Goal: Task Accomplishment & Management: Use online tool/utility

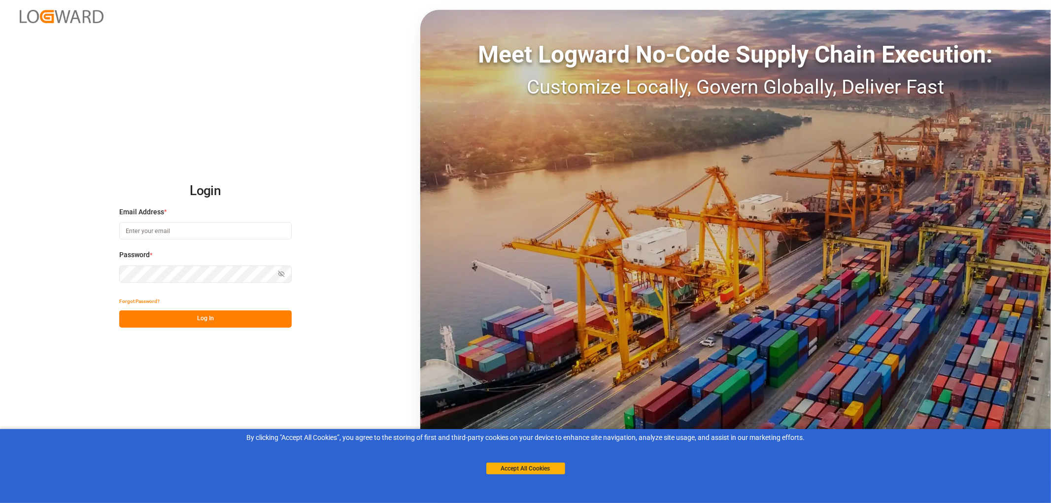
click at [170, 231] on input at bounding box center [205, 230] width 172 height 17
type input "[PERSON_NAME][EMAIL_ADDRESS][PERSON_NAME][DOMAIN_NAME]"
click at [199, 318] on button "Log In" at bounding box center [205, 318] width 172 height 17
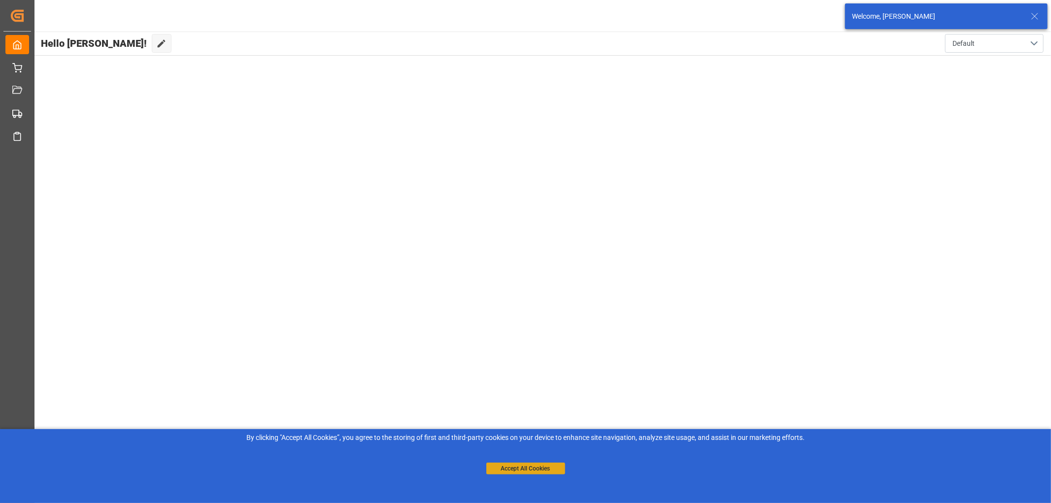
click at [526, 470] on button "Accept All Cookies" at bounding box center [525, 469] width 79 height 12
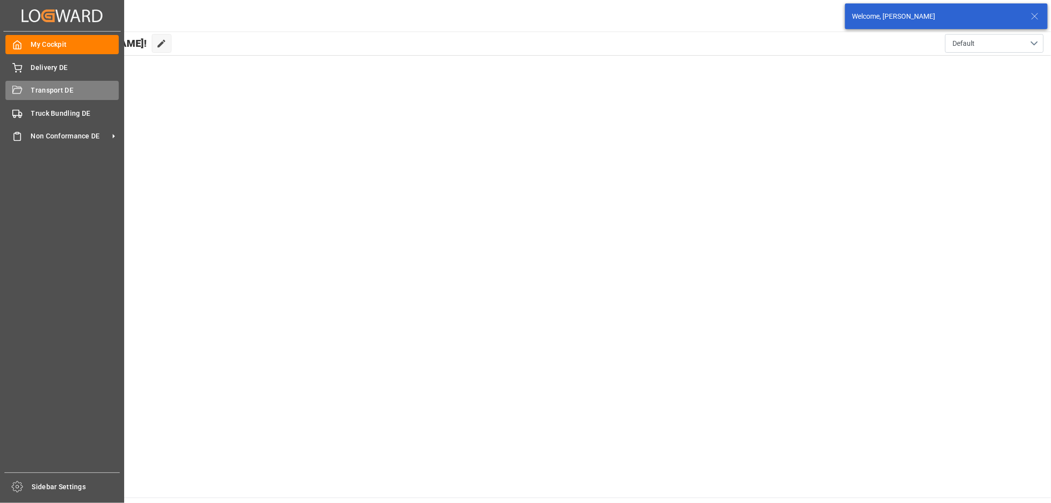
click at [26, 92] on div "Transport DE Transport DE" at bounding box center [61, 90] width 113 height 19
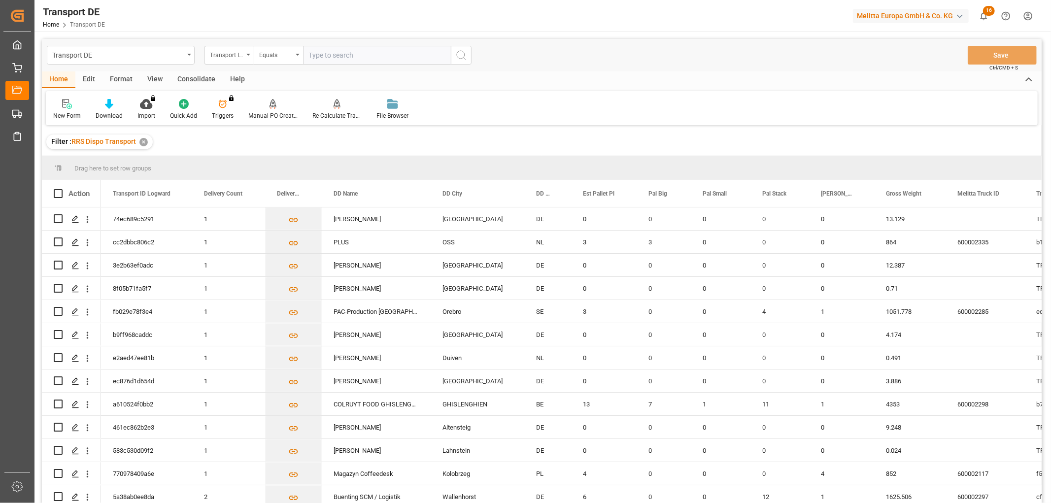
click at [229, 57] on div "Transport ID Logward" at bounding box center [227, 53] width 34 height 11
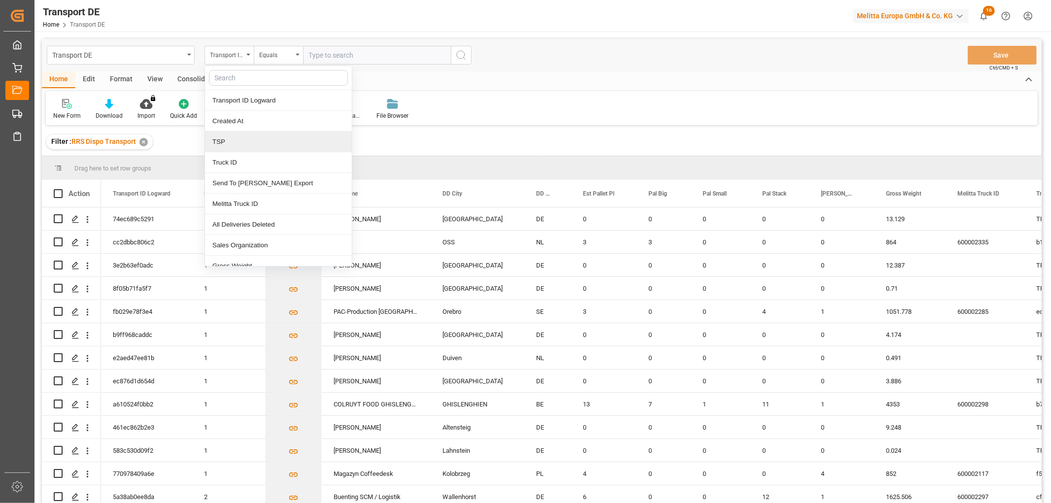
click at [222, 141] on div "TSP" at bounding box center [278, 142] width 147 height 21
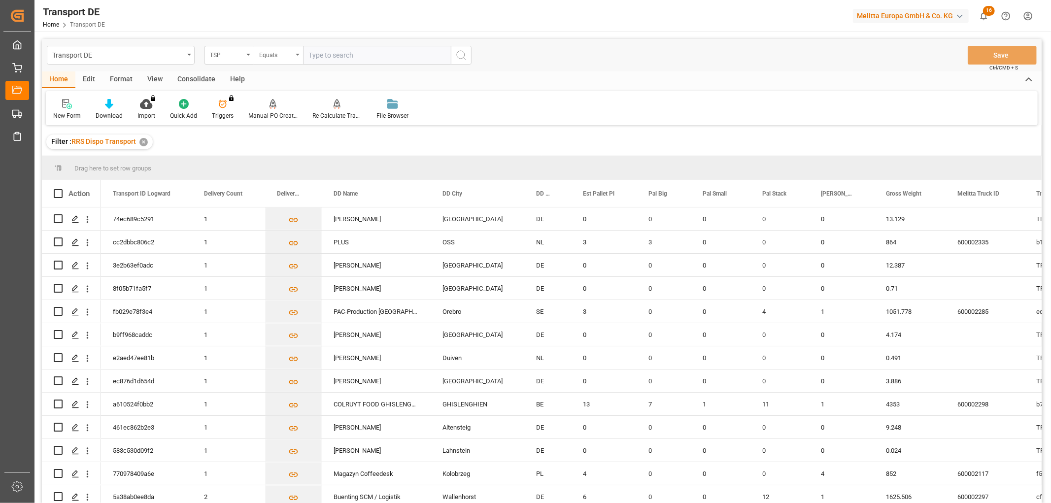
click at [268, 60] on div "Equals" at bounding box center [278, 55] width 49 height 19
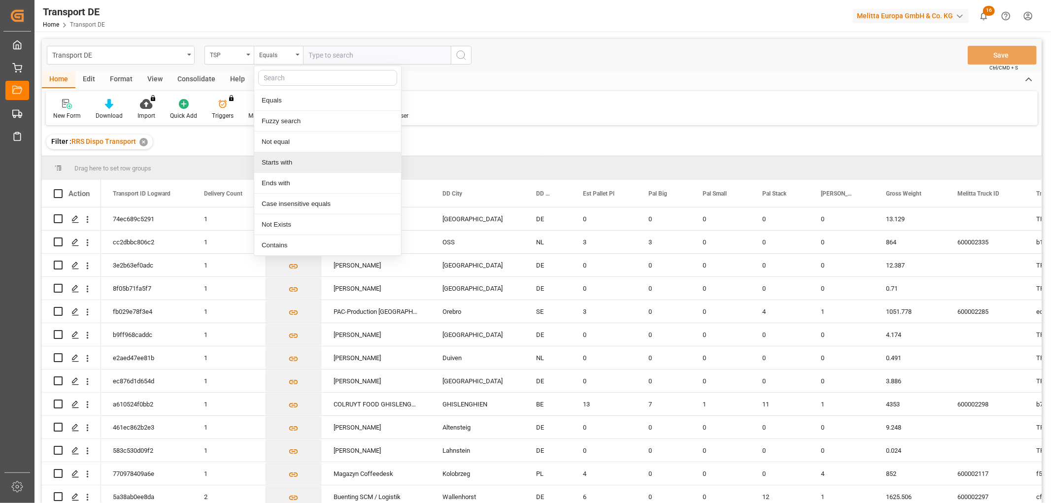
click at [279, 160] on div "Starts with" at bounding box center [327, 162] width 147 height 21
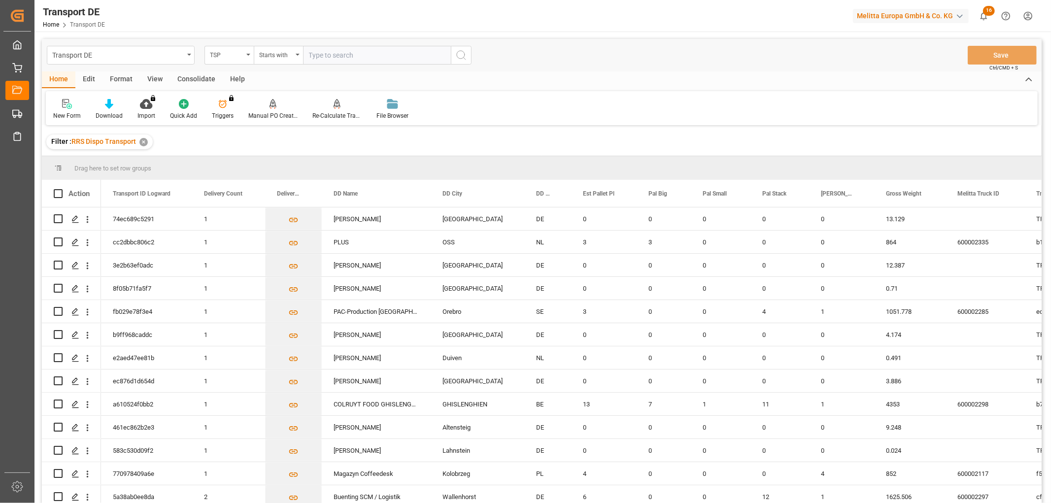
click at [333, 53] on input "text" at bounding box center [377, 55] width 148 height 19
type input "Moeller"
click at [459, 53] on icon "search button" at bounding box center [461, 55] width 12 height 12
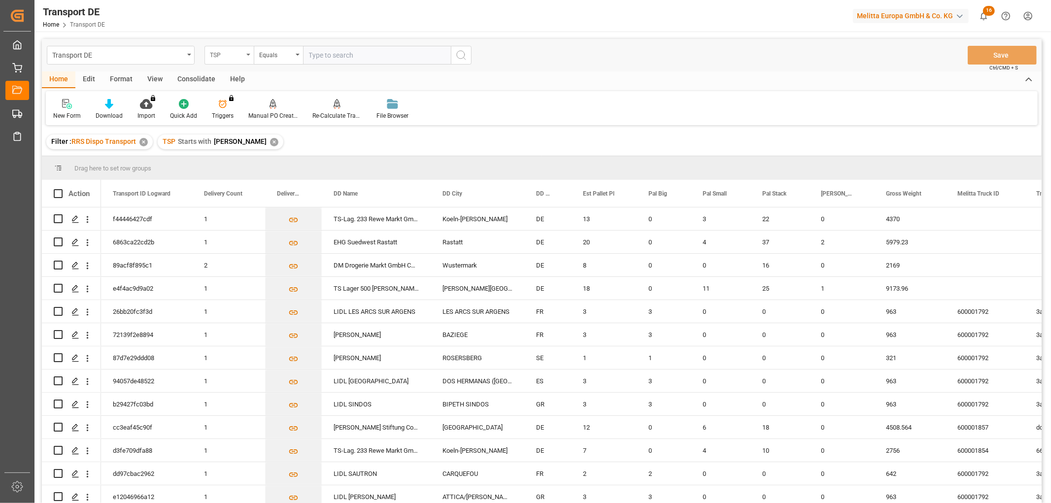
click at [228, 56] on div "TSP" at bounding box center [227, 53] width 34 height 11
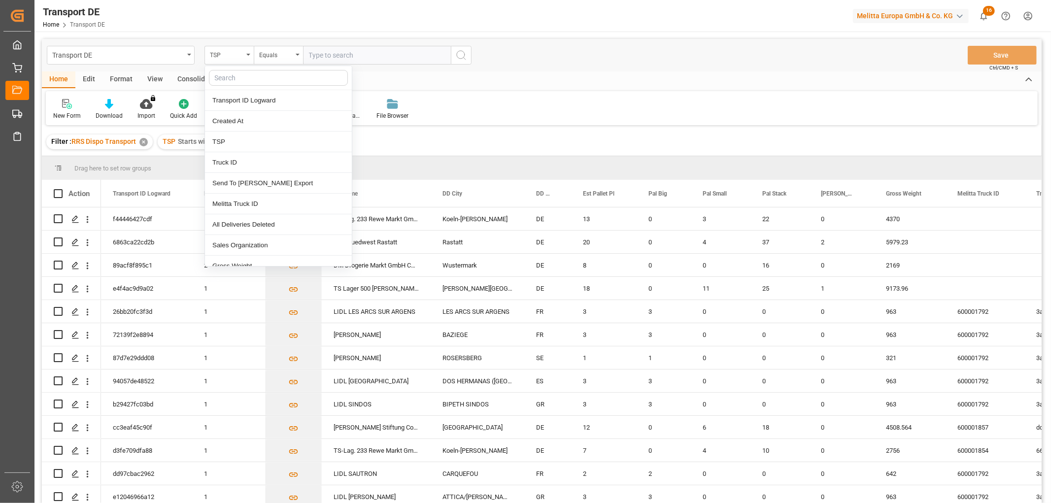
click at [224, 78] on input "text" at bounding box center [278, 78] width 139 height 16
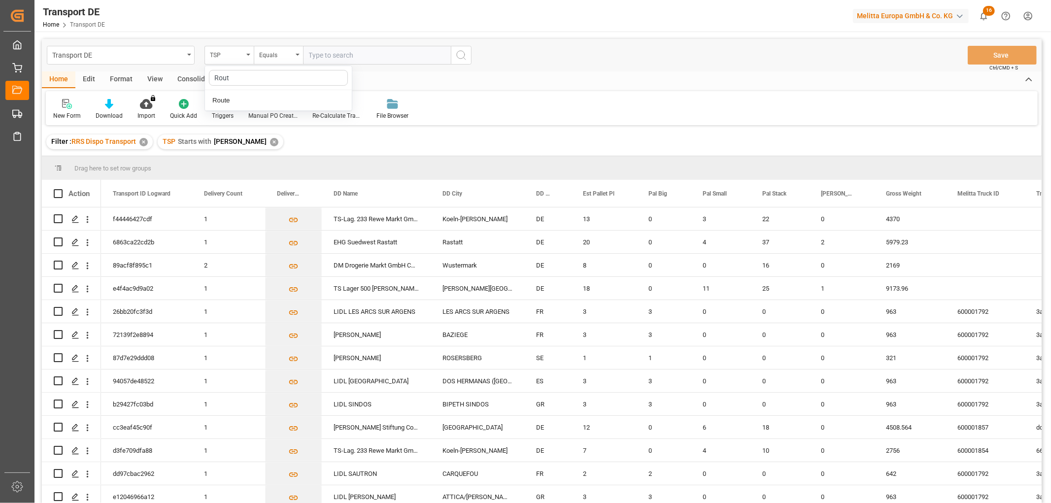
type input "Route"
click at [262, 102] on div "Route" at bounding box center [278, 100] width 147 height 21
click at [327, 52] on input "text" at bounding box center [377, 55] width 148 height 19
type input "270"
click at [461, 54] on icon "search button" at bounding box center [461, 55] width 12 height 12
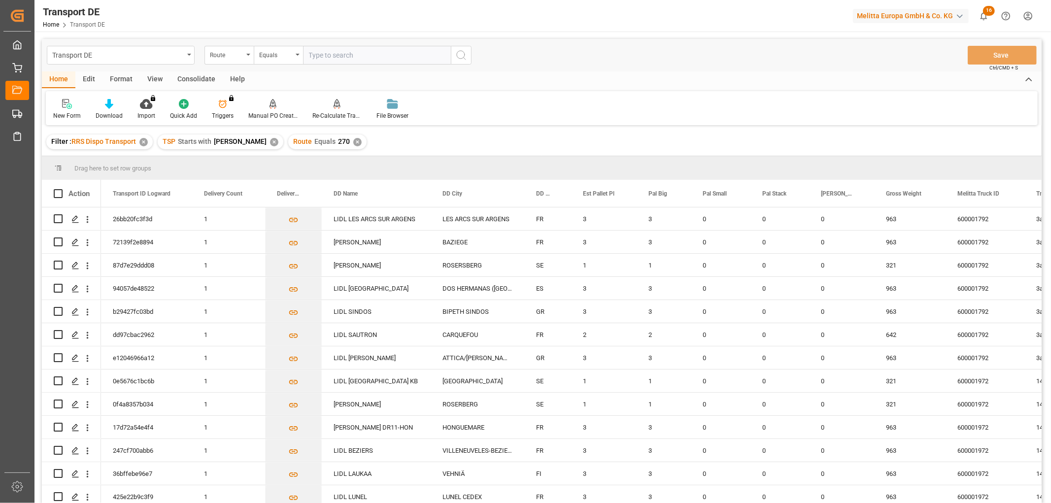
click at [186, 78] on div "Consolidate" at bounding box center [196, 79] width 53 height 17
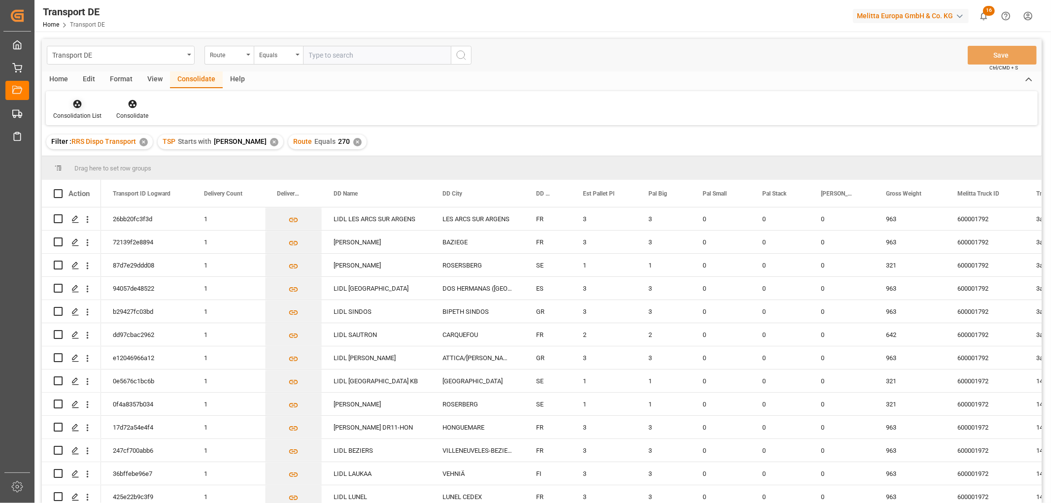
click at [79, 107] on icon at bounding box center [77, 104] width 10 height 10
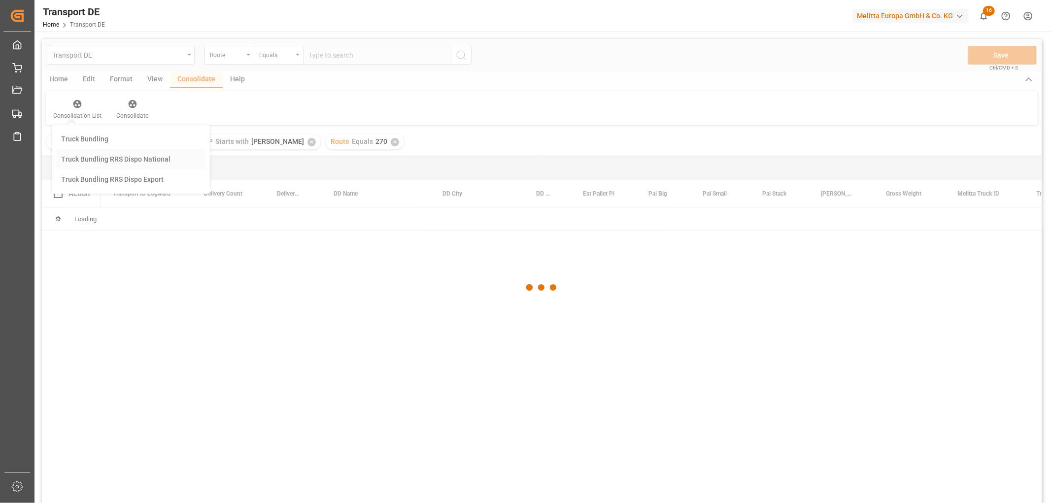
click at [89, 156] on div "Transport DE Route Equals Save Ctrl/CMD + S Home Edit Format View Consolidate H…" at bounding box center [542, 284] width 1000 height 490
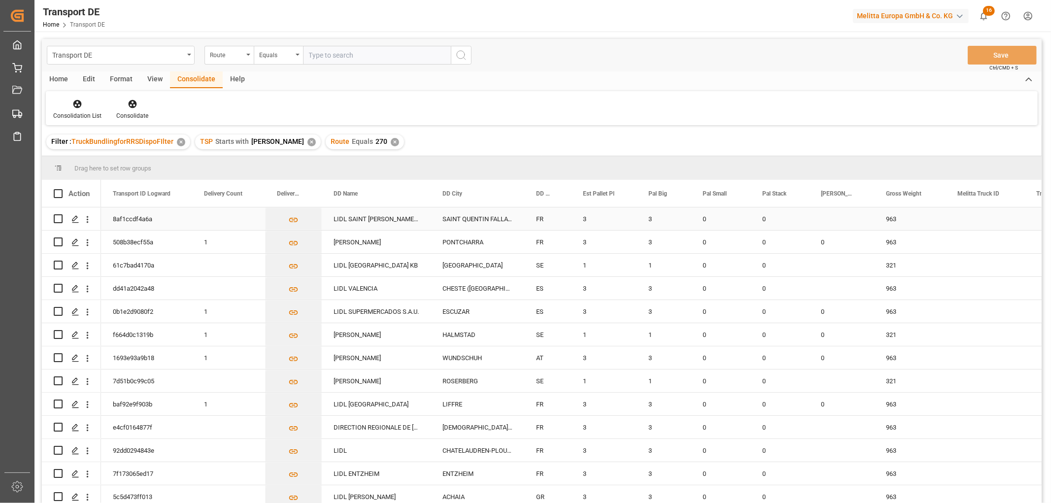
click at [57, 218] on input "Press Space to toggle row selection (unchecked)" at bounding box center [58, 218] width 9 height 9
checkbox input "true"
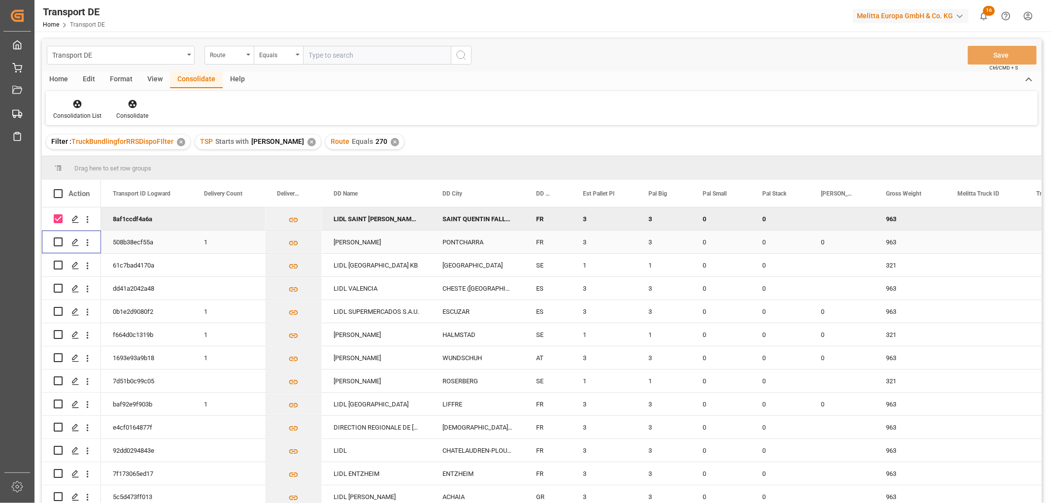
click at [57, 241] on input "Press Space to toggle row selection (unchecked)" at bounding box center [58, 241] width 9 height 9
checkbox input "true"
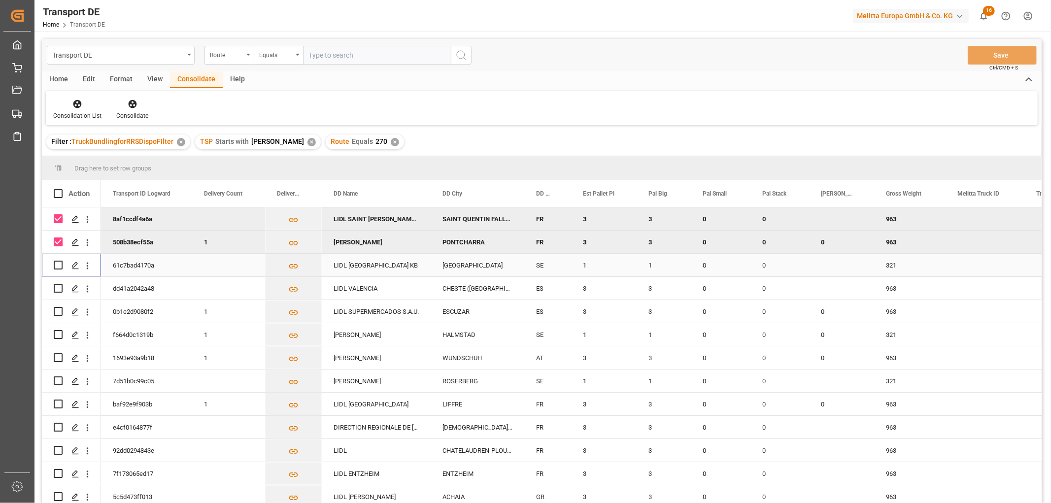
click at [56, 266] on input "Press Space to toggle row selection (unchecked)" at bounding box center [58, 265] width 9 height 9
checkbox input "true"
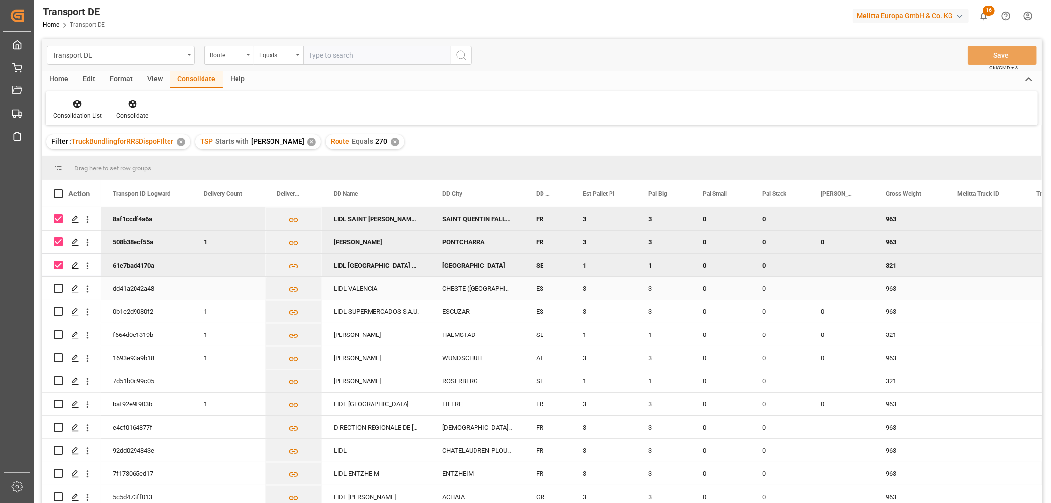
click at [56, 288] on input "Press Space to toggle row selection (unchecked)" at bounding box center [58, 288] width 9 height 9
checkbox input "true"
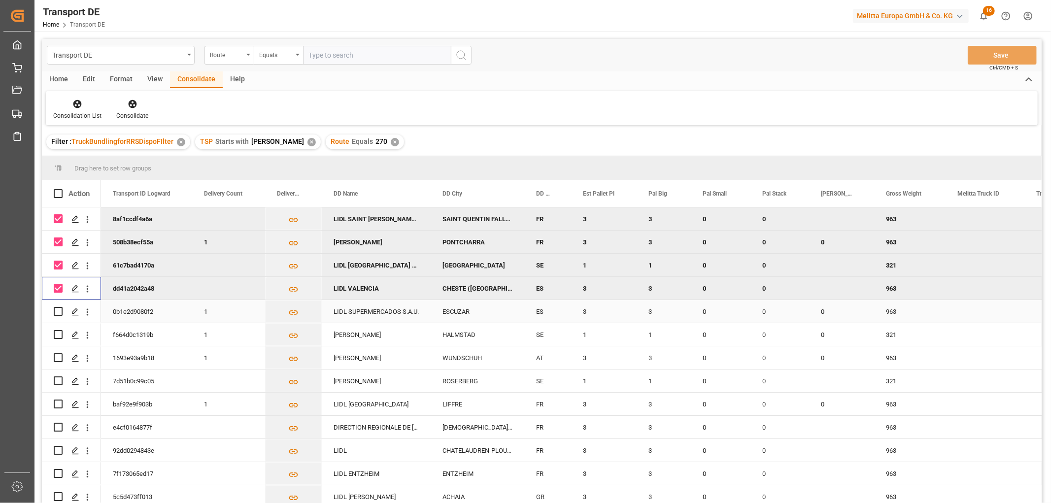
click at [57, 309] on input "Press Space to toggle row selection (unchecked)" at bounding box center [58, 311] width 9 height 9
checkbox input "true"
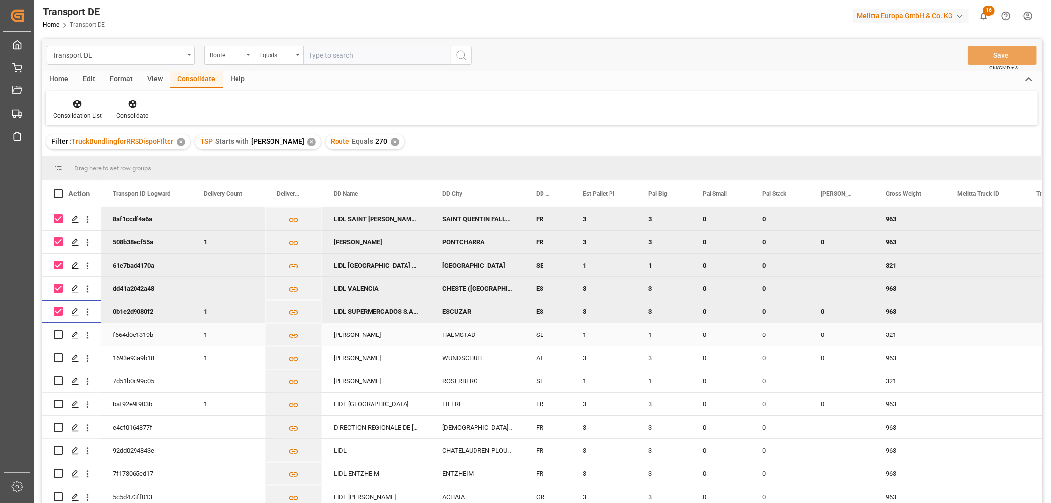
click at [56, 334] on input "Press Space to toggle row selection (unchecked)" at bounding box center [58, 334] width 9 height 9
checkbox input "true"
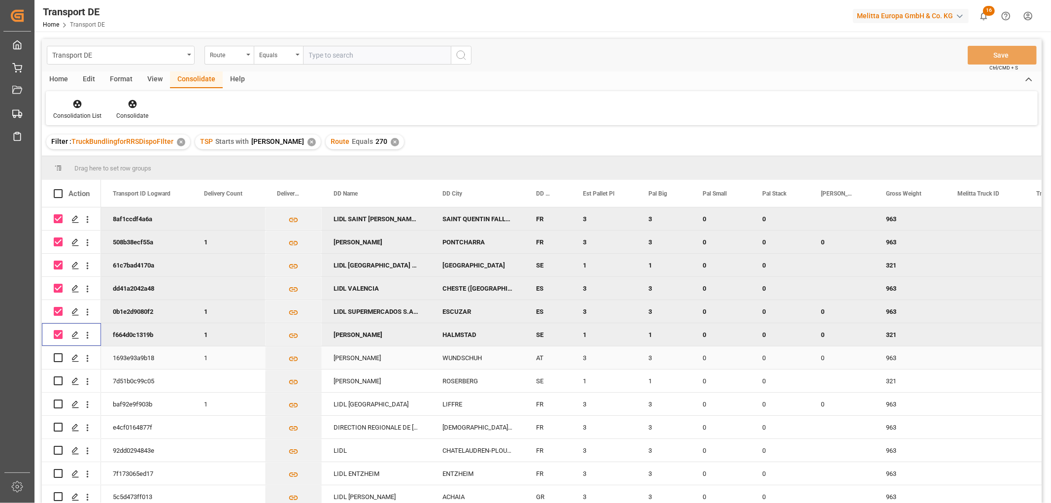
click at [56, 358] on input "Press Space to toggle row selection (unchecked)" at bounding box center [58, 357] width 9 height 9
checkbox input "true"
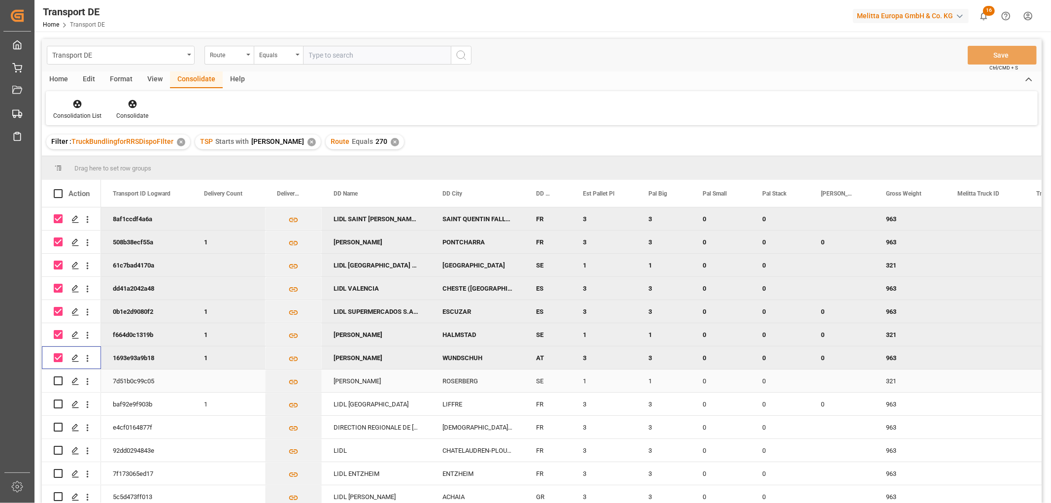
click at [58, 381] on input "Press Space to toggle row selection (unchecked)" at bounding box center [58, 380] width 9 height 9
checkbox input "true"
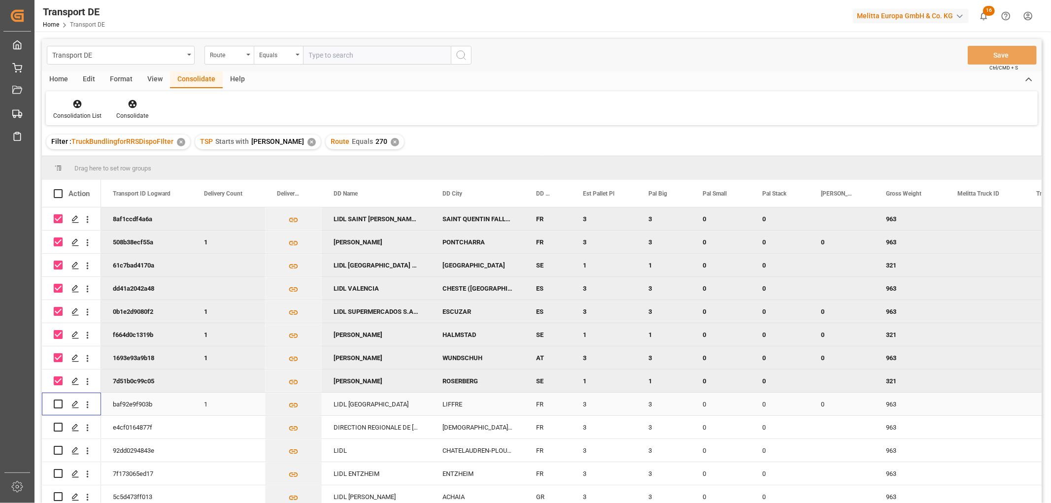
click at [59, 402] on input "Press Space to toggle row selection (unchecked)" at bounding box center [58, 404] width 9 height 9
checkbox input "true"
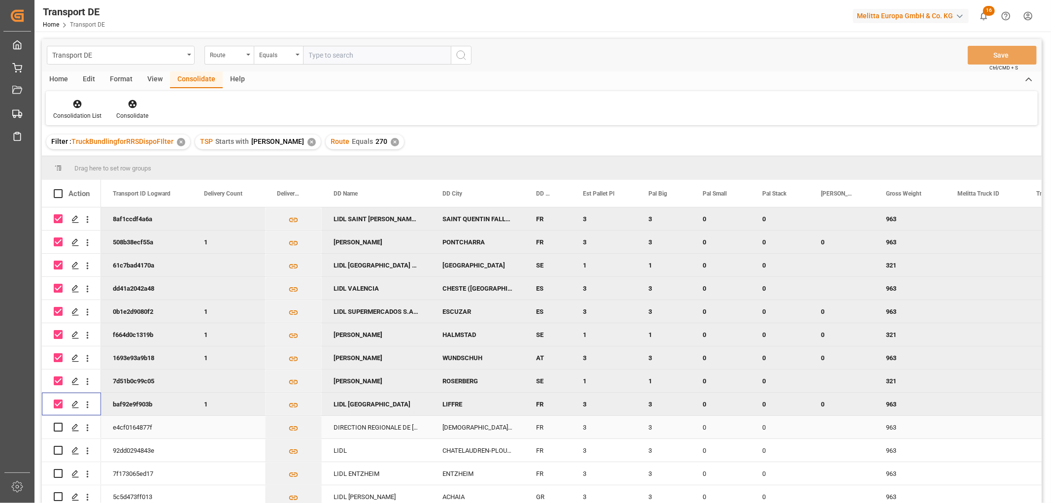
click at [56, 426] on input "Press Space to toggle row selection (unchecked)" at bounding box center [58, 427] width 9 height 9
checkbox input "true"
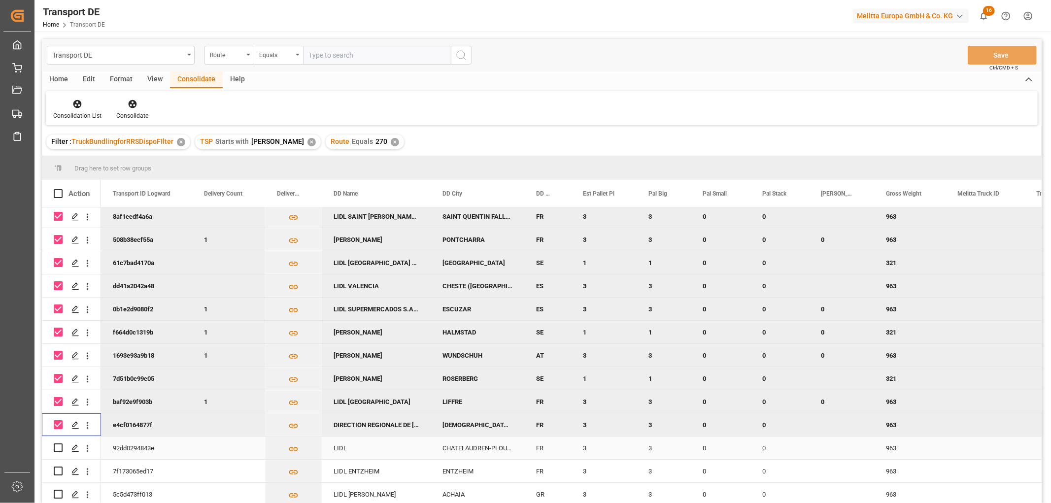
scroll to position [145, 0]
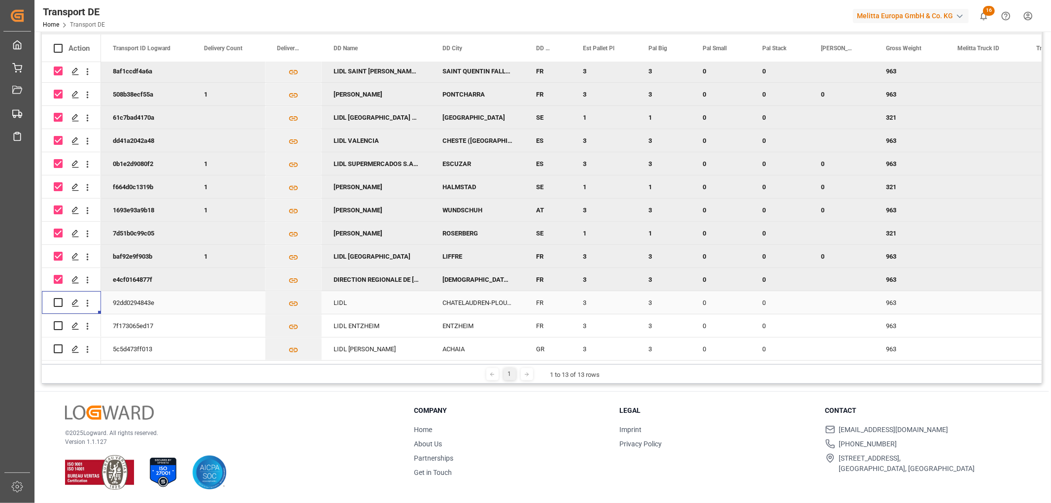
click at [53, 300] on div "Press SPACE to select this row." at bounding box center [71, 302] width 59 height 23
click at [60, 301] on input "Press Space to toggle row selection (unchecked)" at bounding box center [58, 302] width 9 height 9
checkbox input "true"
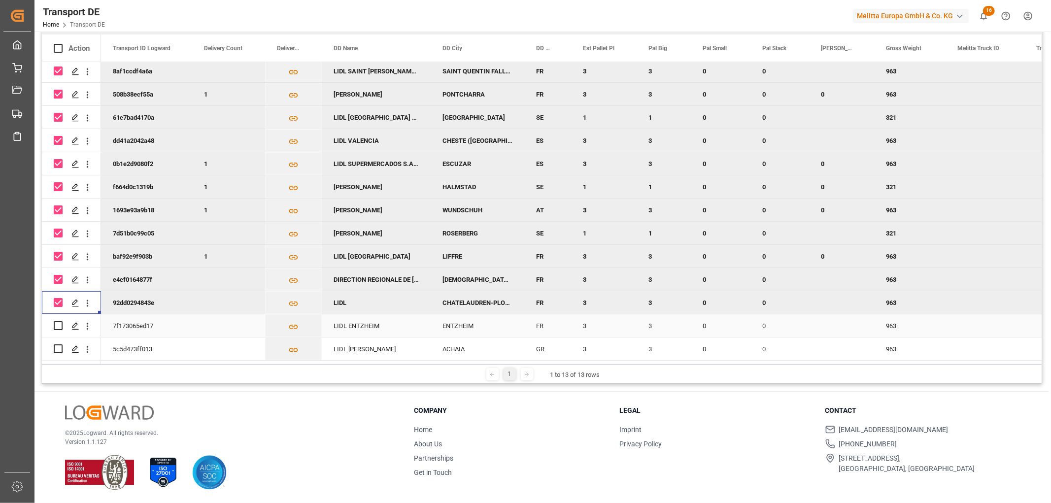
click at [56, 316] on div "Press SPACE to select this row." at bounding box center [58, 325] width 9 height 23
click at [58, 321] on input "Press Space to toggle row selection (unchecked)" at bounding box center [58, 325] width 9 height 9
checkbox input "true"
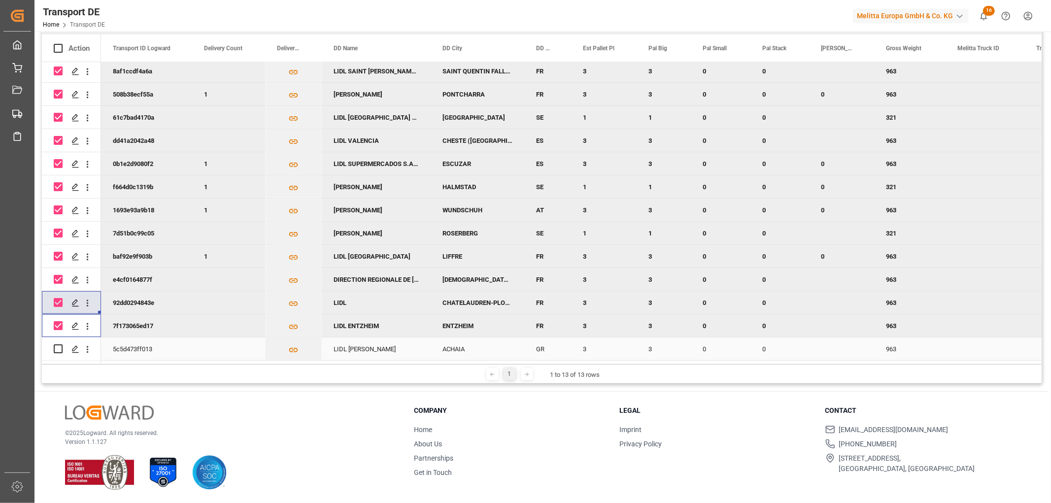
click at [57, 347] on input "Press Space to toggle row selection (unchecked)" at bounding box center [58, 348] width 9 height 9
checkbox input "true"
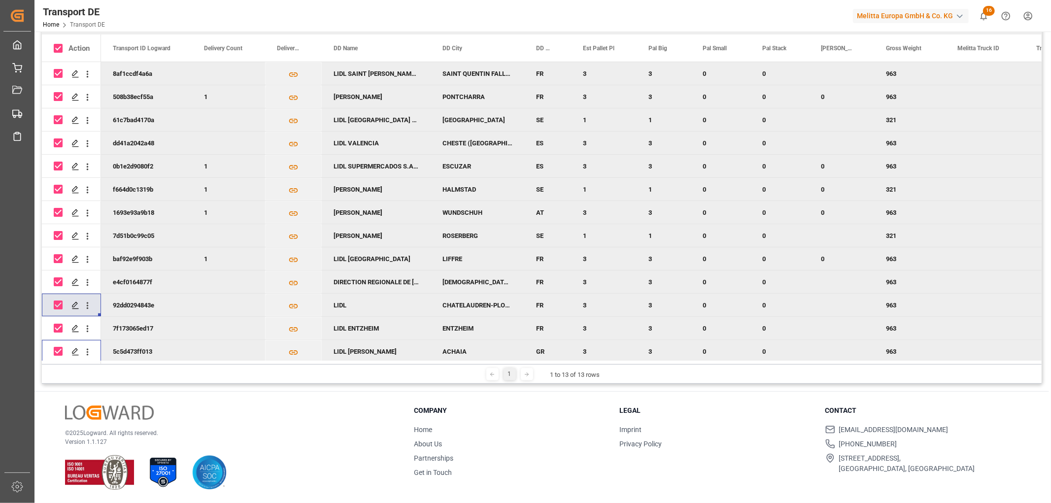
scroll to position [0, 0]
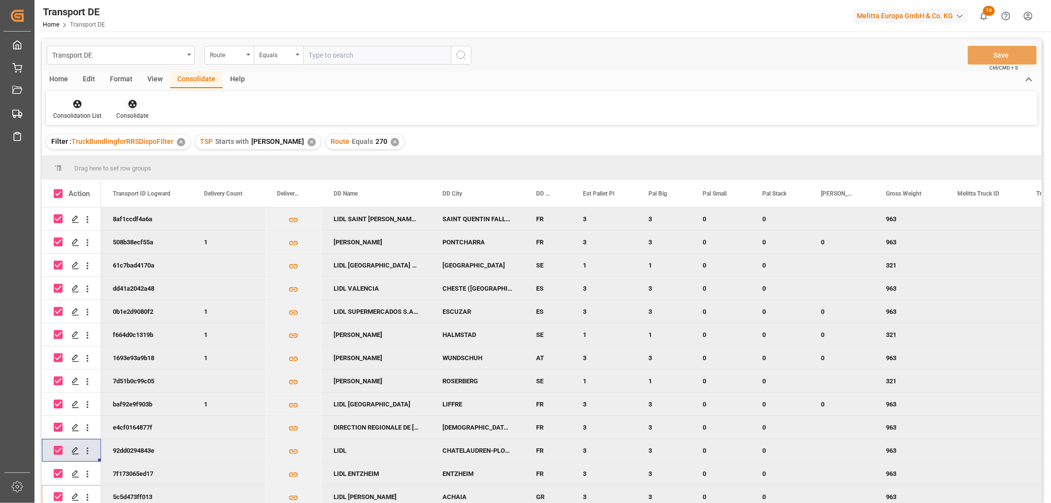
click at [129, 100] on icon at bounding box center [133, 104] width 10 height 10
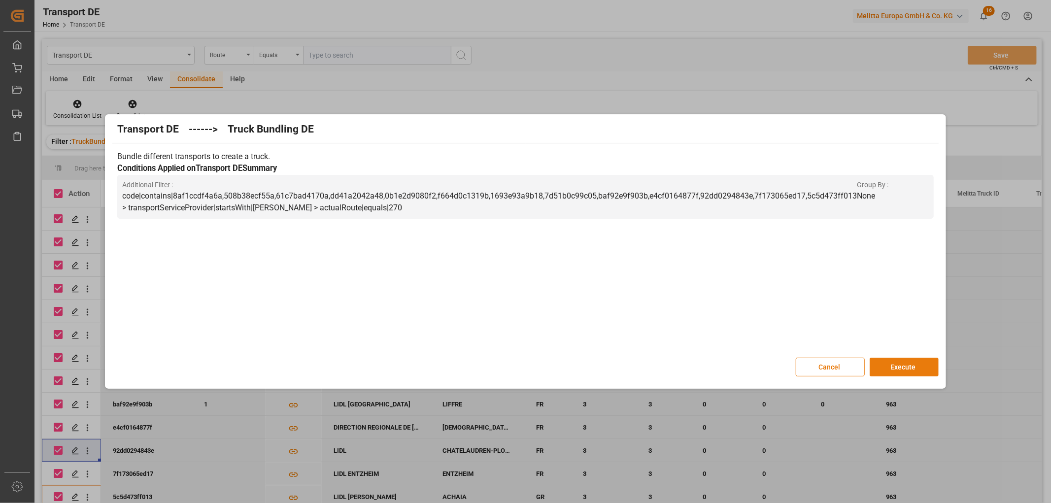
click at [901, 365] on button "Execute" at bounding box center [904, 367] width 69 height 19
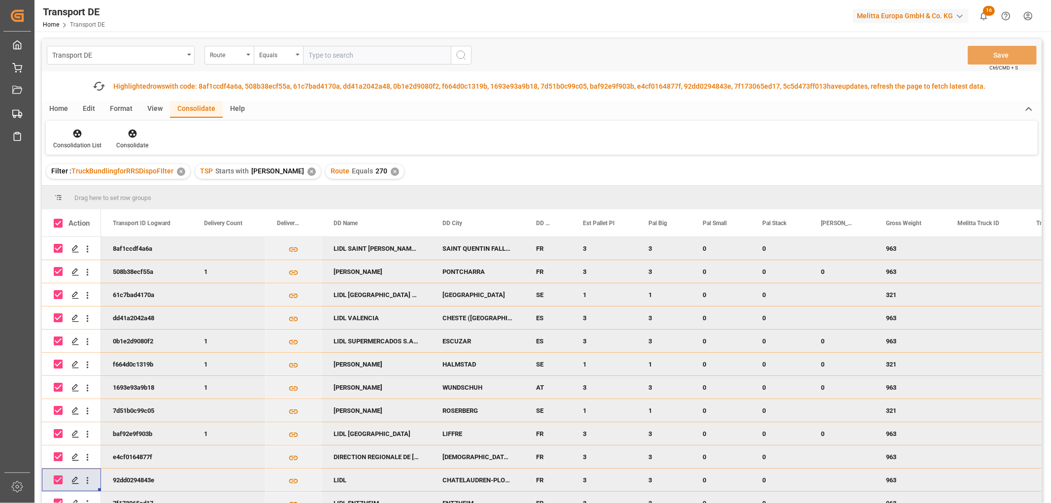
click at [391, 173] on div "✕" at bounding box center [395, 172] width 8 height 8
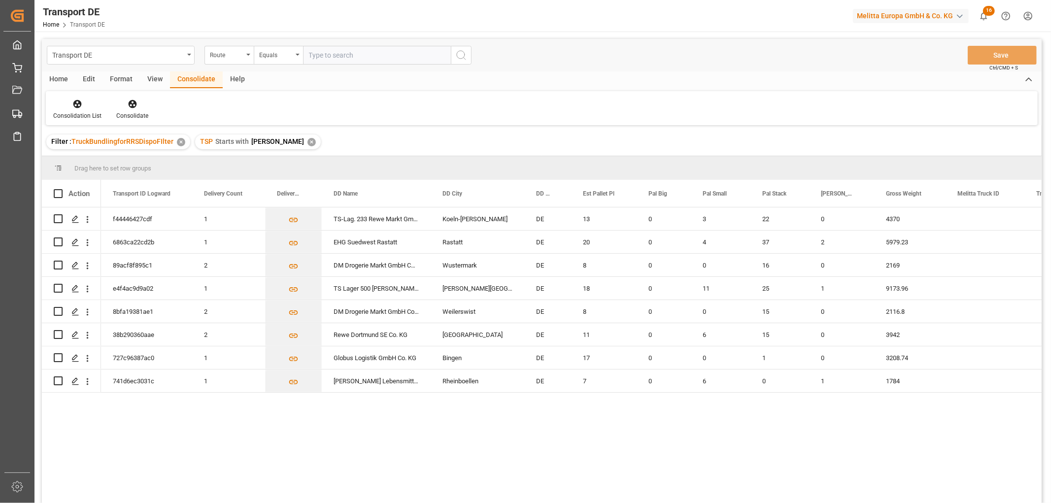
click at [307, 143] on div "✕" at bounding box center [311, 142] width 8 height 8
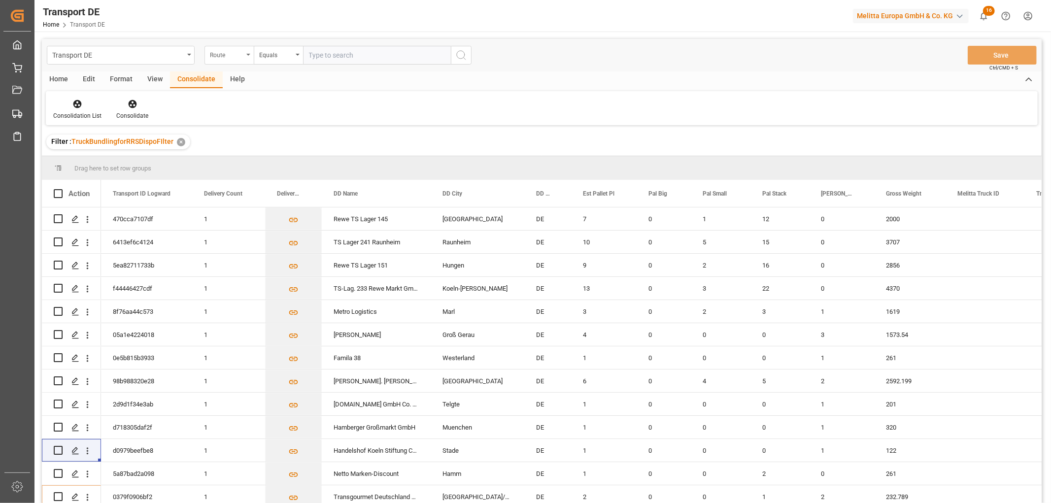
click at [215, 52] on div "Route" at bounding box center [227, 53] width 34 height 11
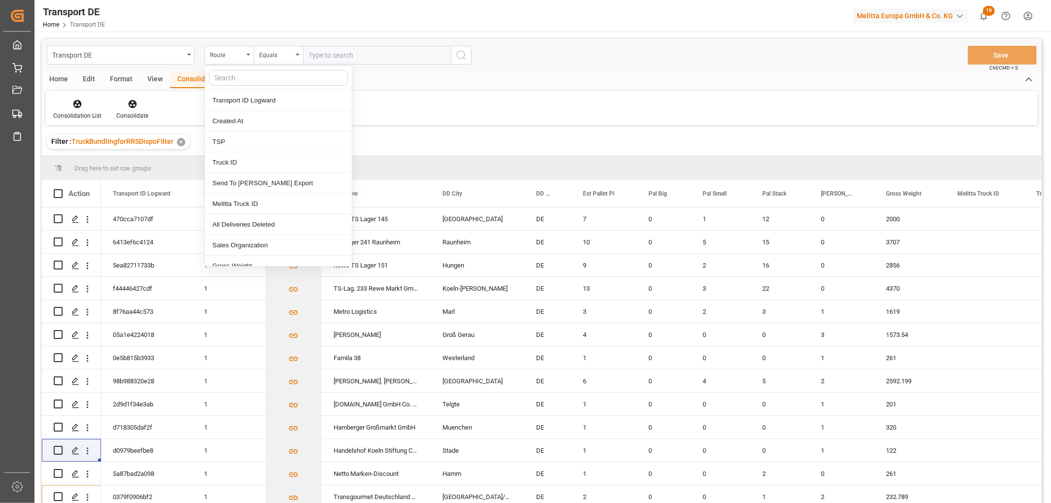
click at [217, 76] on input "text" at bounding box center [278, 78] width 139 height 16
type input "pl"
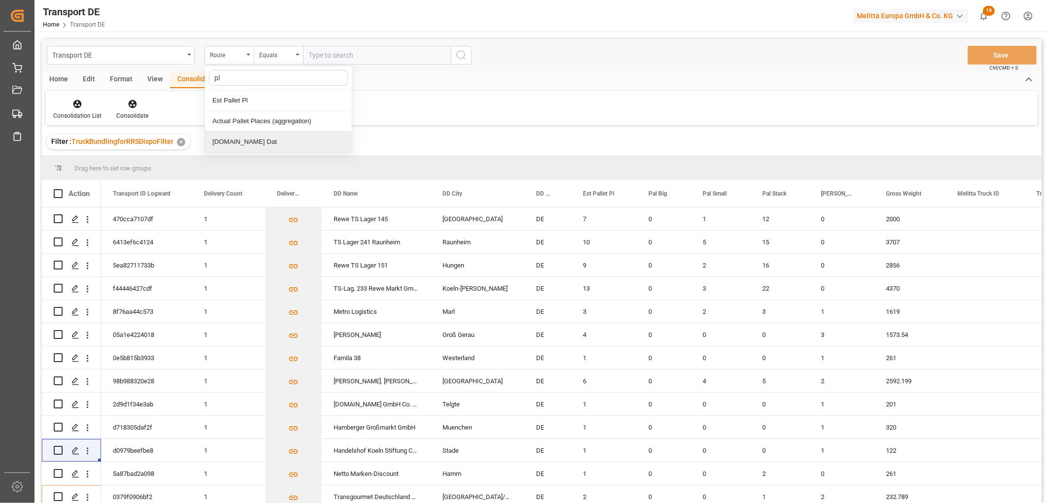
click at [225, 140] on div "[DOMAIN_NAME] Dat" at bounding box center [278, 142] width 147 height 21
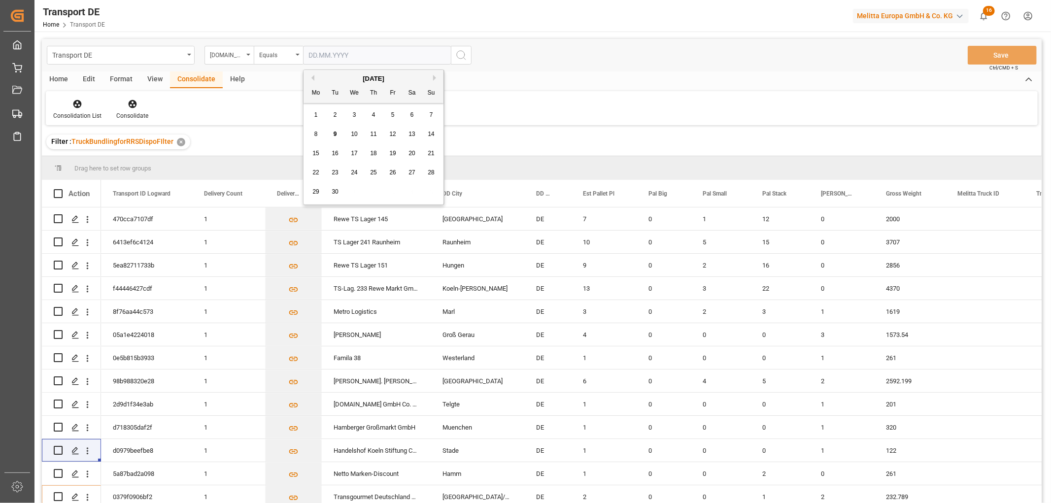
click at [332, 53] on input "text" at bounding box center [377, 55] width 148 height 19
click at [342, 140] on div "8 9 10 11 12 13 14" at bounding box center [373, 134] width 134 height 19
click at [354, 133] on span "10" at bounding box center [354, 134] width 6 height 7
type input "[DATE]"
click at [460, 54] on icon "search button" at bounding box center [461, 55] width 12 height 12
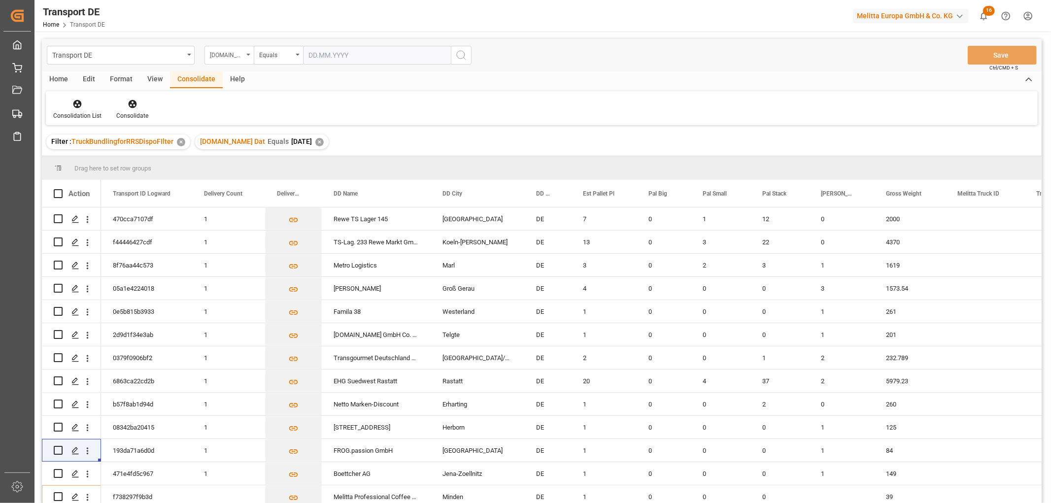
click at [224, 57] on div "[DOMAIN_NAME] Dat" at bounding box center [227, 53] width 34 height 11
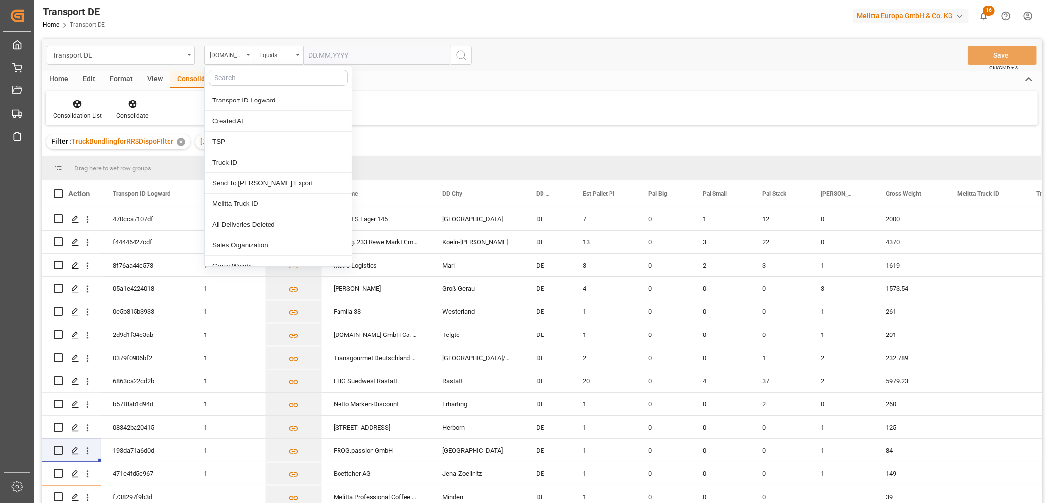
click at [228, 75] on input "text" at bounding box center [278, 78] width 139 height 16
type input "req"
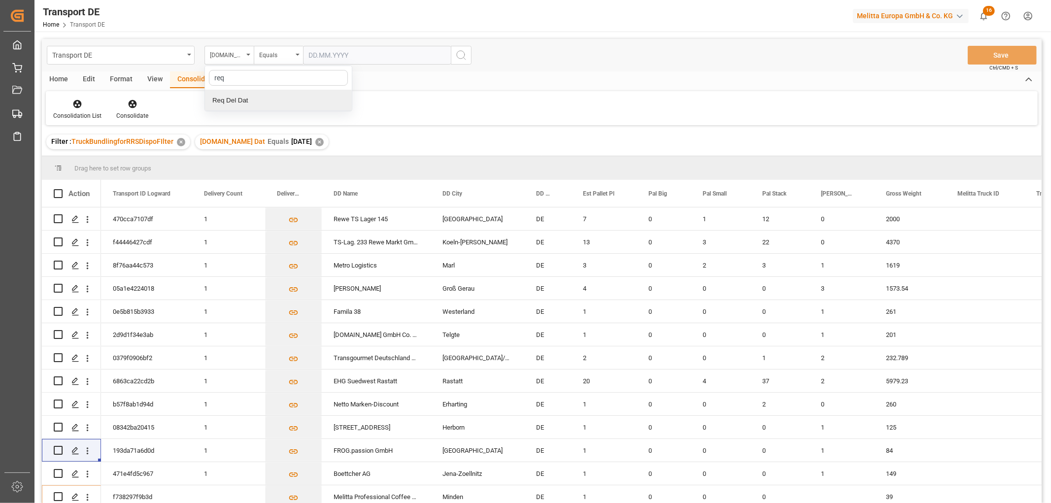
drag, startPoint x: 261, startPoint y: 101, endPoint x: 267, endPoint y: 93, distance: 9.9
click at [262, 101] on div "Req Del Dat" at bounding box center [278, 100] width 147 height 21
click at [277, 55] on div "Equals" at bounding box center [276, 53] width 34 height 11
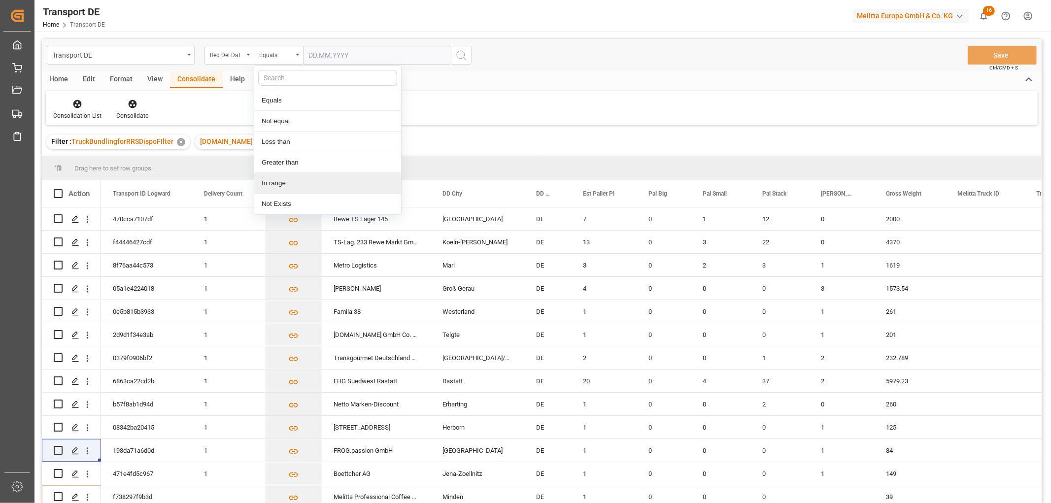
click at [278, 185] on div "In range" at bounding box center [327, 183] width 147 height 21
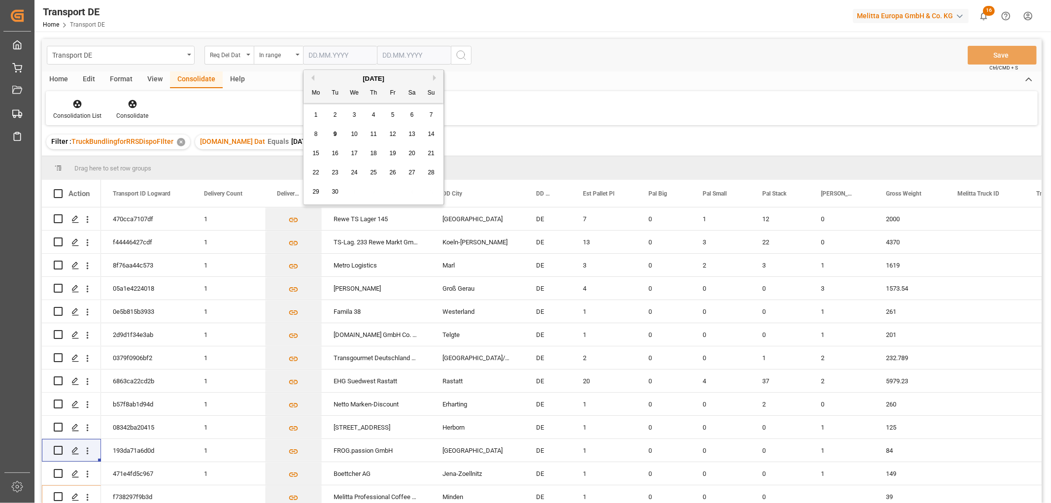
click at [308, 50] on input "text" at bounding box center [340, 55] width 74 height 19
click at [420, 187] on div "29 30 1 2 3 4 5" at bounding box center [373, 191] width 134 height 19
click at [372, 135] on span "11" at bounding box center [373, 134] width 6 height 7
type input "11.09.2025"
click at [391, 55] on input "text" at bounding box center [414, 55] width 74 height 19
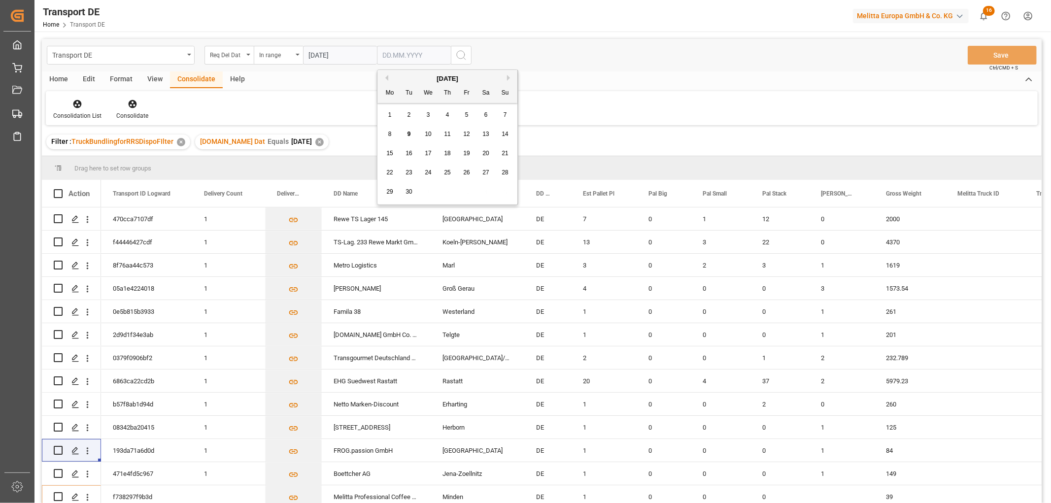
click at [388, 153] on span "15" at bounding box center [389, 153] width 6 height 7
type input "15.09.2025"
click at [461, 56] on icon "search button" at bounding box center [461, 55] width 12 height 12
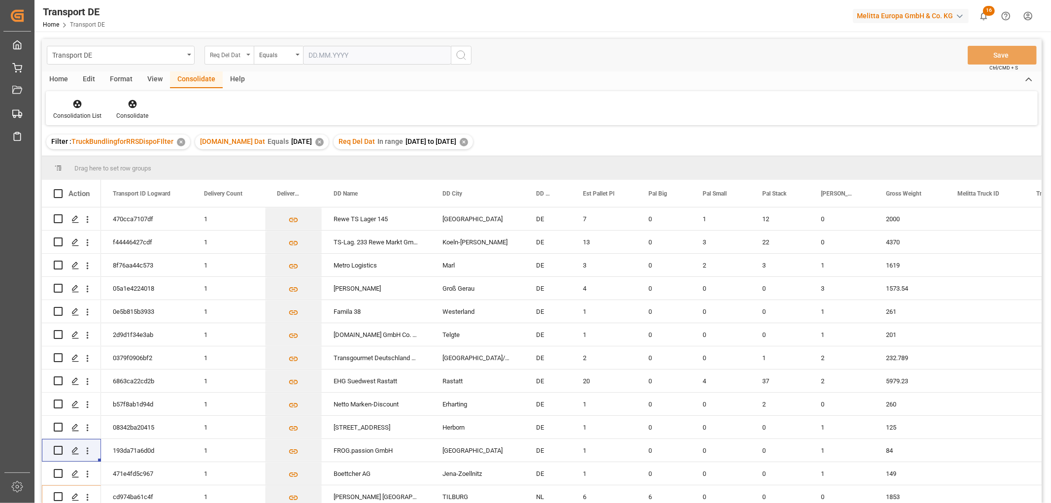
click at [235, 55] on div "Req Del Dat" at bounding box center [227, 53] width 34 height 11
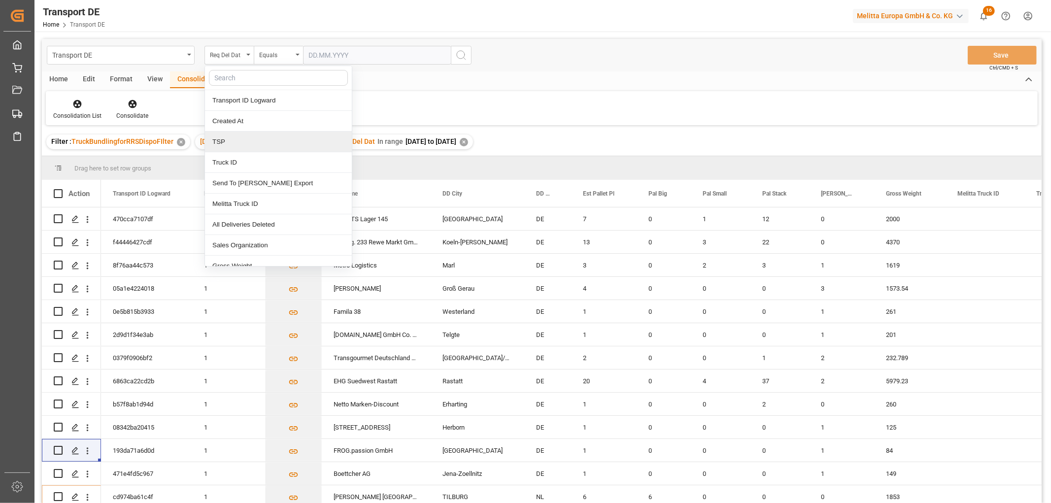
click at [228, 141] on div "TSP" at bounding box center [278, 142] width 147 height 21
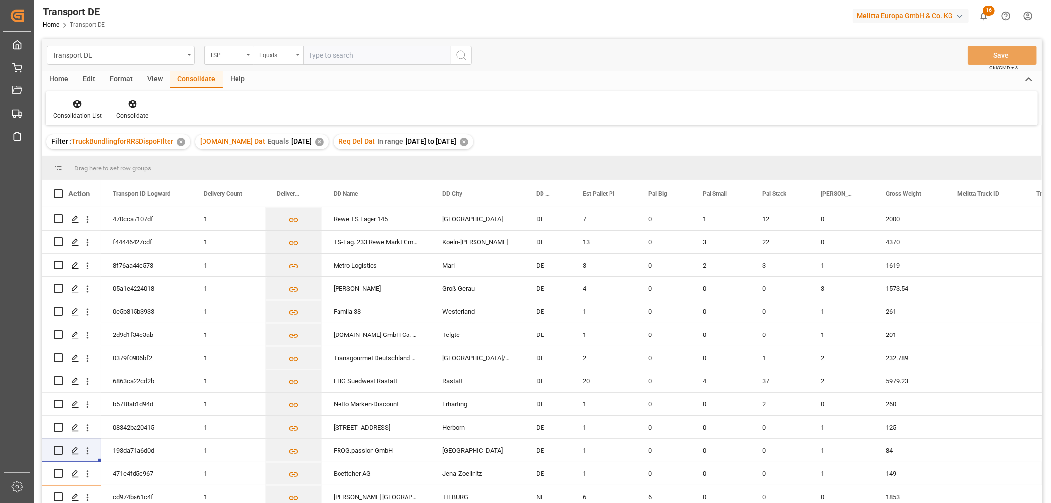
click at [270, 53] on div "Equals" at bounding box center [276, 53] width 34 height 11
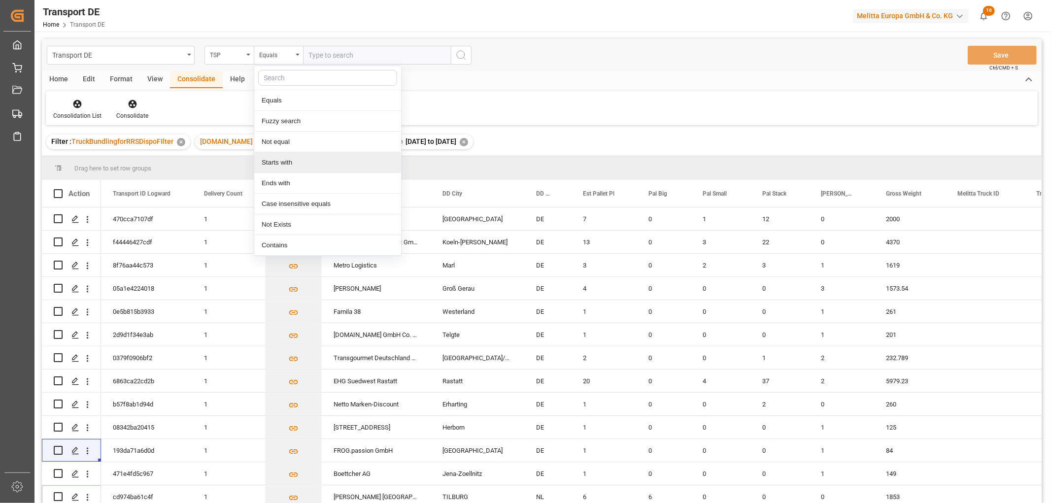
click at [287, 162] on div "Starts with" at bounding box center [327, 162] width 147 height 21
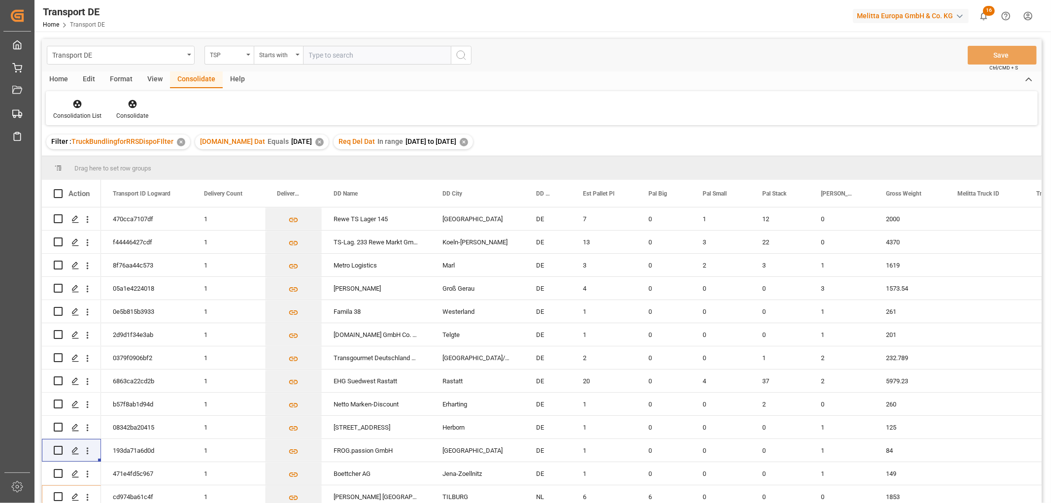
click at [348, 53] on input "text" at bounding box center [377, 55] width 148 height 19
type input "Dachser DE"
click at [457, 53] on icon "search button" at bounding box center [461, 55] width 12 height 12
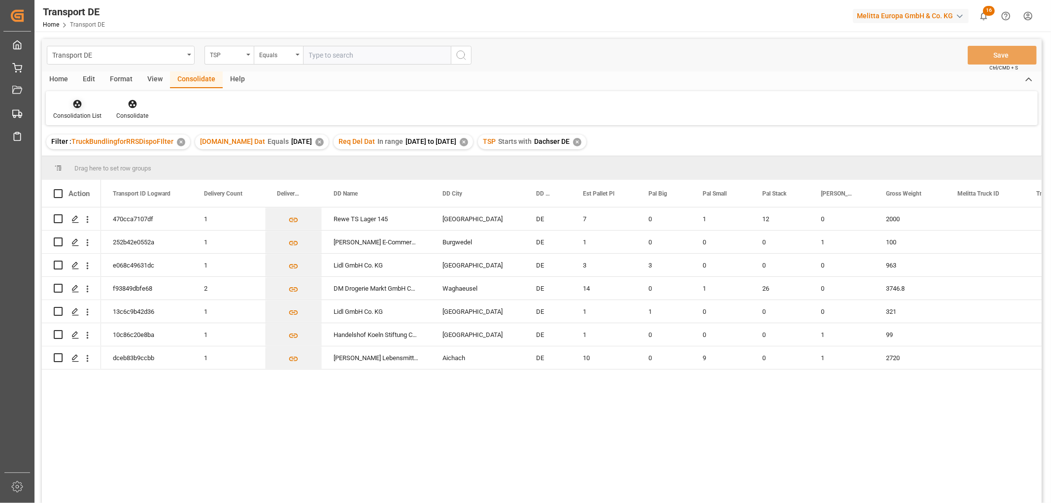
click at [77, 104] on icon at bounding box center [77, 104] width 8 height 8
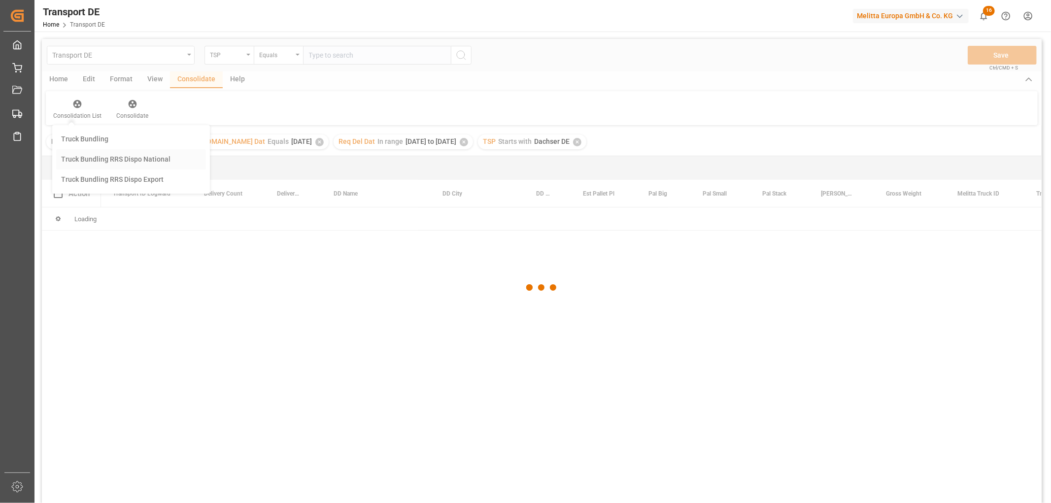
click at [81, 158] on div "Transport DE TSP Equals Save Ctrl/CMD + S Home Edit Format View Consolidate Hel…" at bounding box center [542, 284] width 1000 height 490
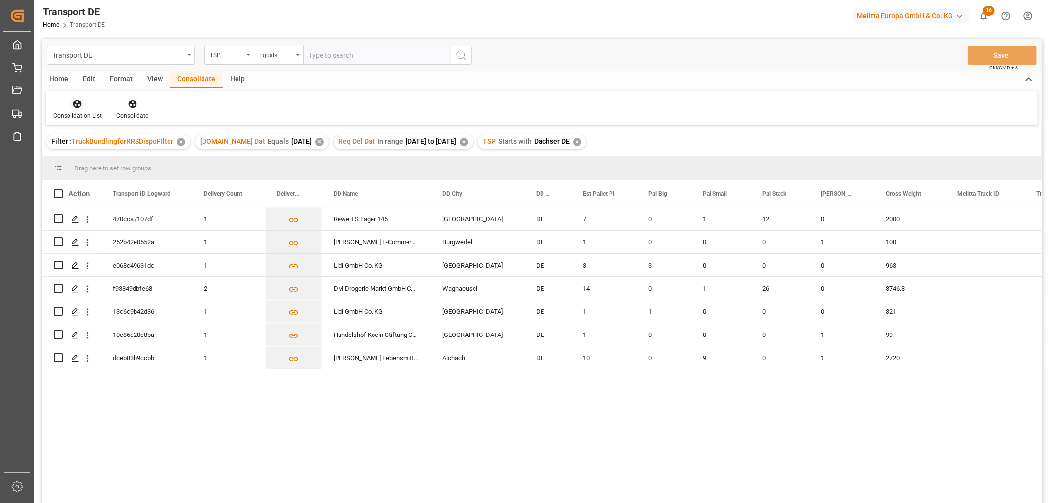
click at [76, 103] on icon at bounding box center [77, 104] width 8 height 8
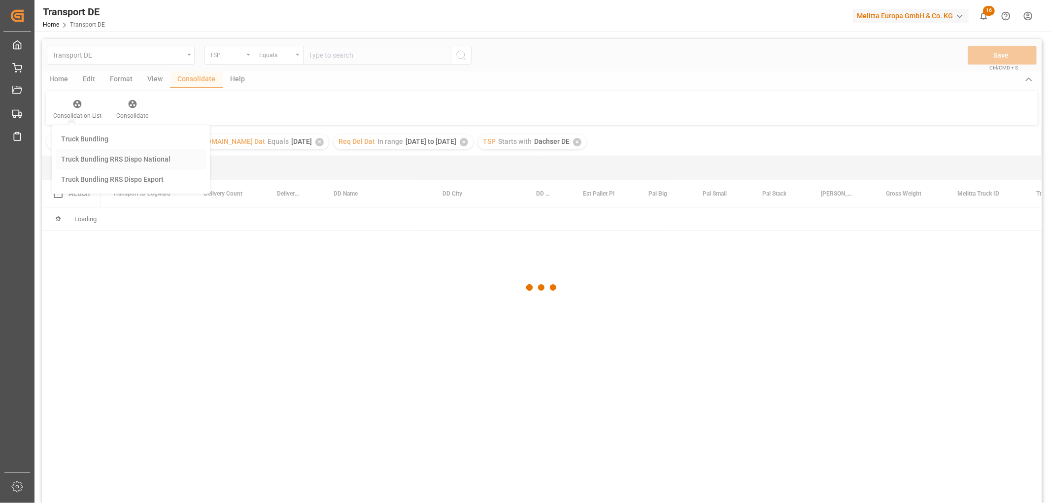
click at [81, 160] on div "Transport DE TSP Equals Save Ctrl/CMD + S Home Edit Format View Consolidate Hel…" at bounding box center [542, 284] width 1000 height 490
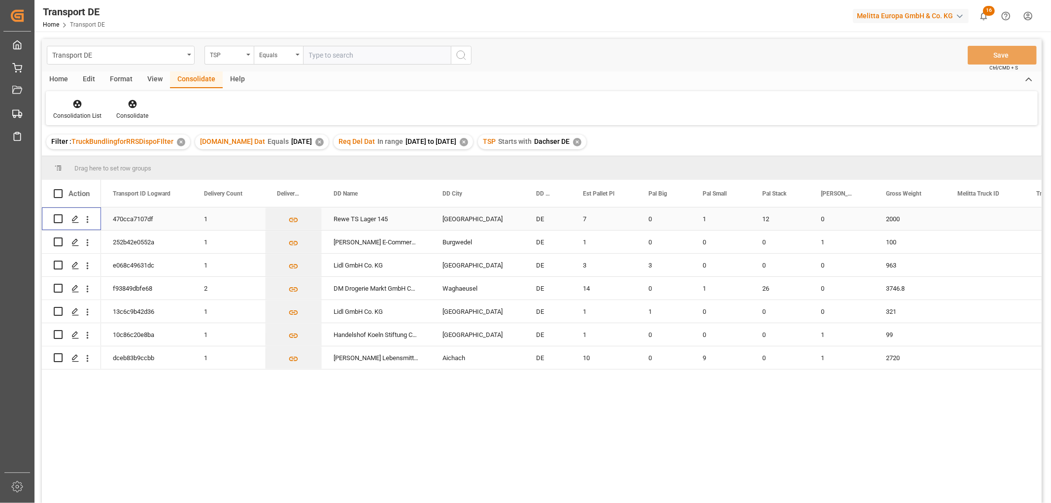
click at [59, 215] on input "Press Space to toggle row selection (unchecked)" at bounding box center [58, 218] width 9 height 9
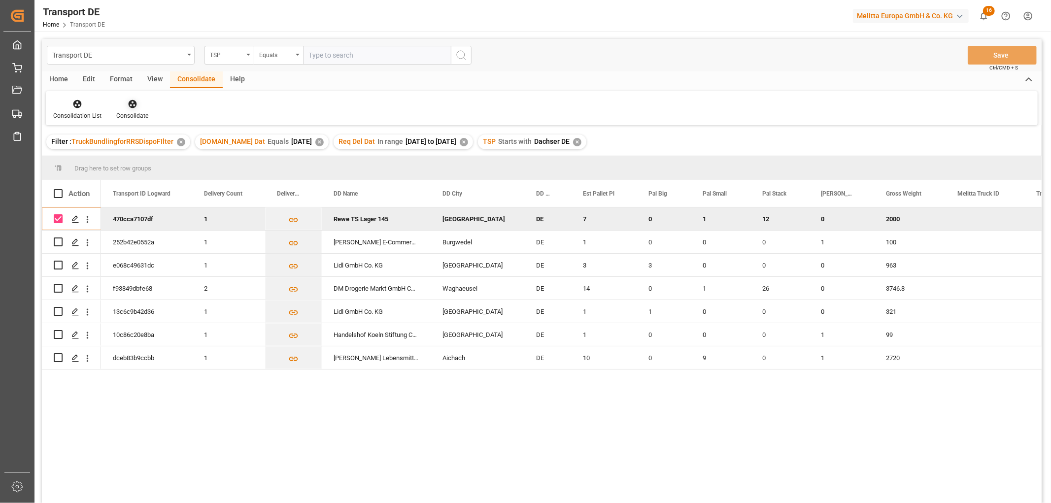
click at [132, 104] on icon at bounding box center [133, 104] width 10 height 10
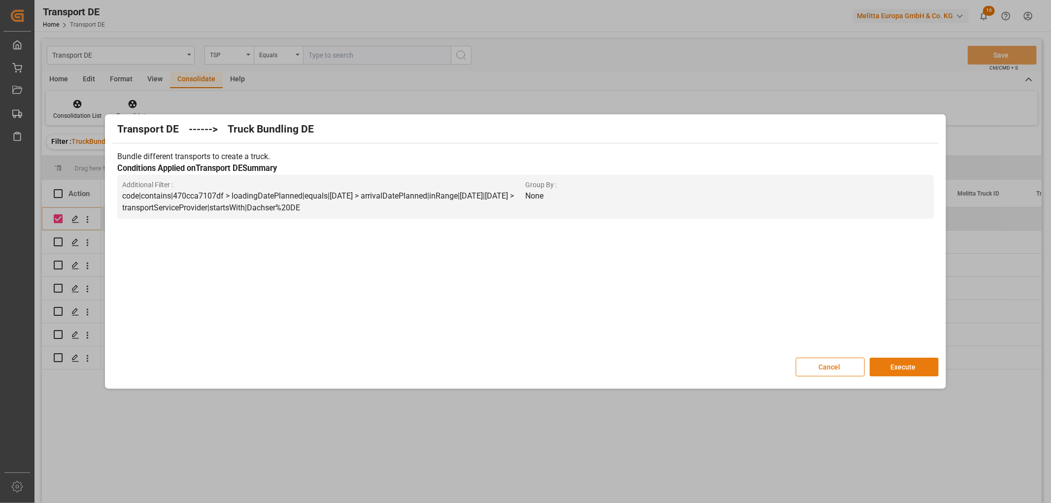
click at [909, 362] on button "Execute" at bounding box center [904, 367] width 69 height 19
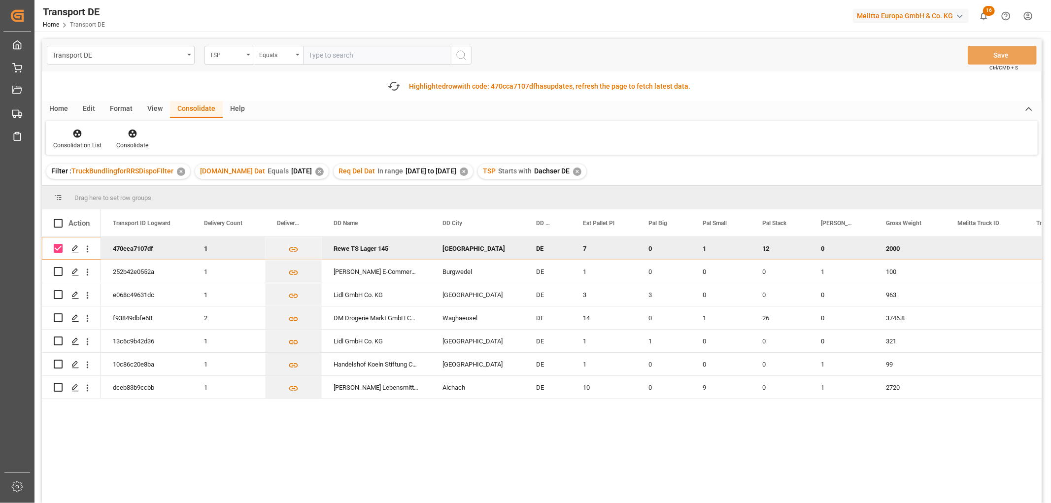
click at [56, 249] on input "Press Space to toggle row selection (checked)" at bounding box center [58, 248] width 9 height 9
checkbox input "false"
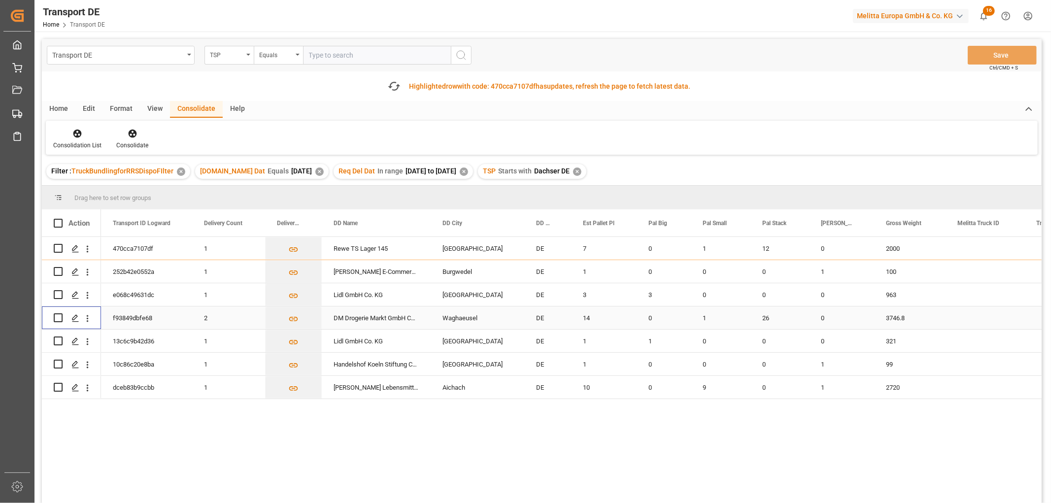
click at [59, 318] on input "Press Space to toggle row selection (unchecked)" at bounding box center [58, 317] width 9 height 9
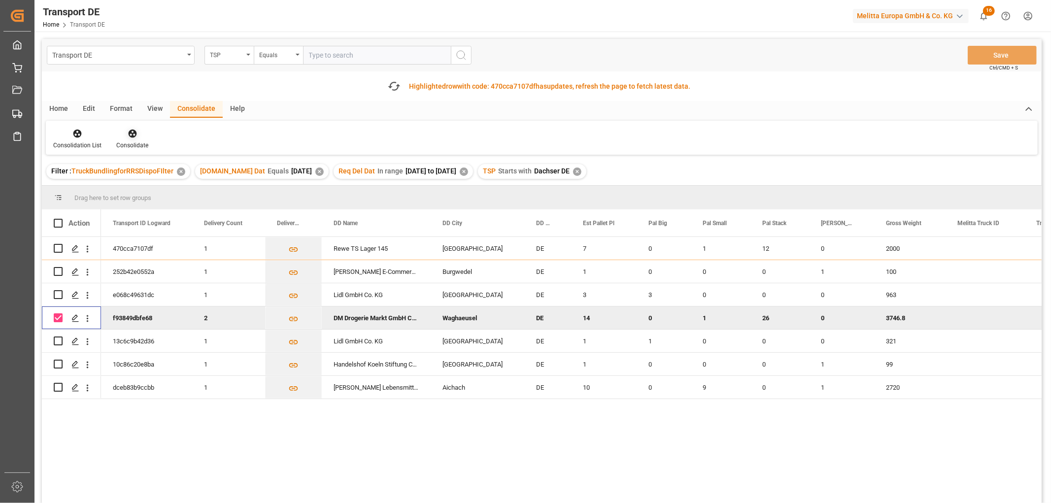
click at [128, 133] on icon at bounding box center [132, 134] width 8 height 8
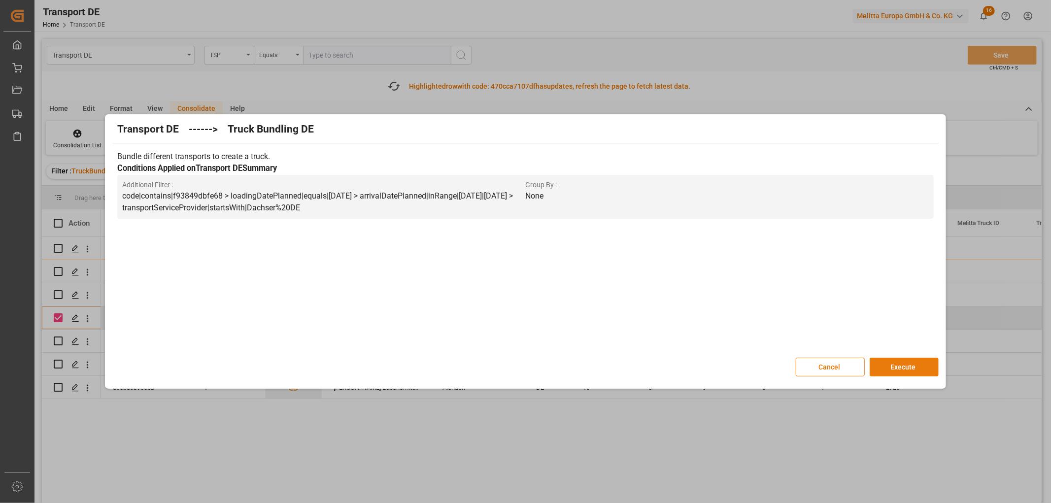
click at [907, 363] on button "Execute" at bounding box center [904, 367] width 69 height 19
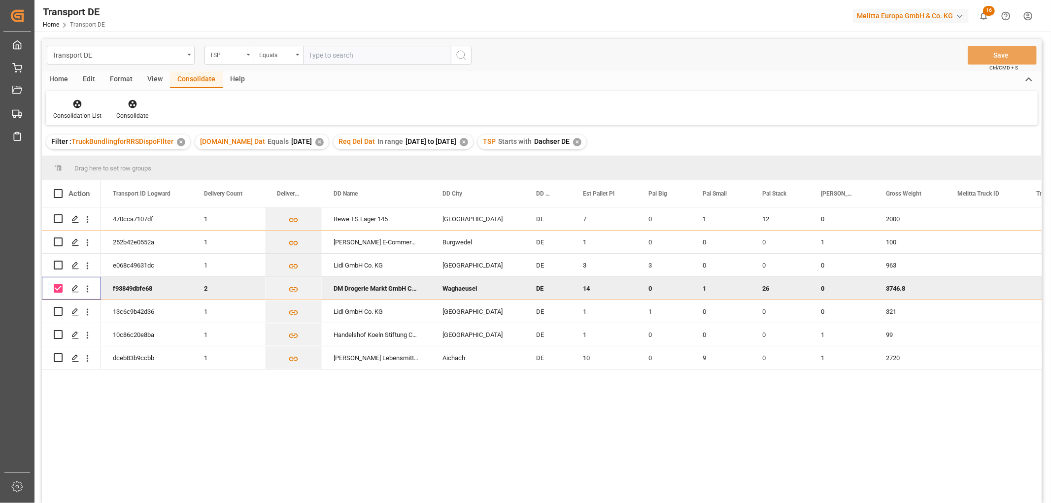
click at [60, 288] on input "Press Space to toggle row selection (checked)" at bounding box center [58, 288] width 9 height 9
checkbox input "false"
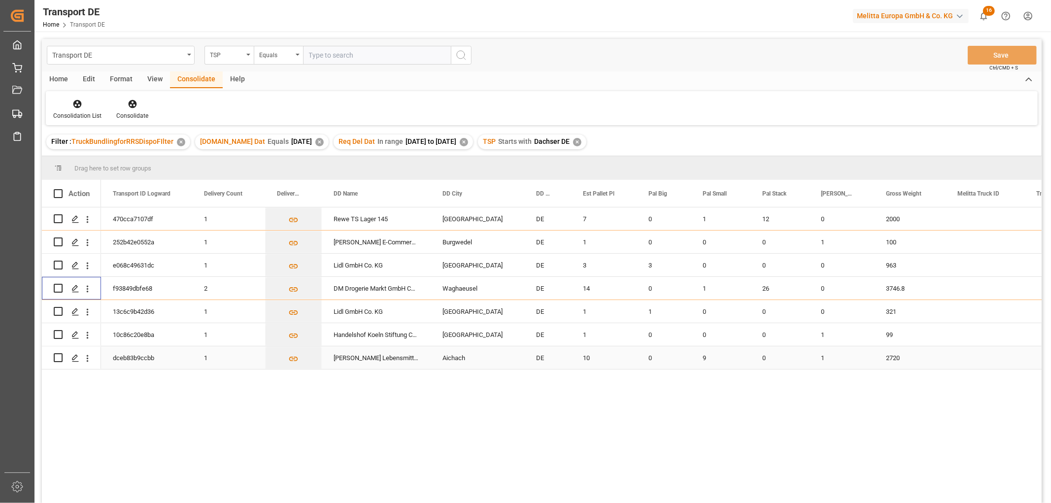
click at [55, 358] on input "Press Space to toggle row selection (unchecked)" at bounding box center [58, 357] width 9 height 9
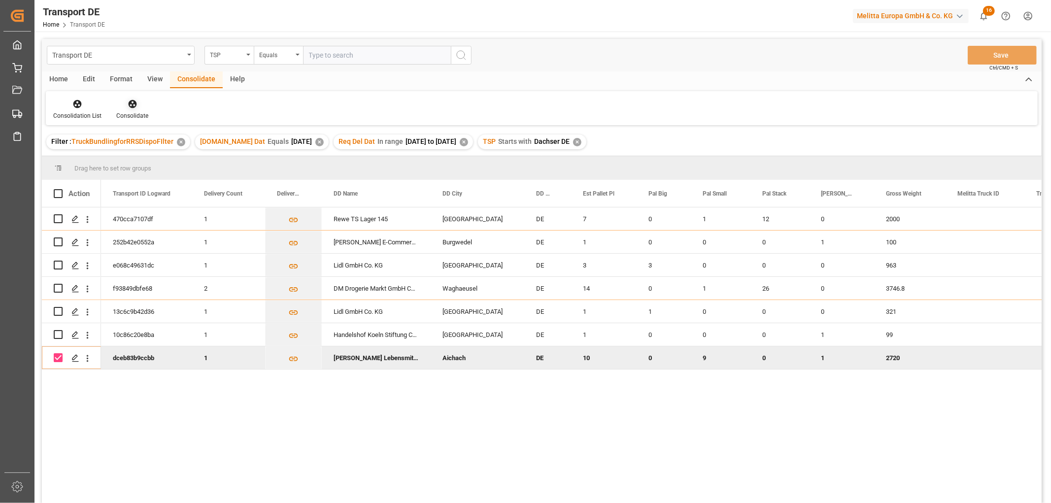
click at [132, 107] on icon at bounding box center [133, 104] width 10 height 10
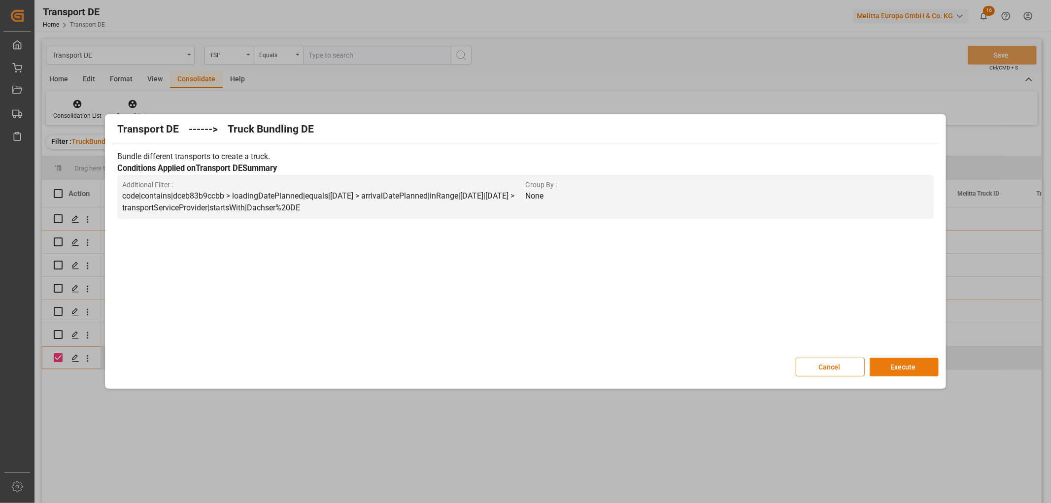
click at [902, 361] on button "Execute" at bounding box center [904, 367] width 69 height 19
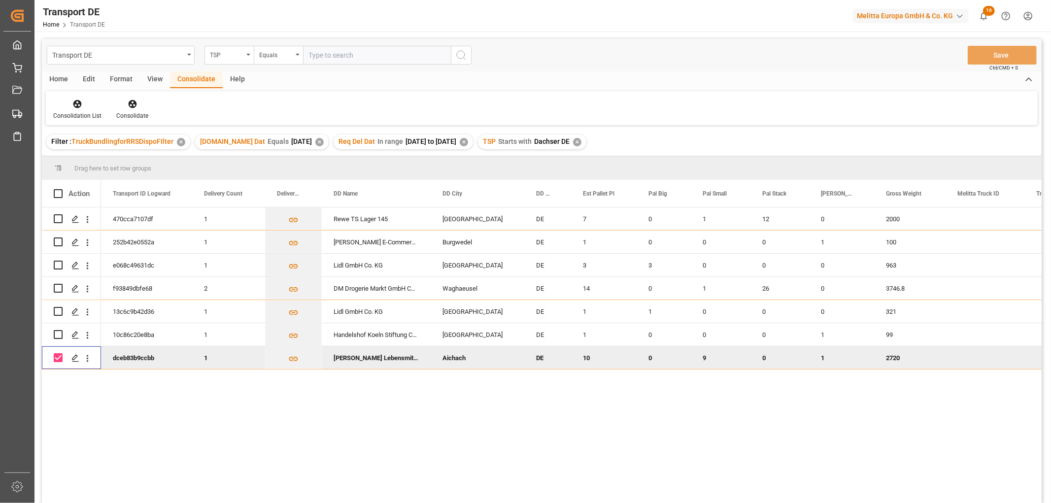
click at [56, 357] on input "Press Space to toggle row selection (checked)" at bounding box center [58, 357] width 9 height 9
checkbox input "false"
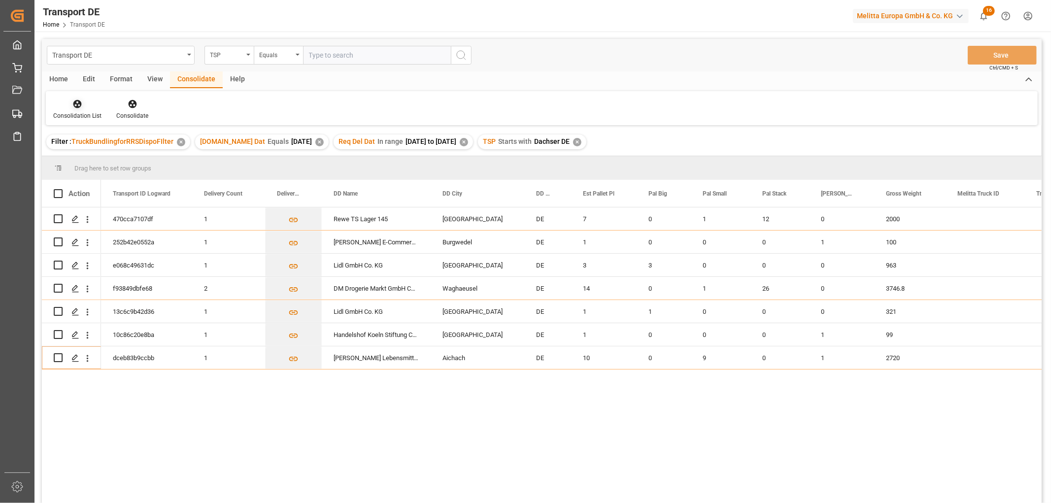
click at [75, 101] on icon at bounding box center [77, 104] width 8 height 8
click at [81, 158] on div "Transport DE TSP Equals Save Ctrl/CMD + S Home Edit Format View Consolidate Hel…" at bounding box center [542, 284] width 1000 height 490
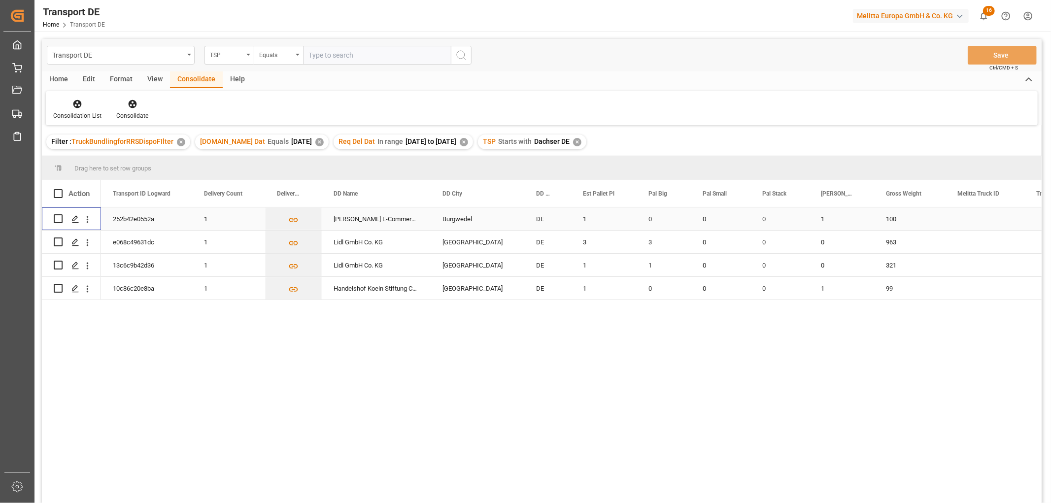
click at [58, 219] on input "Press Space to toggle row selection (unchecked)" at bounding box center [58, 218] width 9 height 9
checkbox input "true"
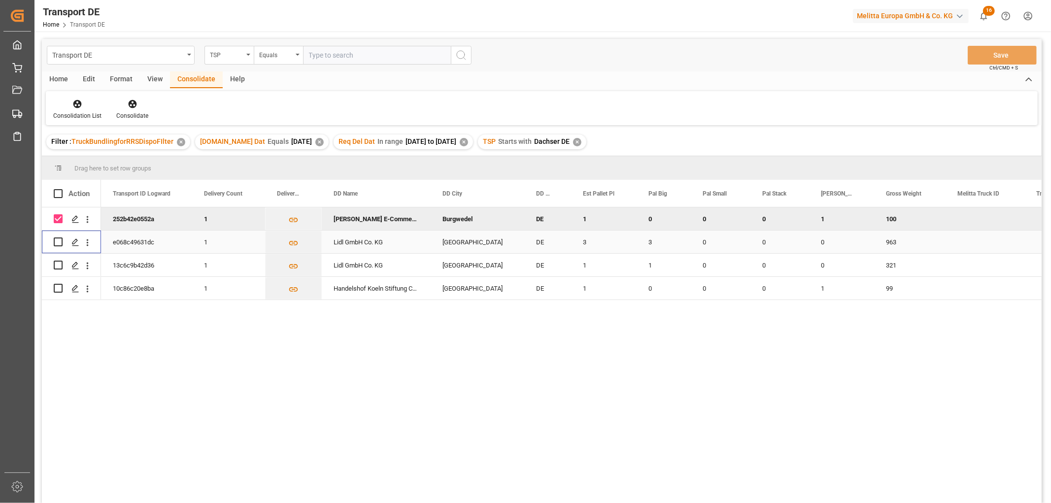
click at [57, 239] on input "Press Space to toggle row selection (unchecked)" at bounding box center [58, 241] width 9 height 9
checkbox input "true"
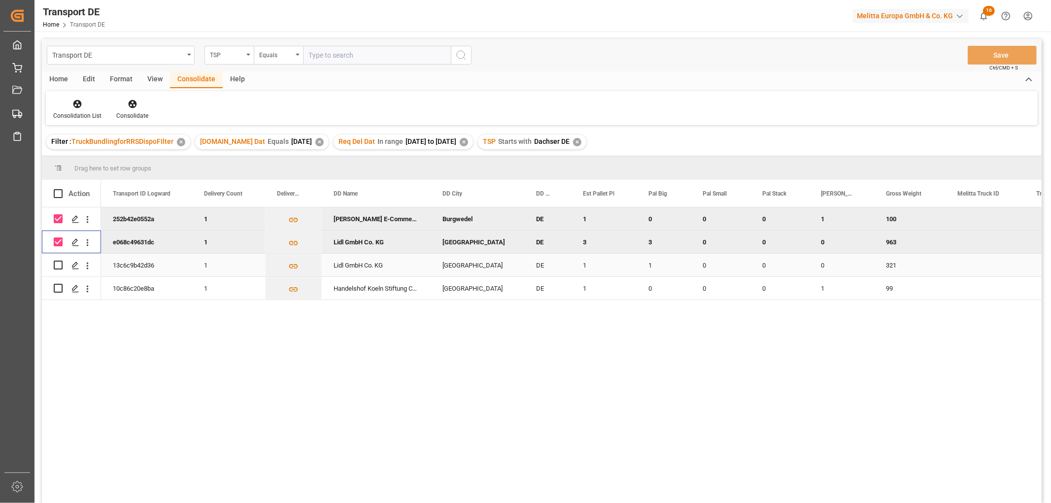
click at [56, 266] on input "Press Space to toggle row selection (unchecked)" at bounding box center [58, 265] width 9 height 9
checkbox input "true"
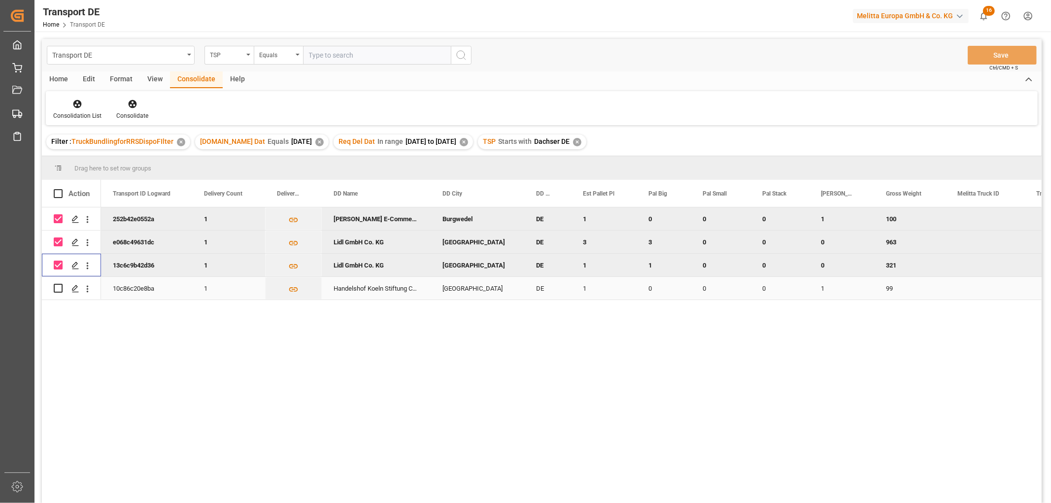
click at [58, 288] on input "Press Space to toggle row selection (unchecked)" at bounding box center [58, 288] width 9 height 9
checkbox input "true"
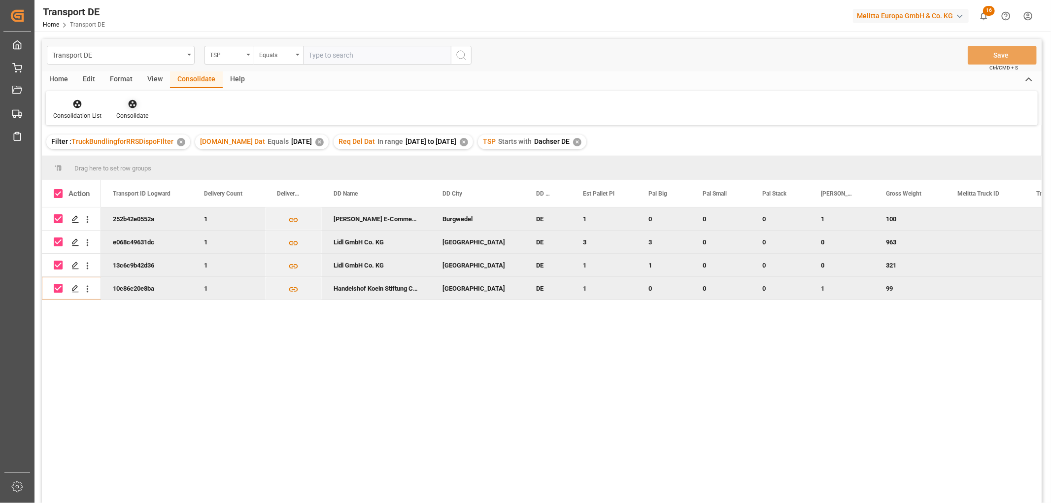
click at [131, 105] on icon at bounding box center [132, 104] width 8 height 8
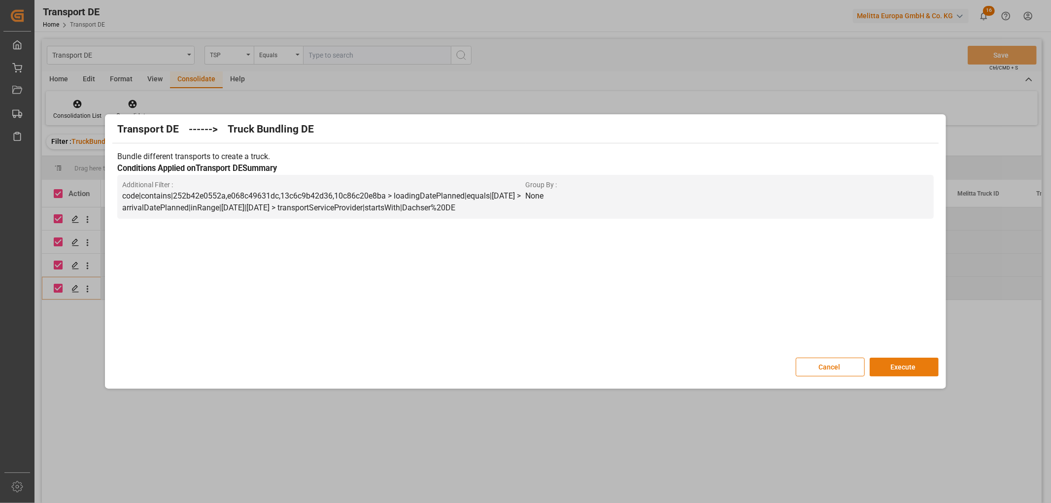
click at [894, 362] on button "Execute" at bounding box center [904, 367] width 69 height 19
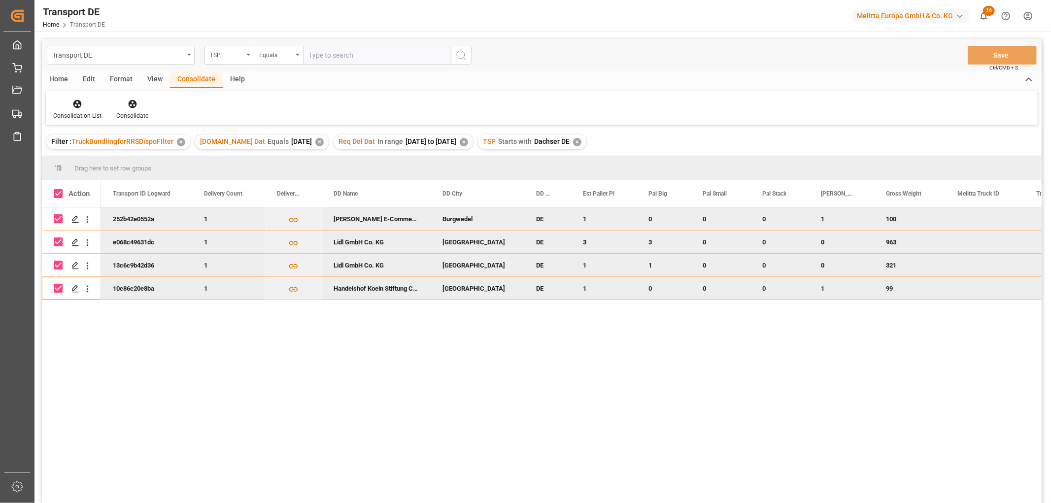
click at [55, 246] on div "Press SPACE to deselect this row." at bounding box center [58, 241] width 9 height 9
click at [57, 217] on input "Press Space to toggle row selection (checked)" at bounding box center [58, 218] width 9 height 9
checkbox input "false"
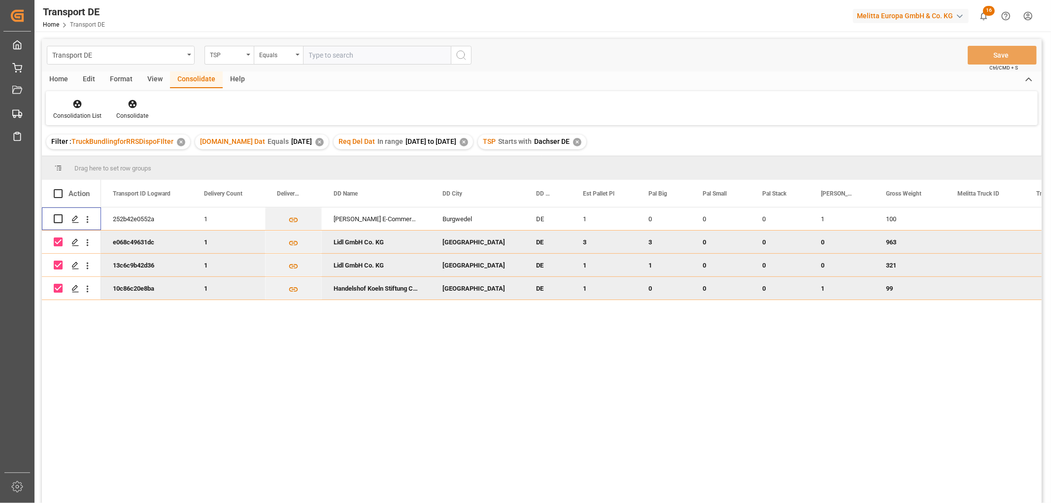
click at [57, 240] on input "Press Space to toggle row selection (checked)" at bounding box center [58, 241] width 9 height 9
checkbox input "false"
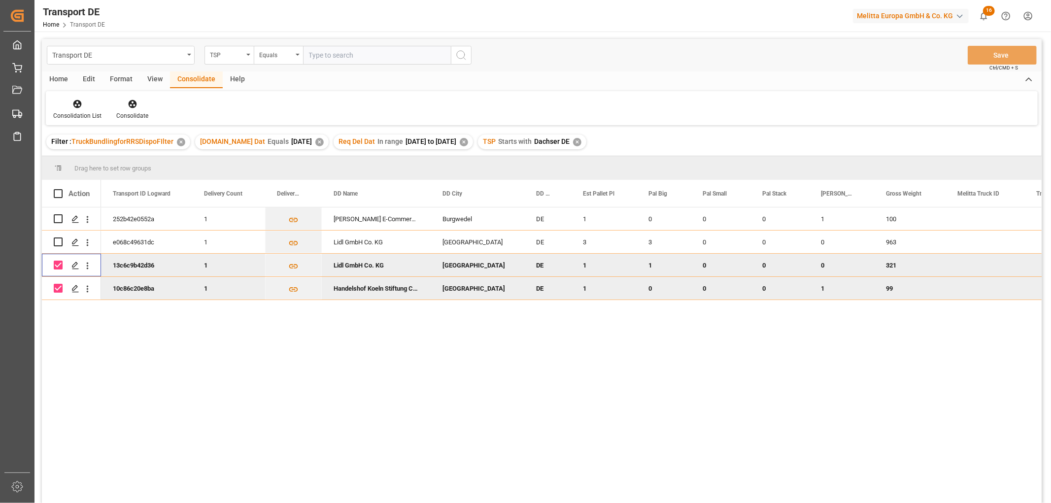
click at [61, 268] on input "Press Space to toggle row selection (checked)" at bounding box center [58, 265] width 9 height 9
checkbox input "false"
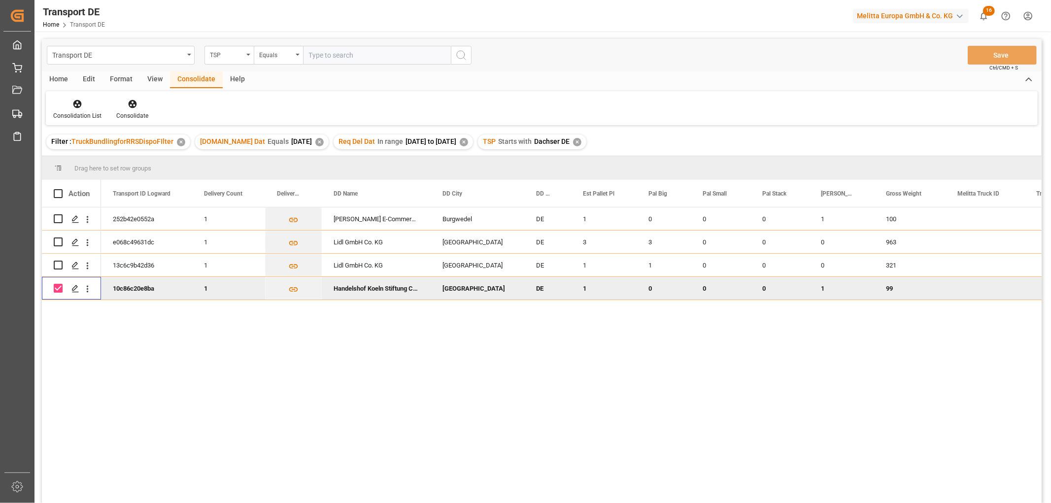
click at [59, 289] on input "Press Space to toggle row selection (checked)" at bounding box center [58, 288] width 9 height 9
checkbox input "false"
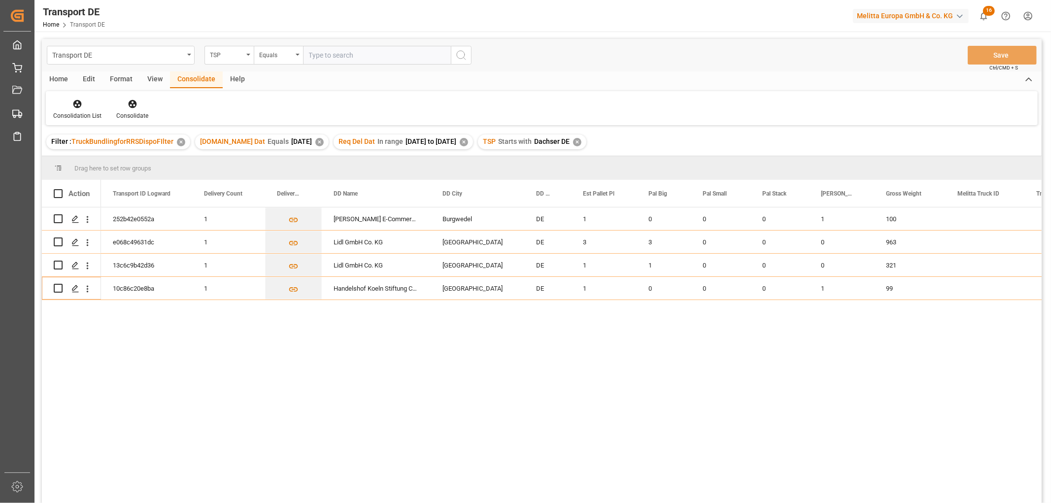
click at [580, 141] on div "✕" at bounding box center [577, 142] width 8 height 8
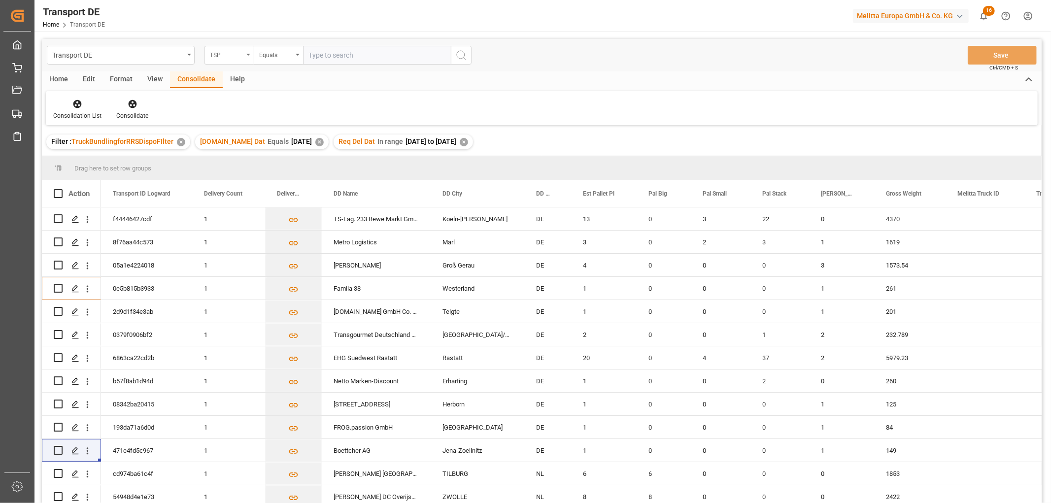
click at [222, 55] on div "TSP" at bounding box center [227, 53] width 34 height 11
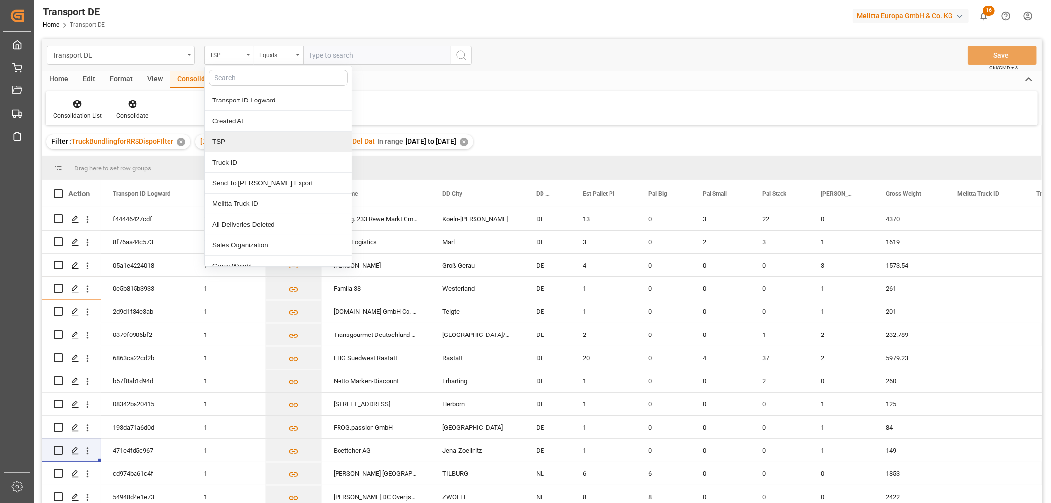
drag, startPoint x: 234, startPoint y: 144, endPoint x: 242, endPoint y: 120, distance: 25.1
click at [235, 144] on div "TSP" at bounding box center [278, 142] width 147 height 21
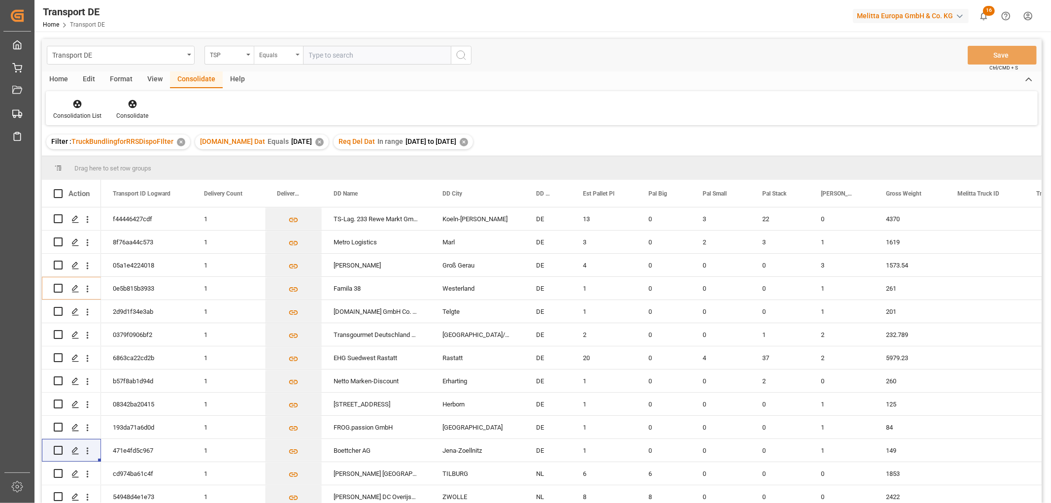
click at [268, 56] on div "Equals" at bounding box center [276, 53] width 34 height 11
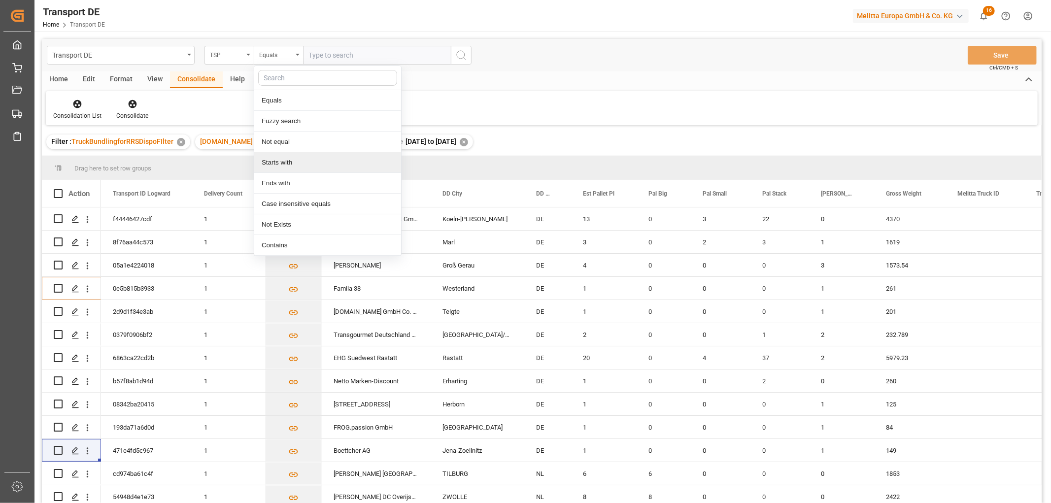
click at [280, 163] on div "Starts with" at bounding box center [327, 162] width 147 height 21
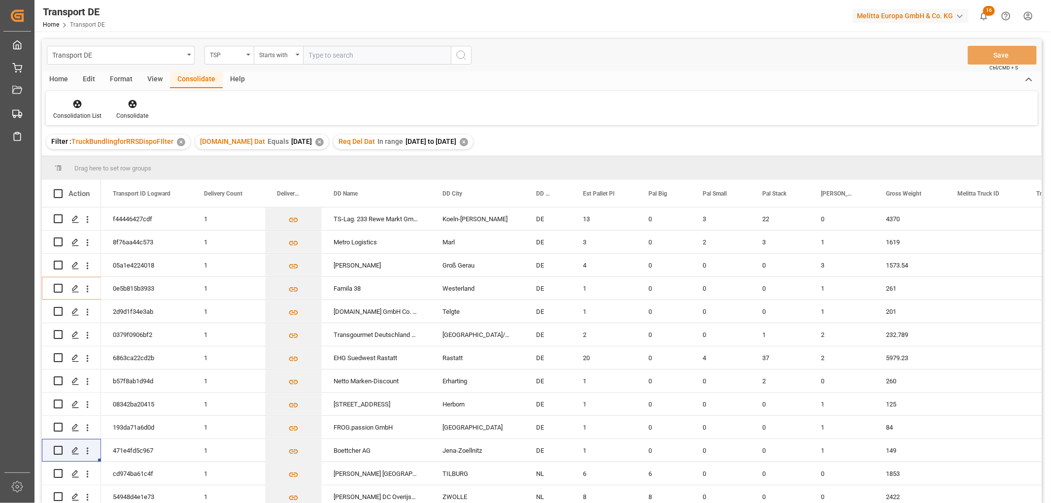
click at [321, 52] on input "text" at bounding box center [377, 55] width 148 height 19
type input "LIT DE"
click at [461, 55] on icon "search button" at bounding box center [461, 55] width 12 height 12
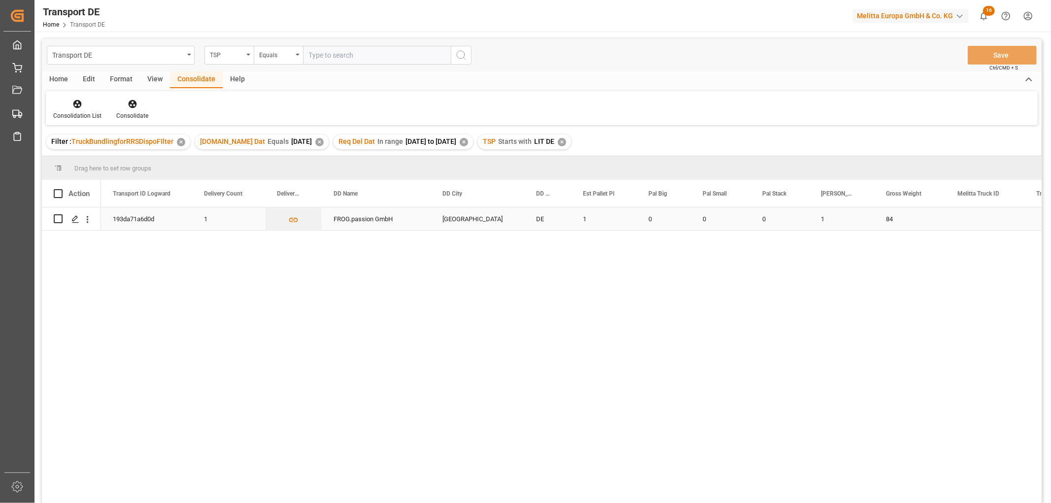
click at [58, 218] on input "Press Space to toggle row selection (unchecked)" at bounding box center [58, 218] width 9 height 9
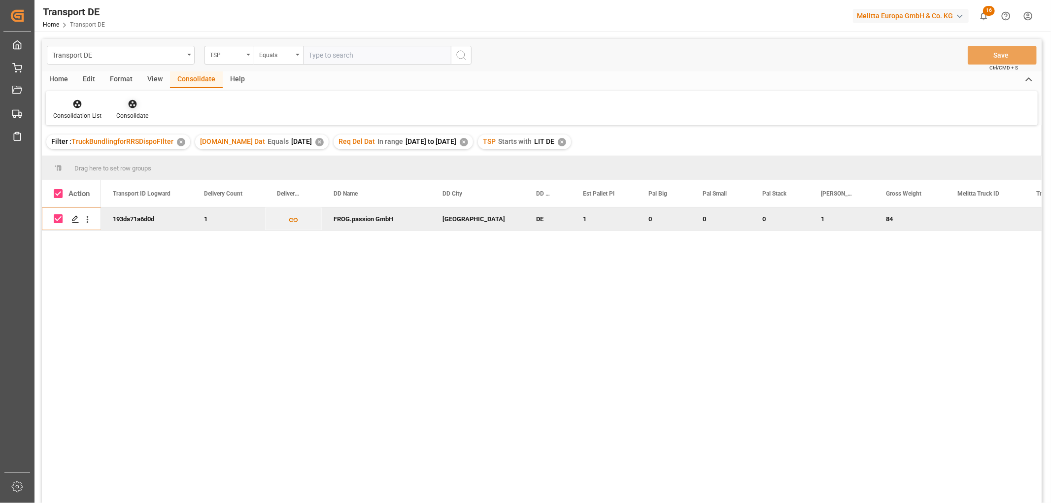
click at [131, 103] on icon at bounding box center [132, 104] width 8 height 8
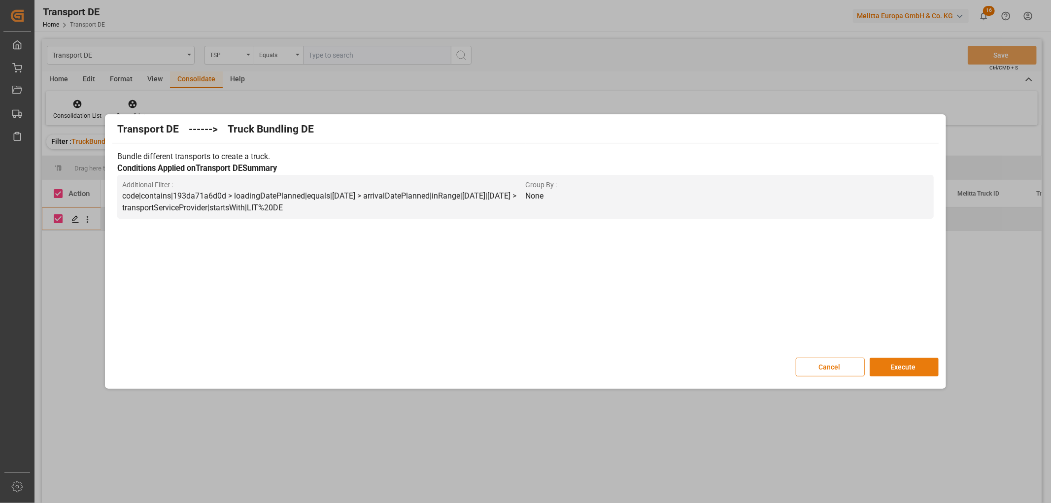
click at [901, 365] on button "Execute" at bounding box center [904, 367] width 69 height 19
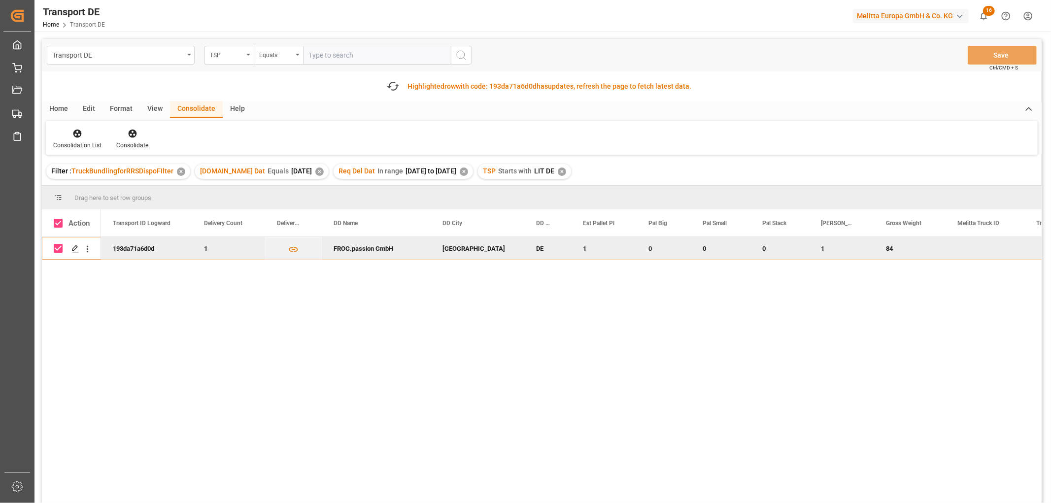
click at [59, 248] on input "Press Space to toggle row selection (checked)" at bounding box center [58, 248] width 9 height 9
checkbox input "false"
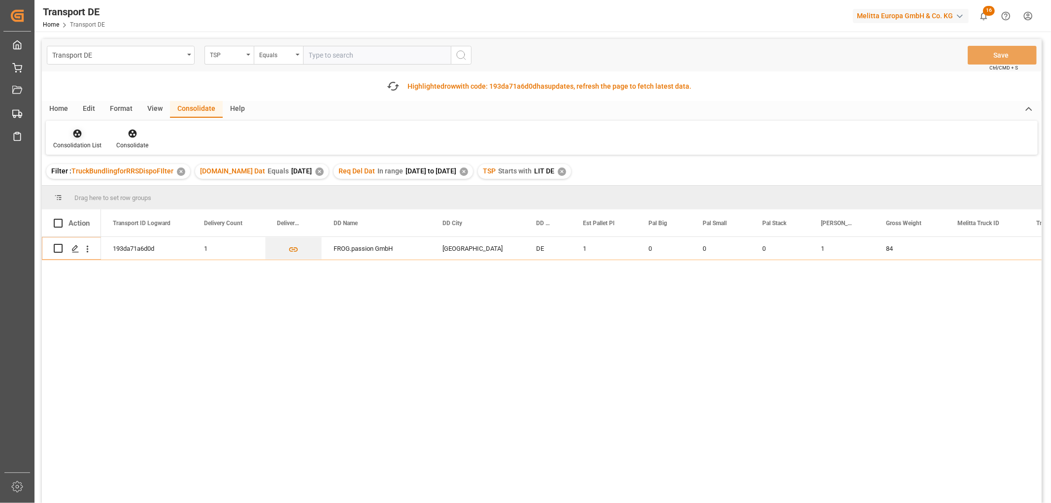
click at [75, 134] on icon at bounding box center [77, 134] width 8 height 8
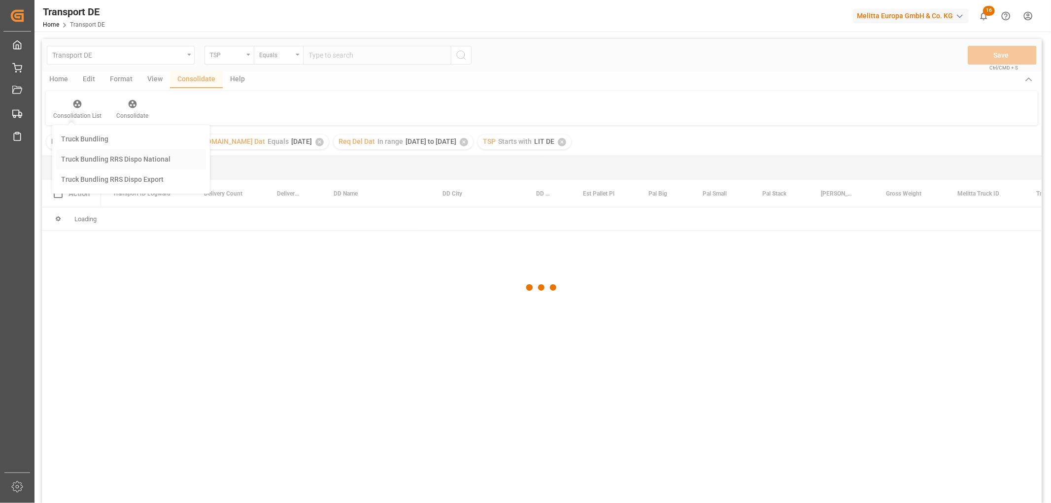
click at [93, 189] on div "Transport DE TSP Equals Save Ctrl/CMD + S Home Edit Format View Consolidate Hel…" at bounding box center [542, 284] width 1000 height 490
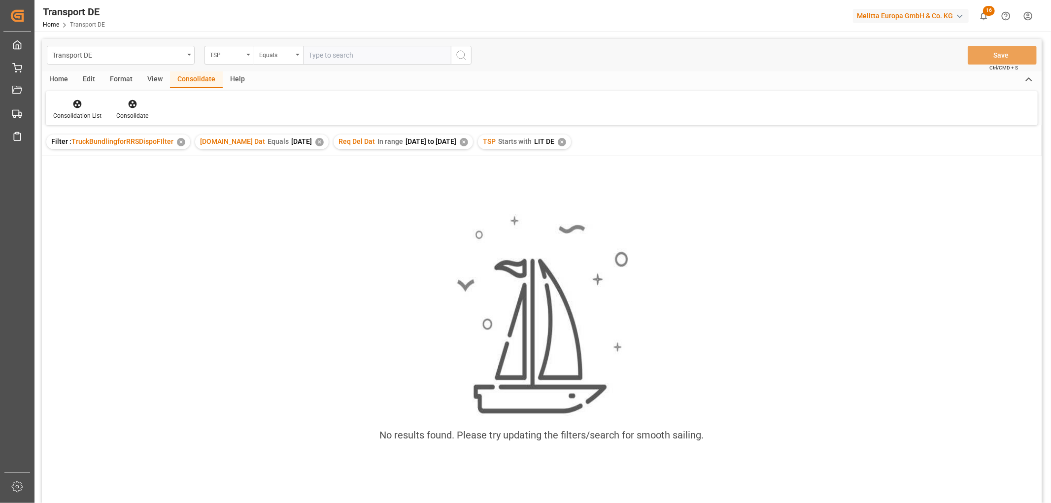
click at [566, 142] on div "✕" at bounding box center [562, 142] width 8 height 8
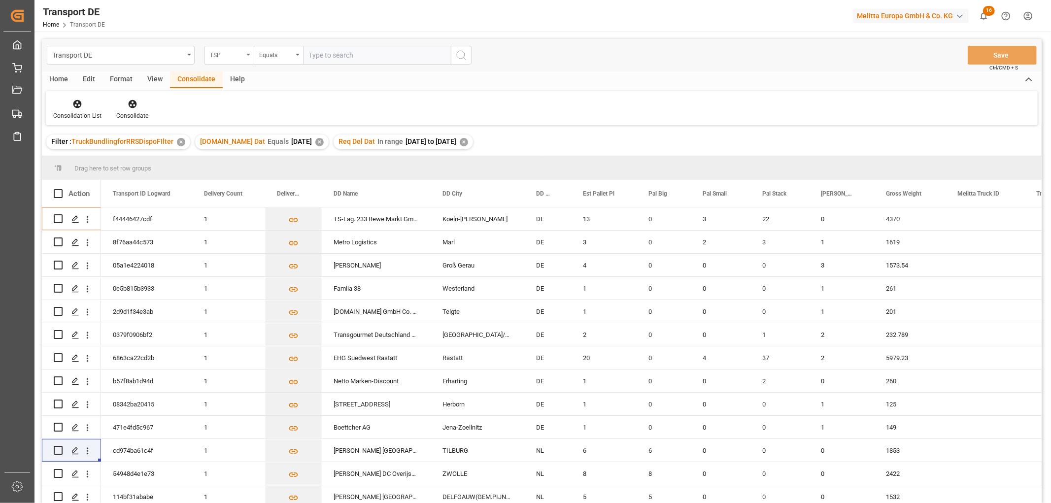
click at [230, 55] on div "TSP" at bounding box center [227, 53] width 34 height 11
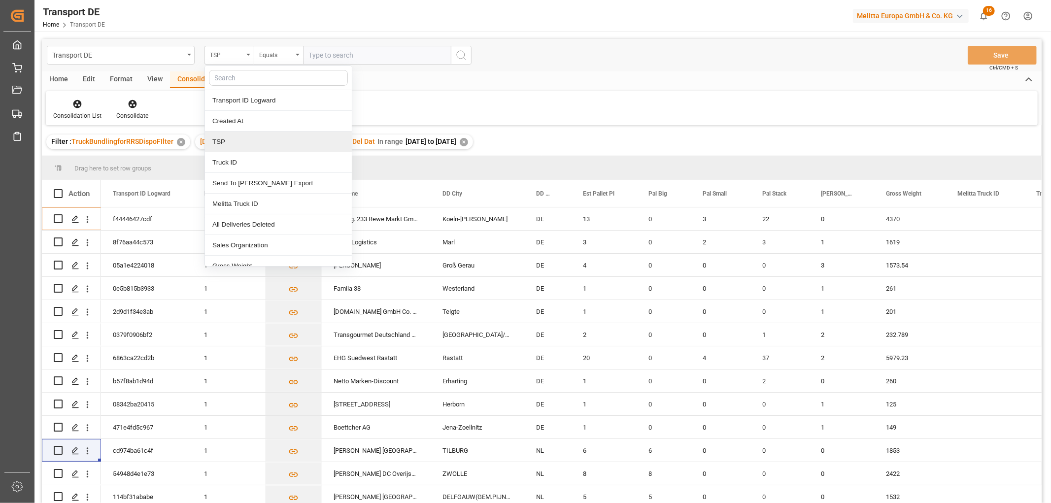
click at [232, 143] on div "TSP" at bounding box center [278, 142] width 147 height 21
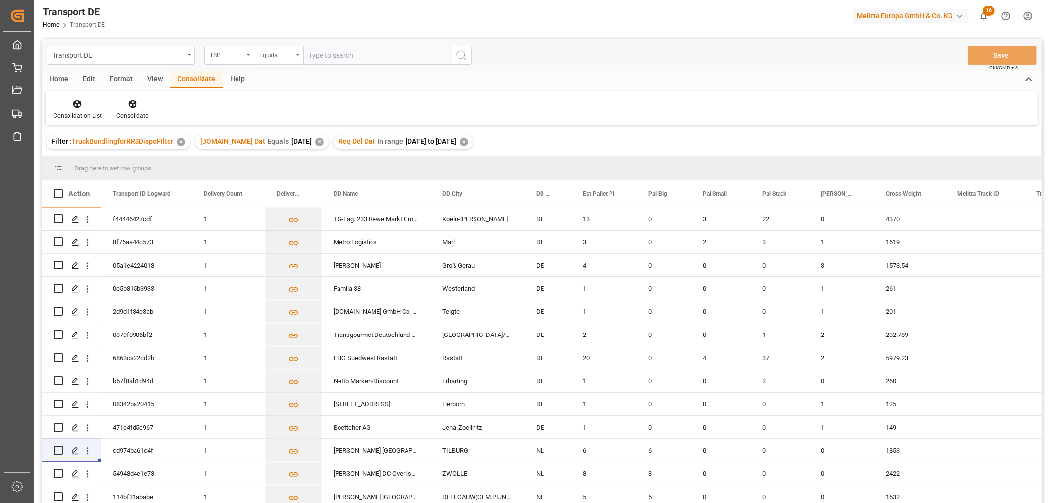
click at [271, 57] on div "Equals" at bounding box center [276, 53] width 34 height 11
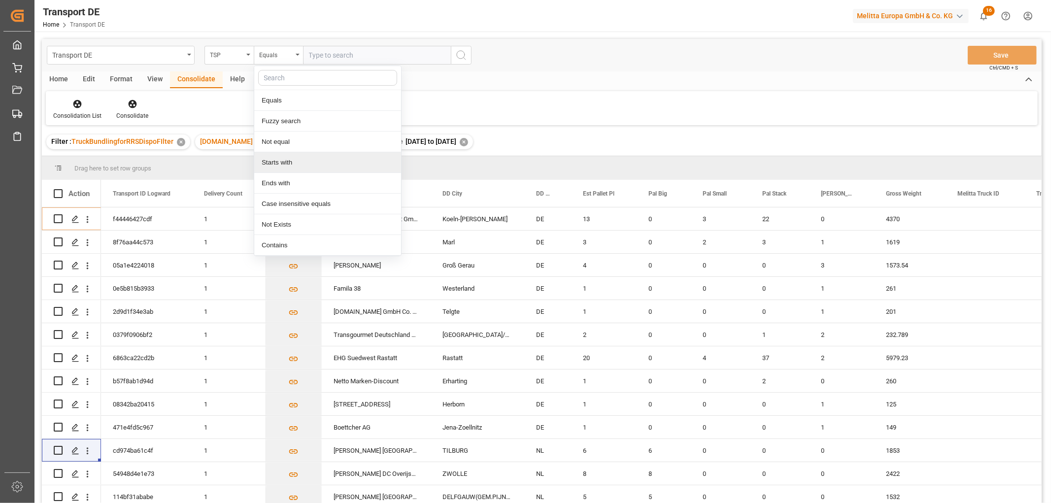
click at [274, 156] on div "Starts with" at bounding box center [327, 162] width 147 height 21
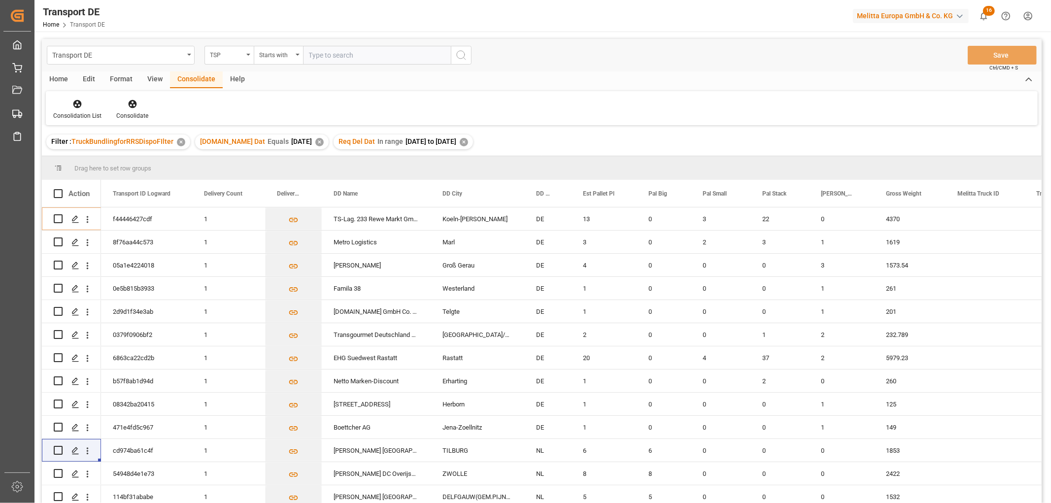
click at [329, 55] on input "text" at bounding box center [377, 55] width 148 height 19
type input "Moeller"
click at [465, 51] on icon "search button" at bounding box center [461, 55] width 12 height 12
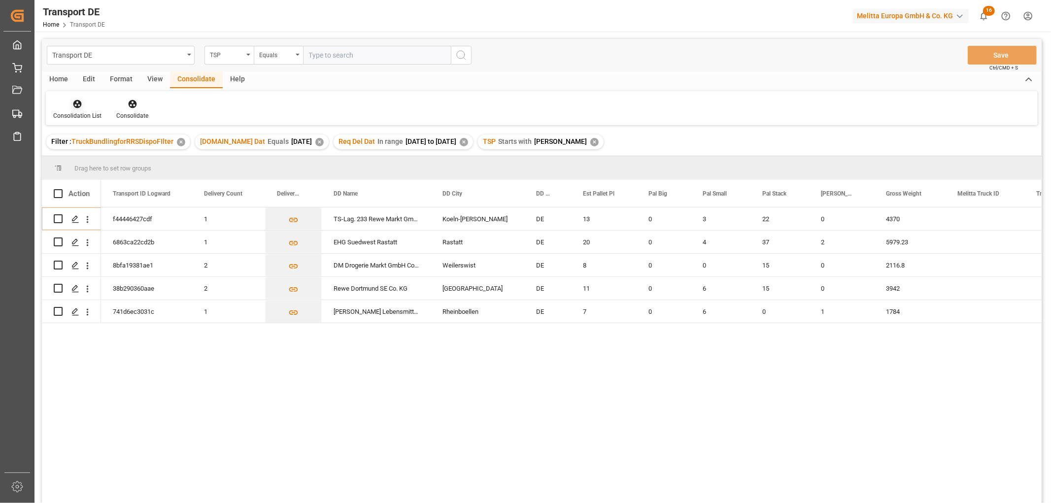
click at [79, 104] on icon at bounding box center [77, 104] width 10 height 10
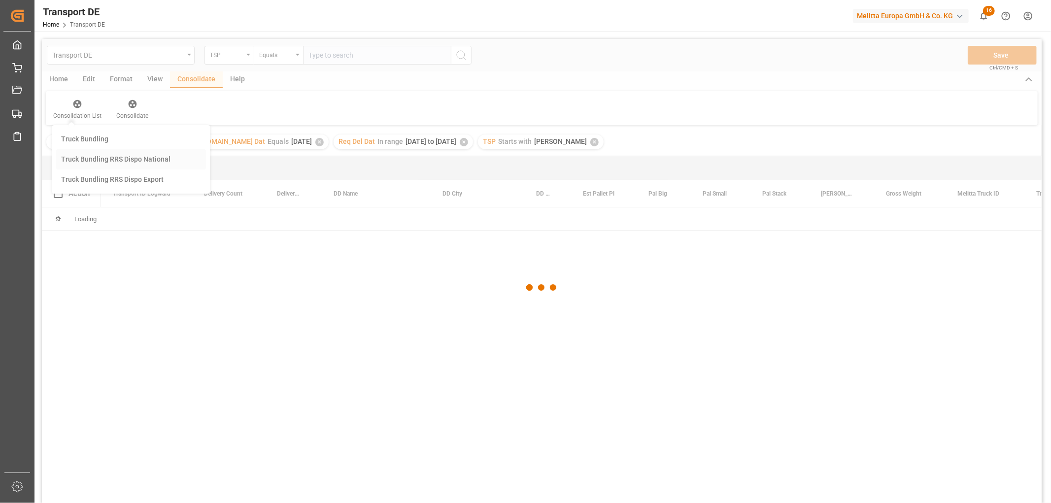
click at [79, 159] on div "Transport DE TSP Equals Save Ctrl/CMD + S Home Edit Format View Consolidate Hel…" at bounding box center [542, 284] width 1000 height 490
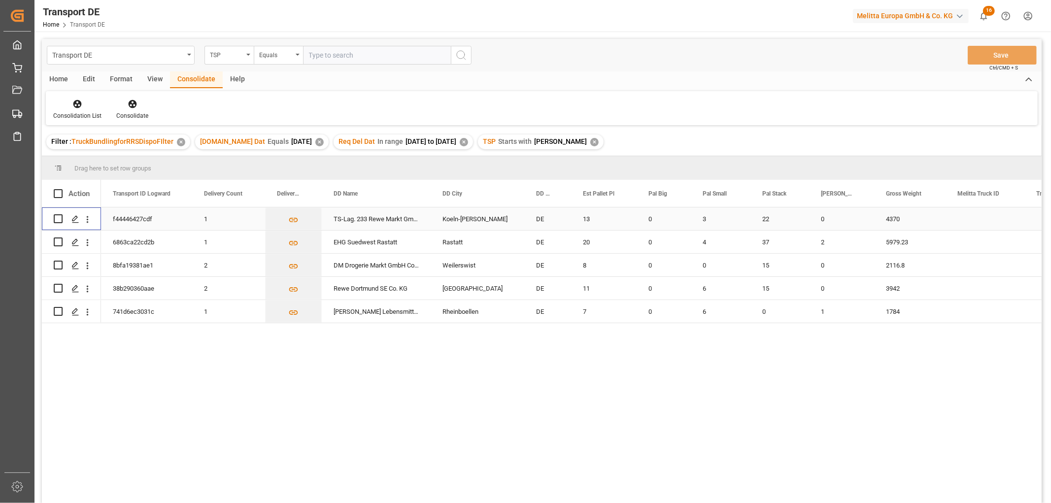
click at [56, 218] on input "Press Space to toggle row selection (unchecked)" at bounding box center [58, 218] width 9 height 9
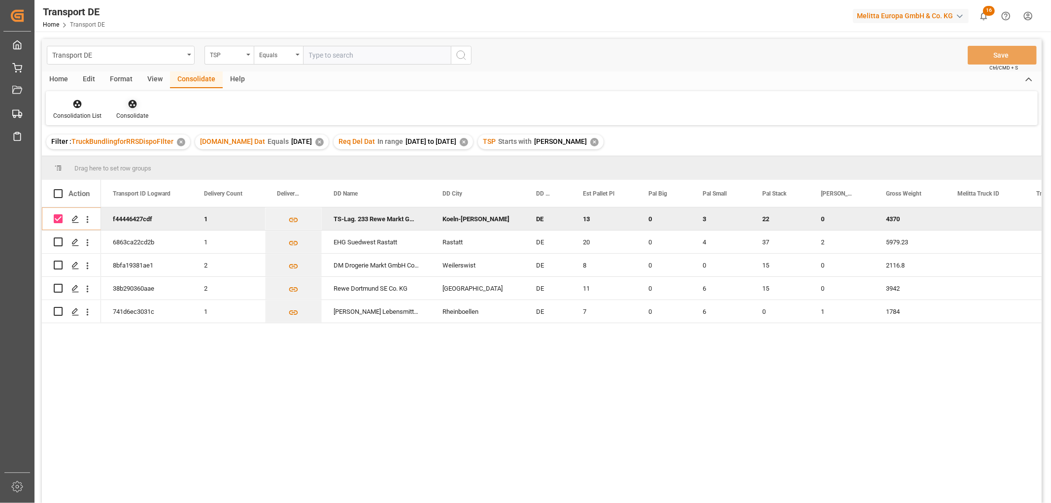
click at [129, 105] on icon at bounding box center [133, 104] width 10 height 10
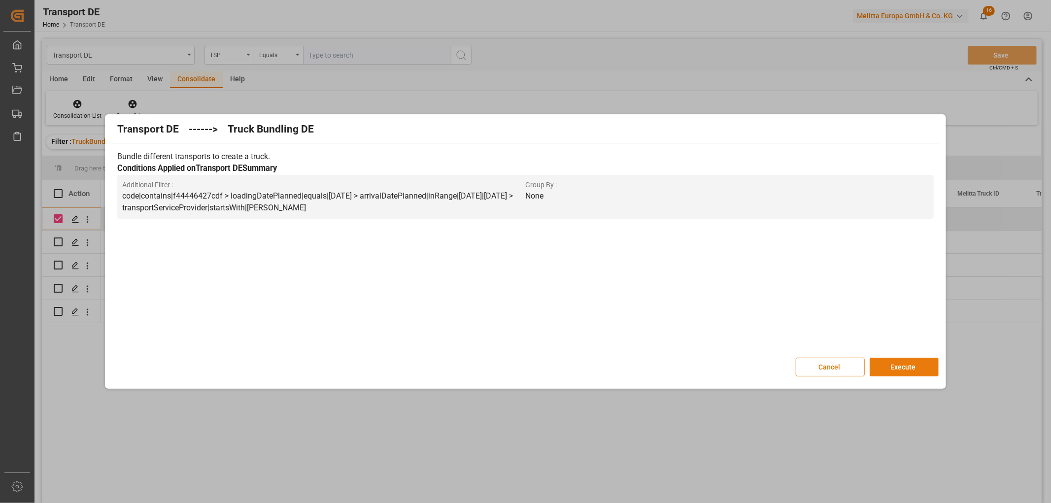
click at [913, 362] on button "Execute" at bounding box center [904, 367] width 69 height 19
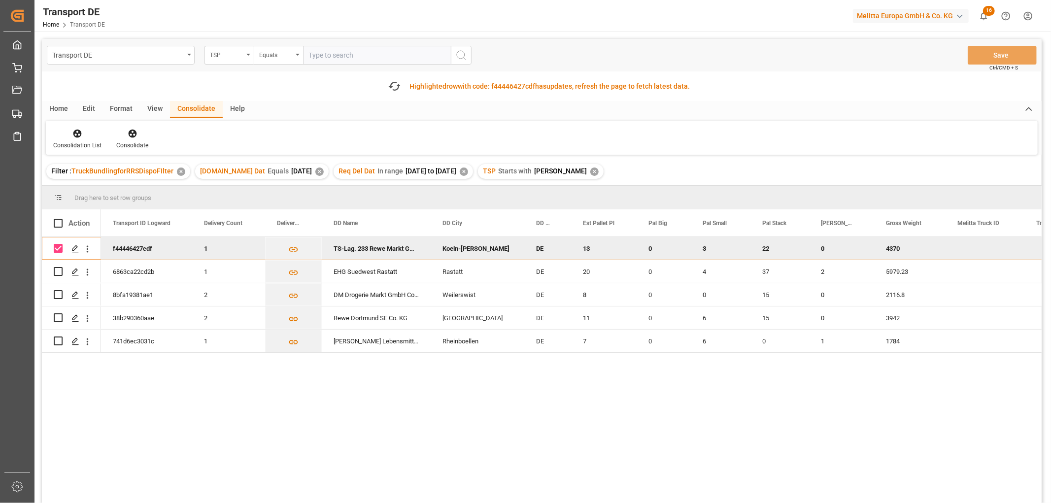
click at [58, 246] on input "Press Space to toggle row selection (checked)" at bounding box center [58, 248] width 9 height 9
checkbox input "false"
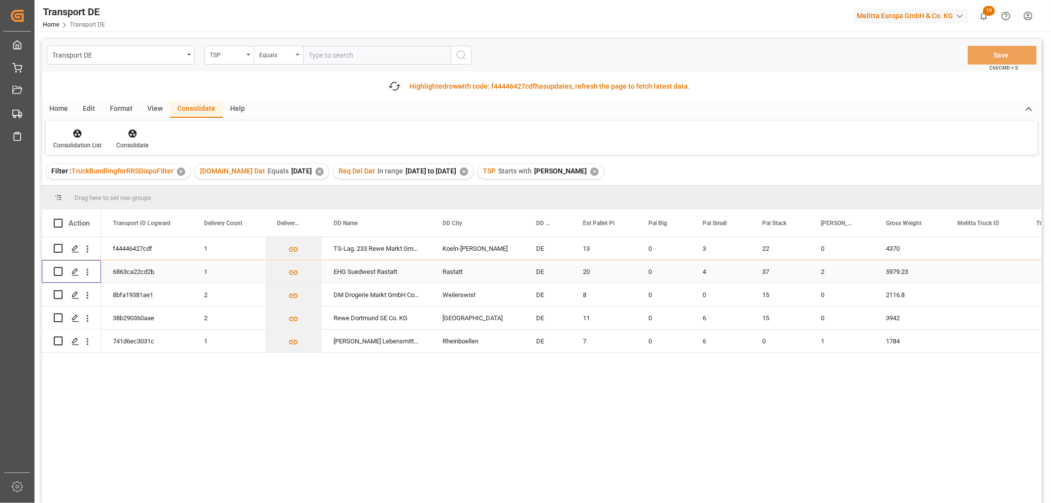
click at [60, 271] on input "Press Space to toggle row selection (unchecked)" at bounding box center [58, 271] width 9 height 9
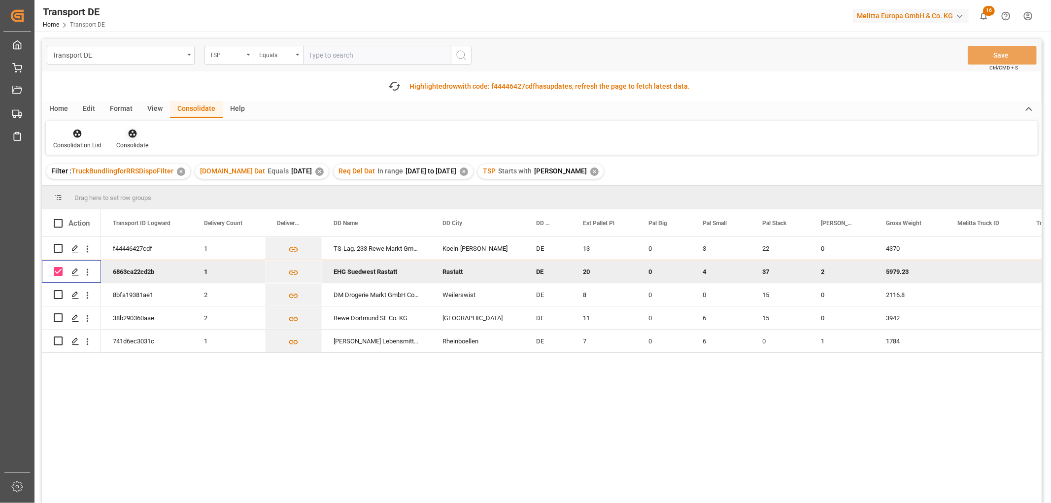
click at [131, 134] on icon at bounding box center [132, 134] width 8 height 8
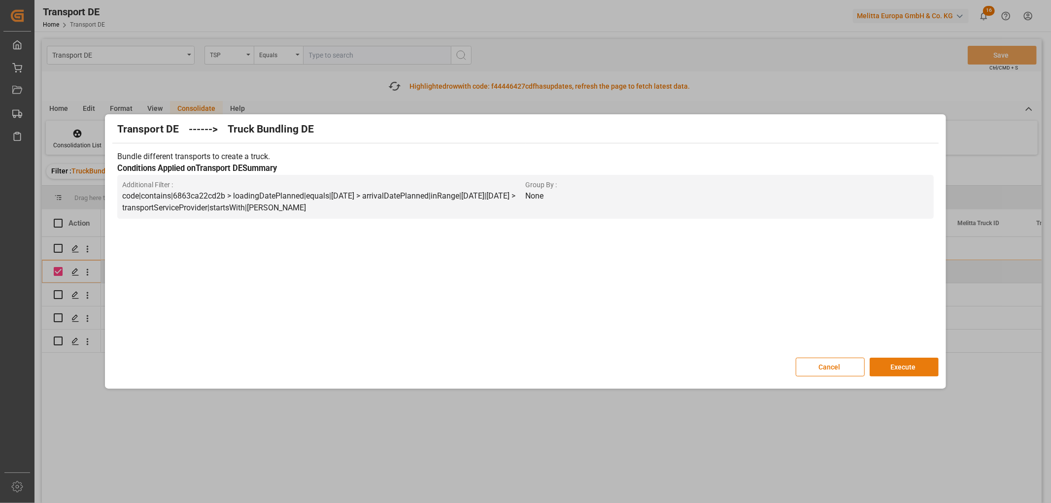
click at [903, 368] on button "Execute" at bounding box center [904, 367] width 69 height 19
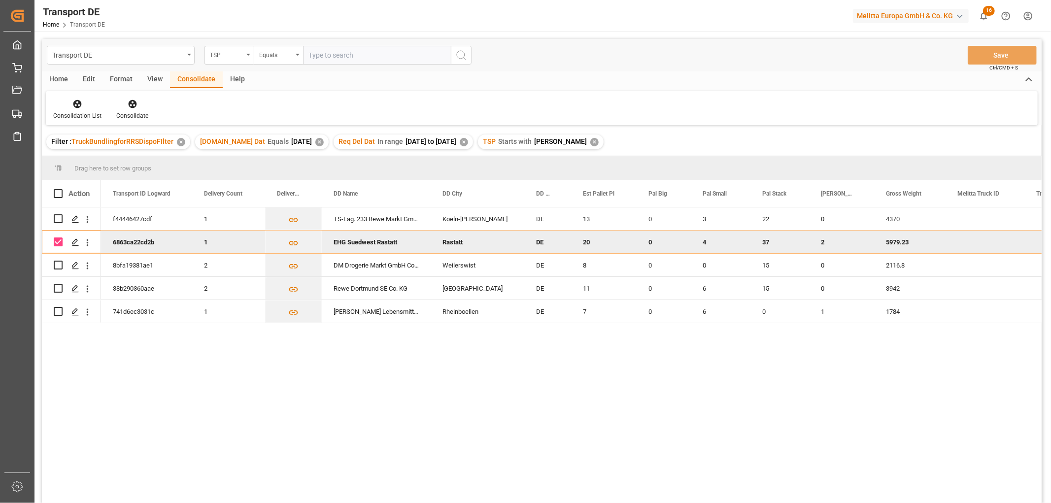
click at [58, 239] on input "Press Space to toggle row selection (checked)" at bounding box center [58, 241] width 9 height 9
checkbox input "false"
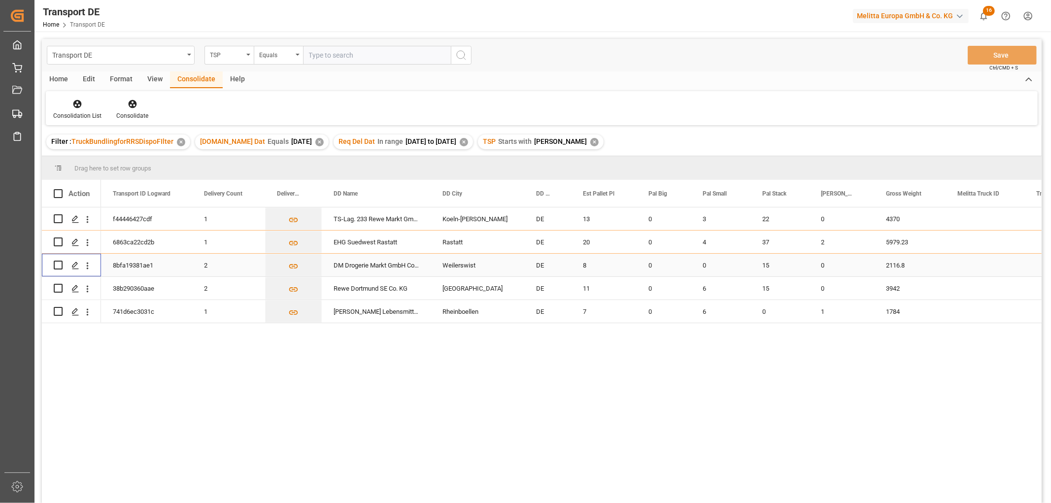
click at [56, 262] on input "Press Space to toggle row selection (unchecked)" at bounding box center [58, 265] width 9 height 9
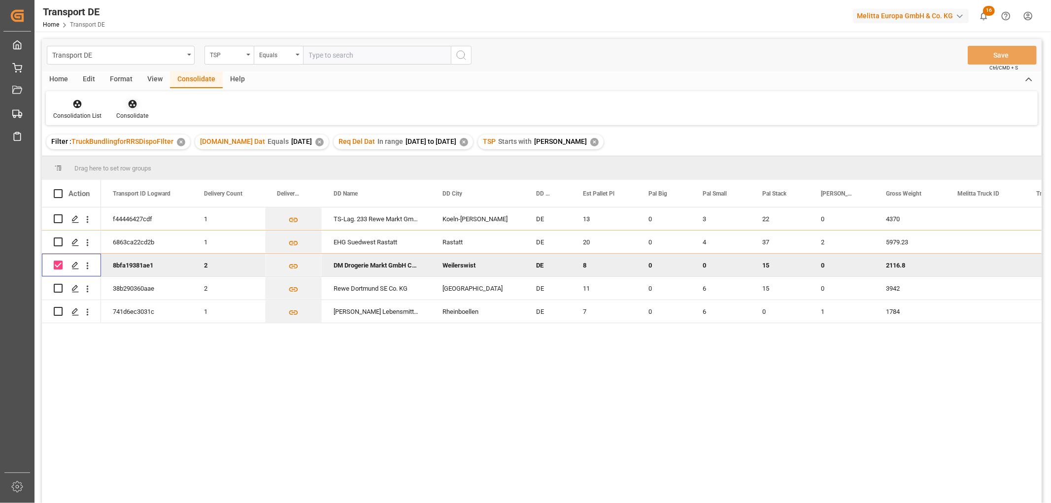
click at [130, 105] on icon at bounding box center [132, 104] width 8 height 8
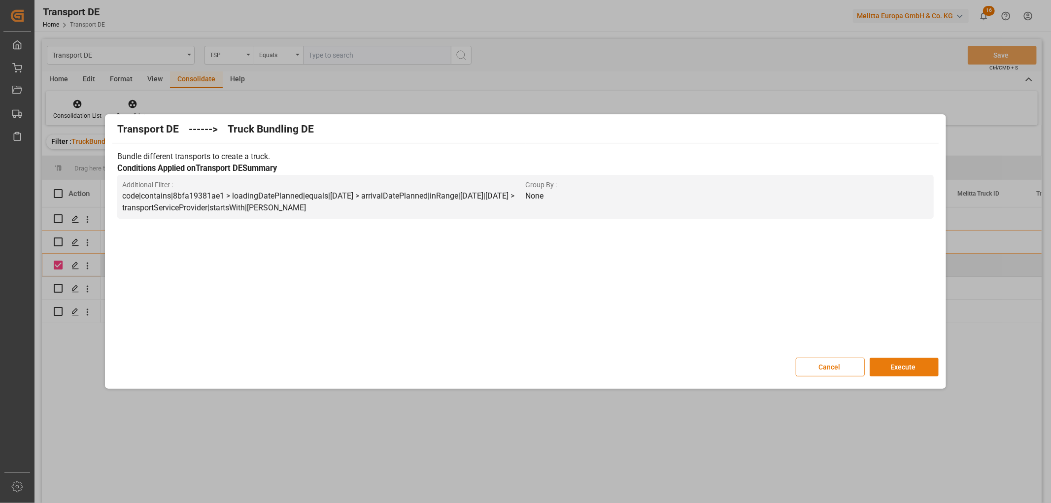
click at [903, 367] on button "Execute" at bounding box center [904, 367] width 69 height 19
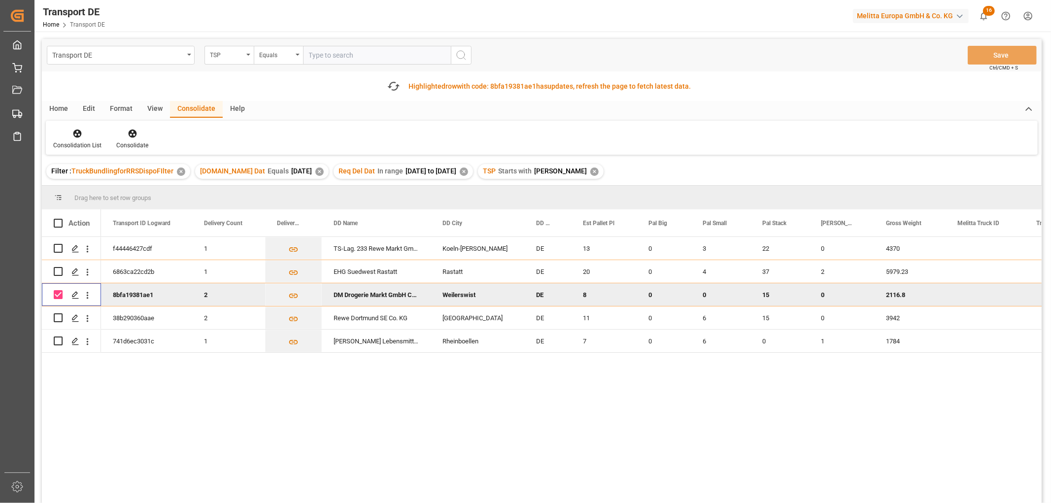
click at [61, 292] on input "Press Space to toggle row selection (checked)" at bounding box center [58, 294] width 9 height 9
checkbox input "false"
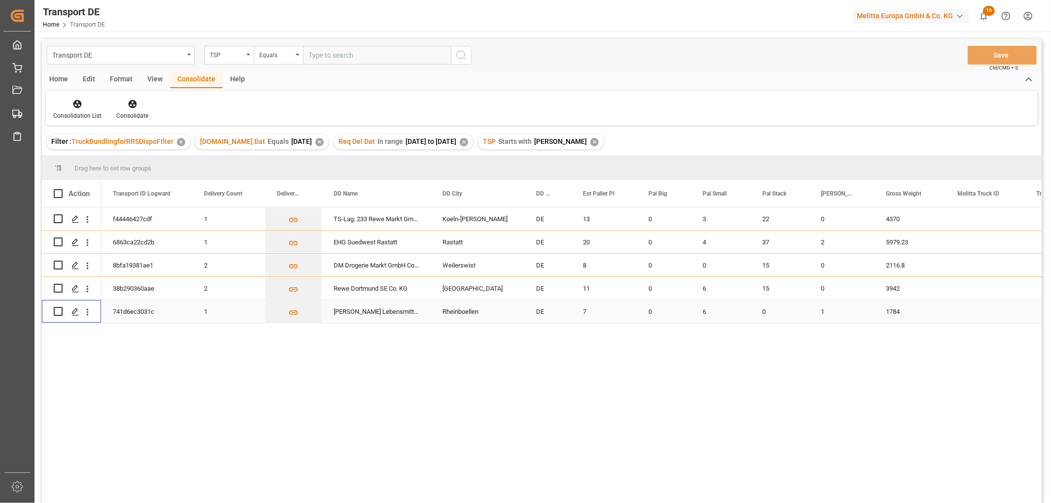
click at [60, 318] on div "Press SPACE to select this row." at bounding box center [58, 311] width 9 height 23
click at [62, 287] on input "Press Space to toggle row selection (unchecked)" at bounding box center [58, 288] width 9 height 9
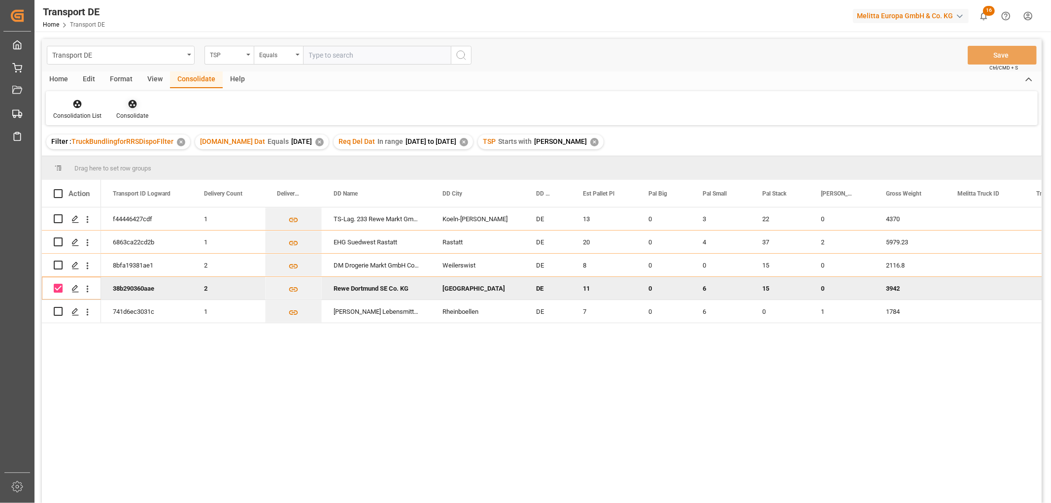
click at [129, 104] on icon at bounding box center [132, 104] width 8 height 8
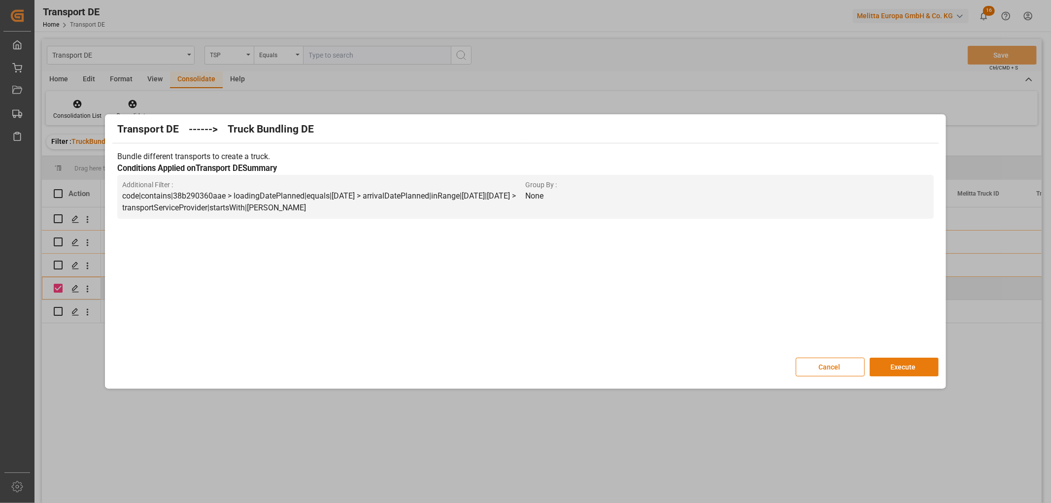
click at [908, 362] on button "Execute" at bounding box center [904, 367] width 69 height 19
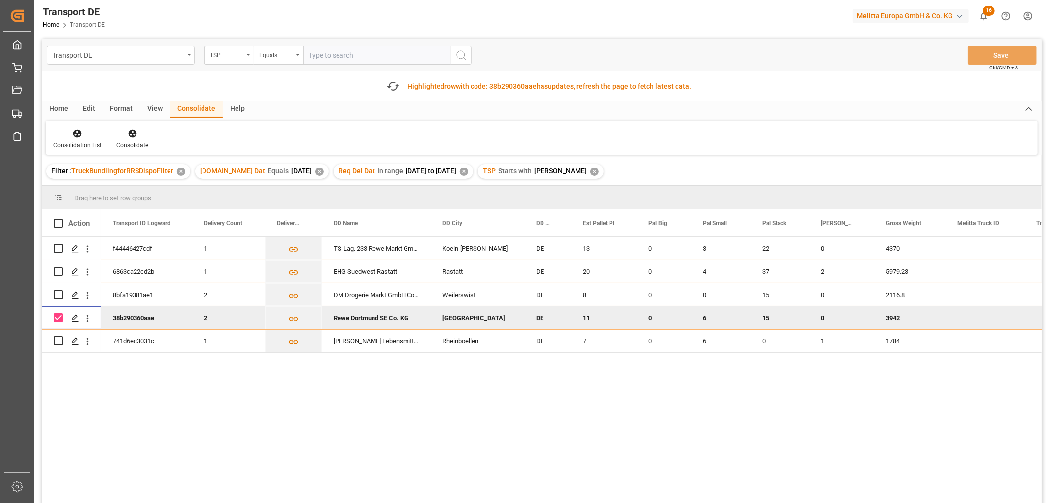
click at [60, 314] on input "Press Space to toggle row selection (checked)" at bounding box center [58, 317] width 9 height 9
checkbox input "false"
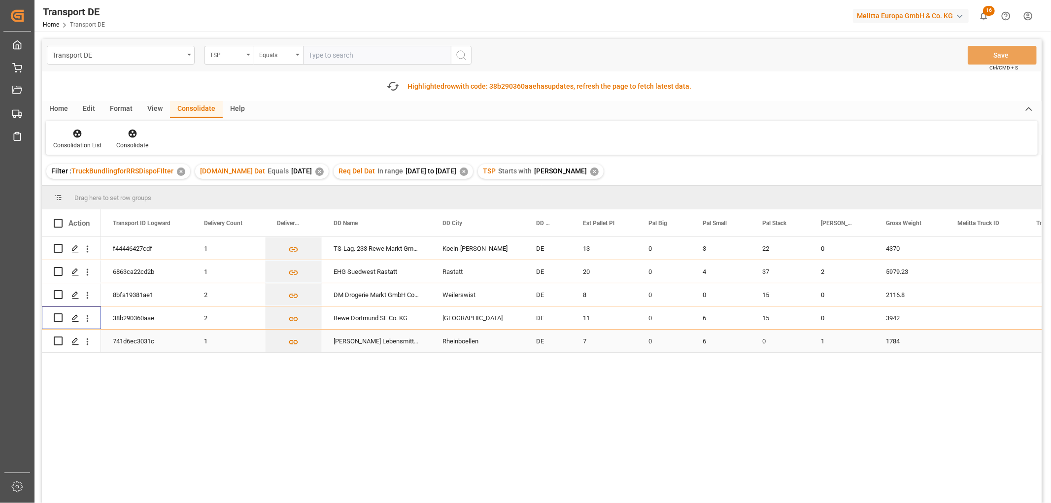
click at [57, 340] on input "Press Space to toggle row selection (unchecked)" at bounding box center [58, 340] width 9 height 9
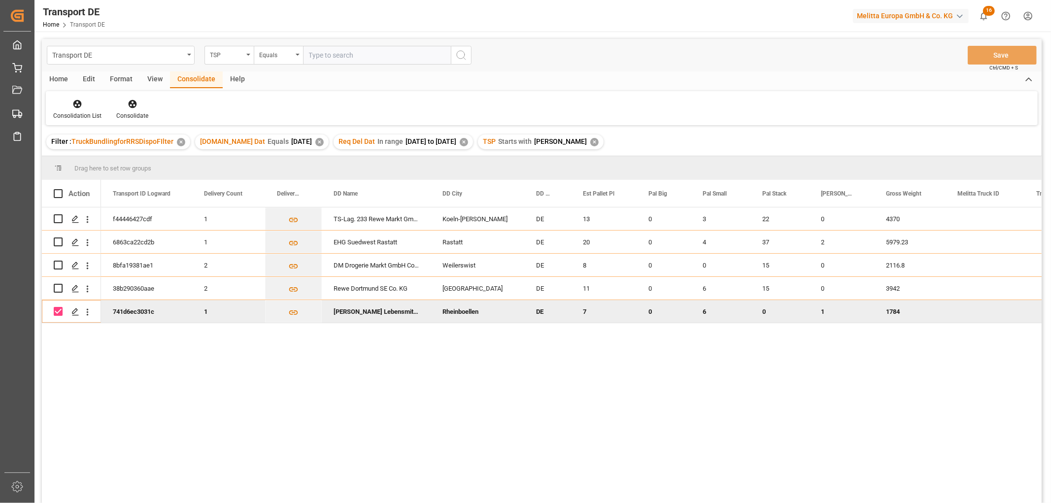
click at [131, 133] on div "Filter : TruckBundlingforRRSDispoFIlter ✕ Pl.GI Dat Equals 2025-09-10 ✕ Req Del…" at bounding box center [542, 142] width 1000 height 28
click at [131, 101] on icon at bounding box center [133, 104] width 10 height 10
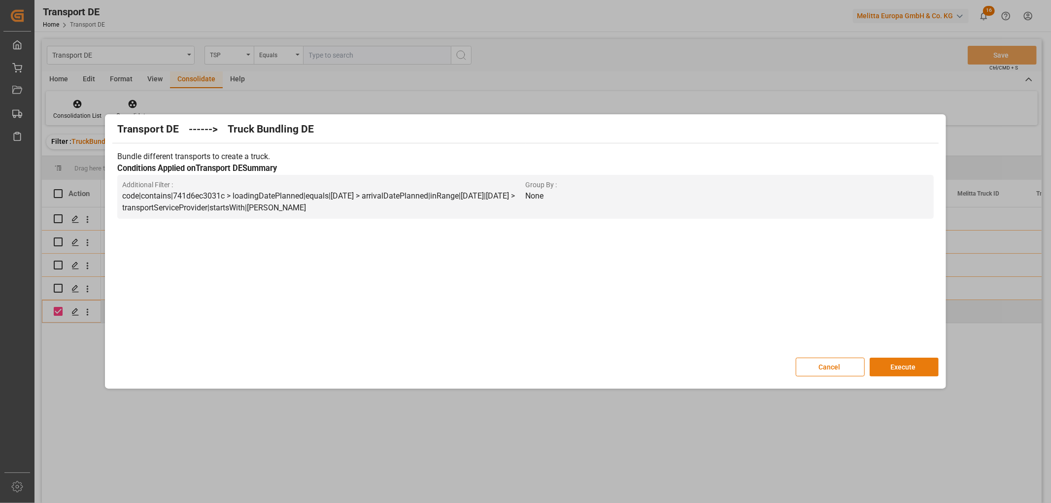
click at [904, 367] on button "Execute" at bounding box center [904, 367] width 69 height 19
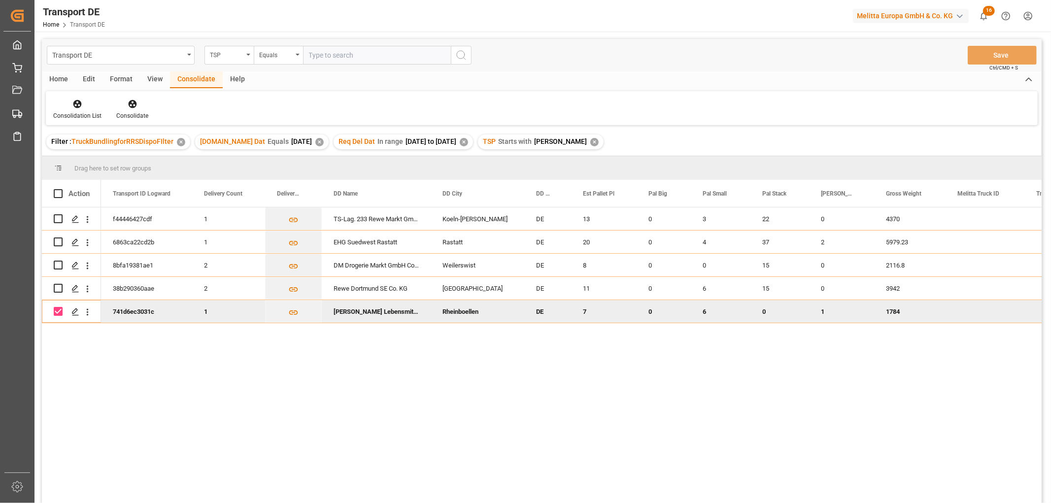
click at [60, 312] on input "Press Space to toggle row selection (checked)" at bounding box center [58, 311] width 9 height 9
checkbox input "false"
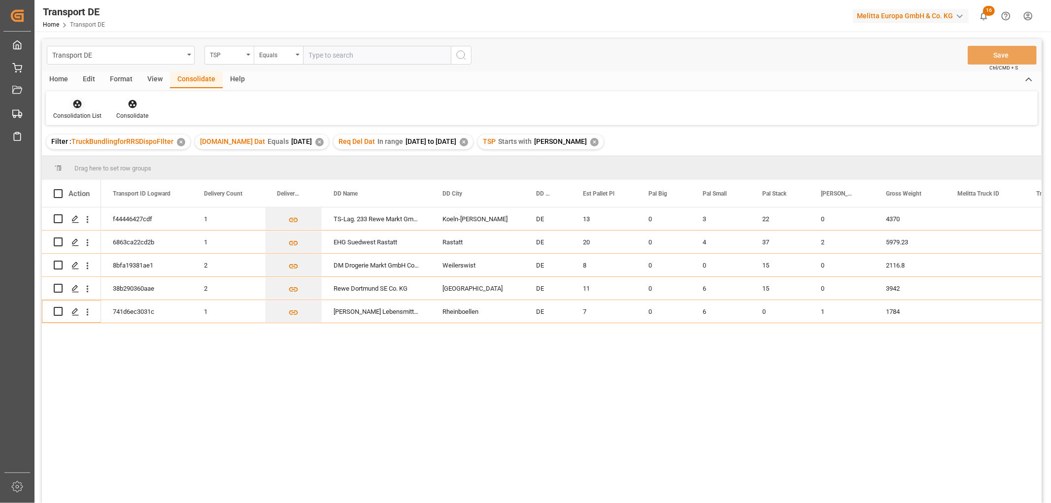
click at [78, 104] on icon at bounding box center [77, 104] width 10 height 10
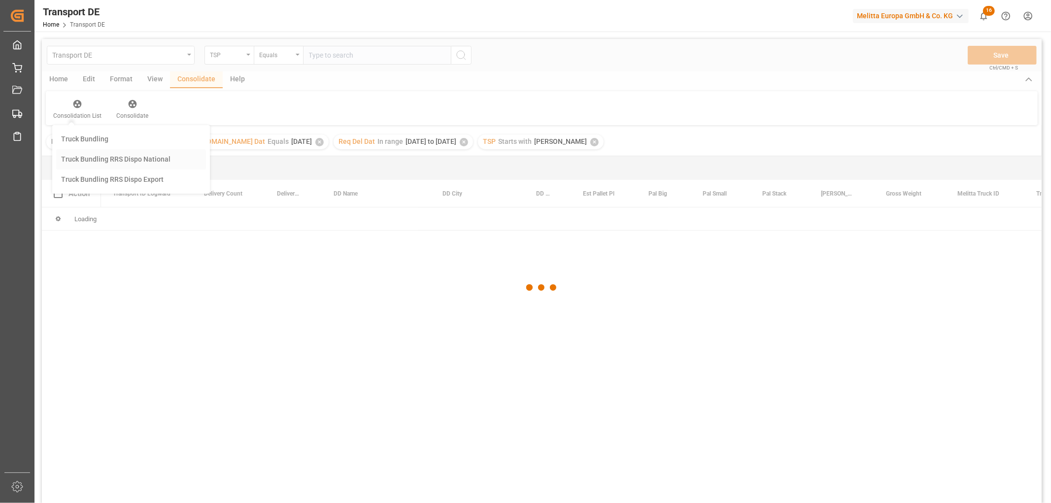
click at [90, 158] on div "Transport DE TSP Equals Save Ctrl/CMD + S Home Edit Format View Consolidate Hel…" at bounding box center [542, 284] width 1000 height 490
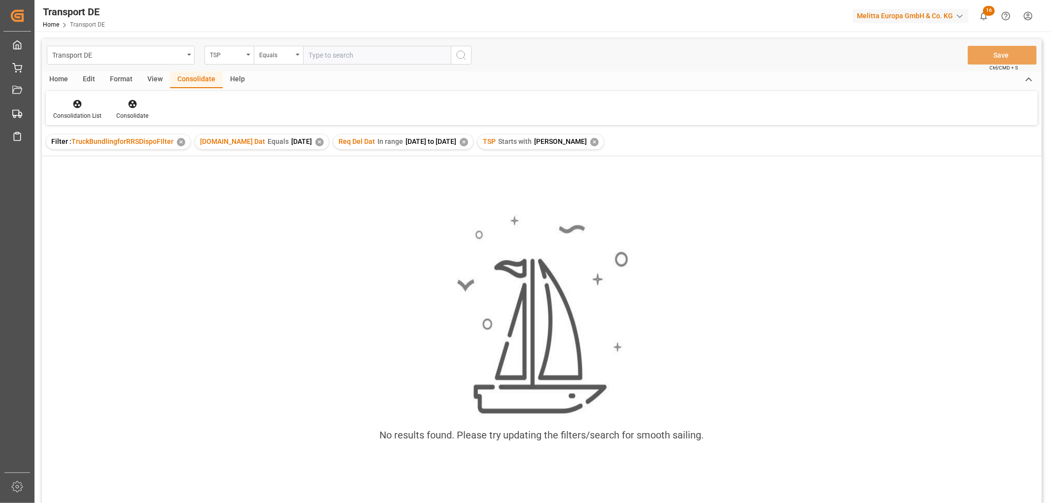
click at [590, 140] on div "✕" at bounding box center [594, 142] width 8 height 8
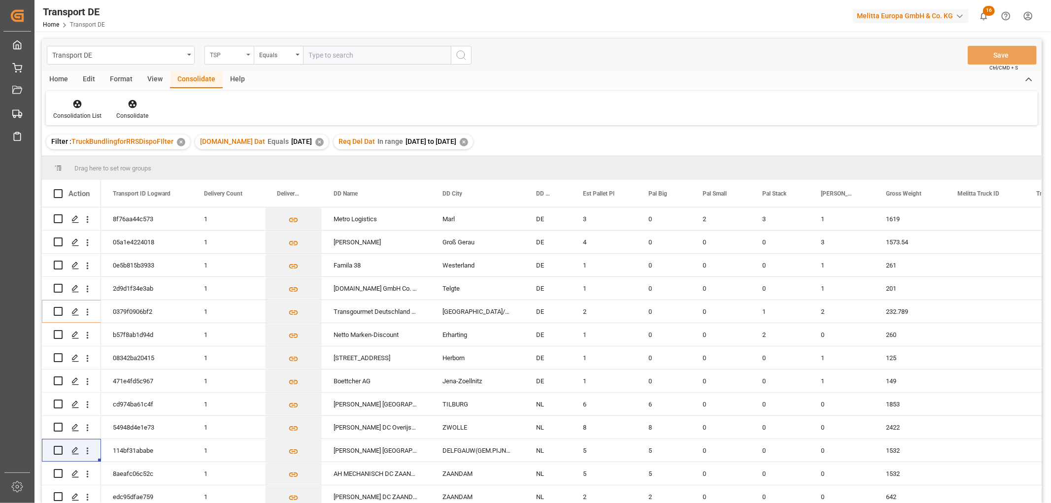
click at [227, 54] on div "TSP" at bounding box center [227, 53] width 34 height 11
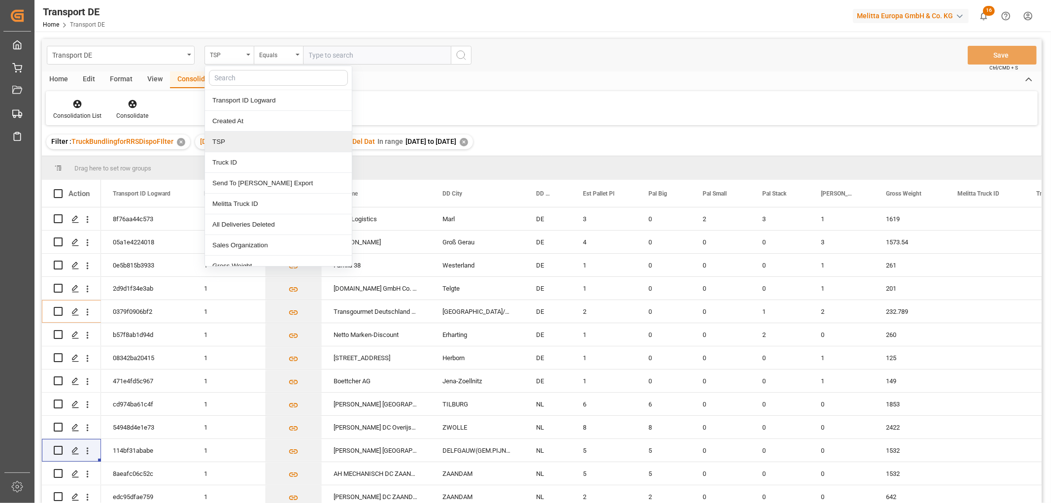
click at [229, 144] on div "TSP" at bounding box center [278, 142] width 147 height 21
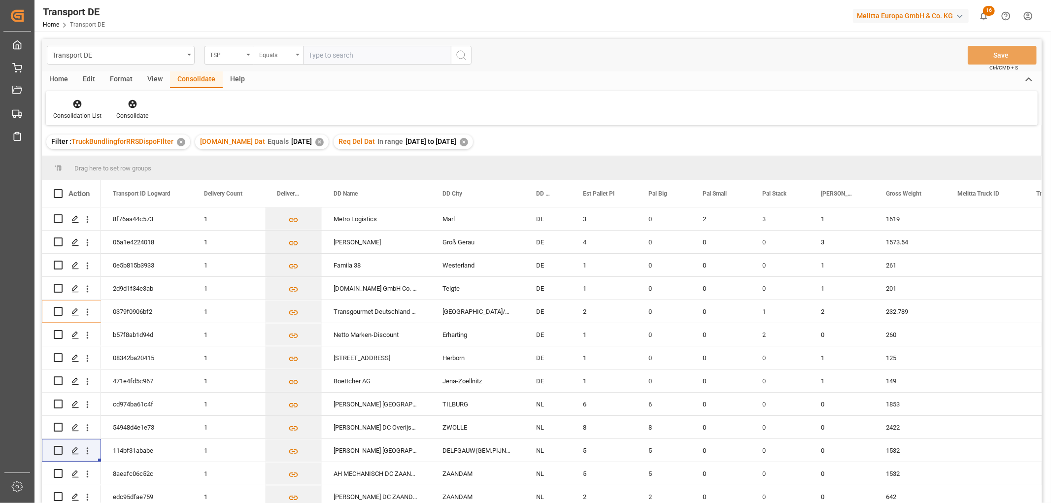
click at [263, 52] on div "Equals" at bounding box center [276, 53] width 34 height 11
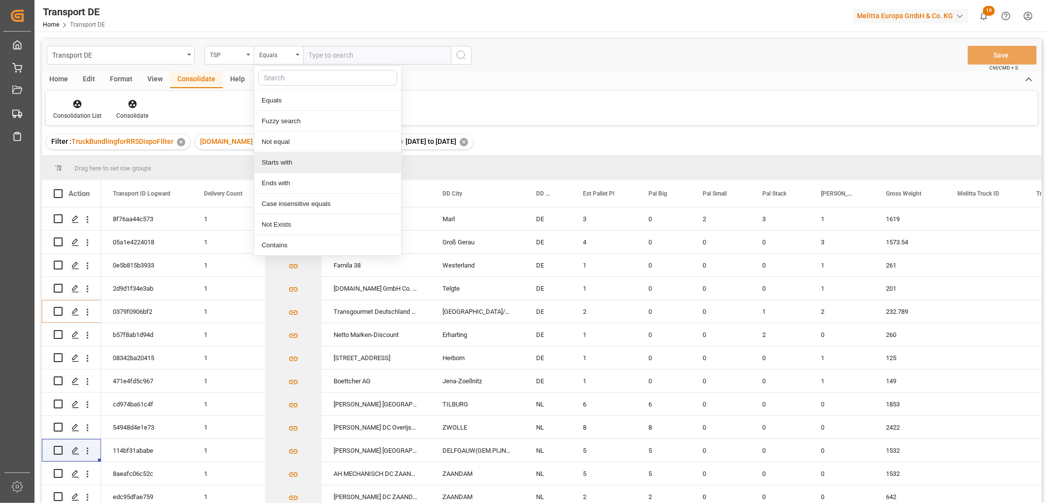
click at [279, 166] on div "Starts with" at bounding box center [327, 162] width 147 height 21
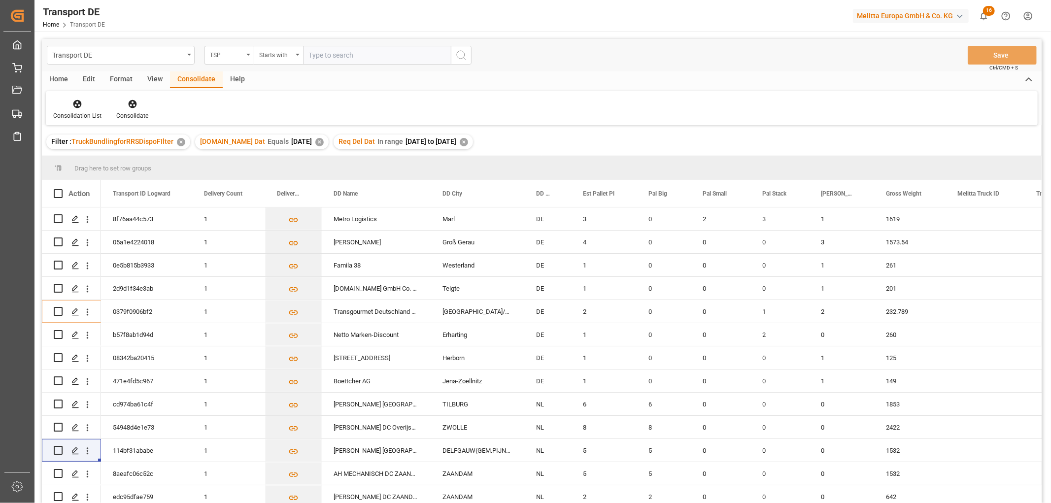
click at [333, 52] on input "text" at bounding box center [377, 55] width 148 height 19
type input "Hartmann"
click at [464, 55] on icon "search button" at bounding box center [461, 55] width 12 height 12
click at [74, 104] on icon at bounding box center [77, 104] width 8 height 8
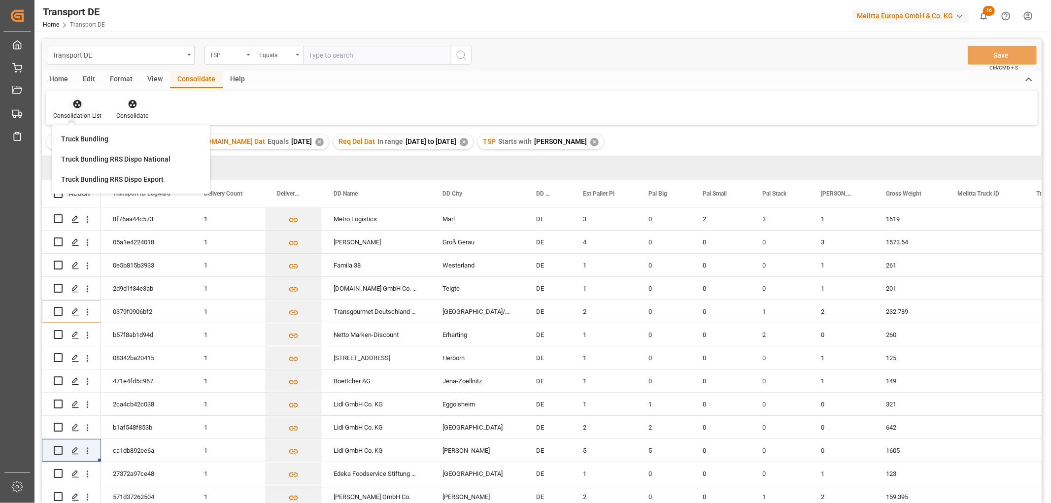
click at [74, 104] on icon at bounding box center [77, 104] width 8 height 8
click at [74, 102] on icon at bounding box center [77, 104] width 8 height 8
click at [73, 157] on div "Transport DE TSP Equals Save Ctrl/CMD + S Home Edit Format View Consolidate Hel…" at bounding box center [542, 284] width 1000 height 490
click at [56, 77] on div "Home" at bounding box center [59, 79] width 34 height 17
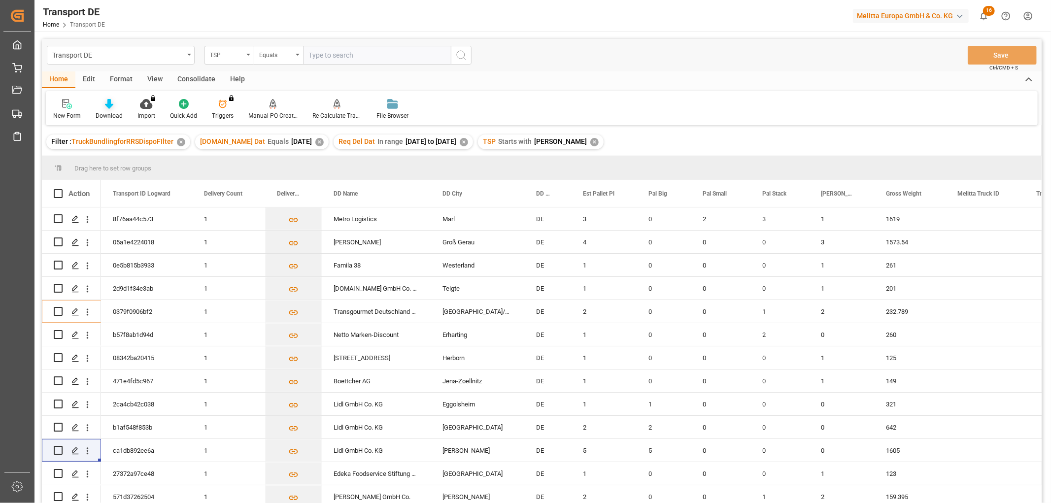
click at [109, 106] on icon at bounding box center [109, 104] width 8 height 10
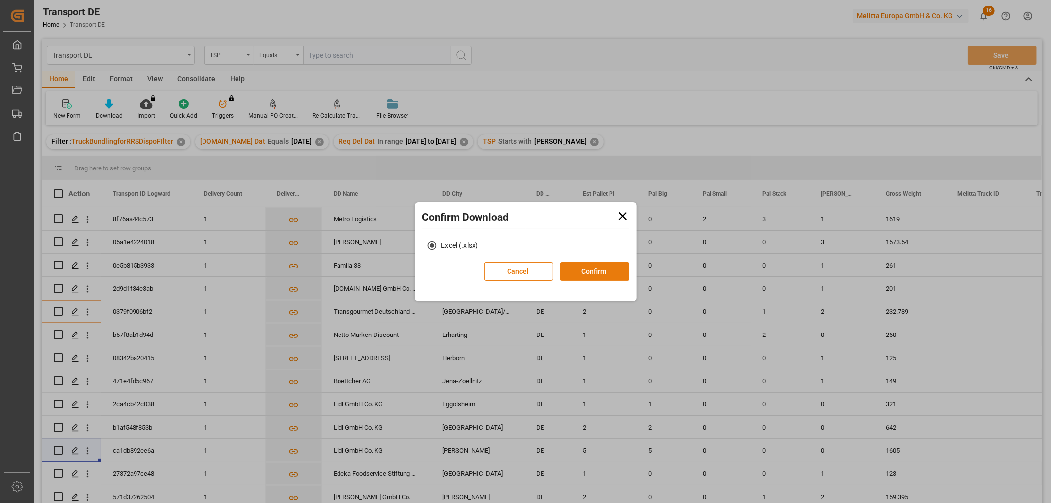
click at [601, 272] on button "Confirm" at bounding box center [594, 271] width 69 height 19
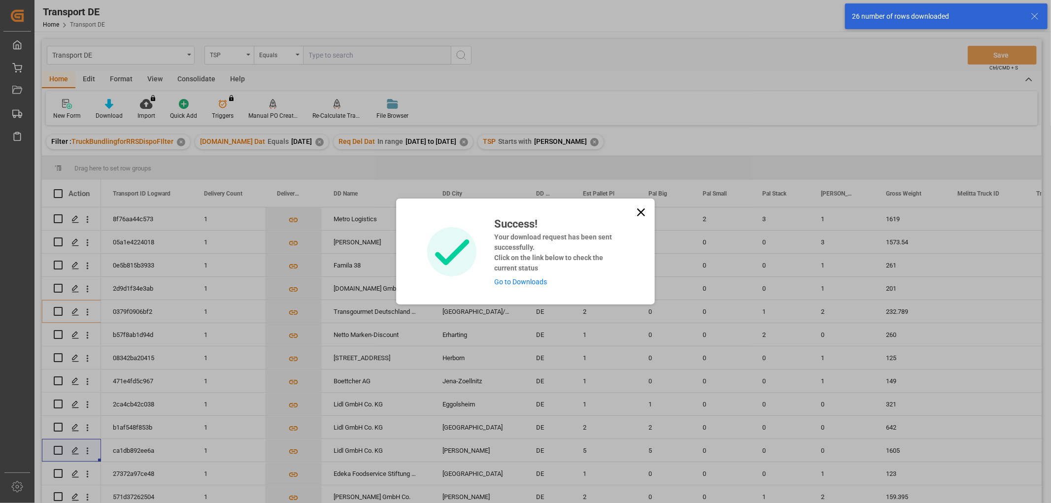
click at [528, 282] on link "Go to Downloads" at bounding box center [520, 282] width 53 height 8
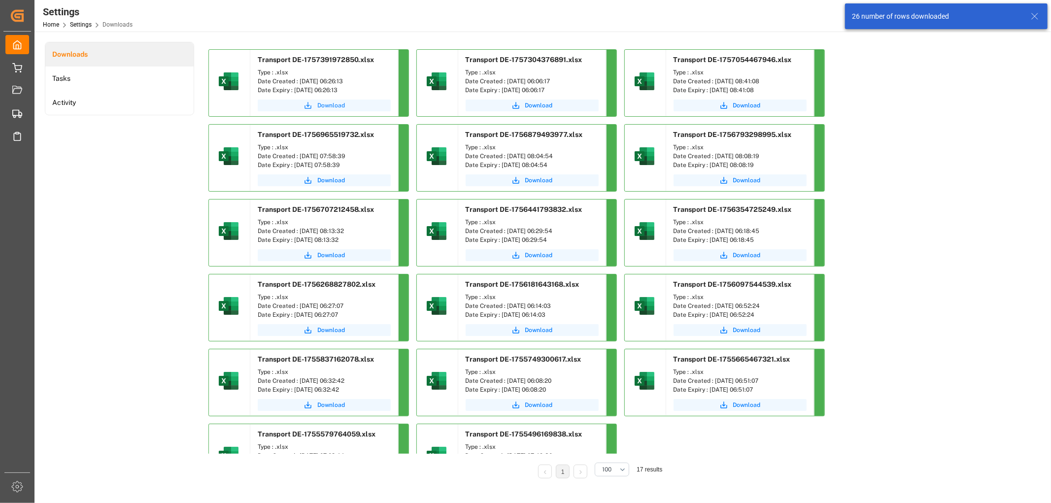
click at [331, 105] on span "Download" at bounding box center [331, 105] width 28 height 9
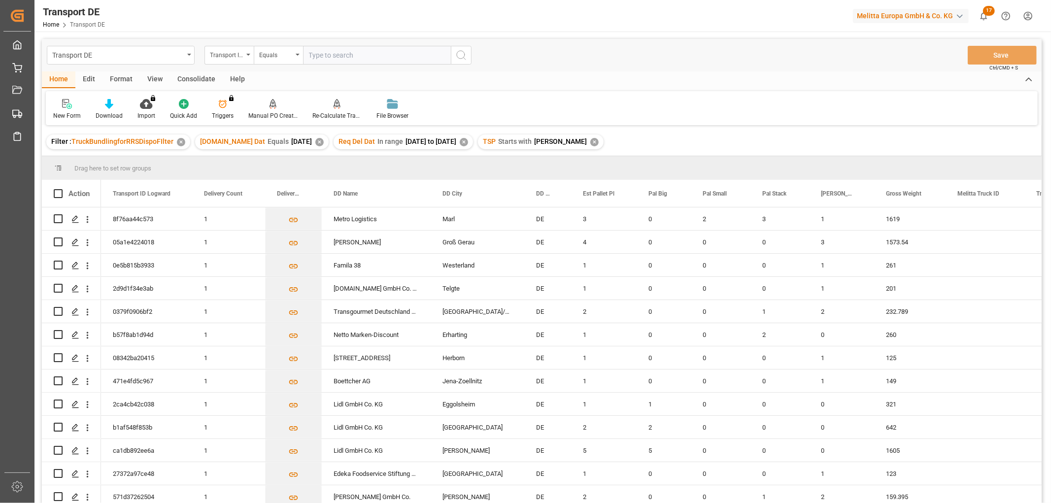
click at [184, 78] on div "Consolidate" at bounding box center [196, 79] width 53 height 17
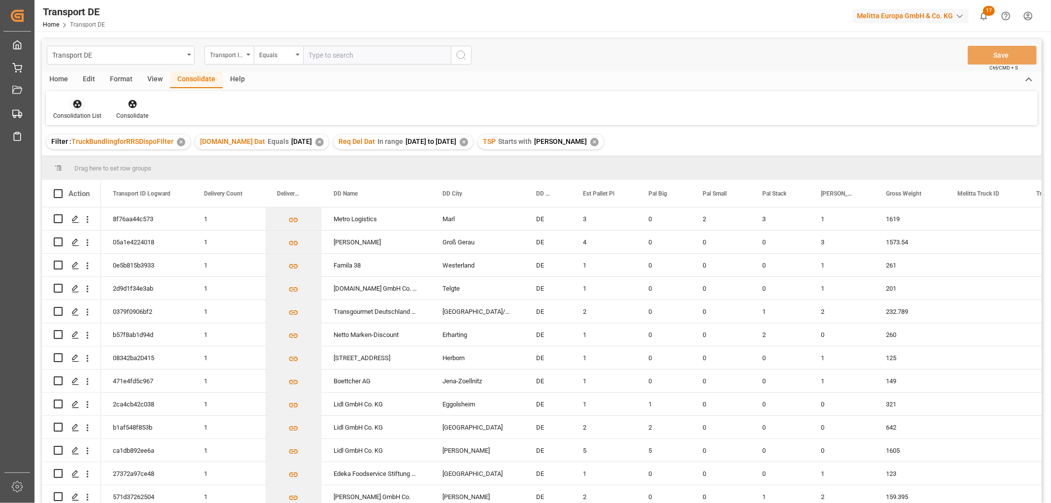
click at [75, 102] on icon at bounding box center [77, 104] width 8 height 8
click at [81, 158] on div "Transport DE Transport ID Logward Equals Save Ctrl/CMD + S Home Edit Format Vie…" at bounding box center [542, 284] width 1000 height 490
click at [60, 242] on input "Press Space to toggle row selection (unchecked)" at bounding box center [58, 241] width 9 height 9
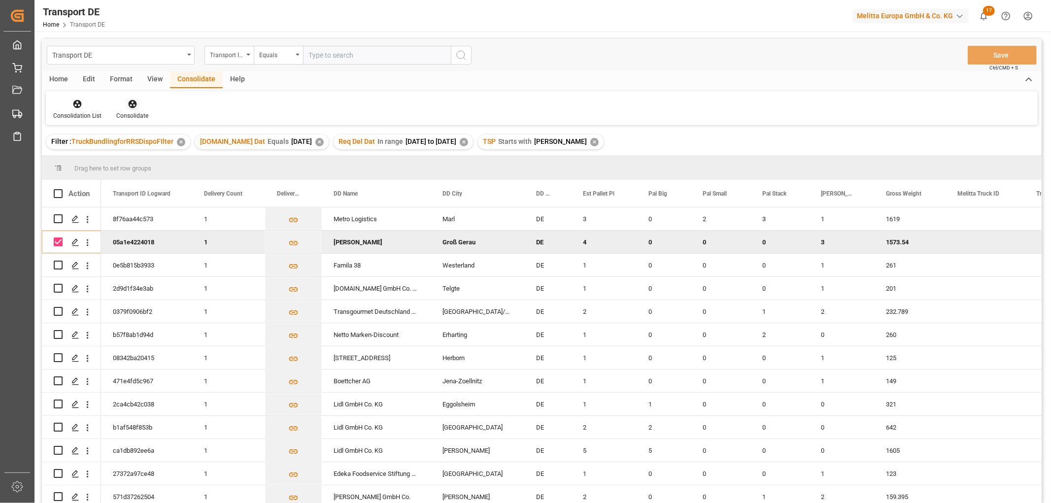
click at [130, 104] on icon at bounding box center [133, 104] width 10 height 10
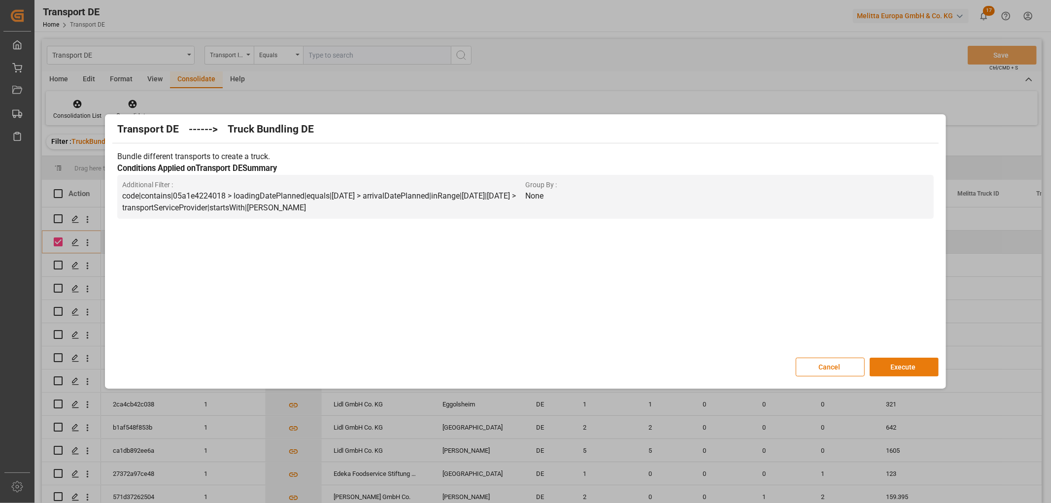
click at [904, 363] on button "Execute" at bounding box center [904, 367] width 69 height 19
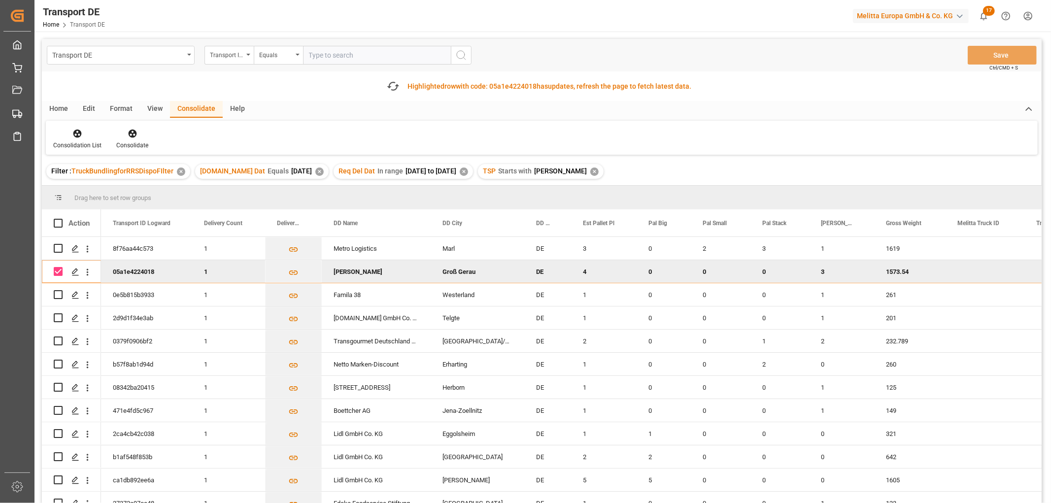
click at [58, 272] on input "Press Space to toggle row selection (checked)" at bounding box center [58, 271] width 9 height 9
checkbox input "false"
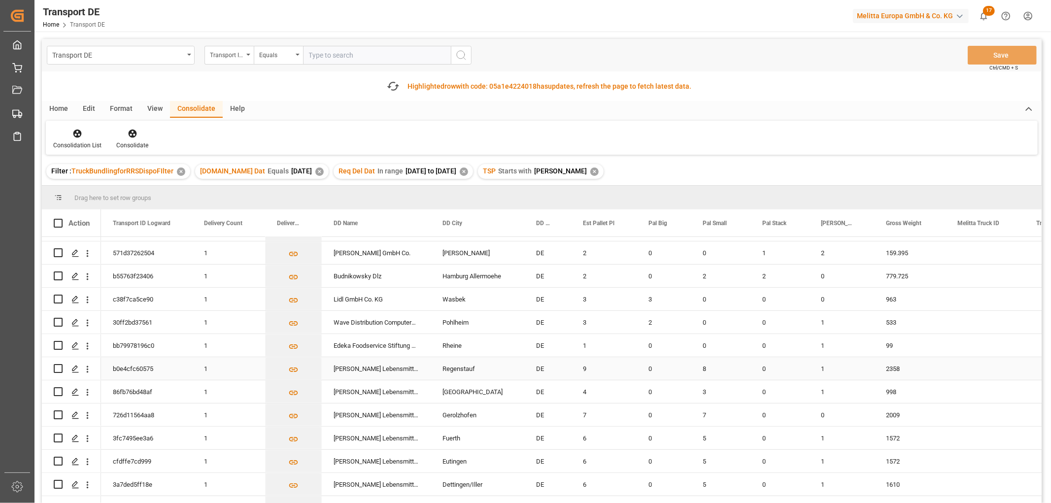
scroll to position [219, 0]
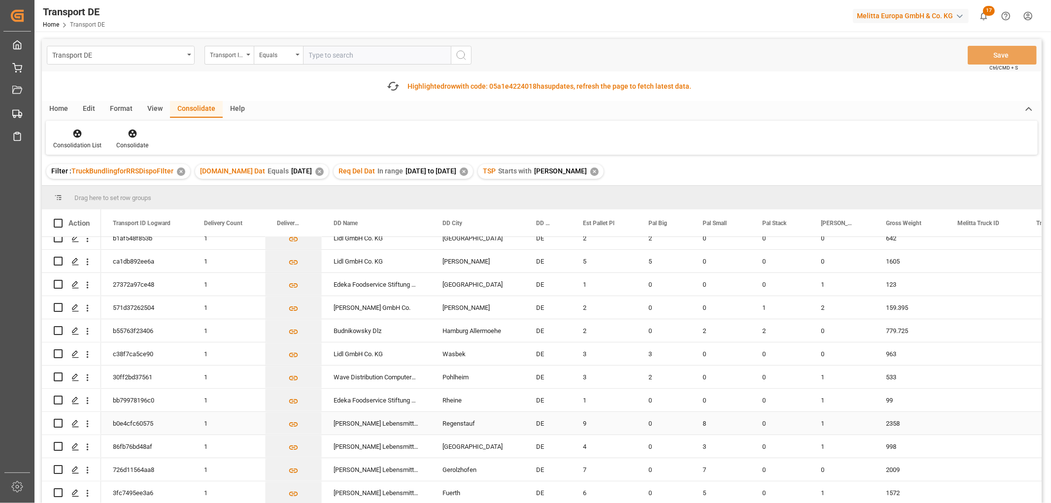
click at [56, 424] on input "Press Space to toggle row selection (unchecked)" at bounding box center [58, 423] width 9 height 9
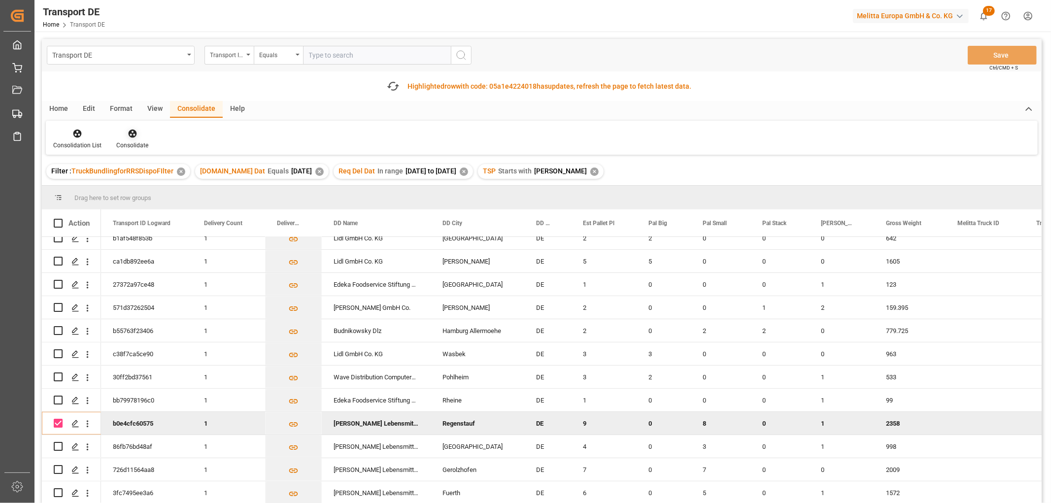
click at [130, 132] on icon at bounding box center [133, 134] width 10 height 10
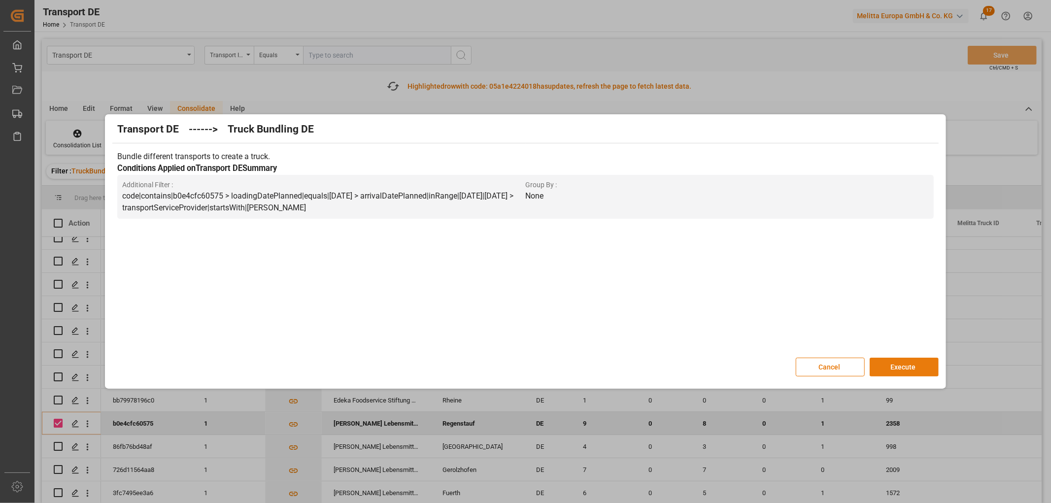
click at [899, 364] on button "Execute" at bounding box center [904, 367] width 69 height 19
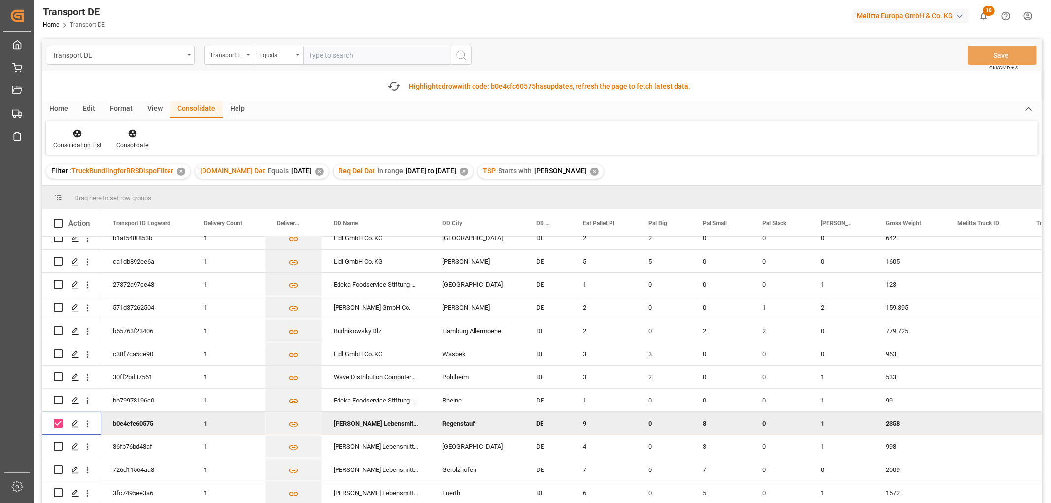
click at [55, 420] on input "Press Space to toggle row selection (checked)" at bounding box center [58, 423] width 9 height 9
checkbox input "false"
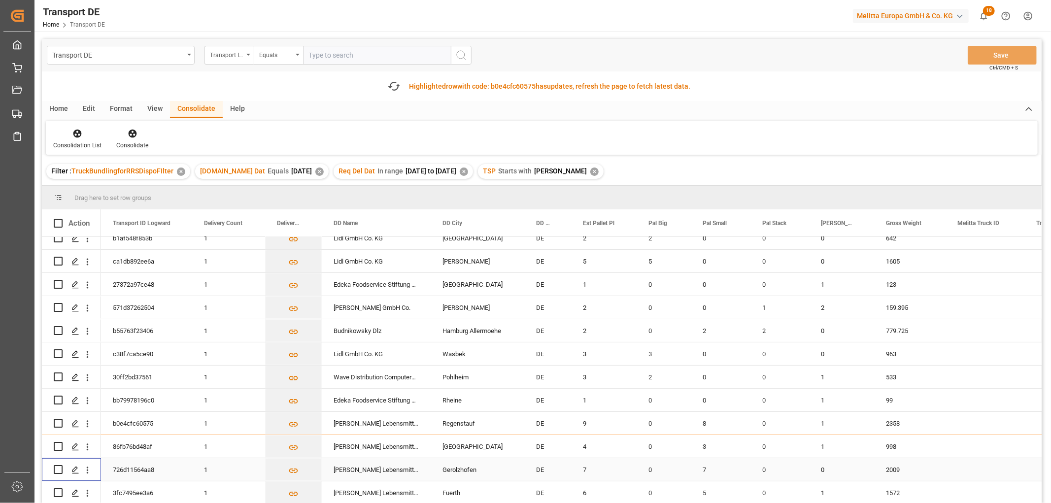
click at [60, 467] on input "Press Space to toggle row selection (unchecked)" at bounding box center [58, 469] width 9 height 9
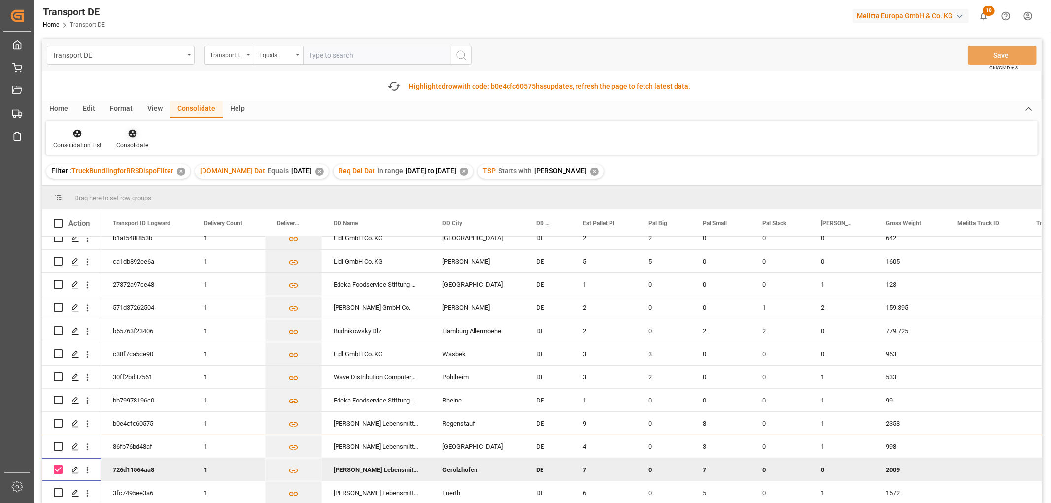
click at [129, 134] on icon at bounding box center [133, 134] width 10 height 10
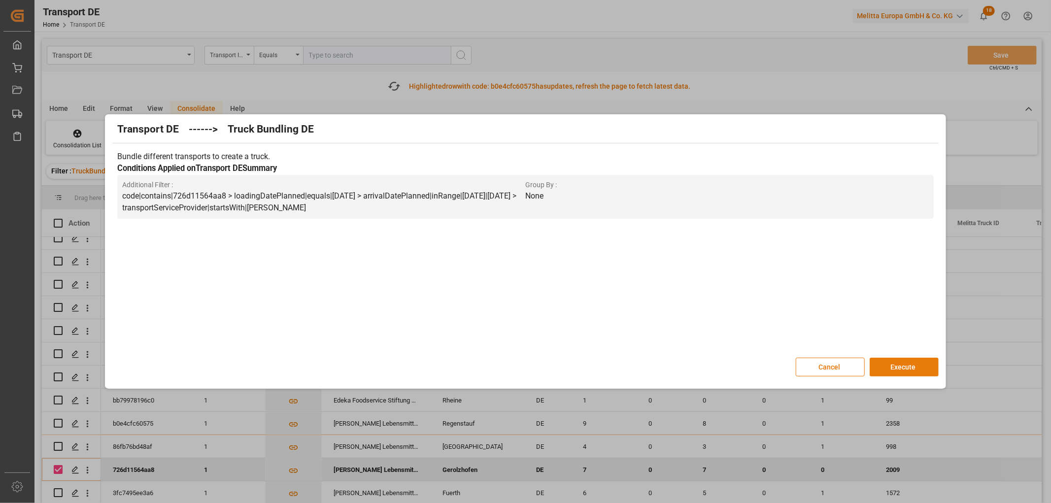
click at [905, 362] on button "Execute" at bounding box center [904, 367] width 69 height 19
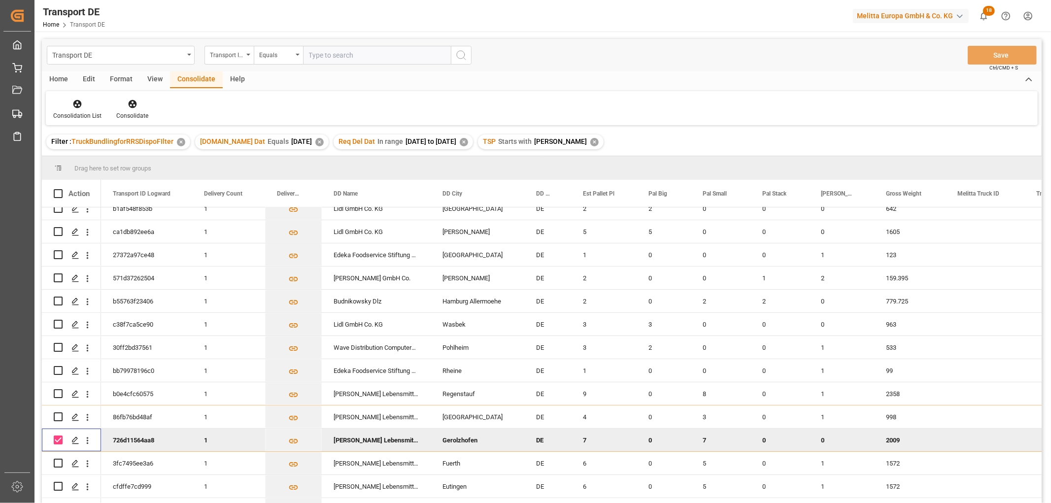
click at [60, 437] on input "Press Space to toggle row selection (checked)" at bounding box center [58, 440] width 9 height 9
checkbox input "false"
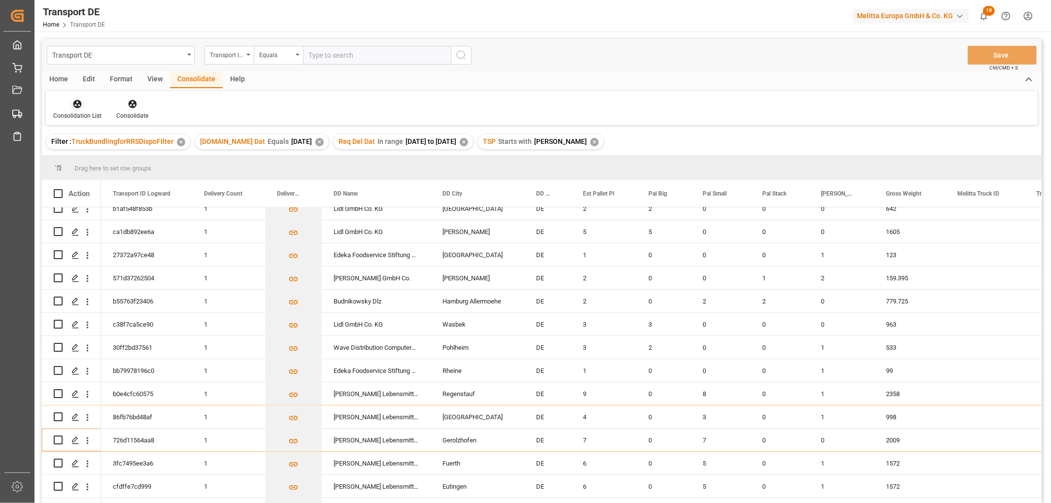
click at [76, 104] on icon at bounding box center [77, 104] width 10 height 10
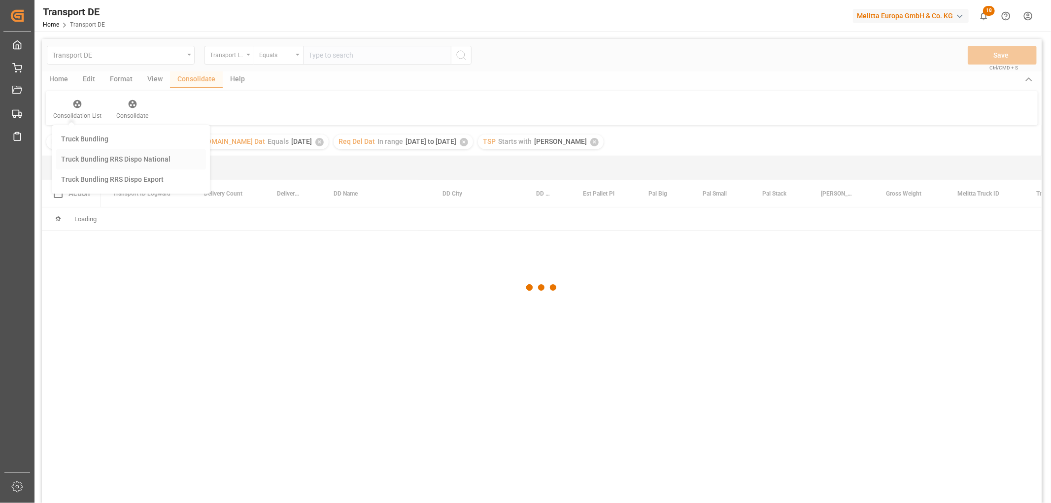
scroll to position [0, 0]
click at [82, 158] on div "Transport DE Transport ID Logward Equals Save Ctrl/CMD + S Home Edit Format Vie…" at bounding box center [542, 284] width 1000 height 490
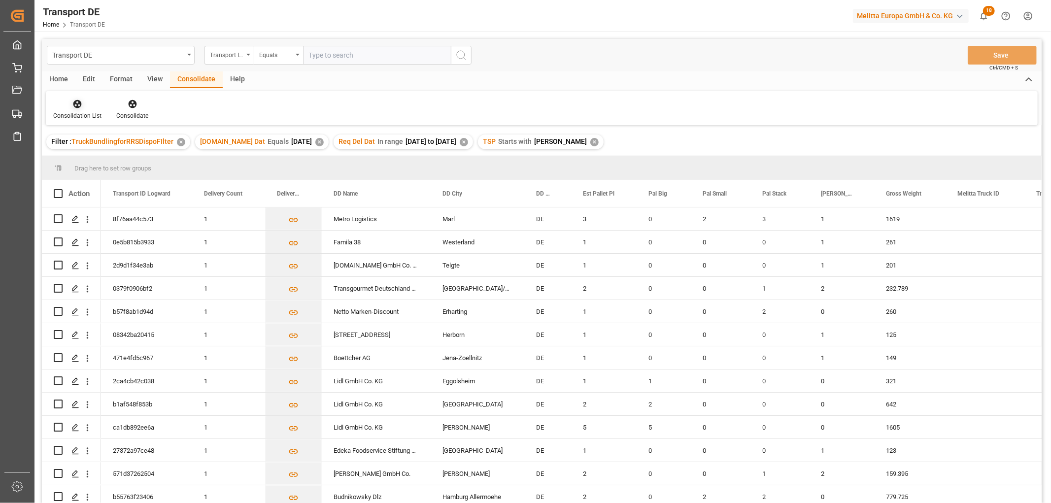
click at [75, 105] on icon at bounding box center [77, 104] width 10 height 10
click at [82, 136] on div "Transport DE Transport ID Logward Equals Save Ctrl/CMD + S Home Edit Format Vie…" at bounding box center [542, 284] width 1000 height 490
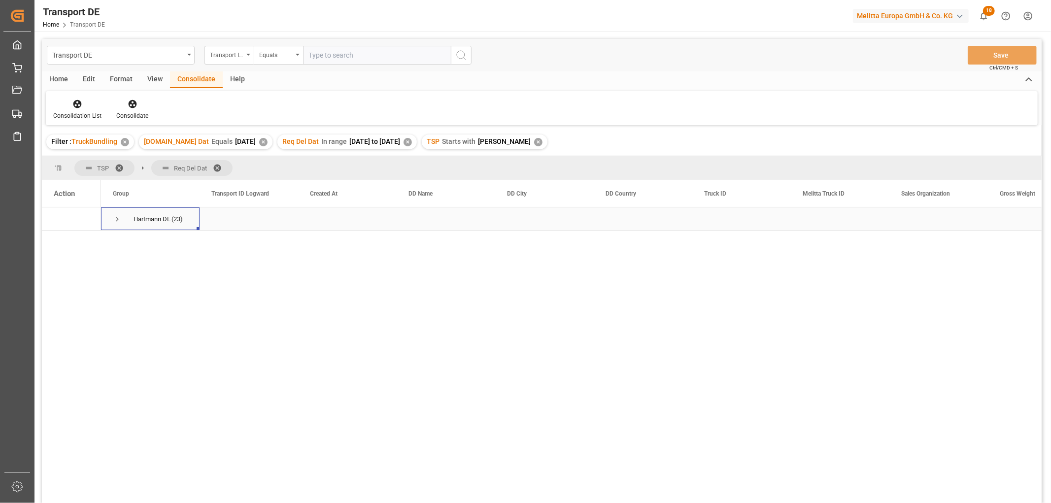
click at [116, 217] on span "Press SPACE to select this row." at bounding box center [117, 219] width 9 height 9
click at [138, 240] on span "Press SPACE to select this row." at bounding box center [138, 242] width 9 height 9
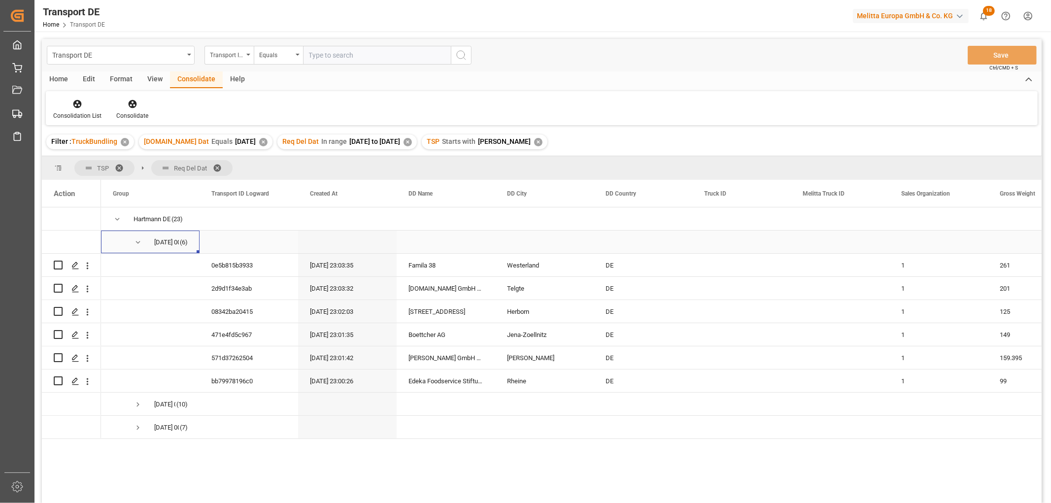
click at [137, 242] on span "Press SPACE to select this row." at bounding box center [138, 242] width 9 height 9
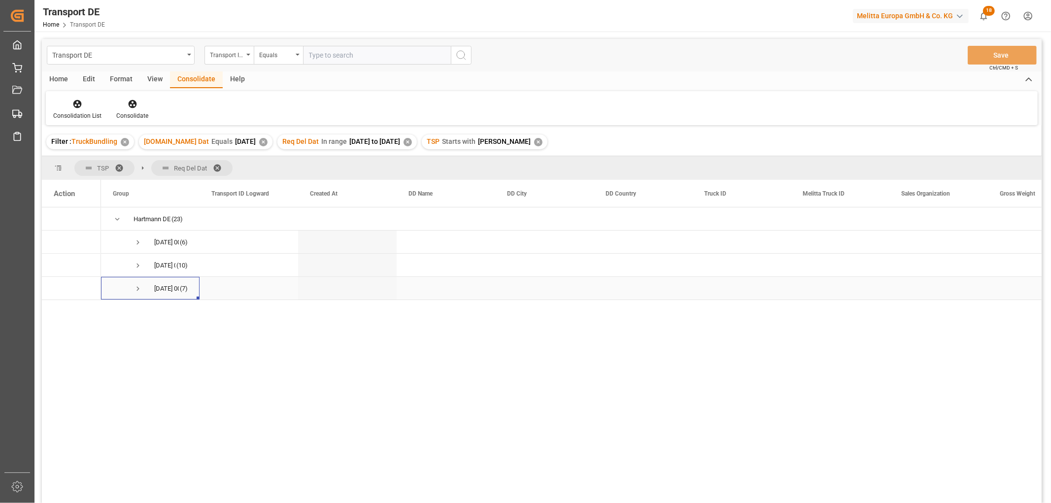
click at [137, 289] on span "Press SPACE to select this row." at bounding box center [138, 288] width 9 height 9
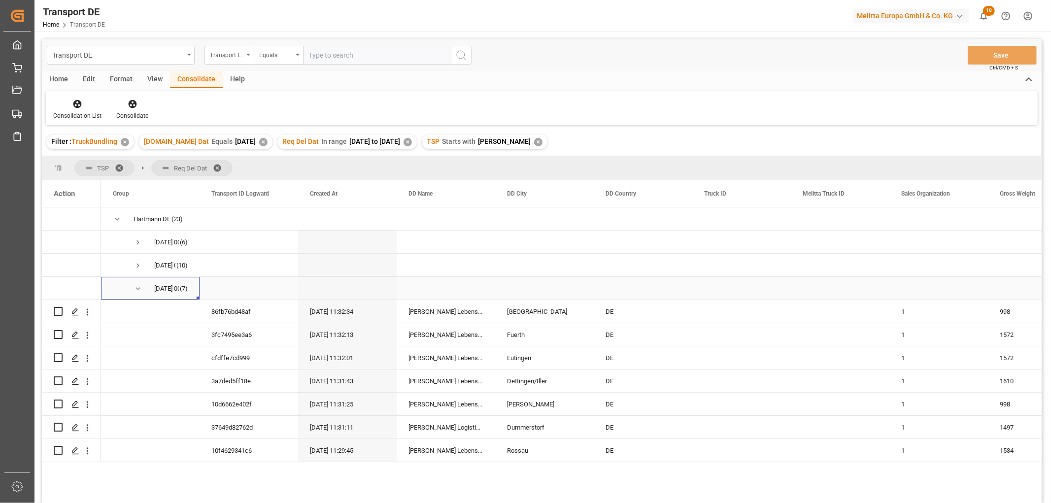
click at [137, 288] on span "Press SPACE to select this row." at bounding box center [138, 288] width 9 height 9
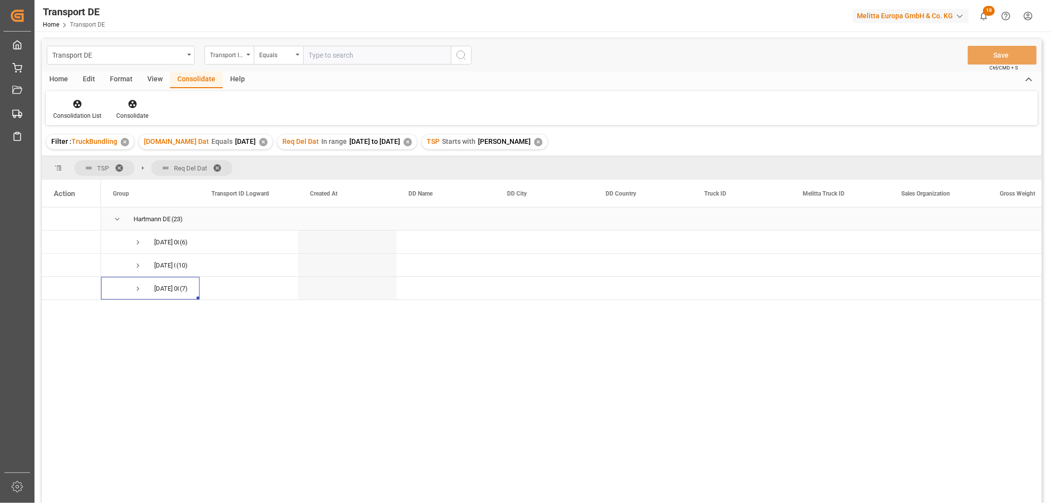
click at [115, 219] on span "Press SPACE to select this row." at bounding box center [117, 219] width 9 height 9
click at [77, 105] on icon at bounding box center [77, 104] width 8 height 8
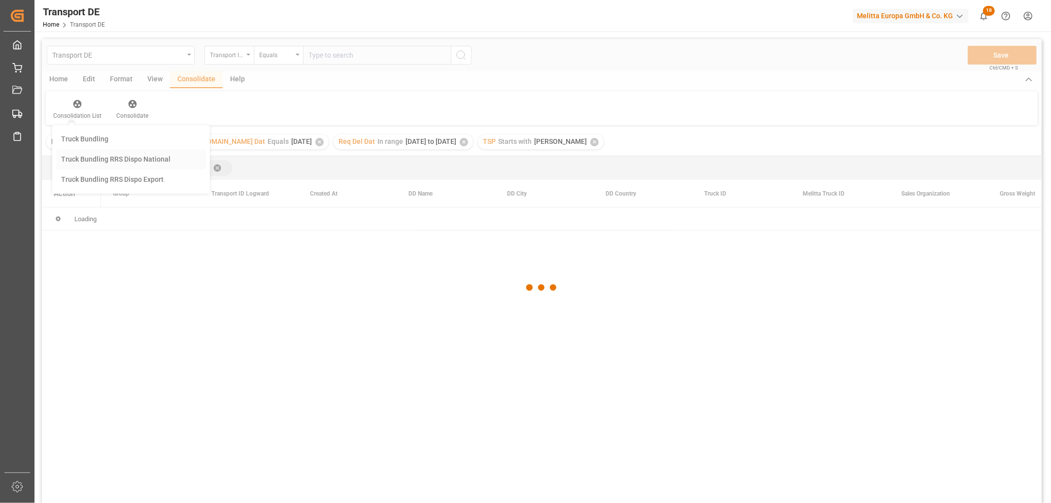
click at [86, 160] on div "Transport DE Transport ID Logward Equals Save Ctrl/CMD + S Home Edit Format Vie…" at bounding box center [542, 284] width 1000 height 490
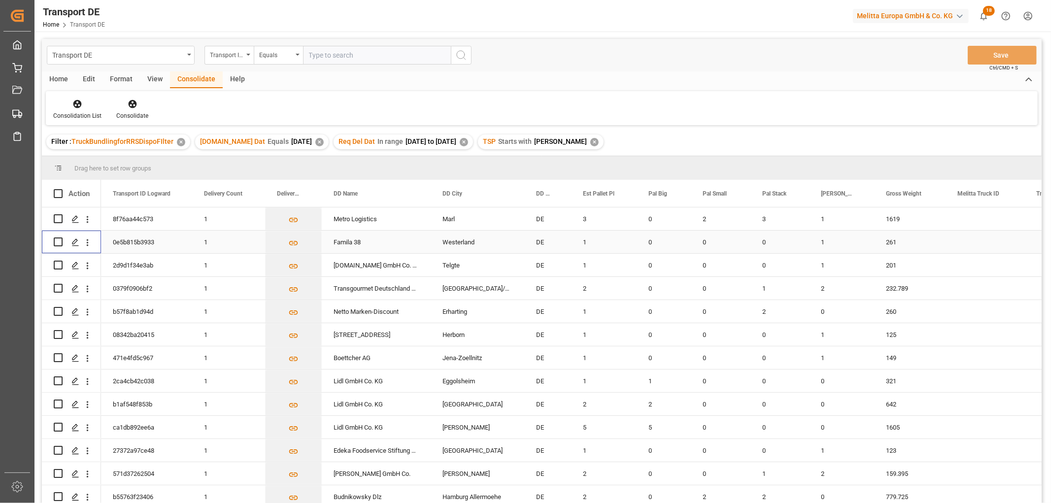
click at [60, 241] on input "Press Space to toggle row selection (unchecked)" at bounding box center [58, 241] width 9 height 9
checkbox input "true"
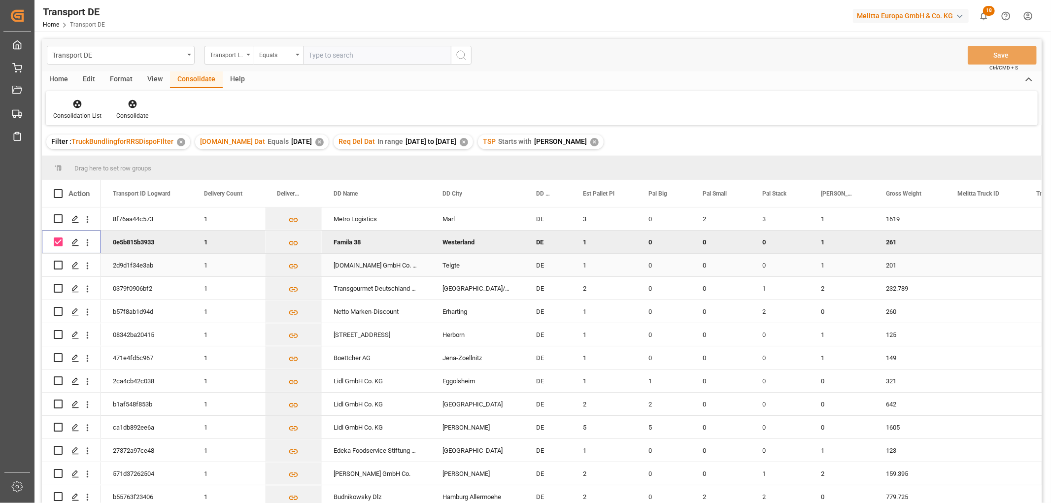
click at [59, 264] on input "Press Space to toggle row selection (unchecked)" at bounding box center [58, 265] width 9 height 9
checkbox input "true"
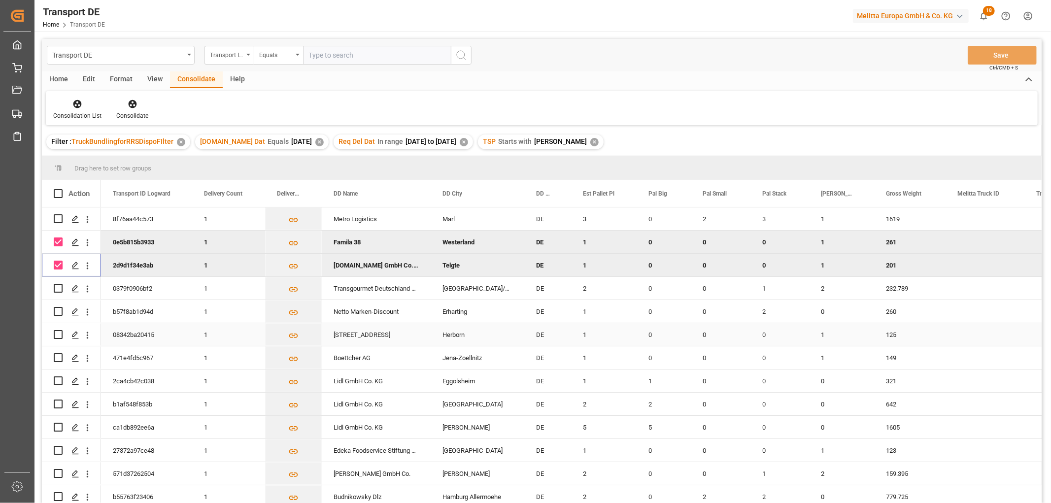
click at [57, 334] on input "Press Space to toggle row selection (unchecked)" at bounding box center [58, 334] width 9 height 9
checkbox input "true"
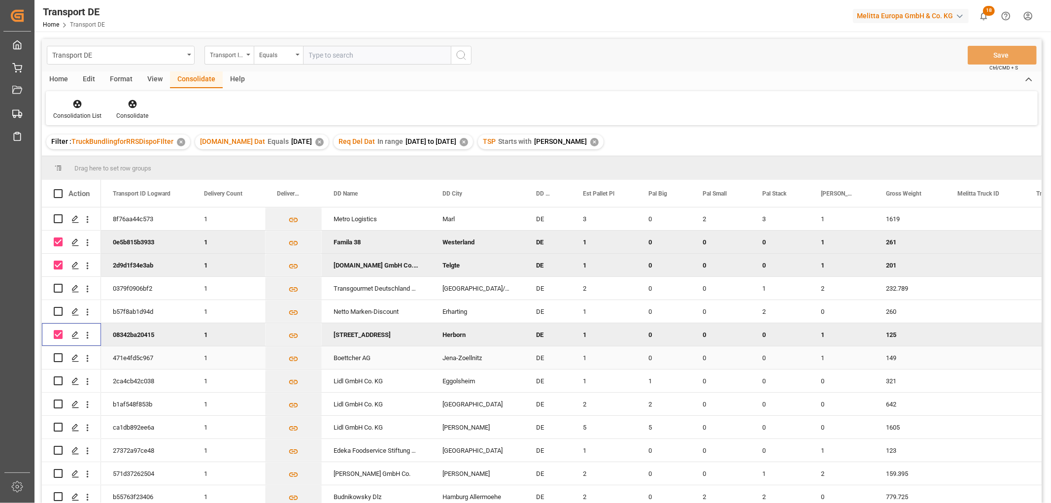
click at [60, 357] on input "Press Space to toggle row selection (unchecked)" at bounding box center [58, 357] width 9 height 9
checkbox input "true"
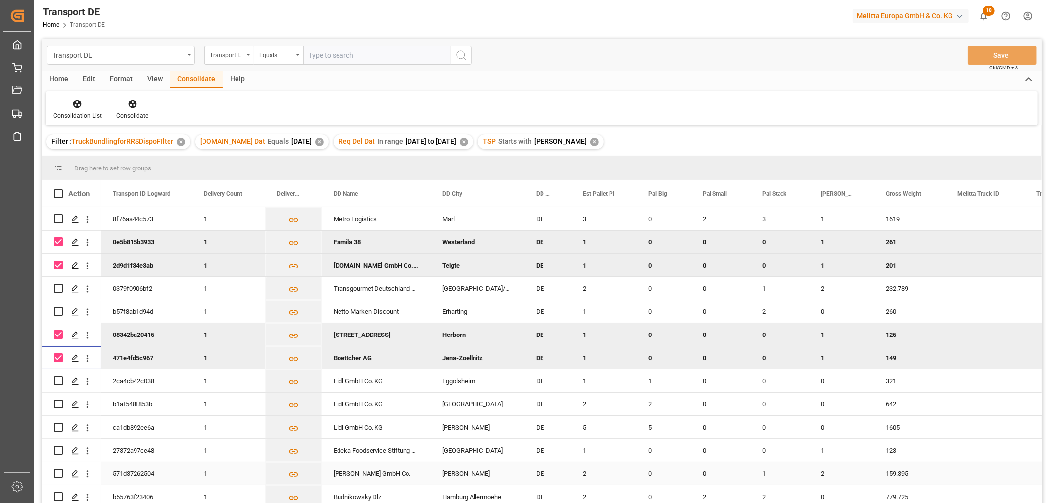
click at [60, 470] on input "Press Space to toggle row selection (unchecked)" at bounding box center [58, 473] width 9 height 9
checkbox input "true"
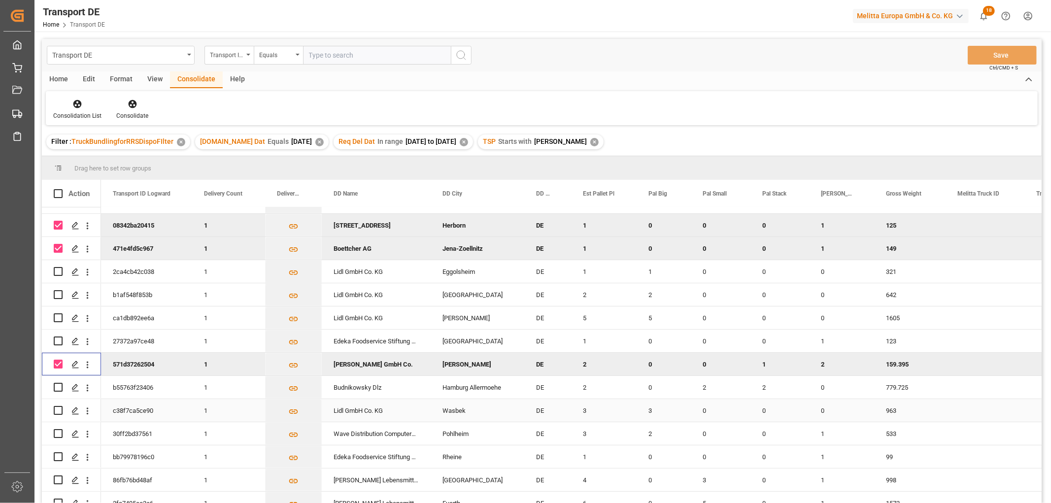
scroll to position [164, 0]
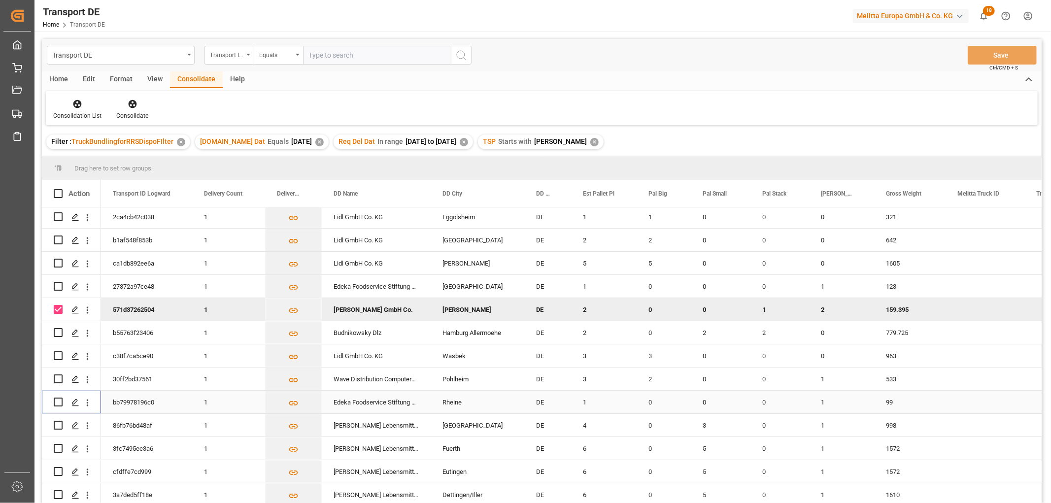
click at [57, 402] on input "Press Space to toggle row selection (unchecked)" at bounding box center [58, 402] width 9 height 9
checkbox input "true"
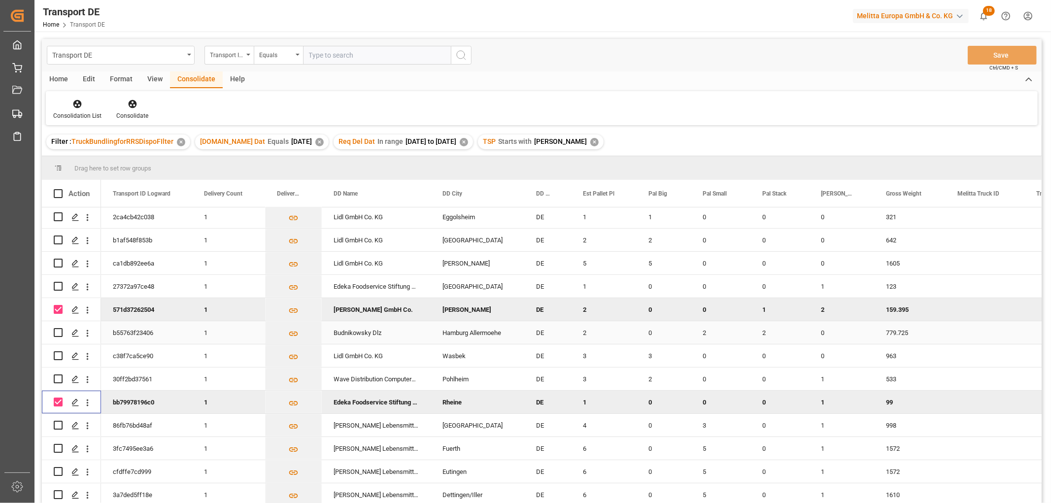
scroll to position [0, 0]
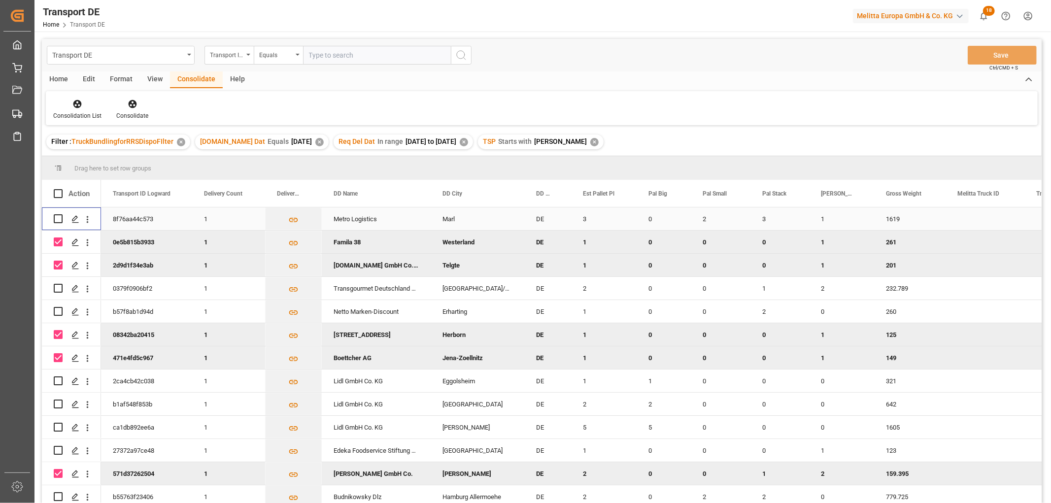
click at [57, 218] on input "Press Space to toggle row selection (unchecked)" at bounding box center [58, 218] width 9 height 9
checkbox input "true"
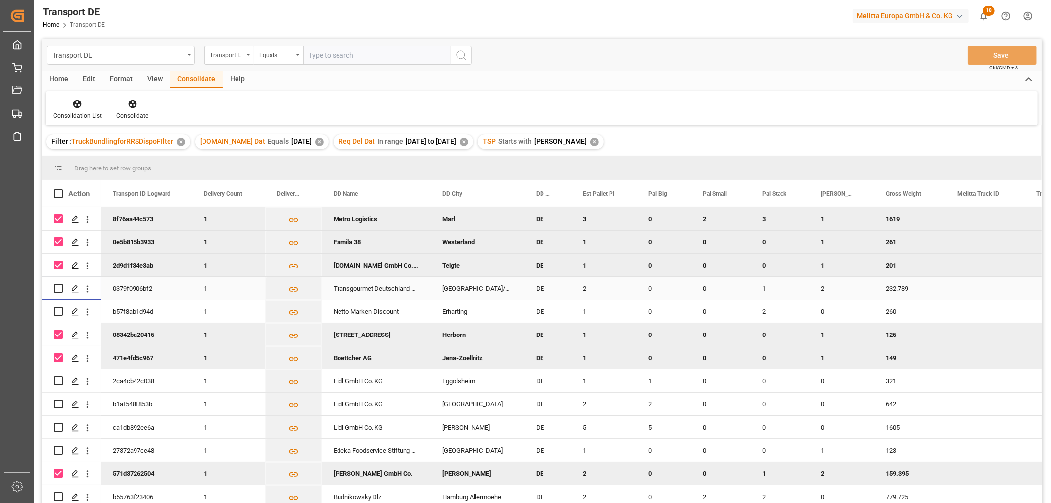
click at [60, 287] on input "Press Space to toggle row selection (unchecked)" at bounding box center [58, 288] width 9 height 9
checkbox input "true"
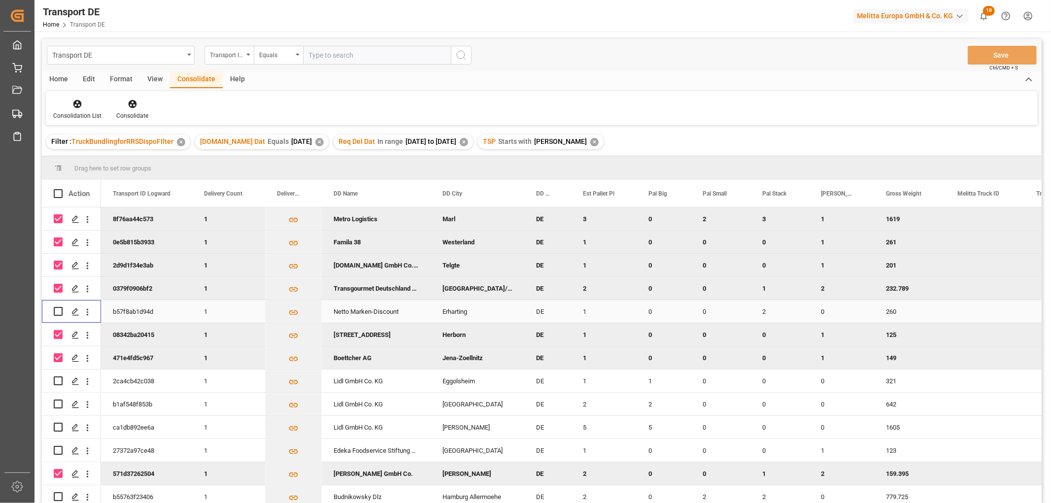
click at [59, 308] on input "Press Space to toggle row selection (unchecked)" at bounding box center [58, 311] width 9 height 9
checkbox input "true"
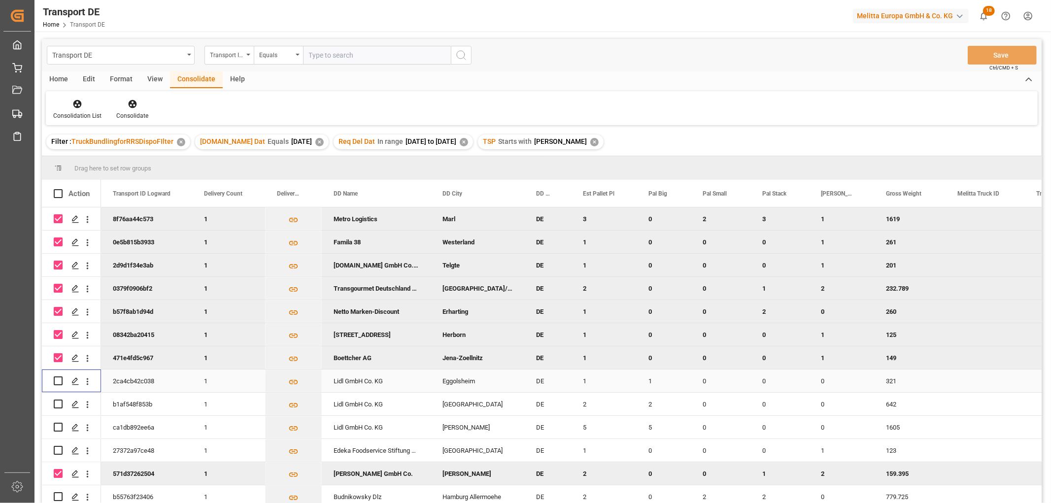
click at [59, 382] on input "Press Space to toggle row selection (unchecked)" at bounding box center [58, 380] width 9 height 9
checkbox input "true"
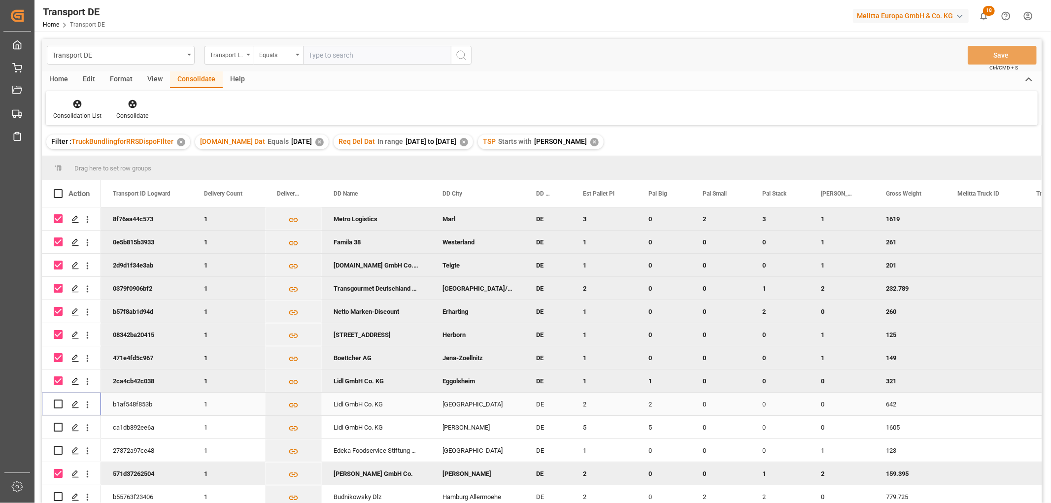
click at [57, 401] on input "Press Space to toggle row selection (unchecked)" at bounding box center [58, 404] width 9 height 9
checkbox input "true"
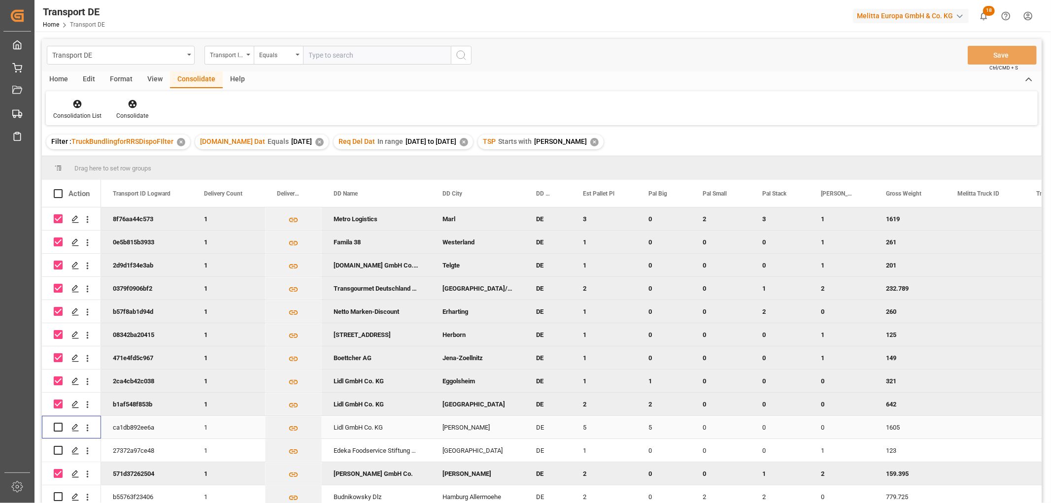
click at [60, 427] on input "Press Space to toggle row selection (unchecked)" at bounding box center [58, 427] width 9 height 9
checkbox input "true"
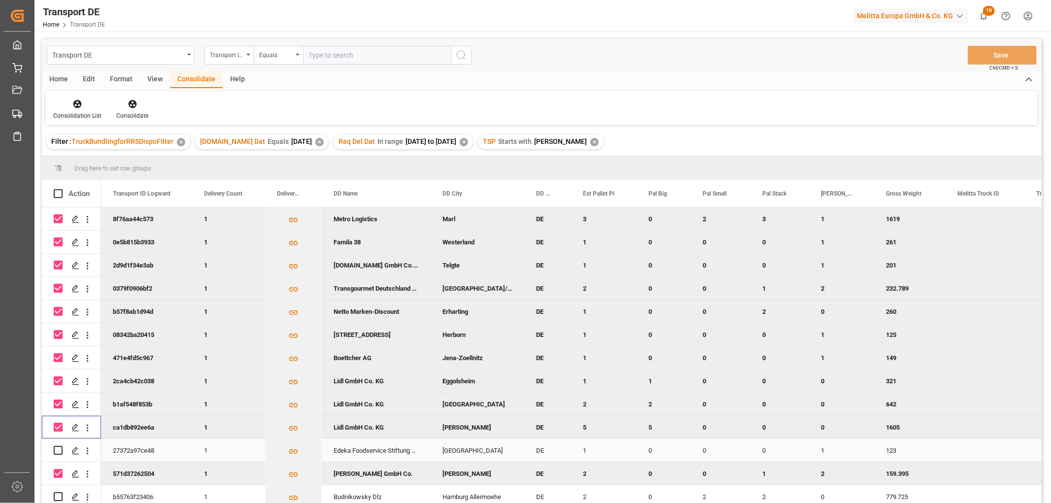
click at [57, 451] on input "Press Space to toggle row selection (unchecked)" at bounding box center [58, 450] width 9 height 9
checkbox input "true"
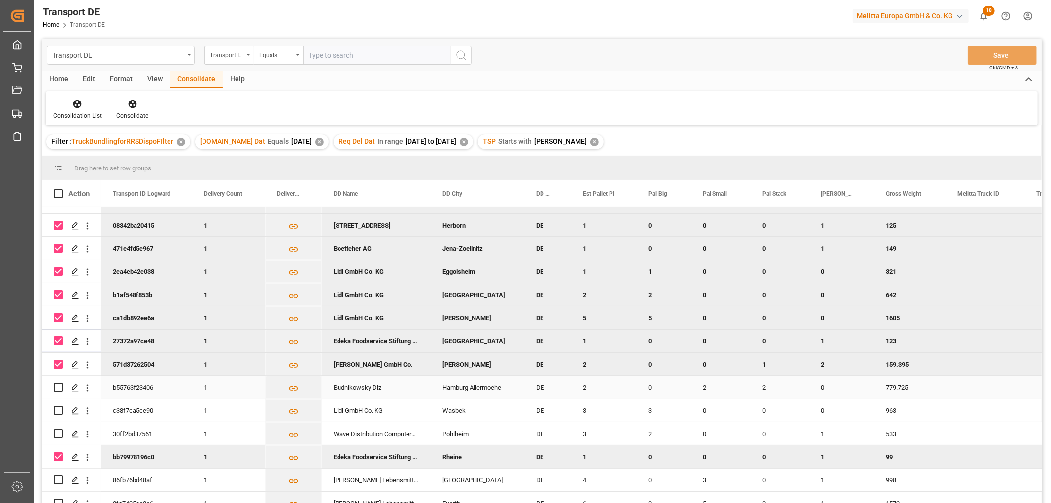
scroll to position [164, 0]
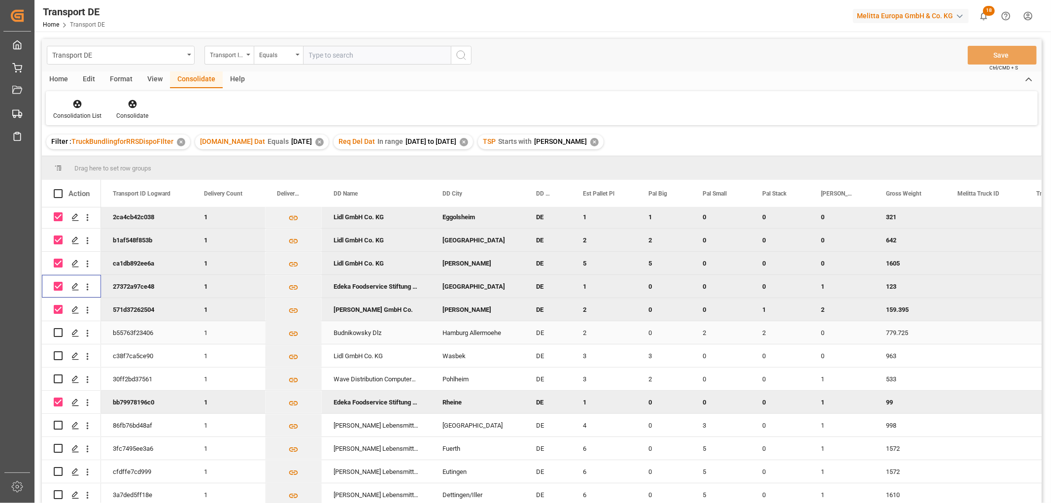
click at [57, 331] on input "Press Space to toggle row selection (unchecked)" at bounding box center [58, 332] width 9 height 9
checkbox input "true"
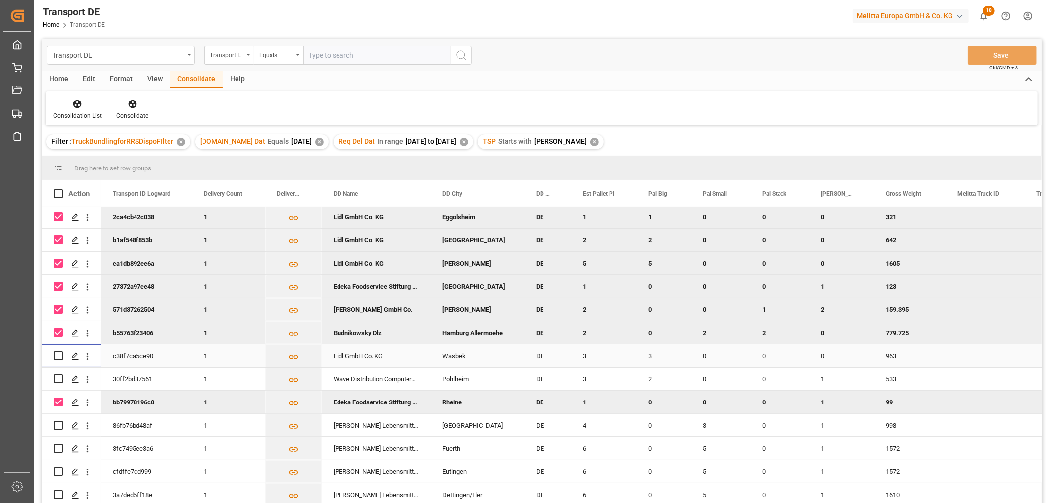
click at [59, 357] on input "Press Space to toggle row selection (unchecked)" at bounding box center [58, 355] width 9 height 9
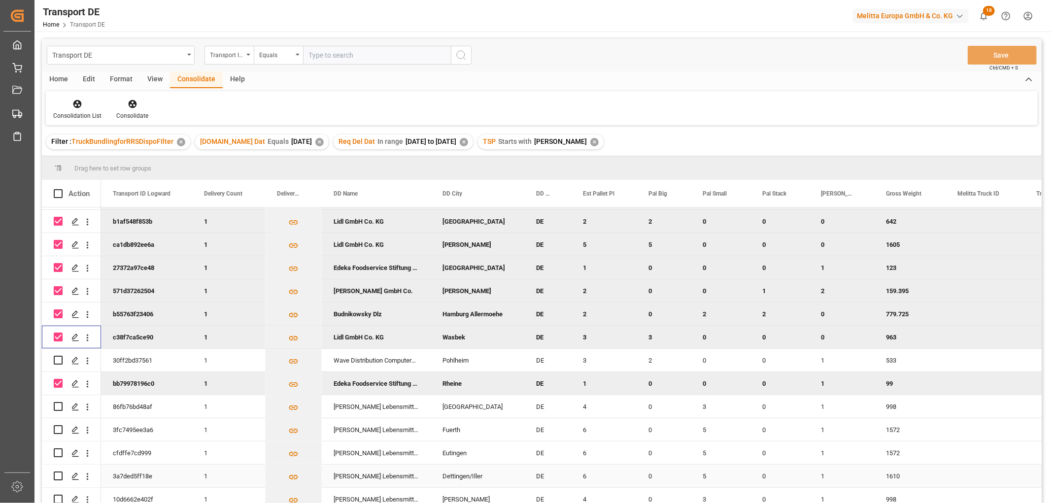
scroll to position [237, 0]
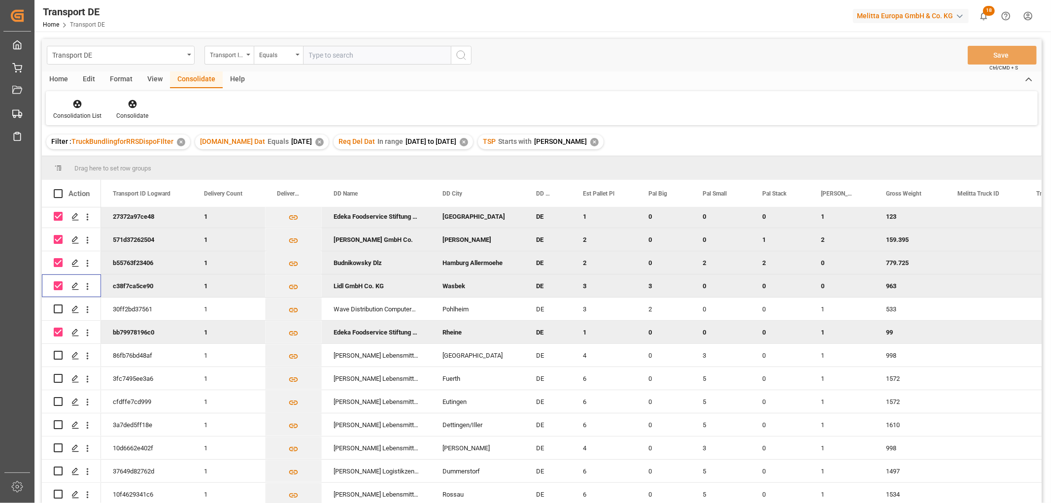
click at [57, 281] on input "Press Space to toggle row selection (checked)" at bounding box center [58, 285] width 9 height 9
checkbox input "false"
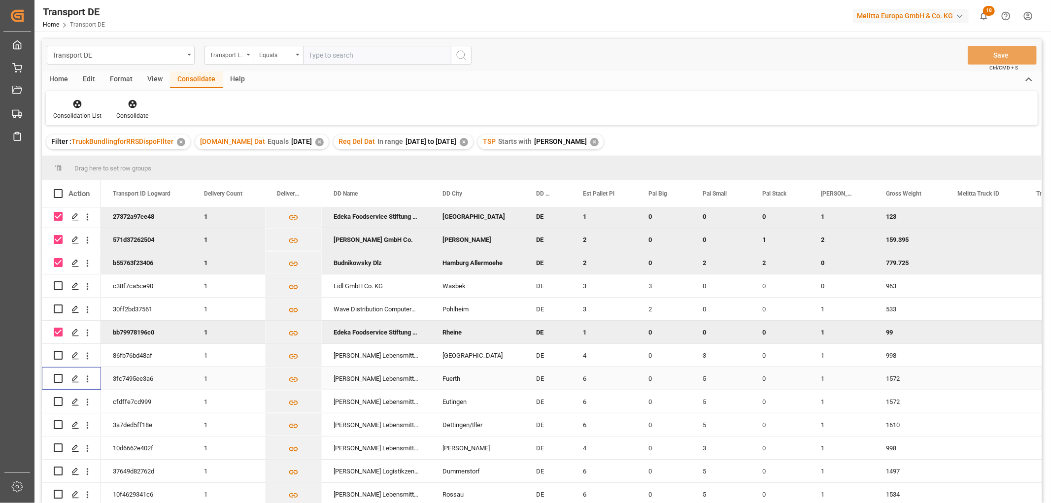
click at [58, 374] on input "Press Space to toggle row selection (unchecked)" at bounding box center [58, 378] width 9 height 9
checkbox input "true"
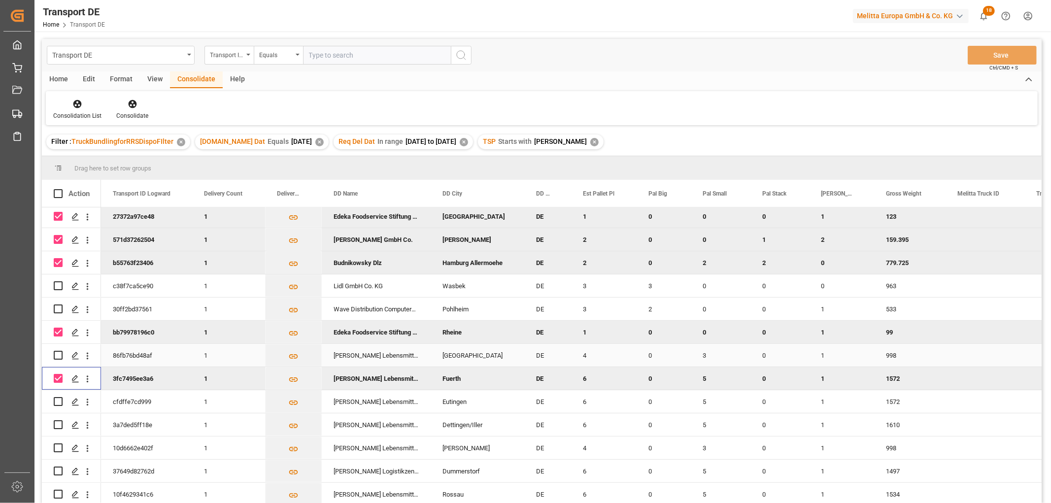
click at [60, 352] on input "Press Space to toggle row selection (unchecked)" at bounding box center [58, 355] width 9 height 9
checkbox input "true"
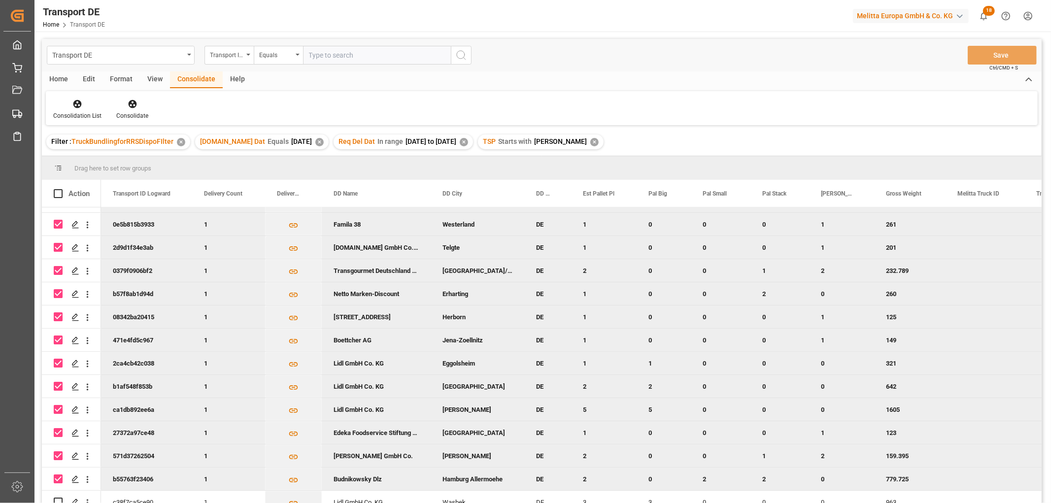
scroll to position [0, 0]
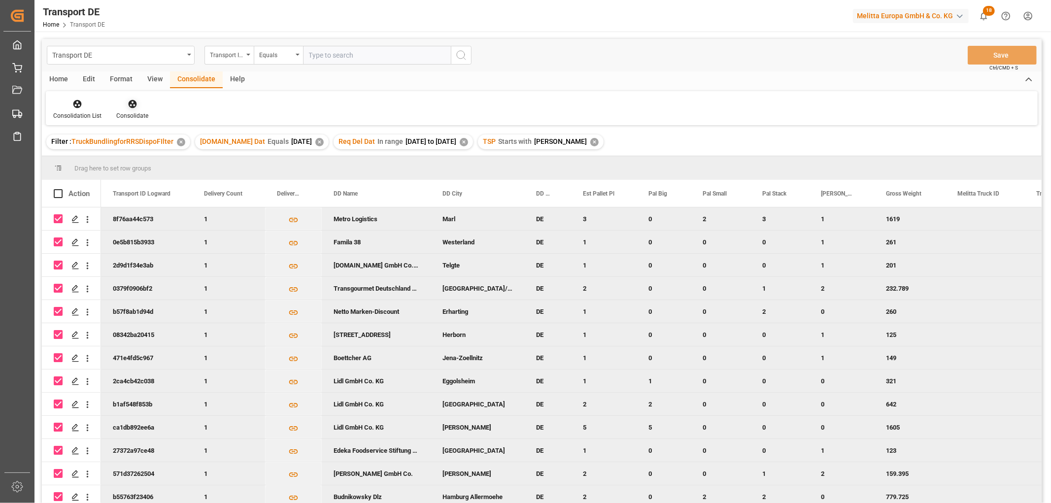
click at [133, 104] on icon at bounding box center [132, 104] width 8 height 8
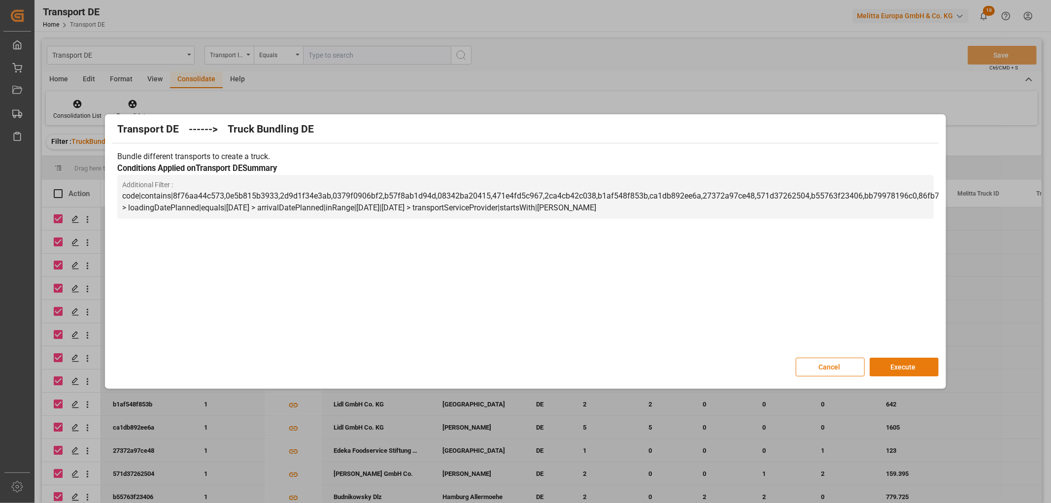
click at [902, 364] on button "Execute" at bounding box center [904, 367] width 69 height 19
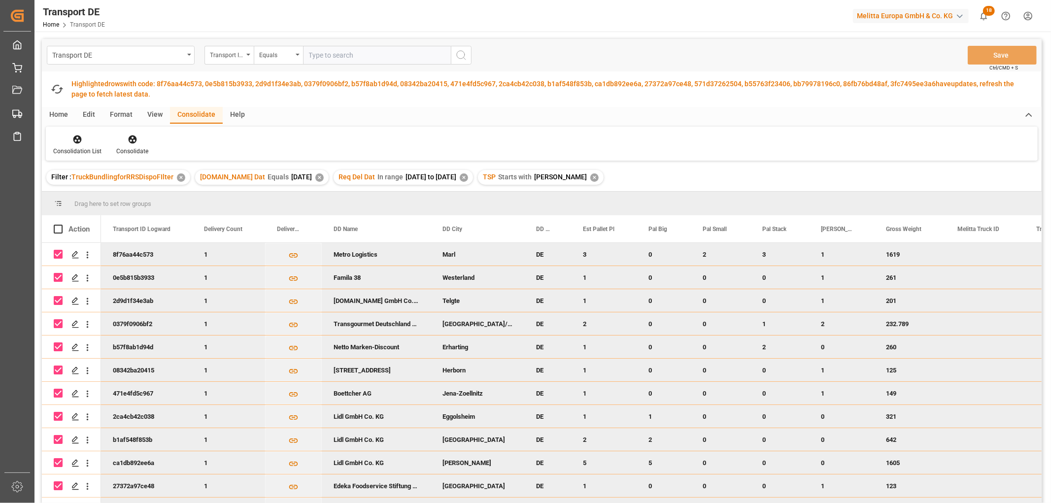
click at [57, 254] on input "Press Space to toggle row selection (checked)" at bounding box center [58, 254] width 9 height 9
checkbox input "false"
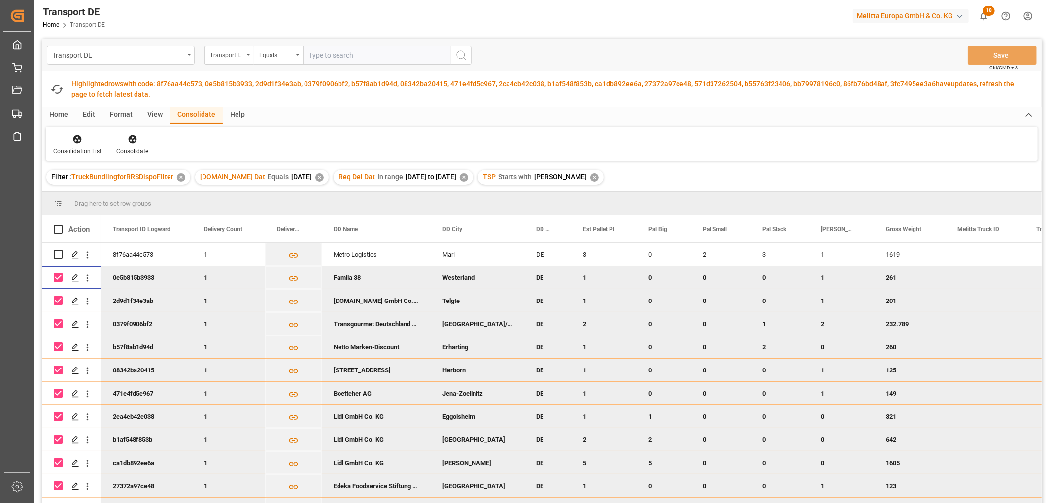
click at [60, 279] on input "Press Space to toggle row selection (checked)" at bounding box center [58, 277] width 9 height 9
checkbox input "false"
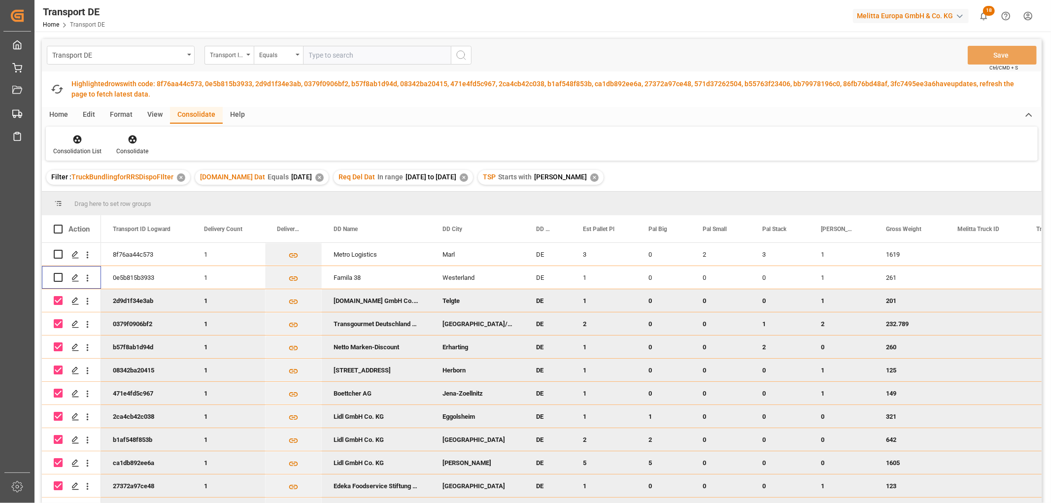
click at [57, 301] on input "Press Space to toggle row selection (checked)" at bounding box center [58, 300] width 9 height 9
checkbox input "false"
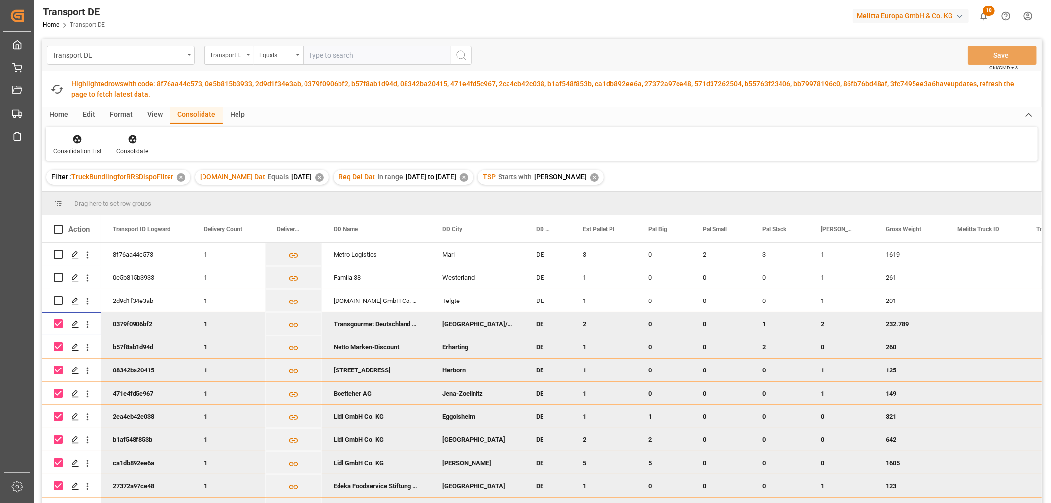
click at [60, 322] on input "Press Space to toggle row selection (checked)" at bounding box center [58, 323] width 9 height 9
checkbox input "false"
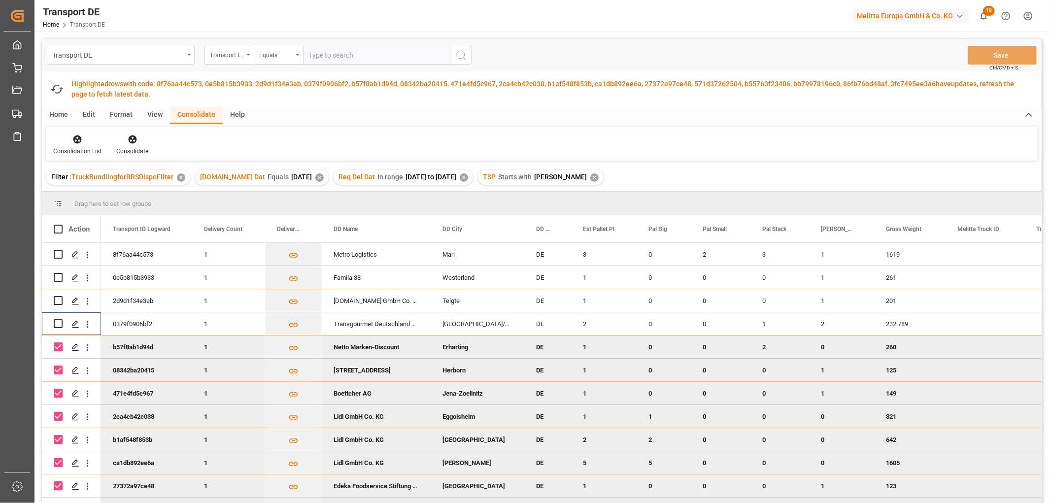
click at [59, 346] on input "Press Space to toggle row selection (checked)" at bounding box center [58, 346] width 9 height 9
checkbox input "false"
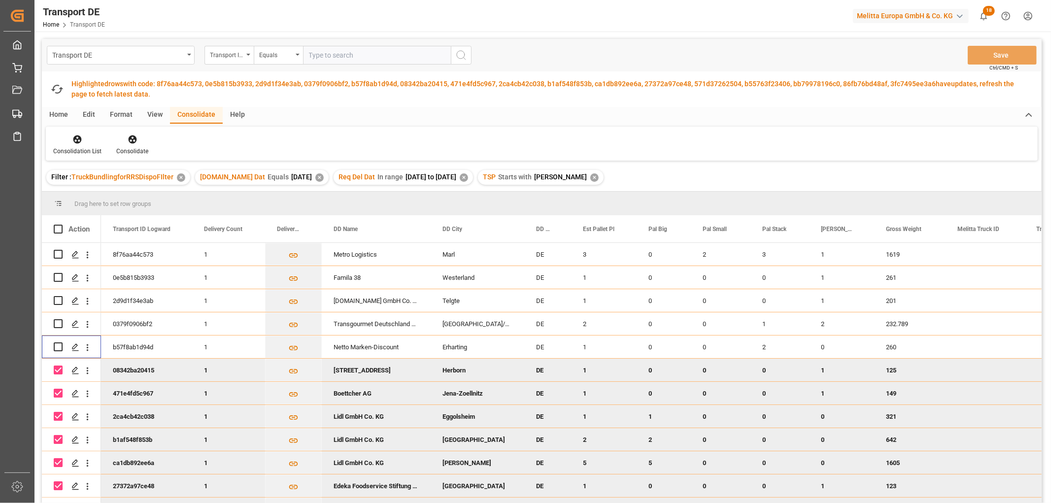
click at [60, 371] on input "Press Space to toggle row selection (checked)" at bounding box center [58, 370] width 9 height 9
checkbox input "false"
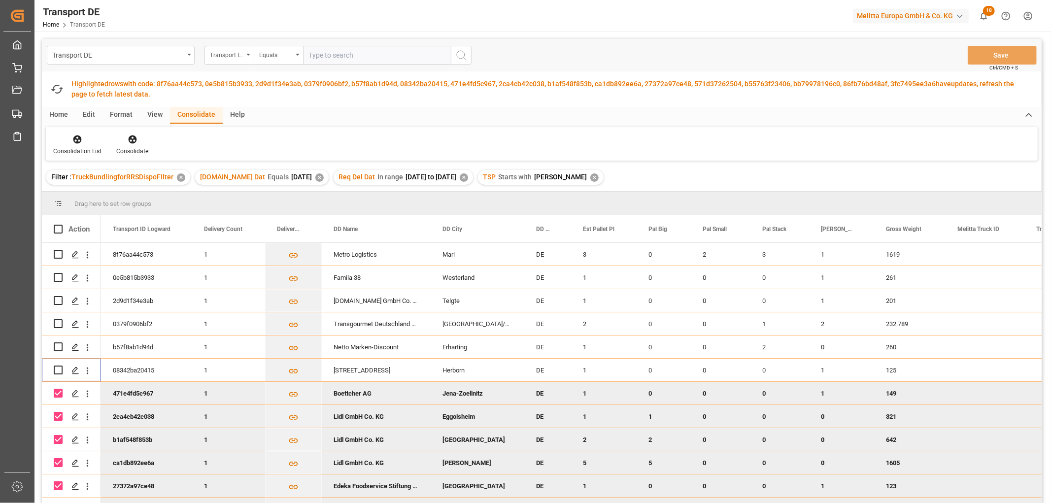
click at [57, 393] on input "Press Space to toggle row selection (checked)" at bounding box center [58, 393] width 9 height 9
checkbox input "false"
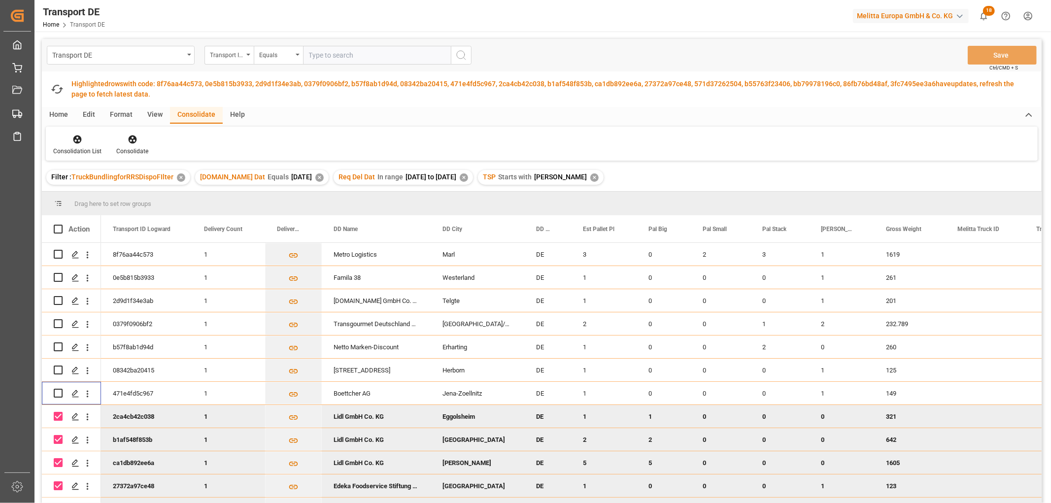
click at [56, 417] on input "Press Space to toggle row selection (checked)" at bounding box center [58, 416] width 9 height 9
checkbox input "false"
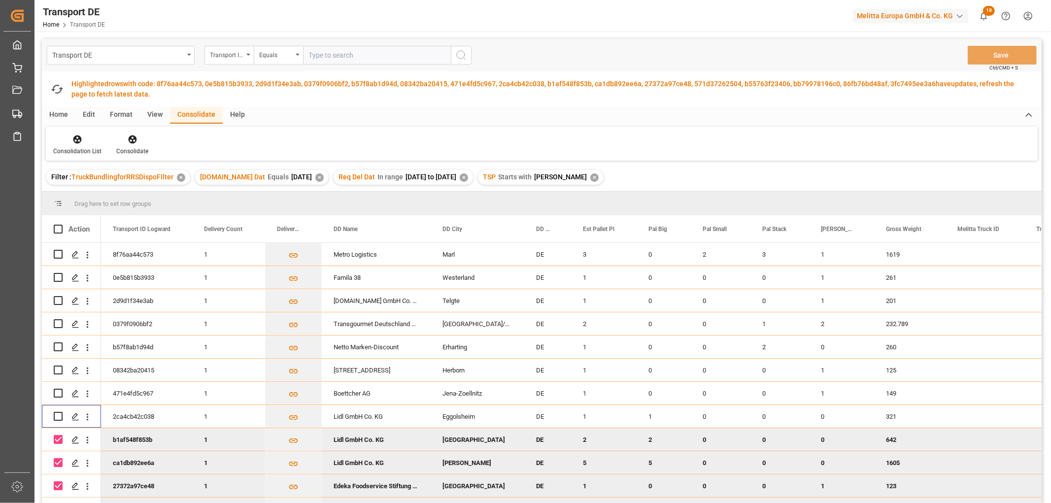
click at [56, 439] on input "Press Space to toggle row selection (checked)" at bounding box center [58, 439] width 9 height 9
checkbox input "false"
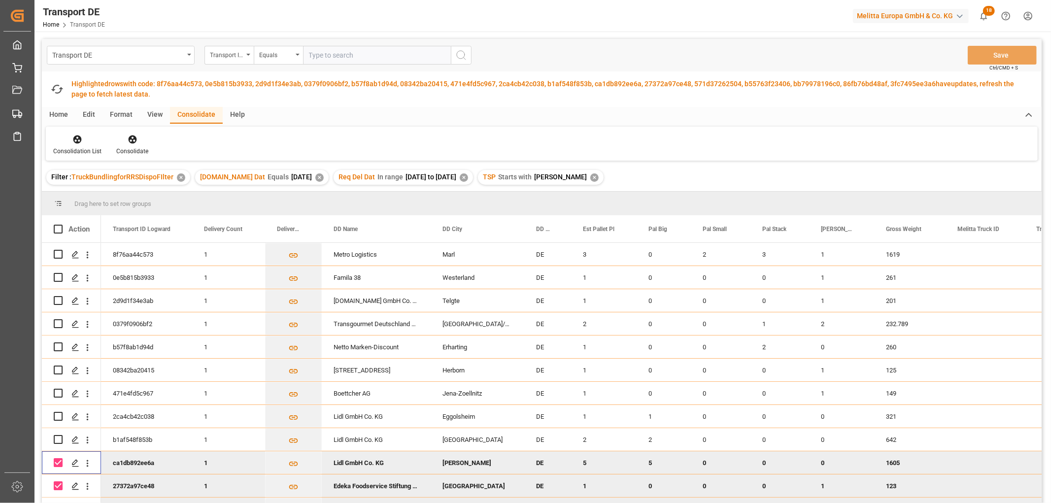
click at [57, 461] on input "Press Space to toggle row selection (checked)" at bounding box center [58, 462] width 9 height 9
checkbox input "false"
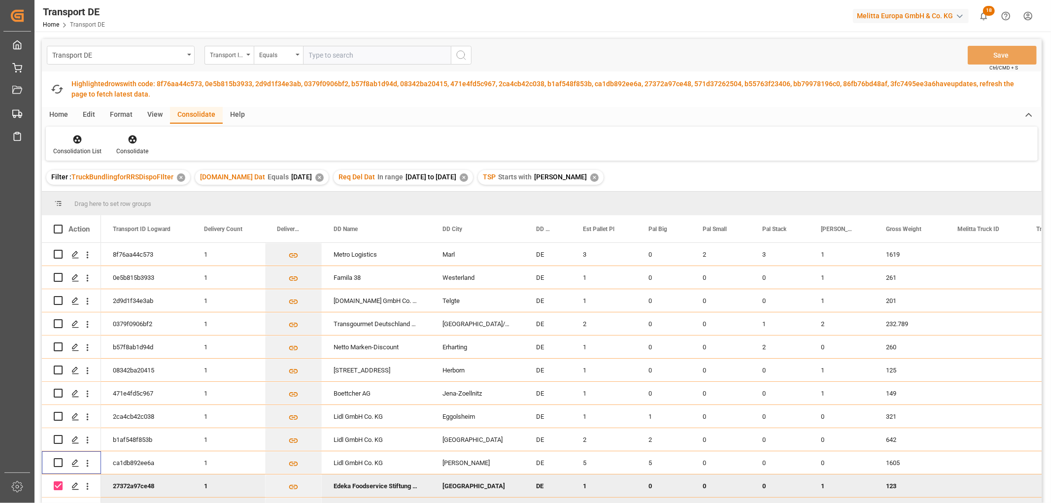
click at [57, 483] on input "Press Space to toggle row selection (checked)" at bounding box center [58, 485] width 9 height 9
checkbox input "false"
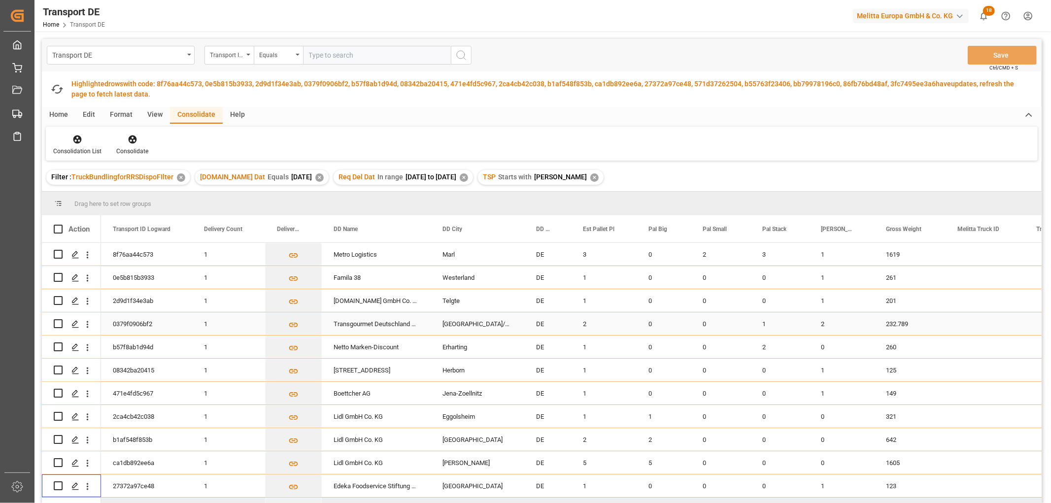
scroll to position [219, 0]
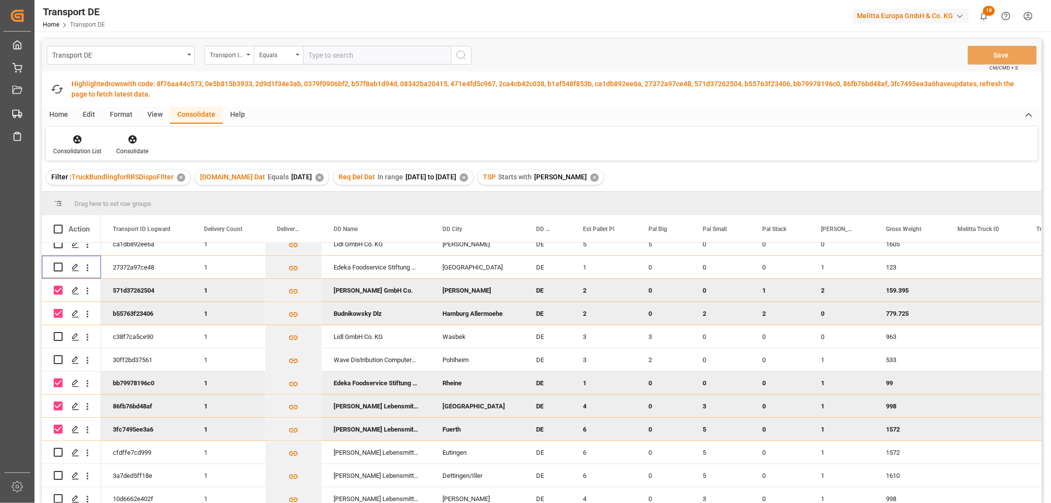
click at [57, 289] on input "Press Space to toggle row selection (checked)" at bounding box center [58, 290] width 9 height 9
checkbox input "false"
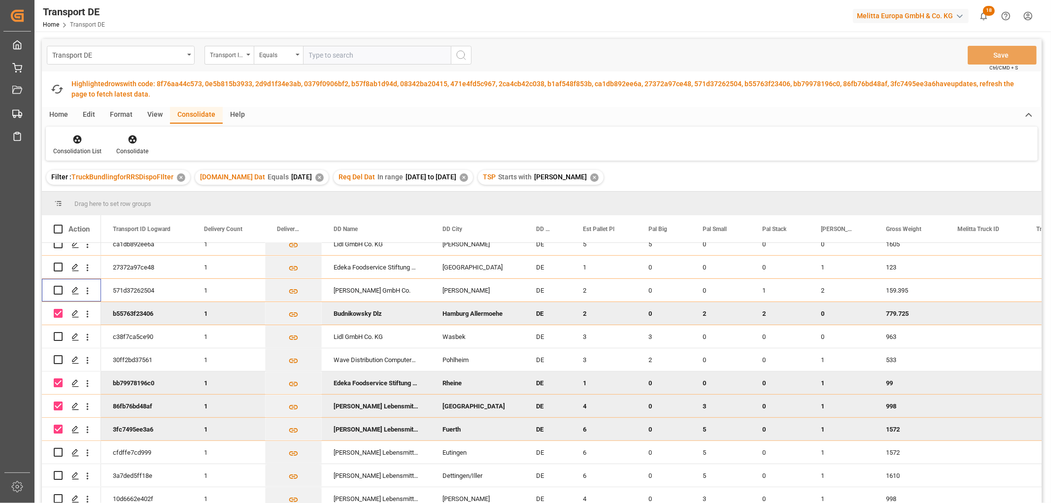
click at [59, 315] on input "Press Space to toggle row selection (checked)" at bounding box center [58, 313] width 9 height 9
checkbox input "false"
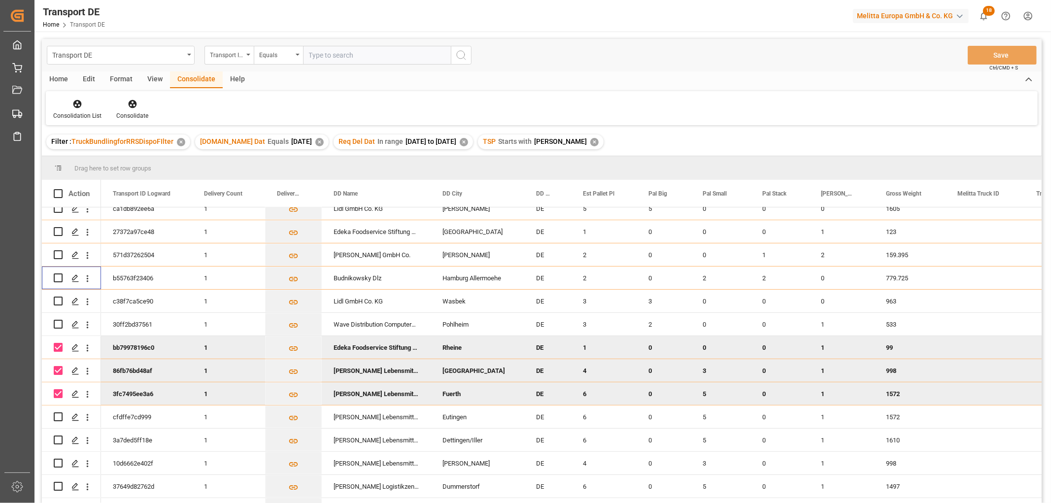
click at [60, 386] on div "Press SPACE to deselect this row." at bounding box center [58, 393] width 9 height 23
click at [58, 347] on input "Press Space to toggle row selection (checked)" at bounding box center [58, 347] width 9 height 9
checkbox input "false"
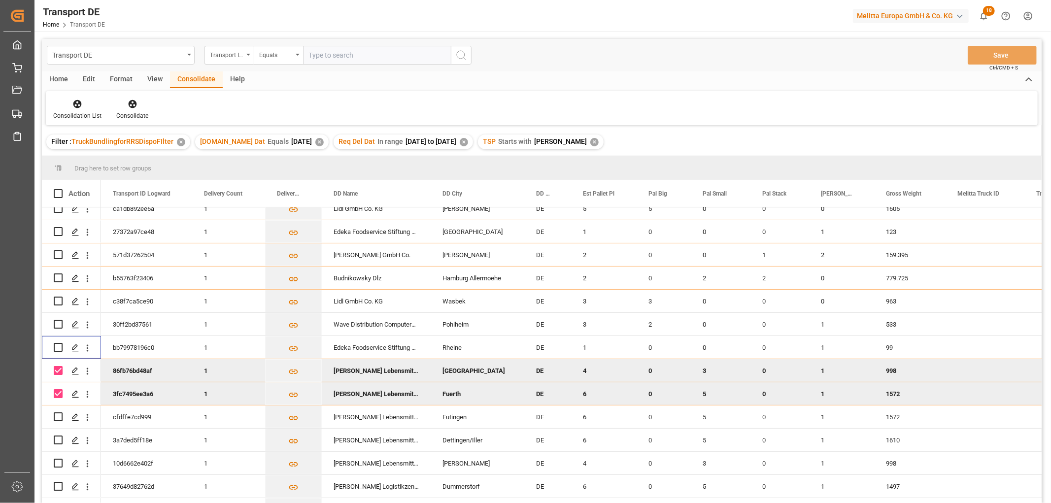
click at [60, 370] on input "Press Space to toggle row selection (checked)" at bounding box center [58, 370] width 9 height 9
checkbox input "false"
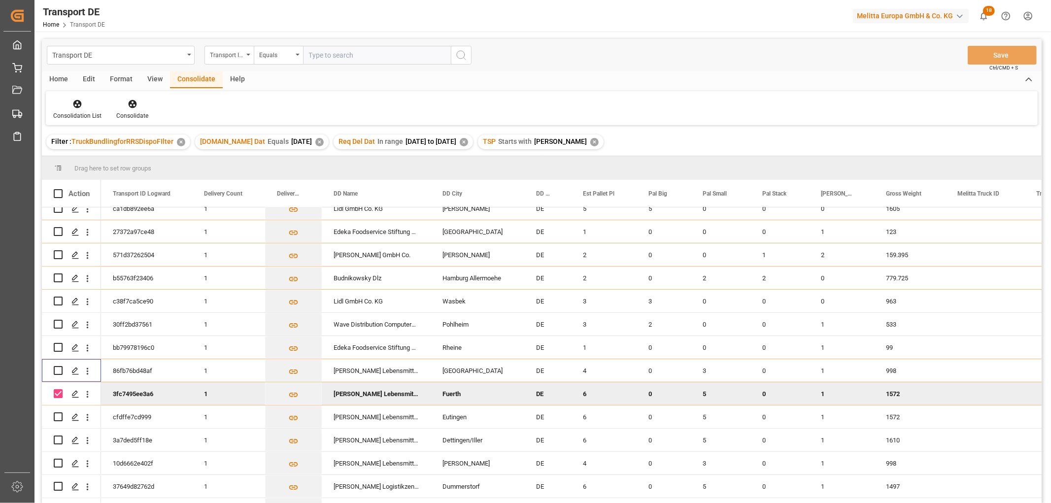
click at [56, 392] on input "Press Space to toggle row selection (checked)" at bounding box center [58, 393] width 9 height 9
checkbox input "false"
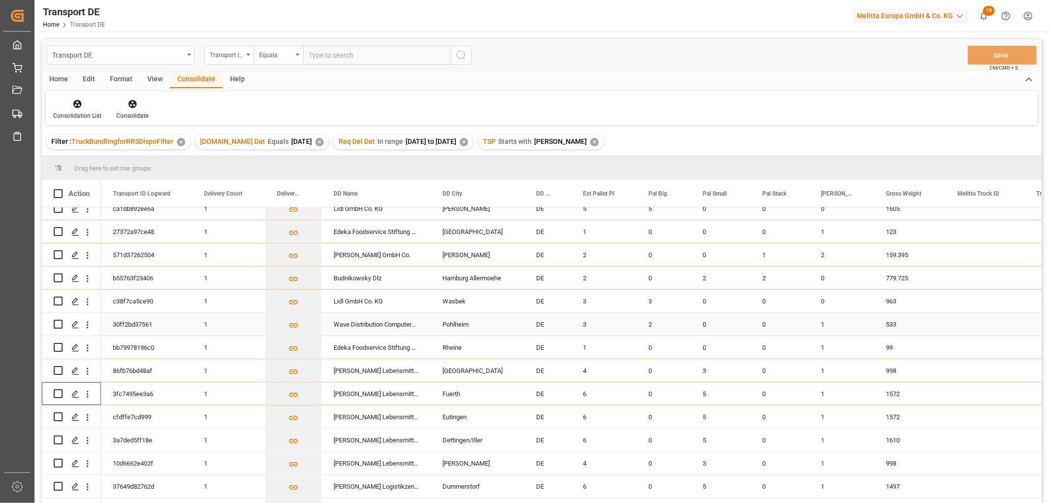
scroll to position [237, 0]
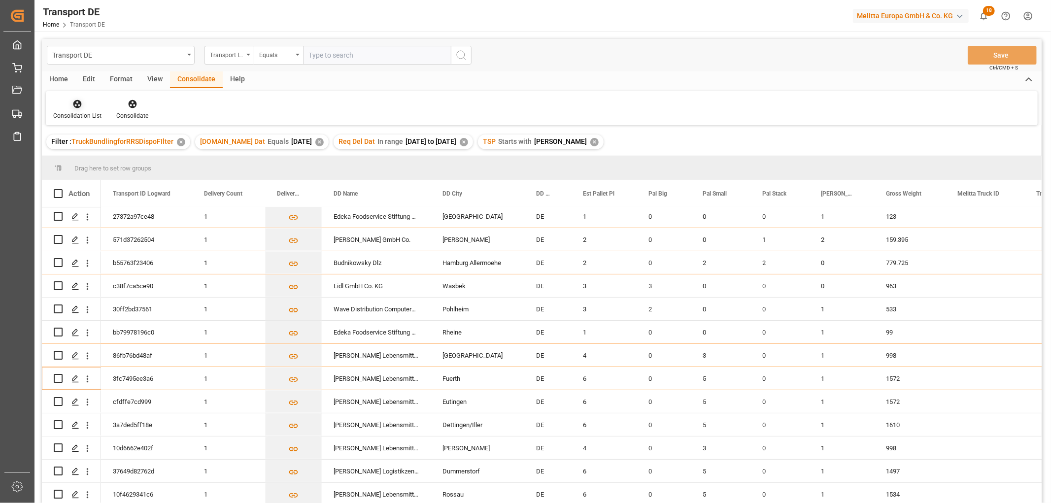
click at [77, 104] on icon at bounding box center [77, 104] width 8 height 8
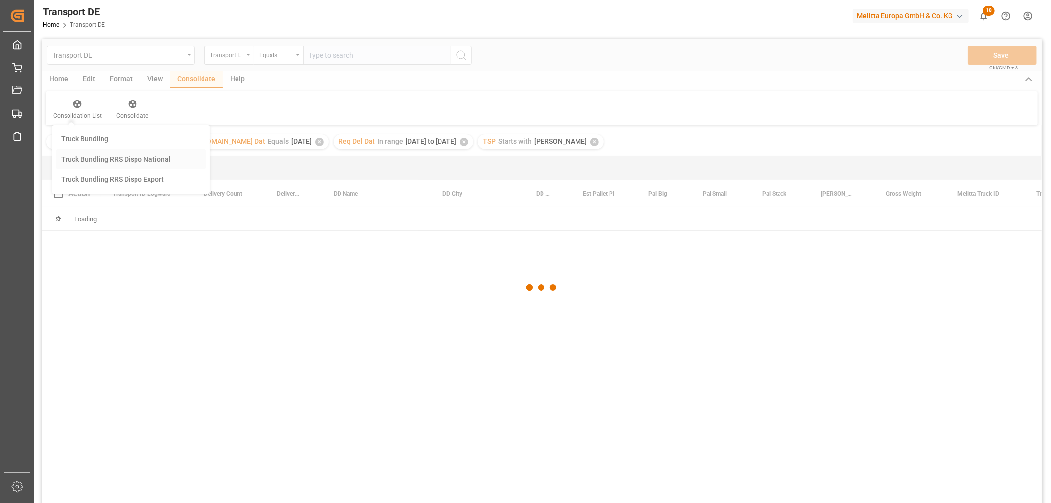
scroll to position [0, 0]
click at [92, 156] on div "Transport DE Transport ID Logward Equals Save Ctrl/CMD + S Home Edit Format Vie…" at bounding box center [542, 284] width 1000 height 490
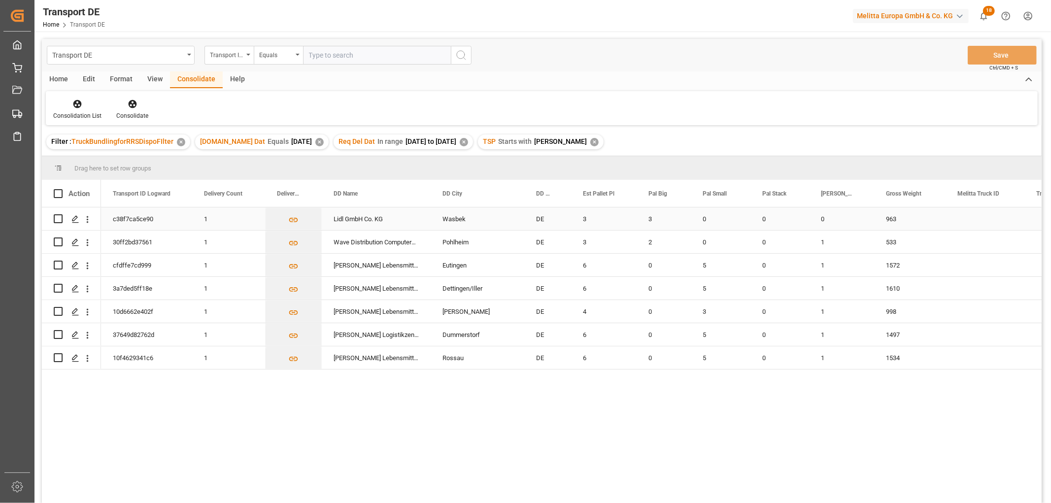
click at [56, 217] on input "Press Space to toggle row selection (unchecked)" at bounding box center [58, 218] width 9 height 9
checkbox input "true"
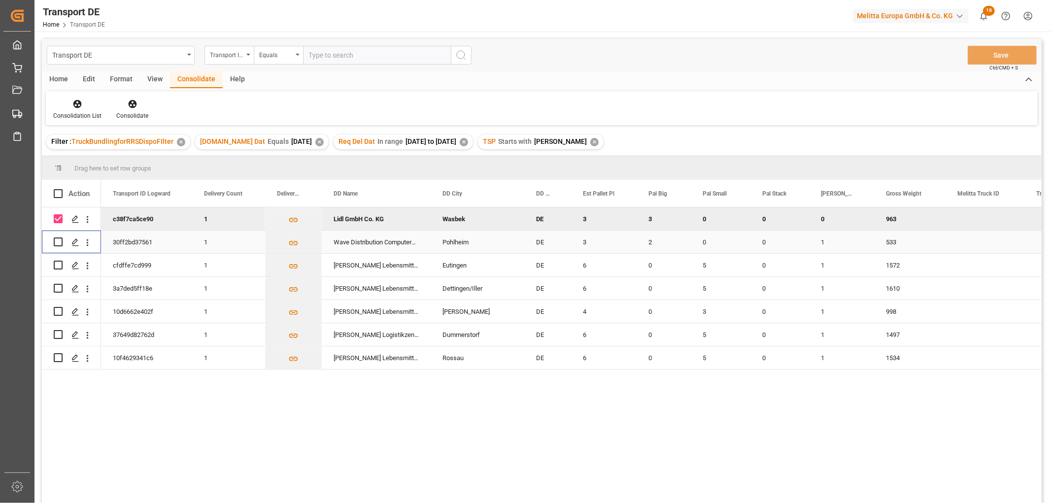
click at [61, 243] on input "Press Space to toggle row selection (unchecked)" at bounding box center [58, 241] width 9 height 9
checkbox input "true"
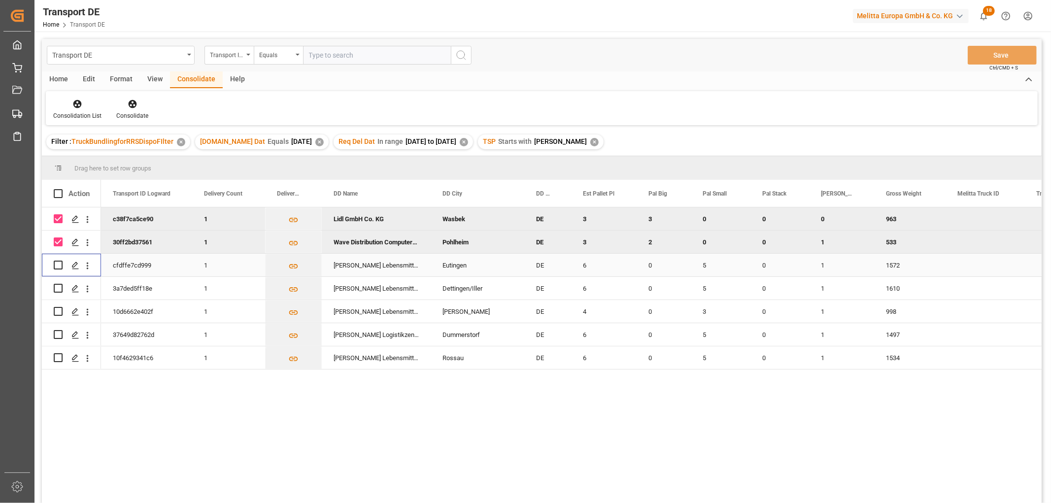
click at [58, 263] on input "Press Space to toggle row selection (unchecked)" at bounding box center [58, 265] width 9 height 9
checkbox input "true"
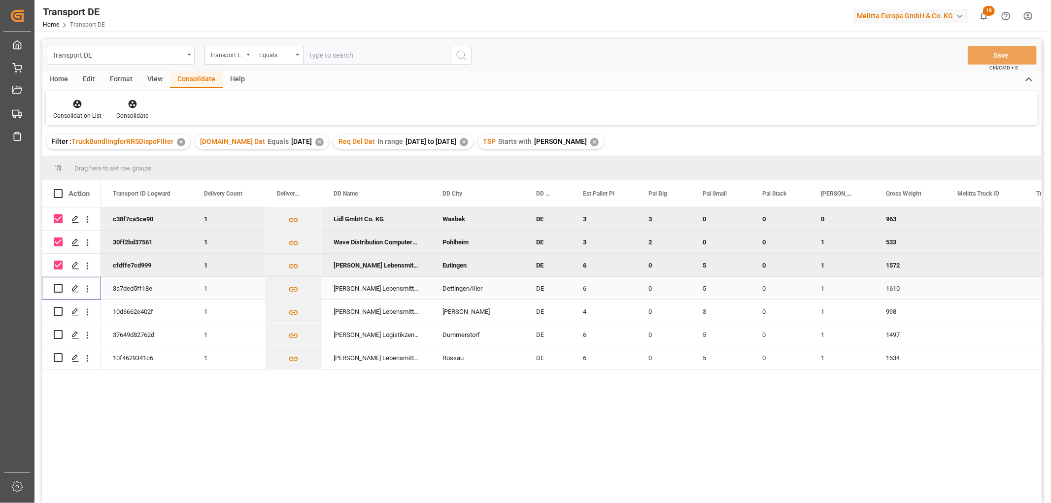
click at [60, 287] on input "Press Space to toggle row selection (unchecked)" at bounding box center [58, 288] width 9 height 9
checkbox input "true"
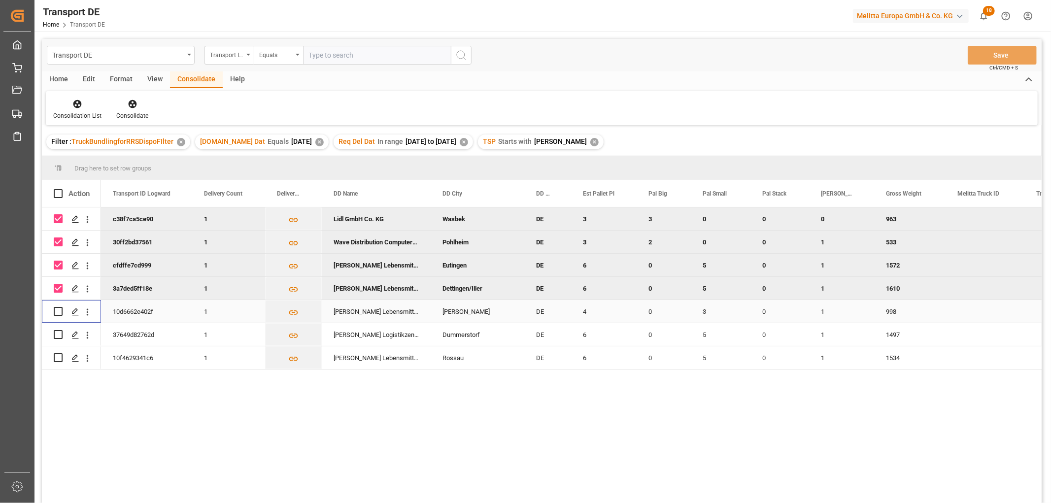
click at [56, 311] on input "Press Space to toggle row selection (unchecked)" at bounding box center [58, 311] width 9 height 9
checkbox input "true"
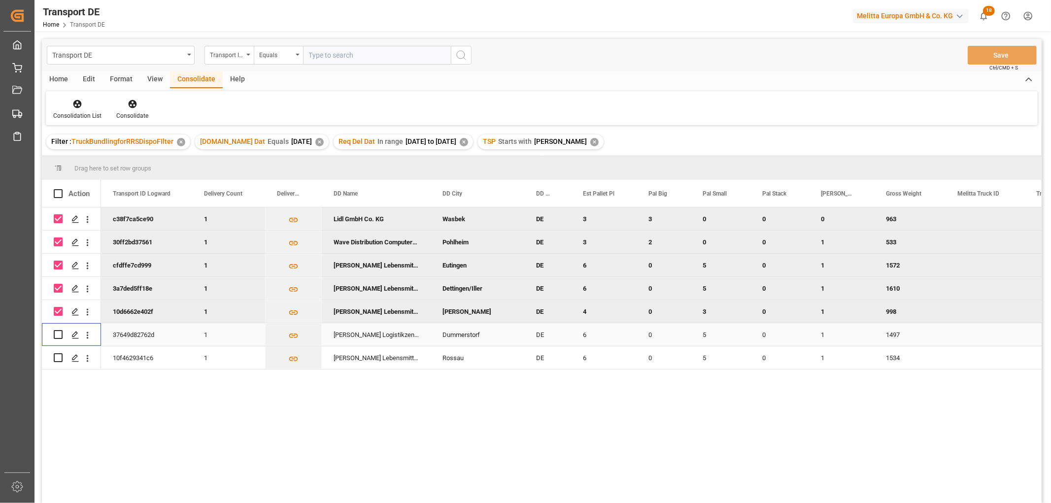
click at [60, 333] on input "Press Space to toggle row selection (unchecked)" at bounding box center [58, 334] width 9 height 9
checkbox input "true"
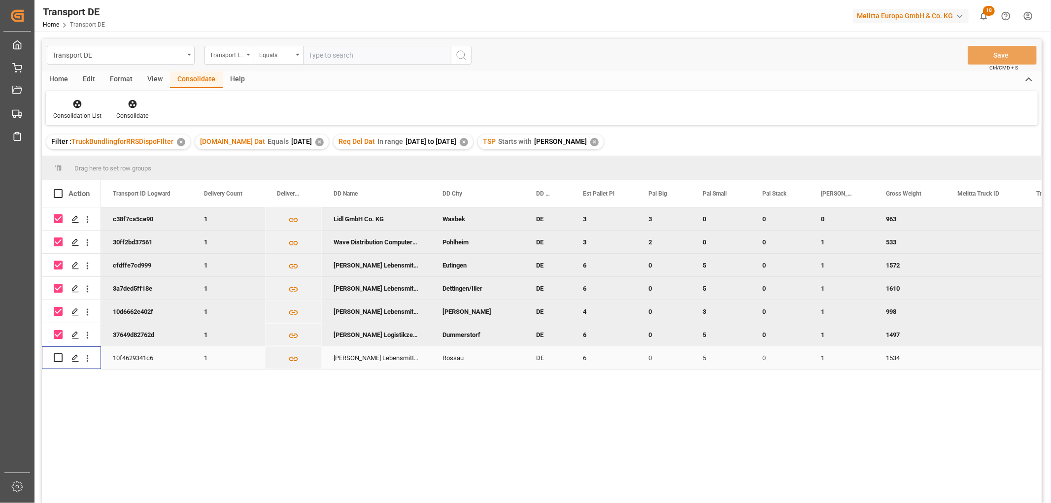
click at [59, 356] on input "Press Space to toggle row selection (unchecked)" at bounding box center [58, 357] width 9 height 9
checkbox input "true"
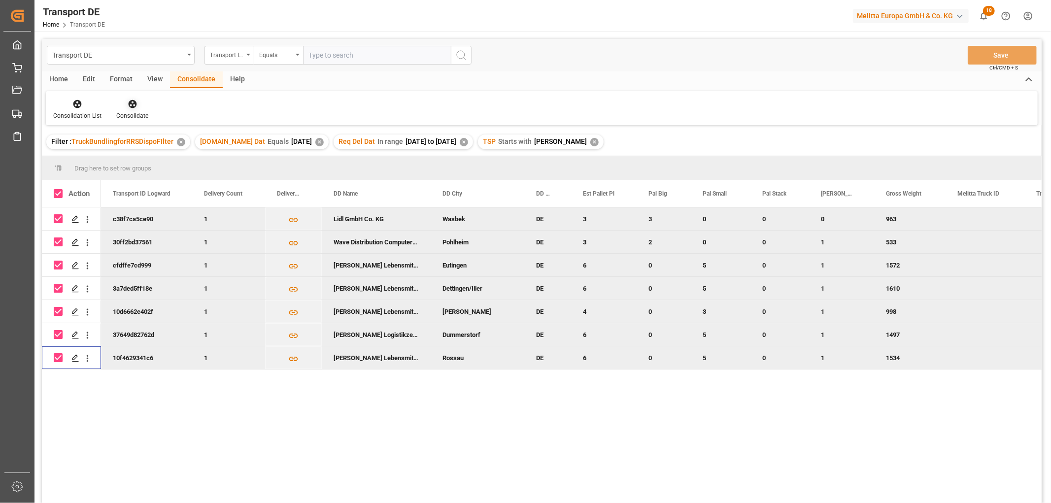
click at [129, 106] on icon at bounding box center [132, 104] width 8 height 8
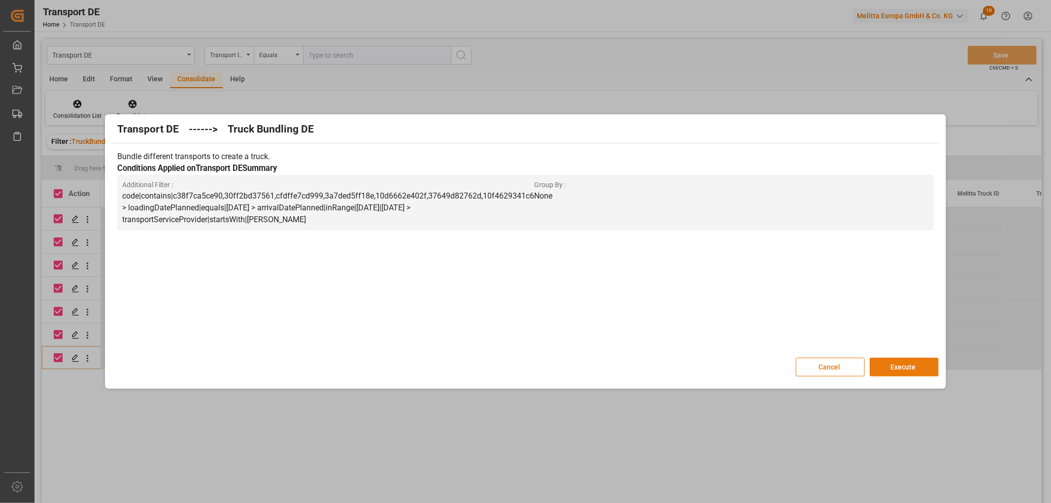
click at [906, 368] on button "Execute" at bounding box center [904, 367] width 69 height 19
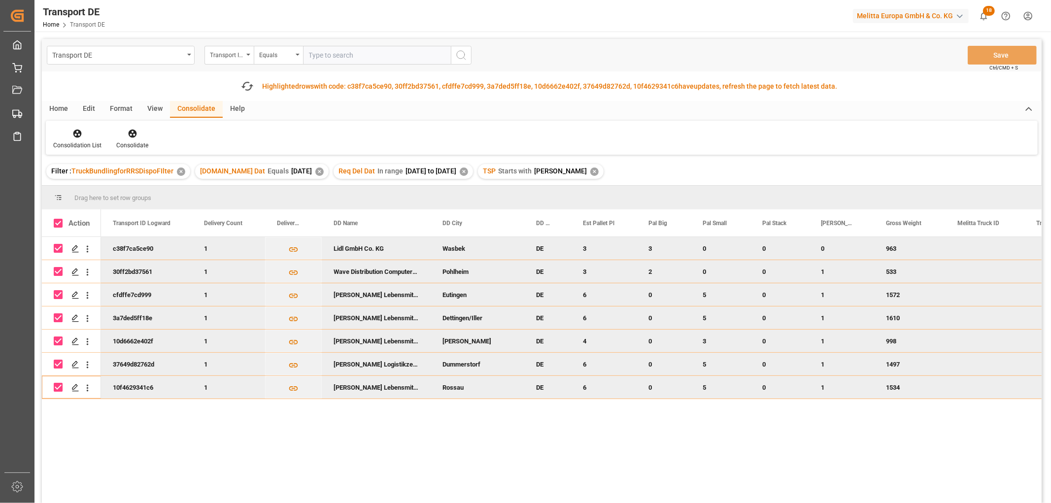
click at [59, 247] on input "Press Space to toggle row selection (checked)" at bounding box center [58, 248] width 9 height 9
checkbox input "false"
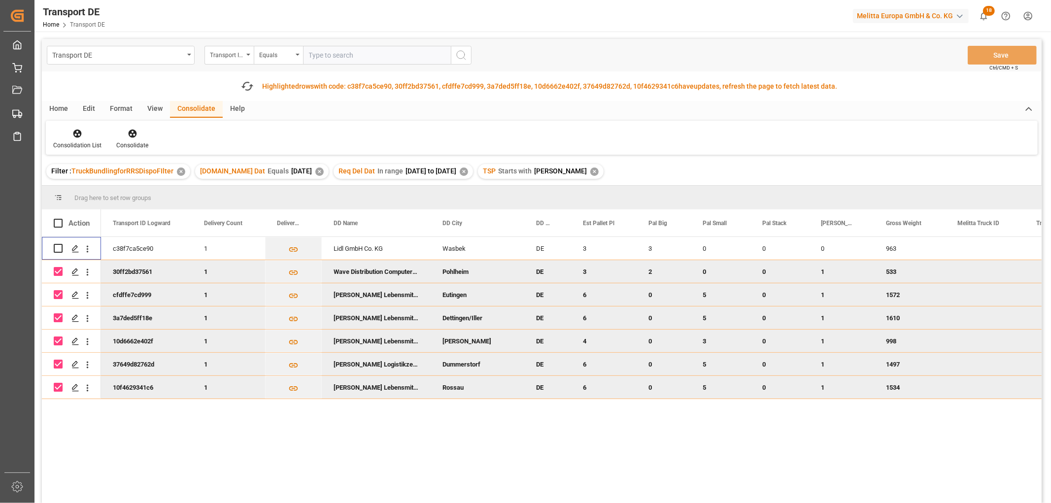
click at [60, 272] on input "Press Space to toggle row selection (checked)" at bounding box center [58, 271] width 9 height 9
checkbox input "false"
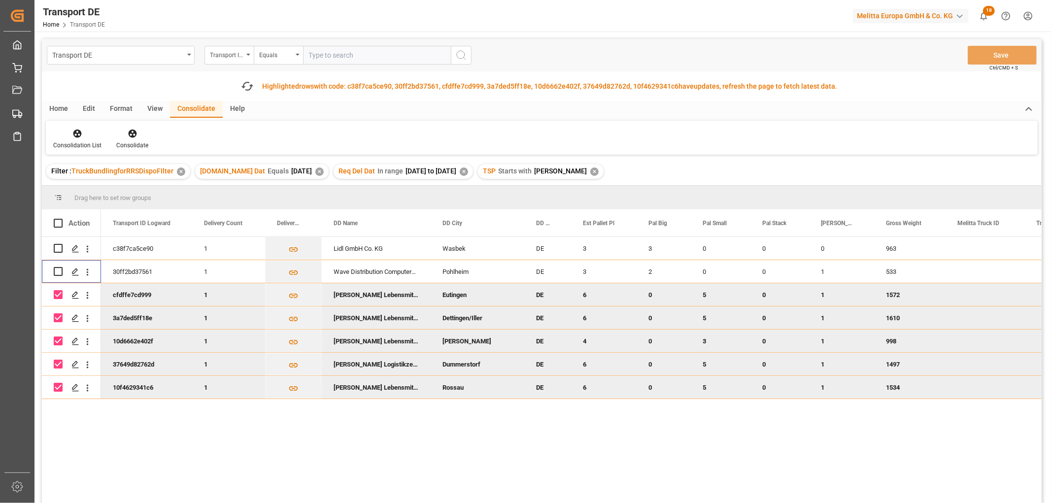
click at [58, 293] on input "Press Space to toggle row selection (checked)" at bounding box center [58, 294] width 9 height 9
checkbox input "false"
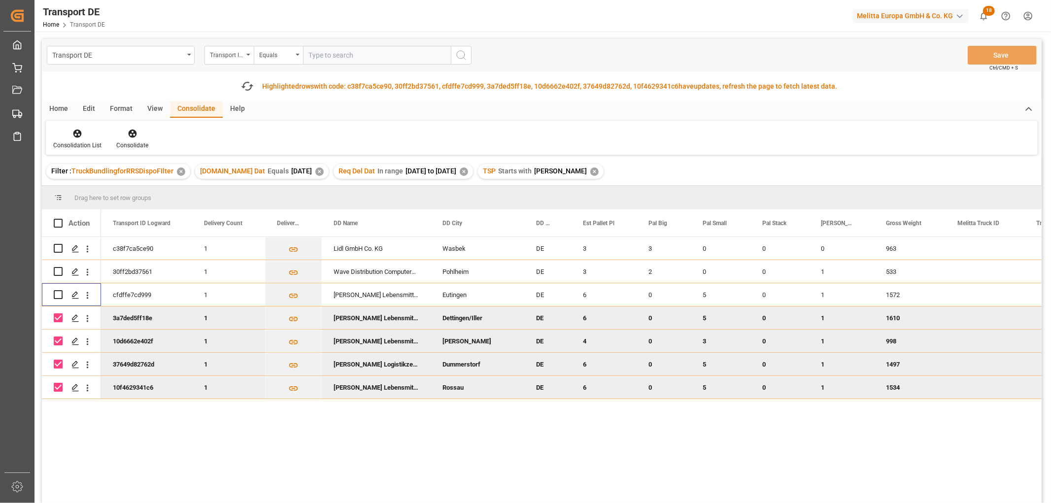
click at [58, 315] on input "Press Space to toggle row selection (checked)" at bounding box center [58, 317] width 9 height 9
checkbox input "false"
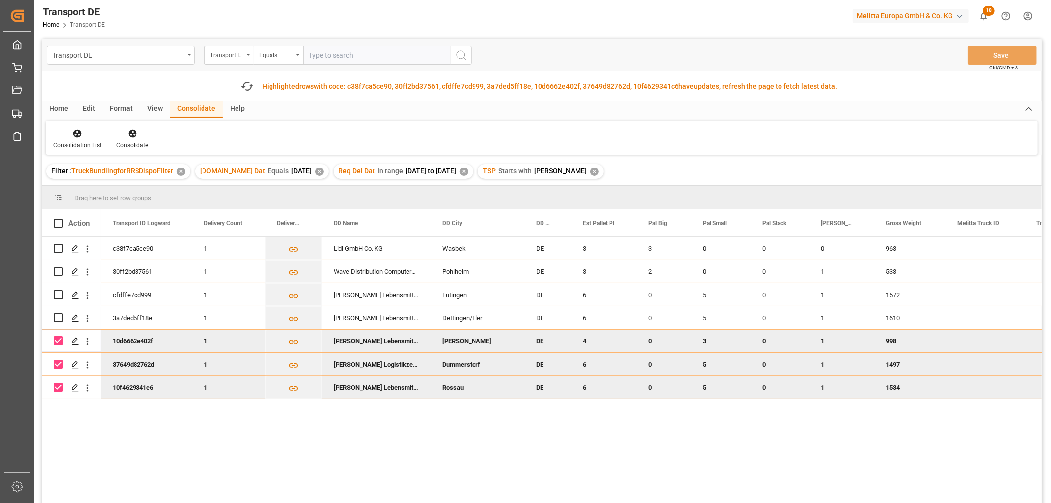
click at [58, 342] on input "Press Space to toggle row selection (checked)" at bounding box center [58, 340] width 9 height 9
checkbox input "false"
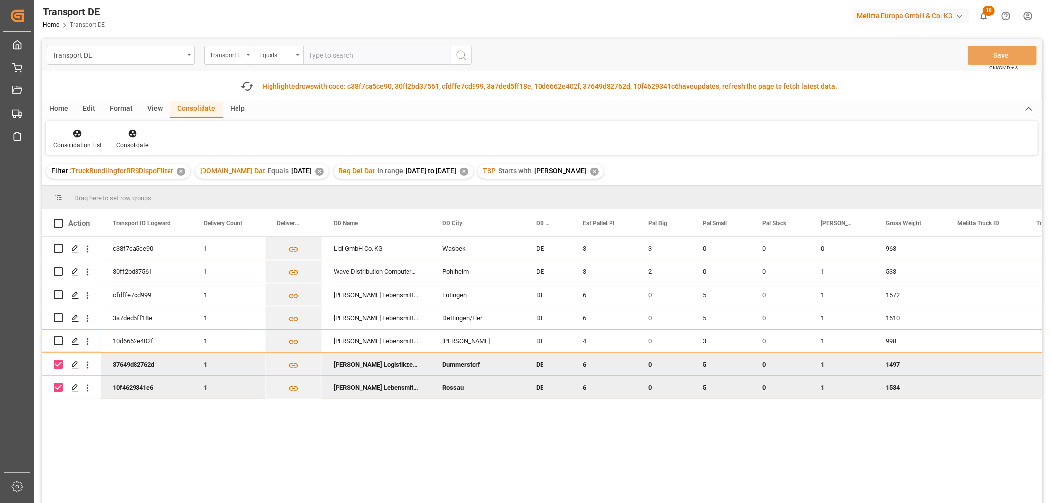
click at [58, 363] on input "Press Space to toggle row selection (checked)" at bounding box center [58, 364] width 9 height 9
checkbox input "false"
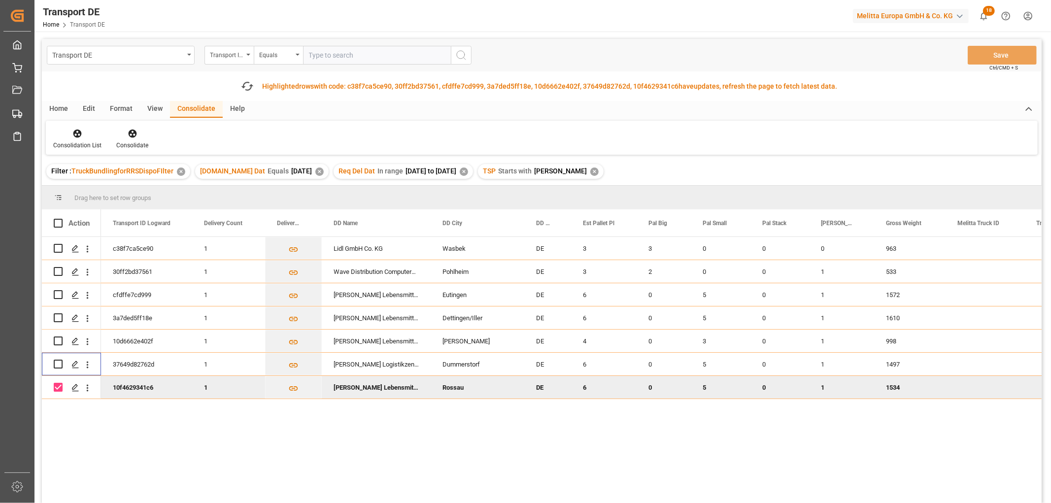
click at [58, 387] on input "Press Space to toggle row selection (checked)" at bounding box center [58, 387] width 9 height 9
checkbox input "false"
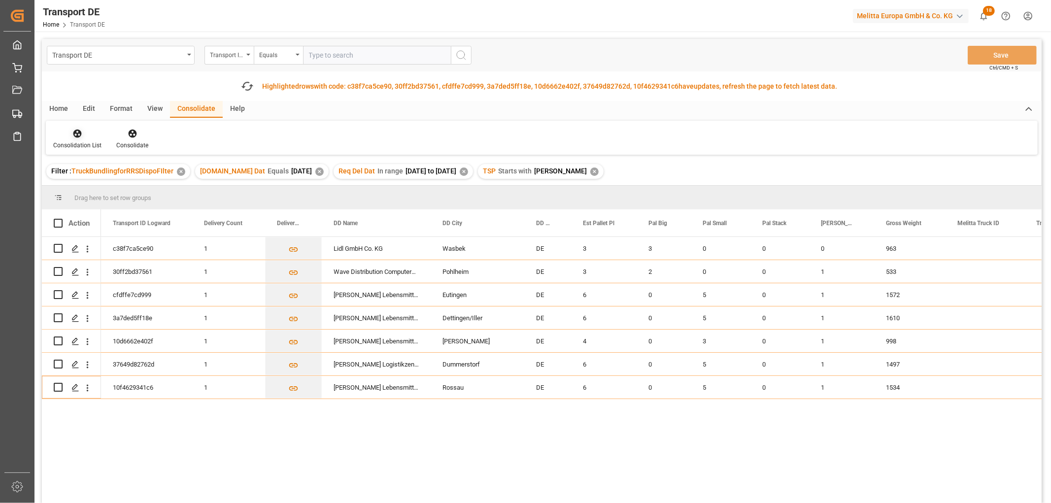
click at [76, 131] on icon at bounding box center [77, 134] width 10 height 10
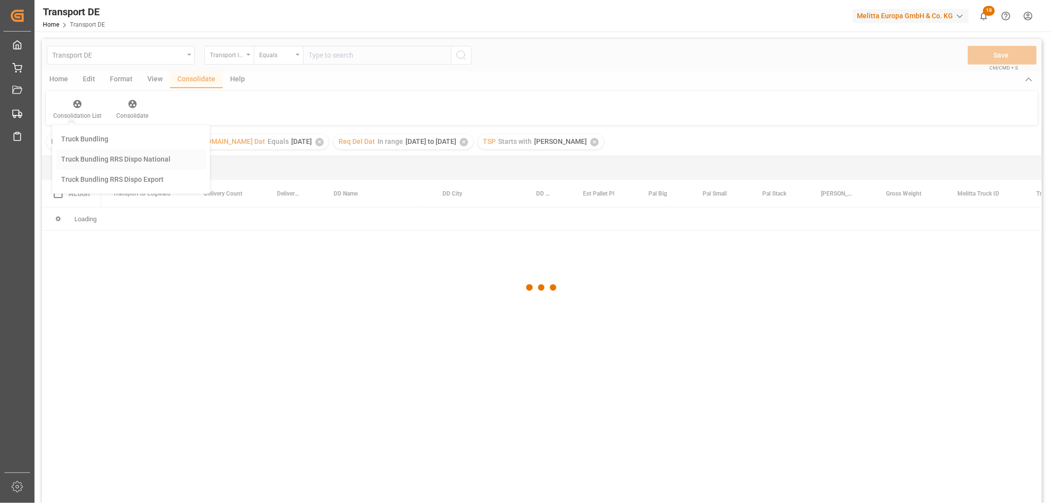
click at [91, 186] on div "Transport DE Transport ID Logward Equals Save Ctrl/CMD + S Home Edit Format Vie…" at bounding box center [542, 284] width 1000 height 490
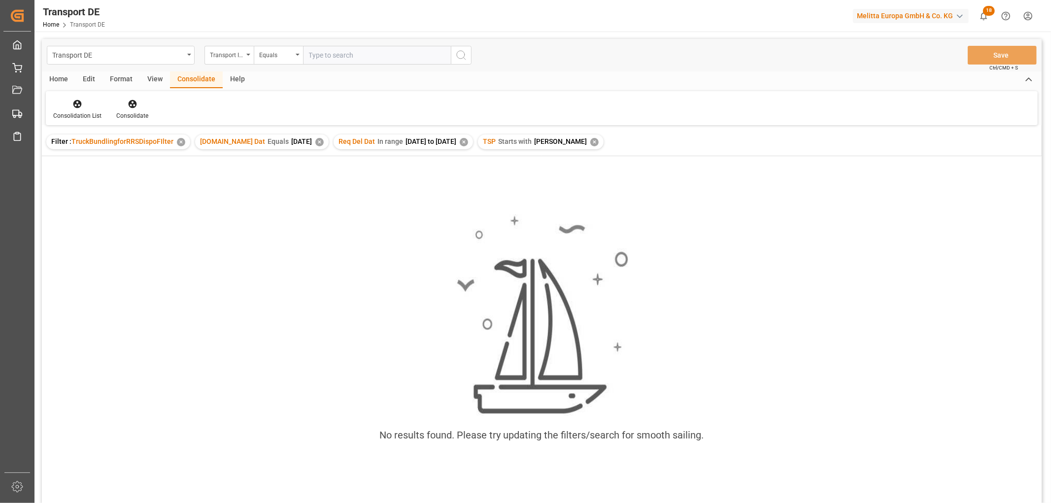
click at [590, 141] on div "✕" at bounding box center [594, 142] width 8 height 8
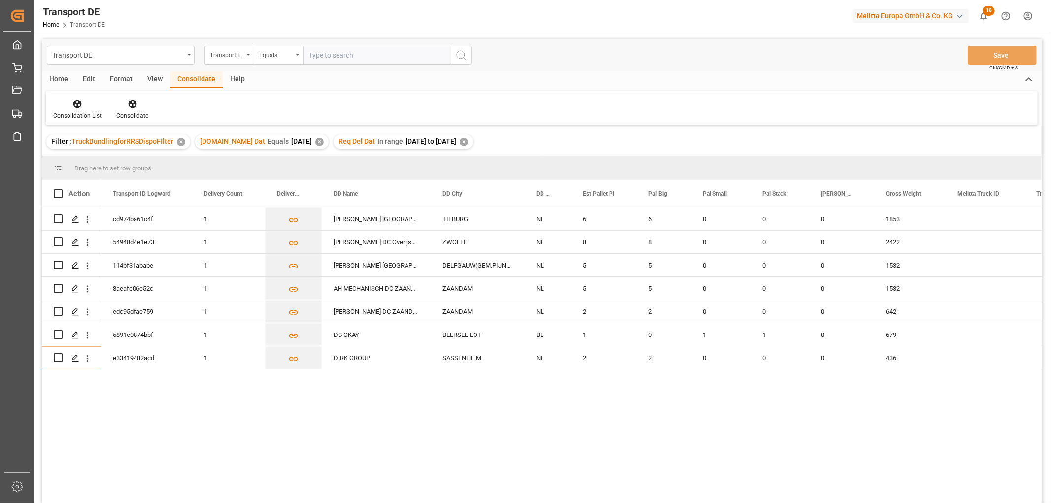
click at [468, 139] on div "✕" at bounding box center [464, 142] width 8 height 8
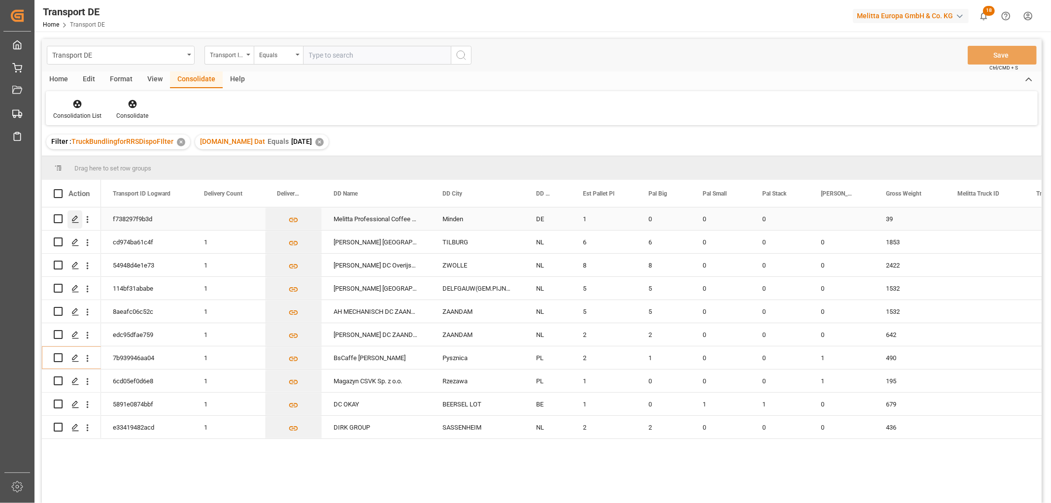
click at [74, 217] on polygon "Press SPACE to select this row." at bounding box center [74, 218] width 5 height 5
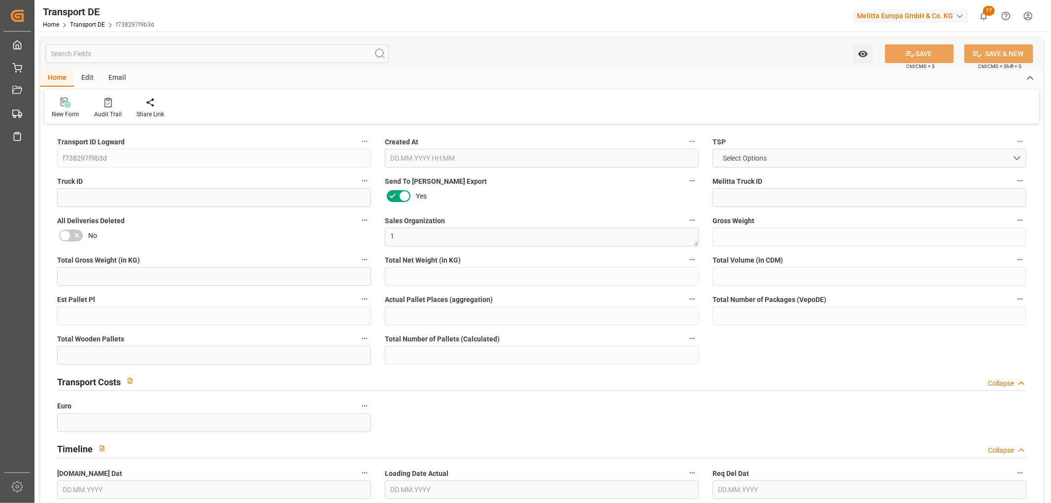
type input "39"
type input "14.52"
type input "9.074"
type input "257.472"
type input "1"
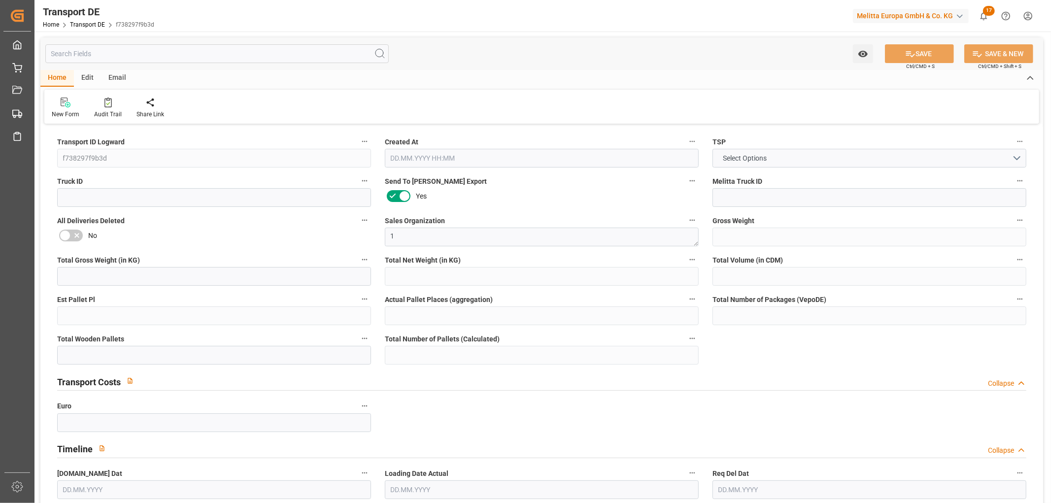
type input "0"
type input "1"
type input "0"
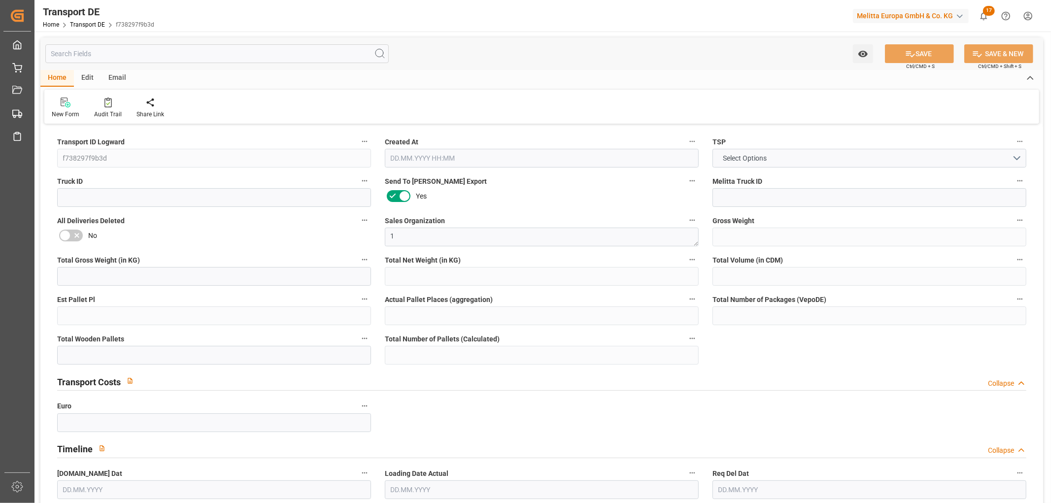
type input "32"
type input "0"
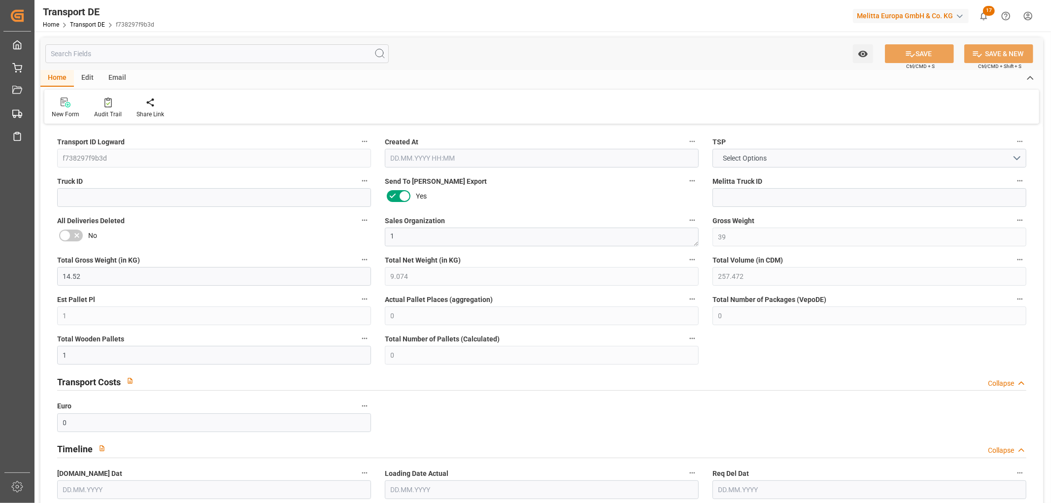
type input "0"
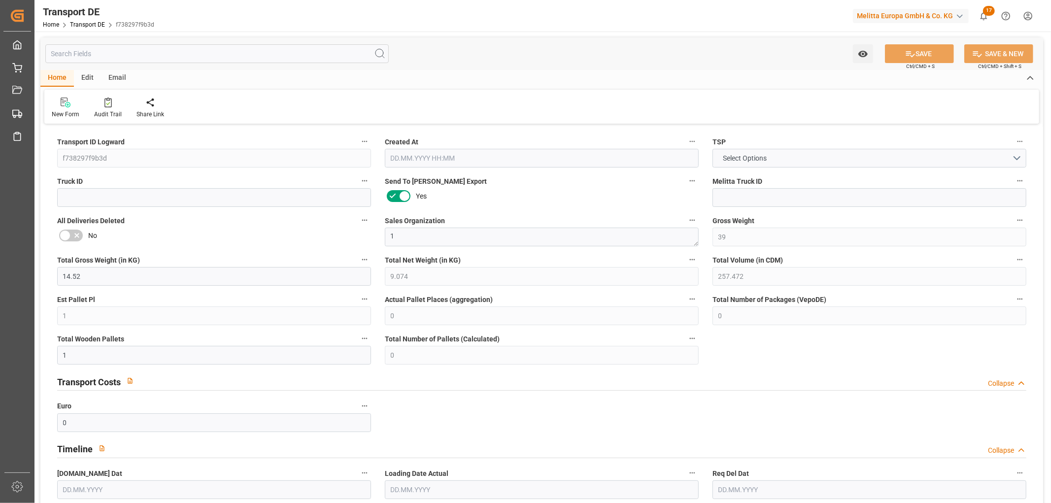
type input "0"
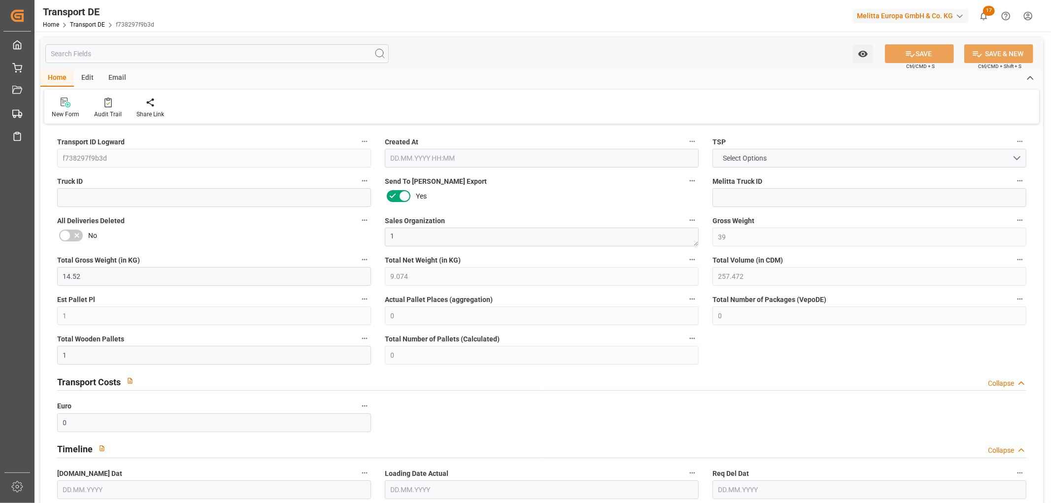
type input "0"
type input "08.09.2025 22:03"
type input "[DATE]"
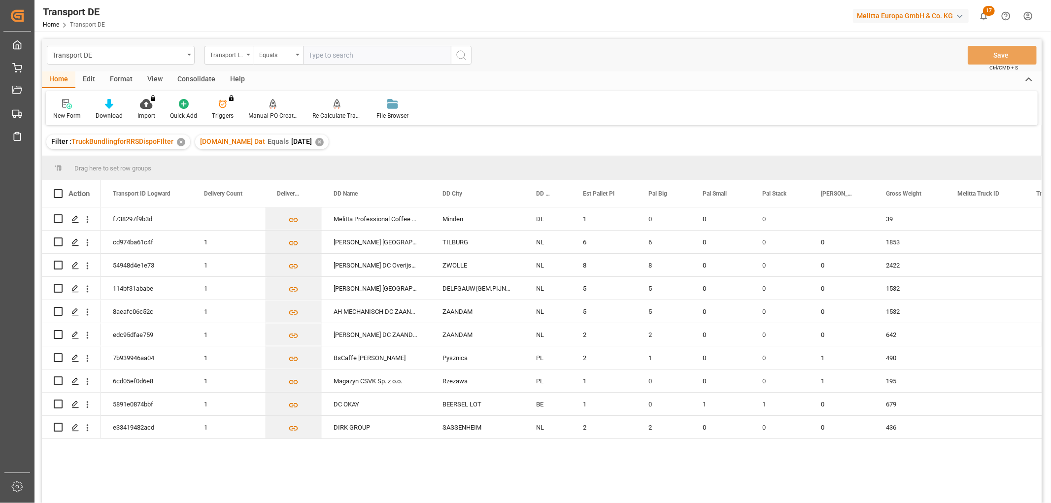
click at [315, 141] on div "✕" at bounding box center [319, 142] width 8 height 8
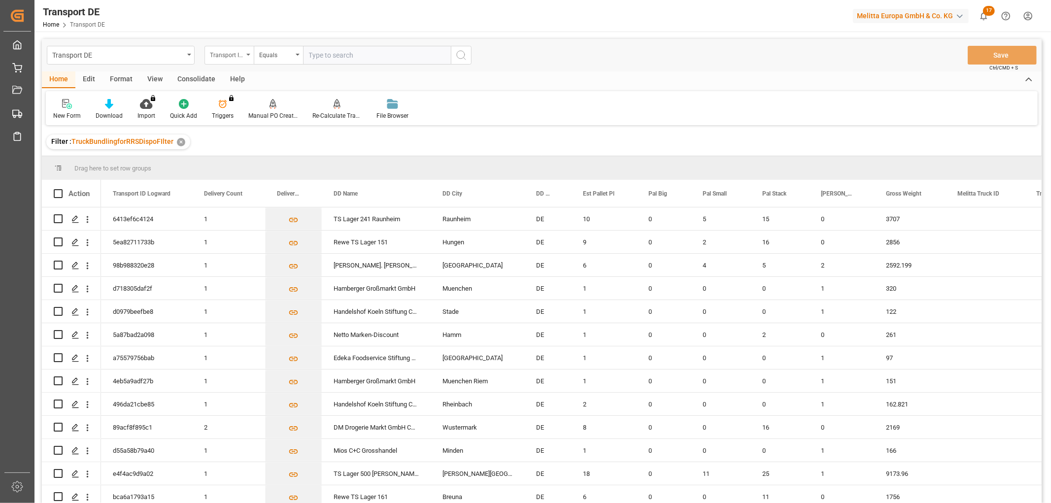
click at [222, 56] on div "Transport ID Logward" at bounding box center [227, 53] width 34 height 11
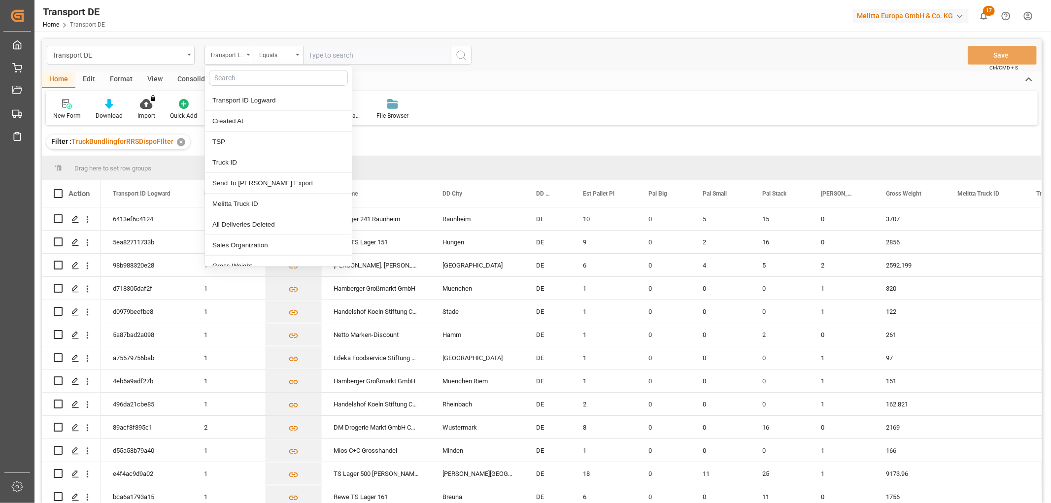
click at [224, 77] on input "text" at bounding box center [278, 78] width 139 height 16
type input "req"
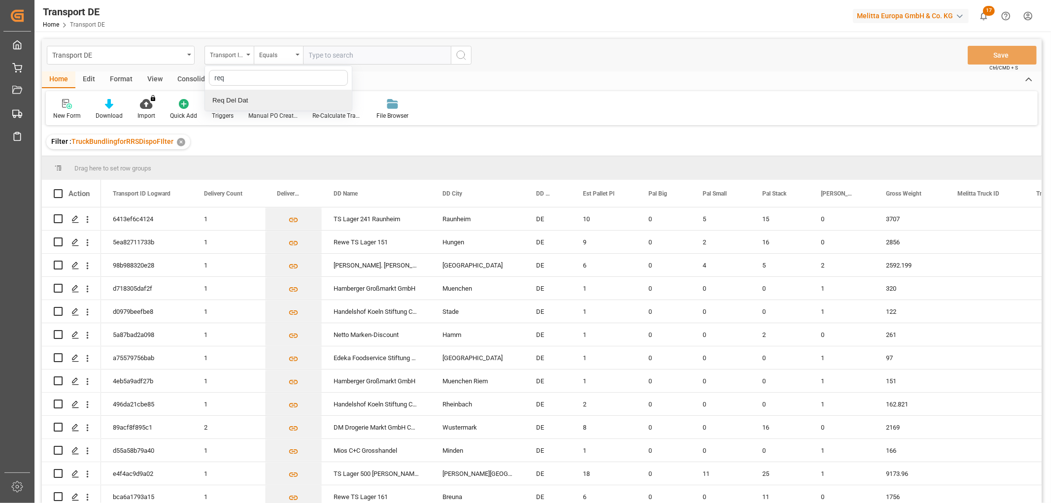
click at [233, 101] on div "Req Del Dat" at bounding box center [278, 100] width 147 height 21
click at [274, 56] on div "Equals" at bounding box center [276, 53] width 34 height 11
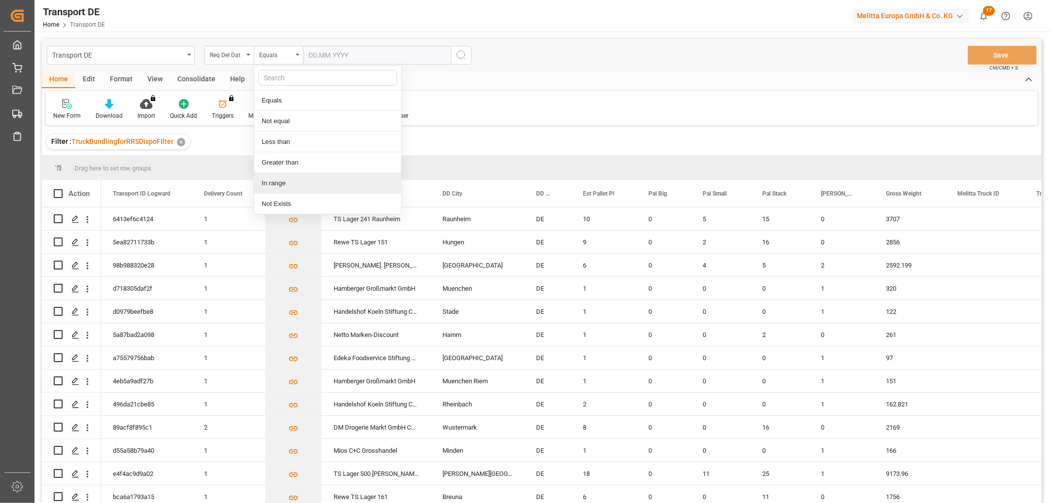
drag, startPoint x: 268, startPoint y: 184, endPoint x: 278, endPoint y: 139, distance: 45.9
click at [268, 183] on div "In range" at bounding box center [327, 183] width 147 height 21
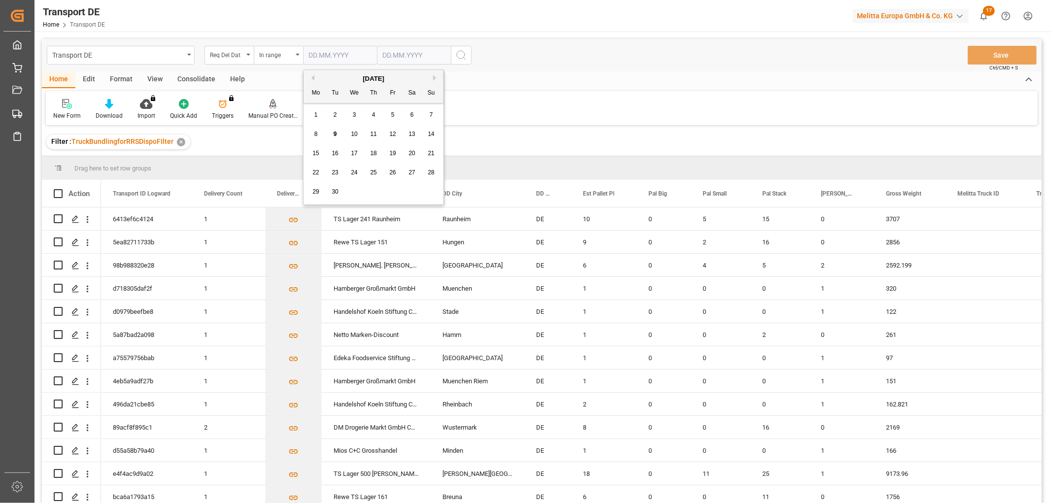
click at [314, 53] on input "text" at bounding box center [340, 55] width 74 height 19
click at [425, 185] on div "29 30 1 2 3 4 5" at bounding box center [373, 191] width 134 height 19
click at [312, 76] on button "Previous Month" at bounding box center [311, 78] width 6 height 6
click at [395, 116] on div "1" at bounding box center [393, 115] width 12 height 12
type input "01.08.2025"
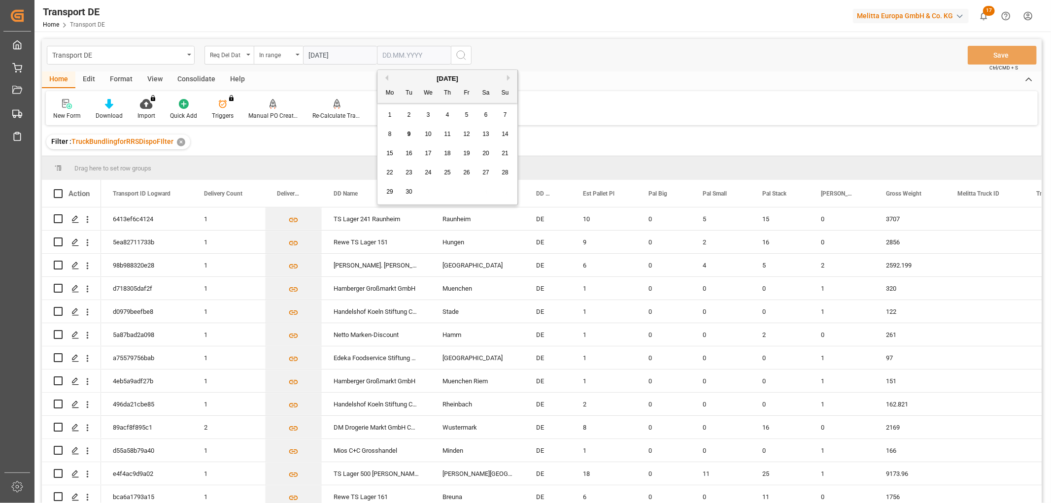
click at [387, 52] on input "text" at bounding box center [414, 55] width 74 height 19
click at [498, 186] on div "29 30 1 2 3 4 5" at bounding box center [447, 191] width 134 height 19
click at [450, 134] on div "11" at bounding box center [447, 135] width 12 height 12
type input "11.09.2025"
click at [459, 55] on icon "search button" at bounding box center [461, 55] width 12 height 12
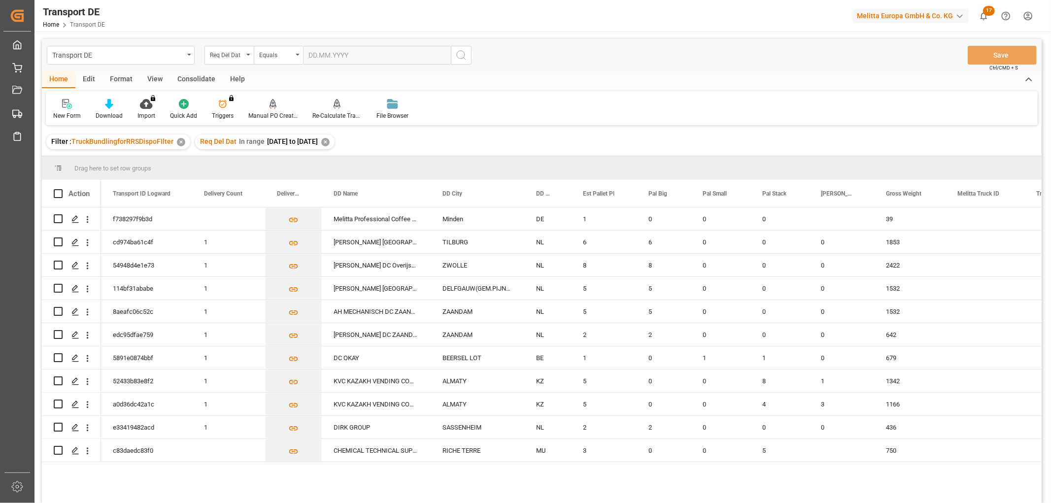
click at [330, 142] on div "✕" at bounding box center [325, 142] width 8 height 8
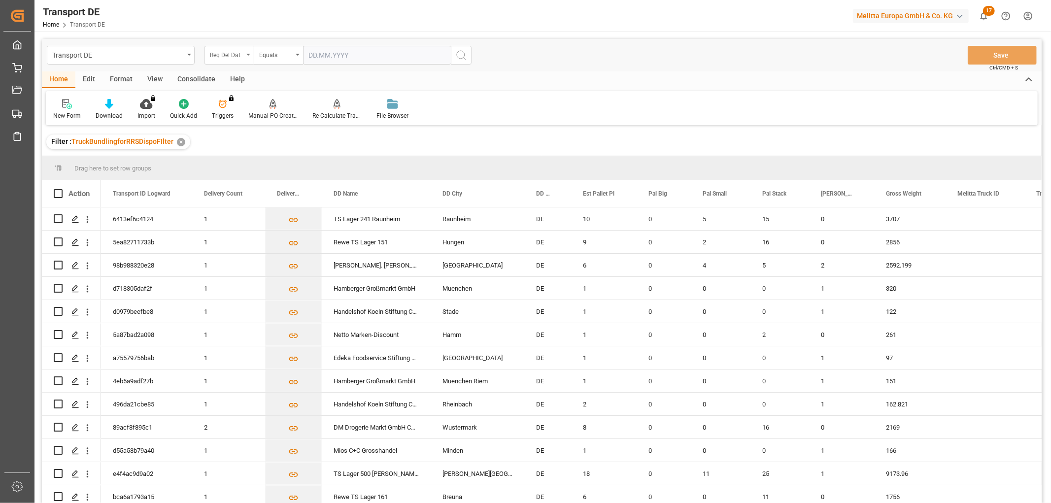
click at [228, 51] on div "Req Del Dat" at bounding box center [227, 53] width 34 height 11
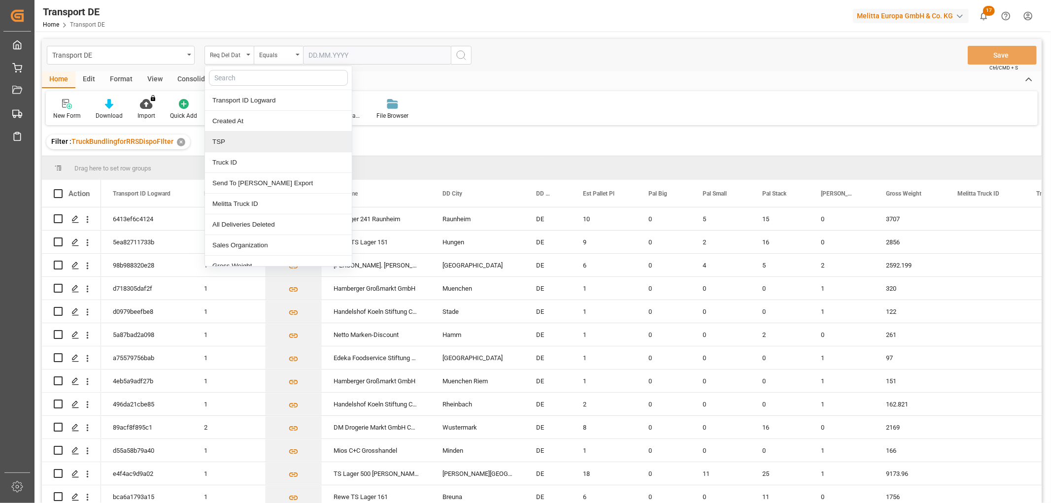
click at [232, 141] on div "TSP" at bounding box center [278, 142] width 147 height 21
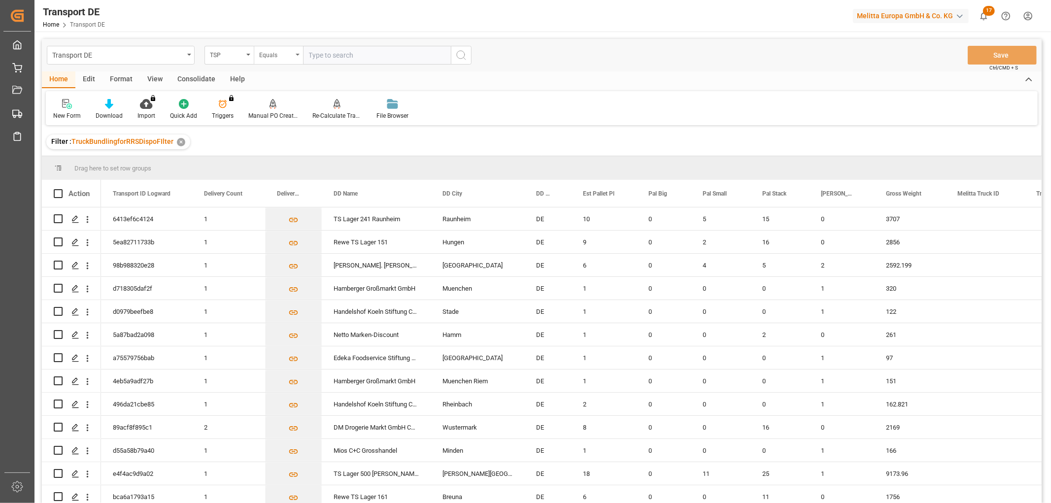
click at [269, 51] on div "Equals" at bounding box center [276, 53] width 34 height 11
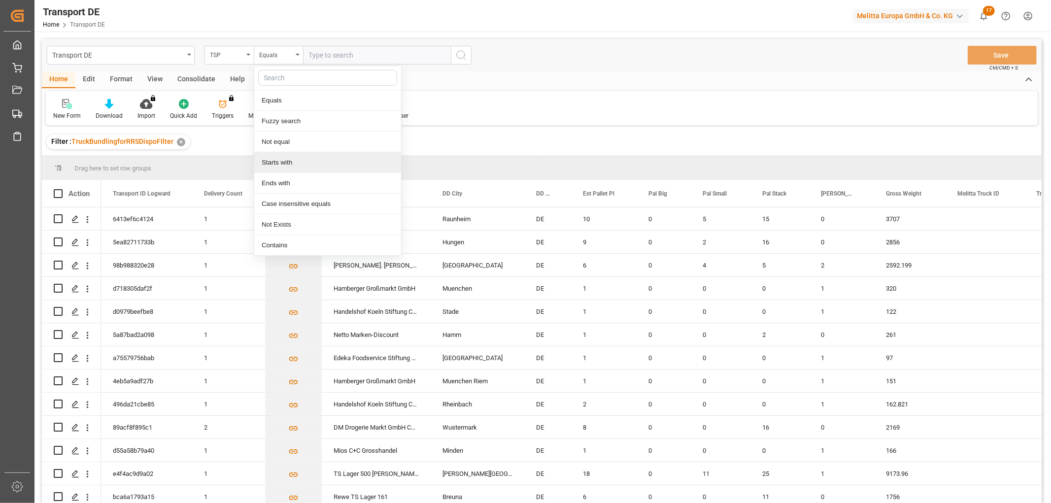
drag, startPoint x: 283, startPoint y: 167, endPoint x: 291, endPoint y: 145, distance: 22.6
click at [284, 165] on div "Starts with" at bounding box center [327, 162] width 147 height 21
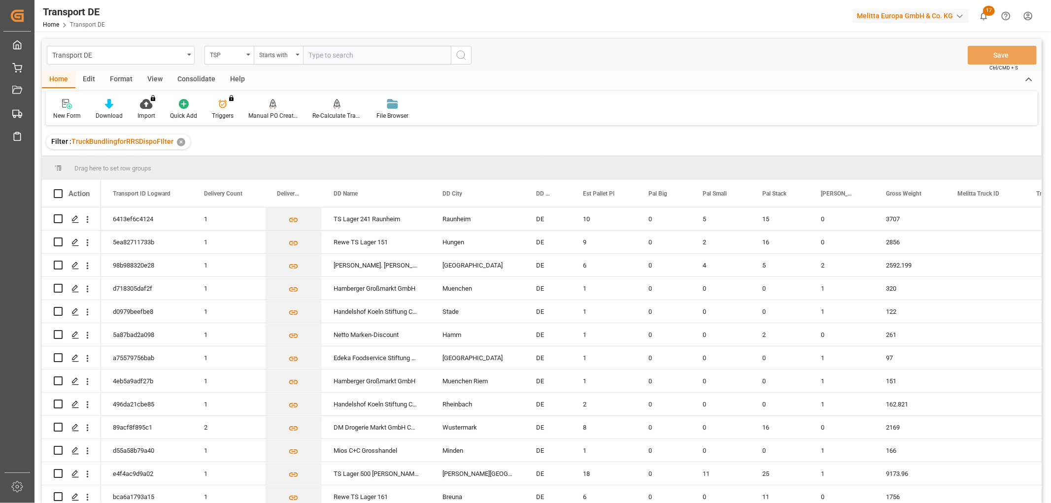
click at [354, 51] on input "text" at bounding box center [377, 55] width 148 height 19
type input "Self pickup DE"
click at [460, 57] on icon "search button" at bounding box center [461, 55] width 12 height 12
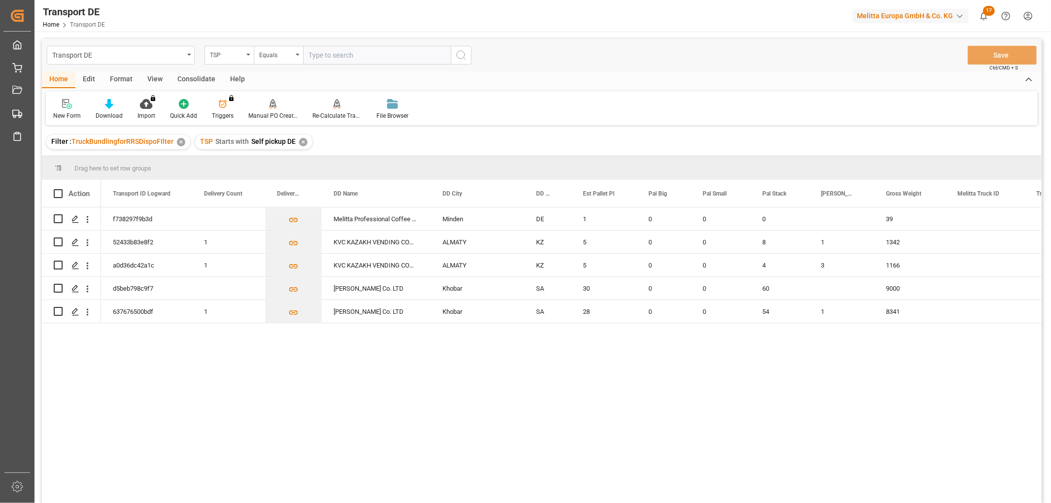
click at [181, 74] on div "Consolidate" at bounding box center [196, 79] width 53 height 17
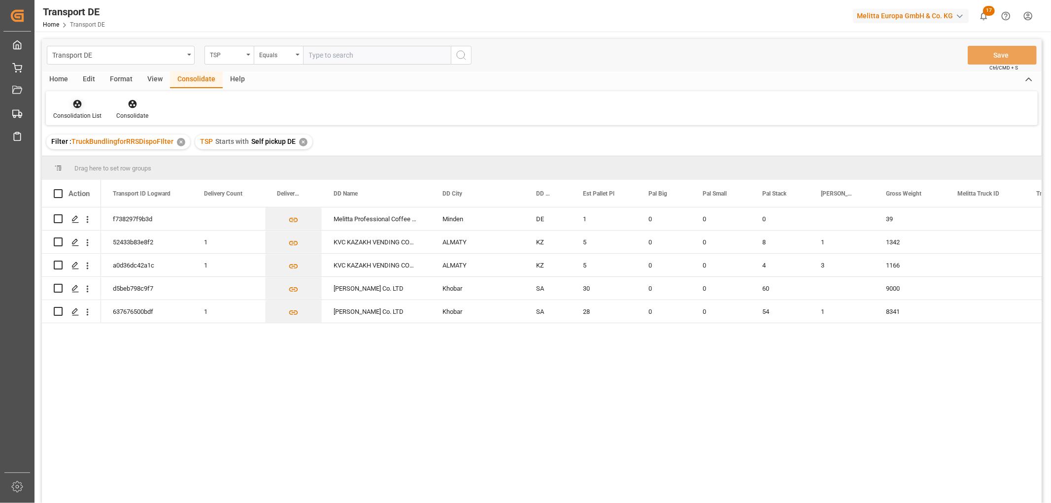
click at [76, 105] on icon at bounding box center [77, 104] width 10 height 10
click at [78, 159] on div "Transport DE TSP Equals Save Ctrl/CMD + S Home Edit Format View Consolidate Hel…" at bounding box center [542, 284] width 1000 height 490
click at [58, 217] on input "Press Space to toggle row selection (unchecked)" at bounding box center [58, 218] width 9 height 9
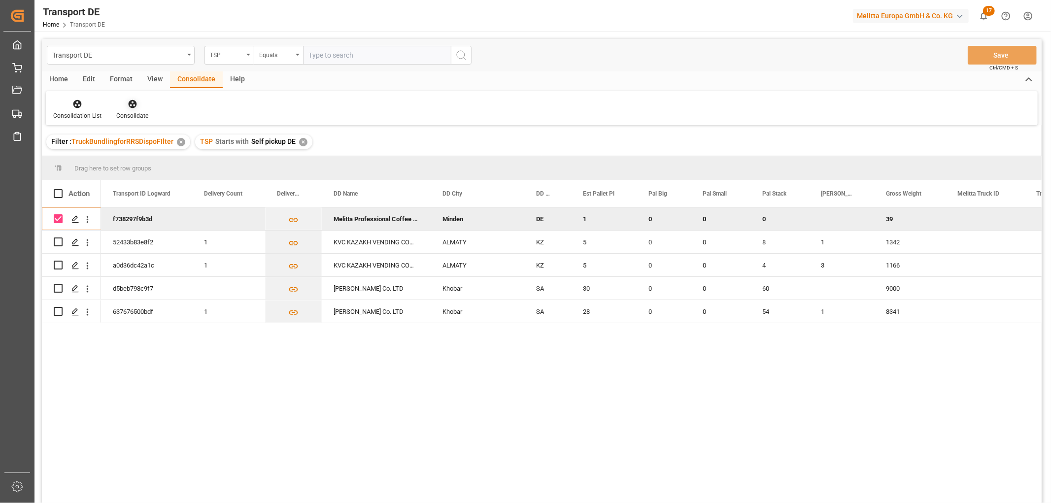
click at [131, 105] on icon at bounding box center [132, 104] width 8 height 8
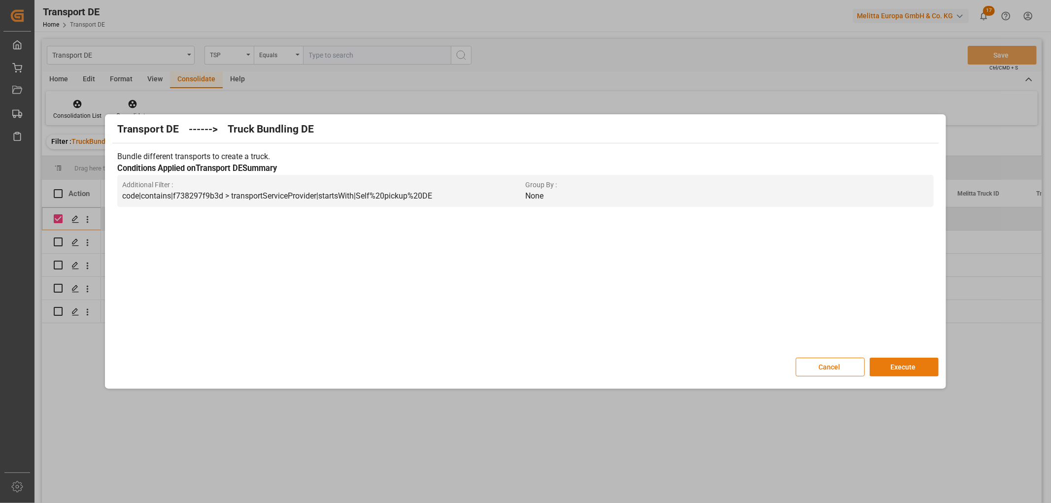
click at [907, 362] on button "Execute" at bounding box center [904, 367] width 69 height 19
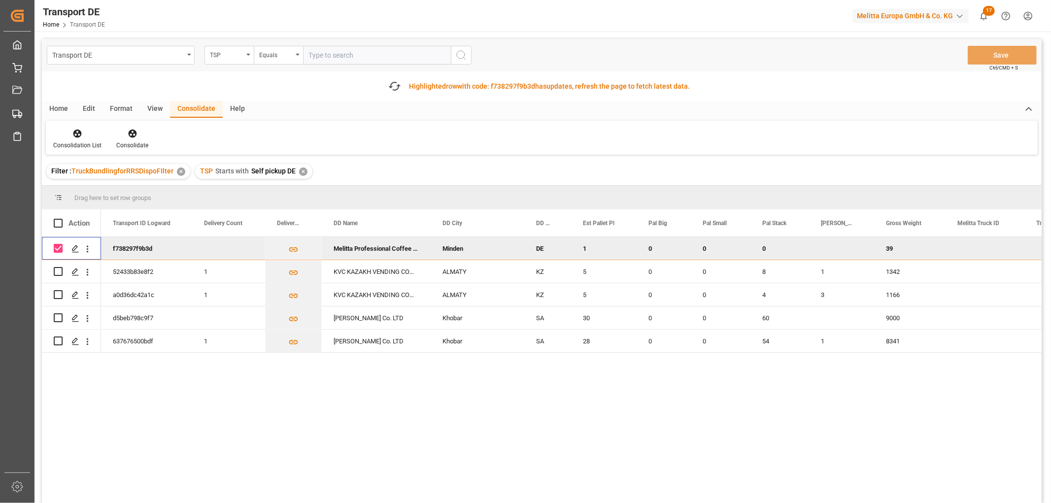
click at [56, 245] on input "Press Space to toggle row selection (checked)" at bounding box center [58, 248] width 9 height 9
checkbox input "false"
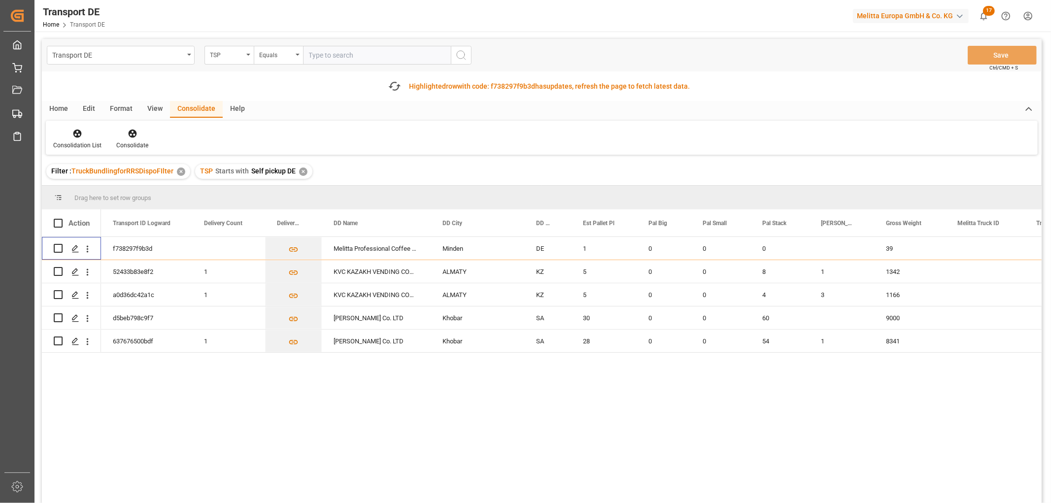
click at [301, 171] on div "✕" at bounding box center [303, 172] width 8 height 8
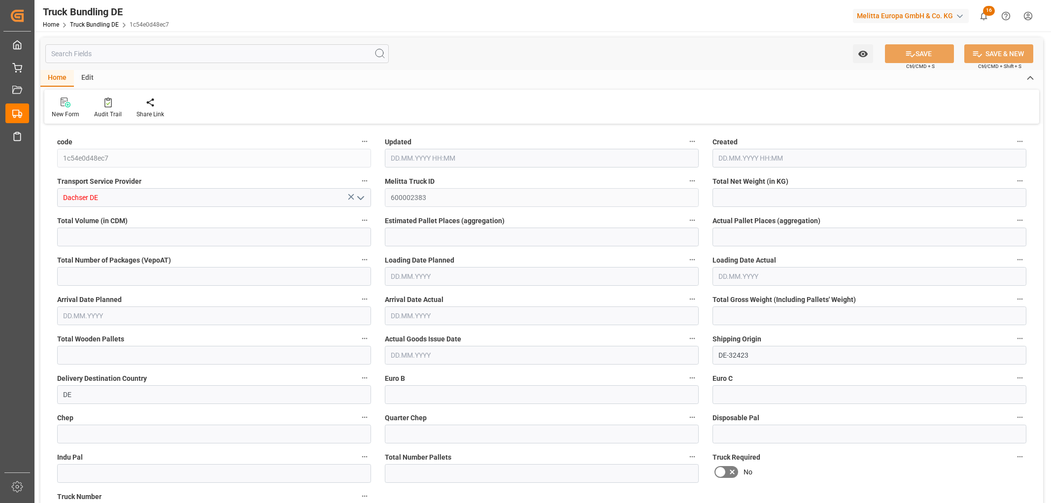
type input "1216.43"
type input "10947.448"
type input "7"
type input "0"
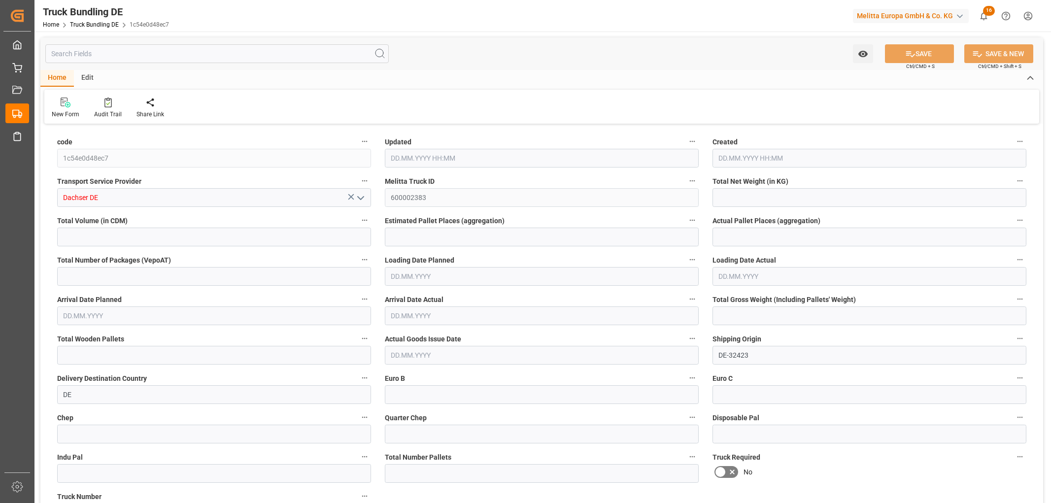
type input "2000"
type input "13"
type input "0"
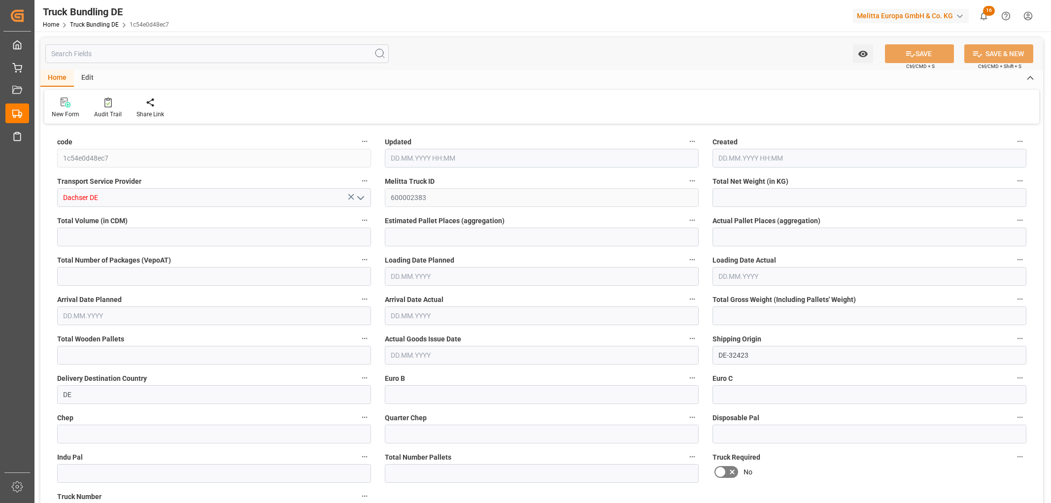
type input "0"
type input "09.09.2025 06:21"
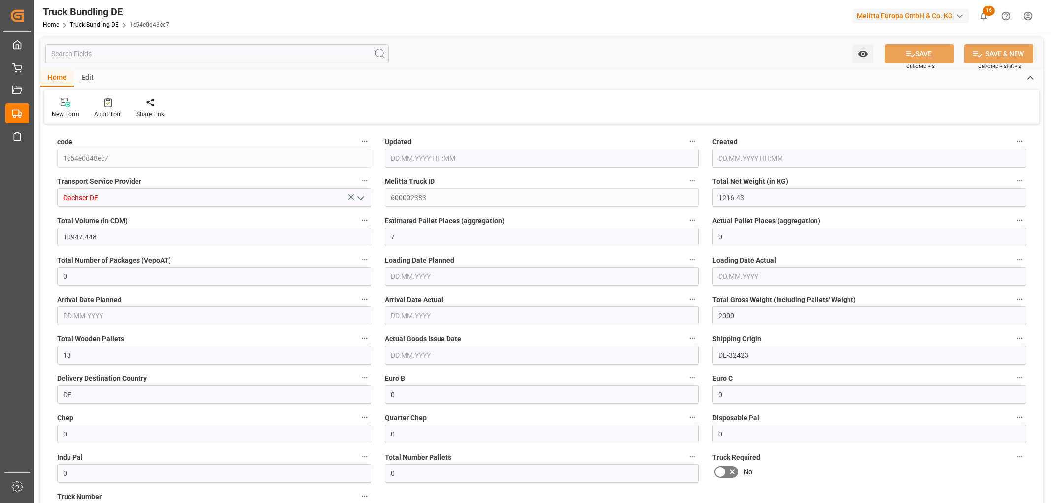
type input "09.09.2025 06:21"
type input "[DATE]"
type input "12.09.2025"
type input "09.09.2025"
type input "09.09.2025 06:22"
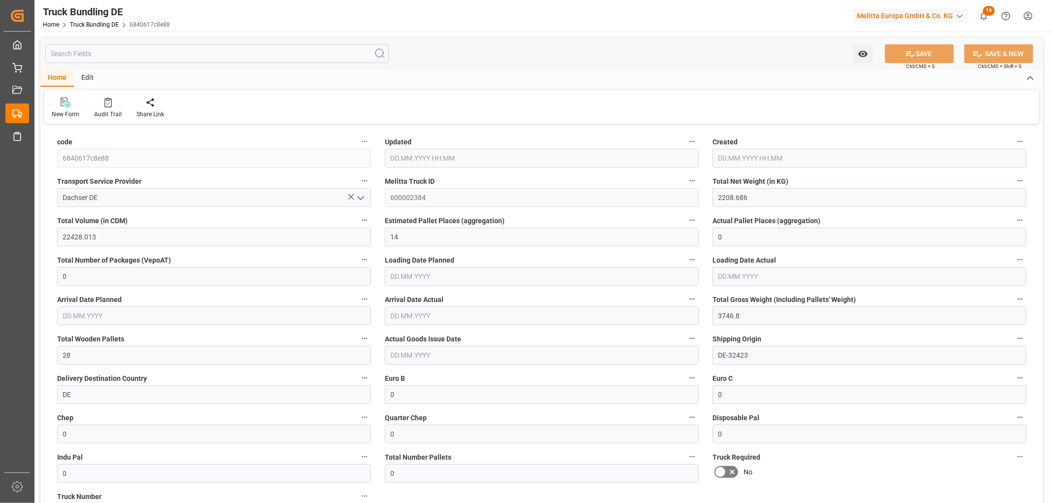
type input "09.09.2025 06:22"
type input "[DATE]"
type input "12.09.2025"
type input "[DATE]"
type input "09.09.2025 06:22"
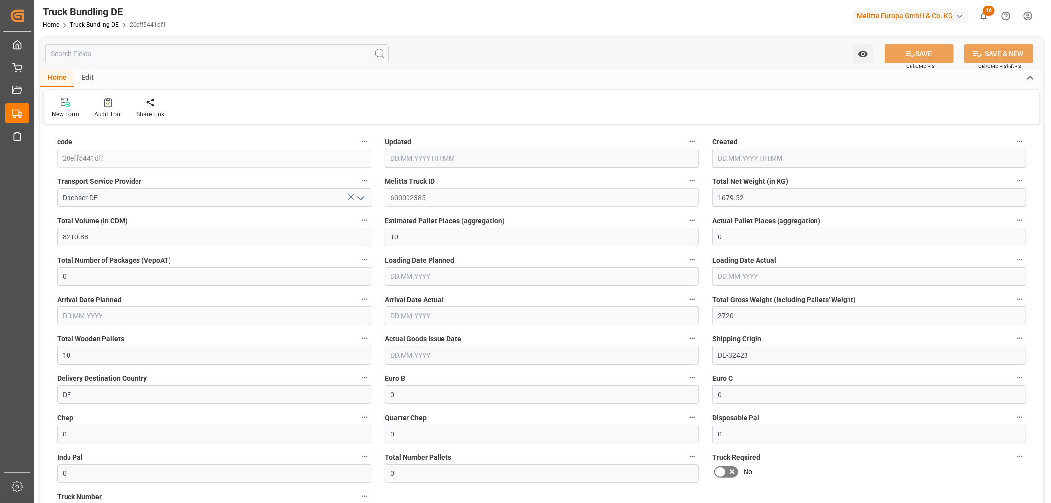
type input "09.09.2025 06:22"
type input "[DATE]"
type input "09.09.2025"
type input "48.18"
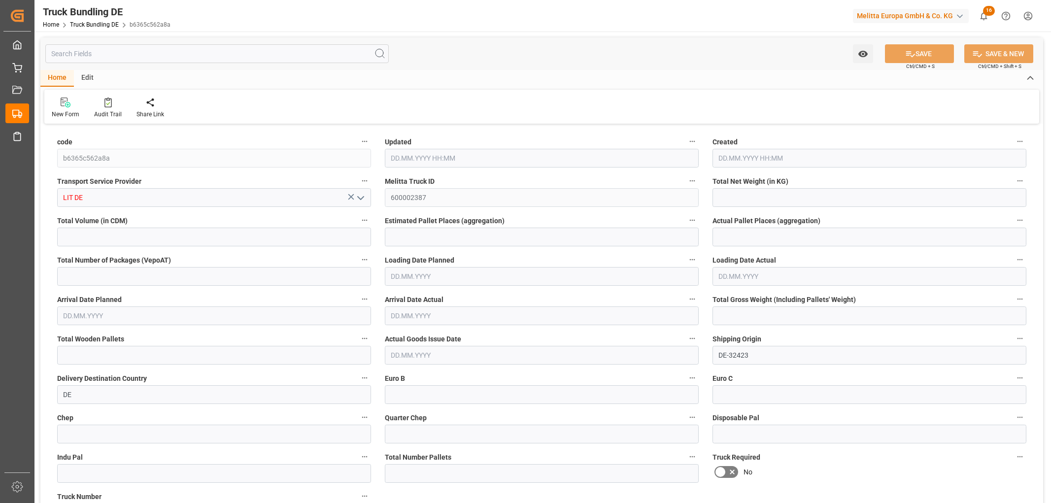
type input "557.57"
type input "1"
type input "0"
type input "84"
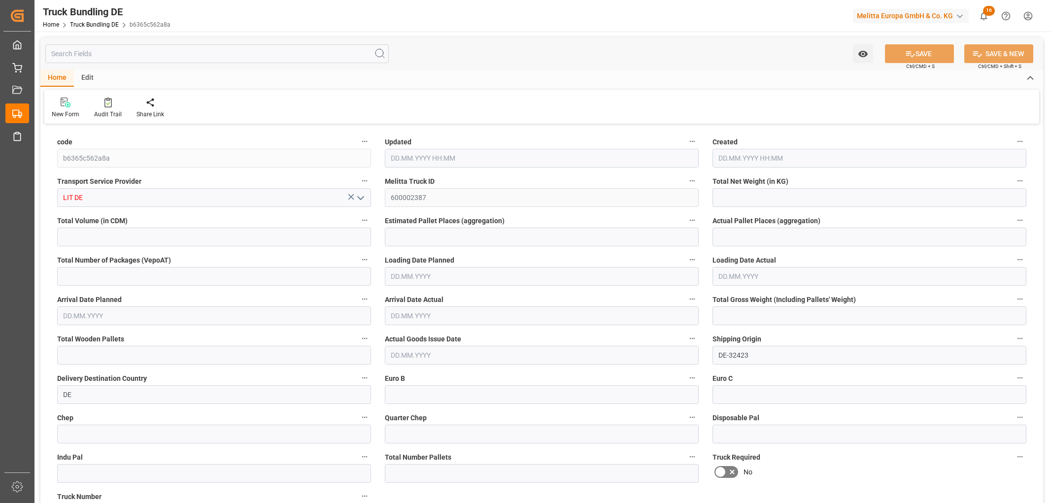
type input "1"
type input "0"
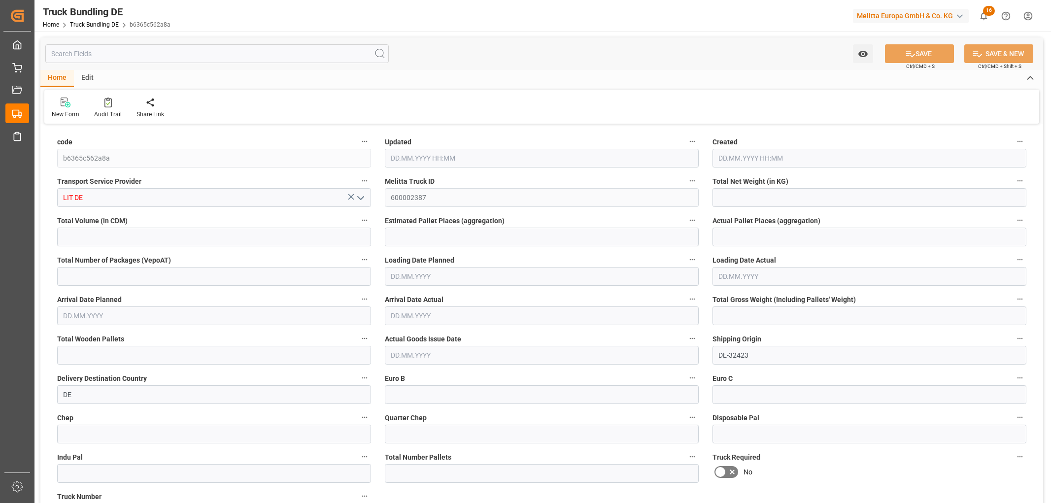
type input "0"
type input "09.09.2025 06:23"
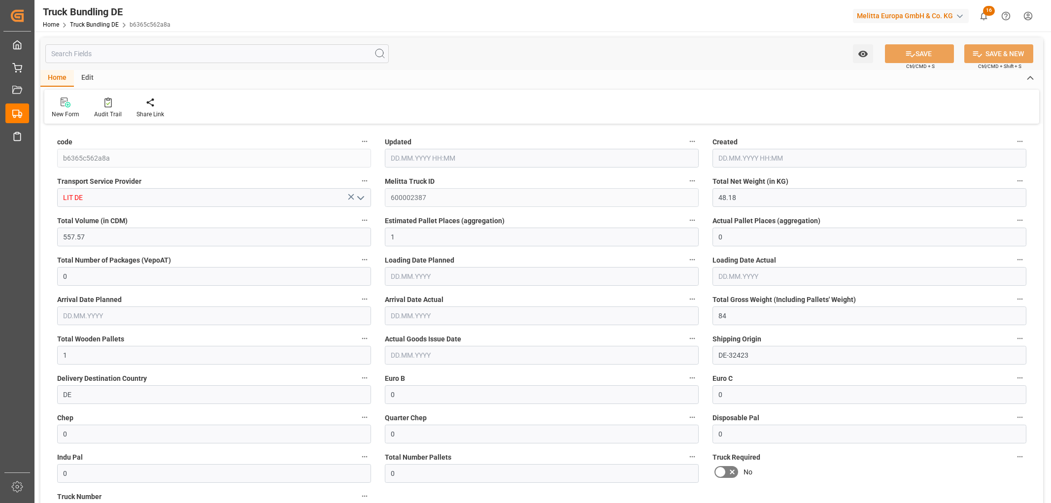
type input "[DATE]"
type input "11.09.2025"
type input "[DATE]"
type input "3744.942"
type input "32625.222"
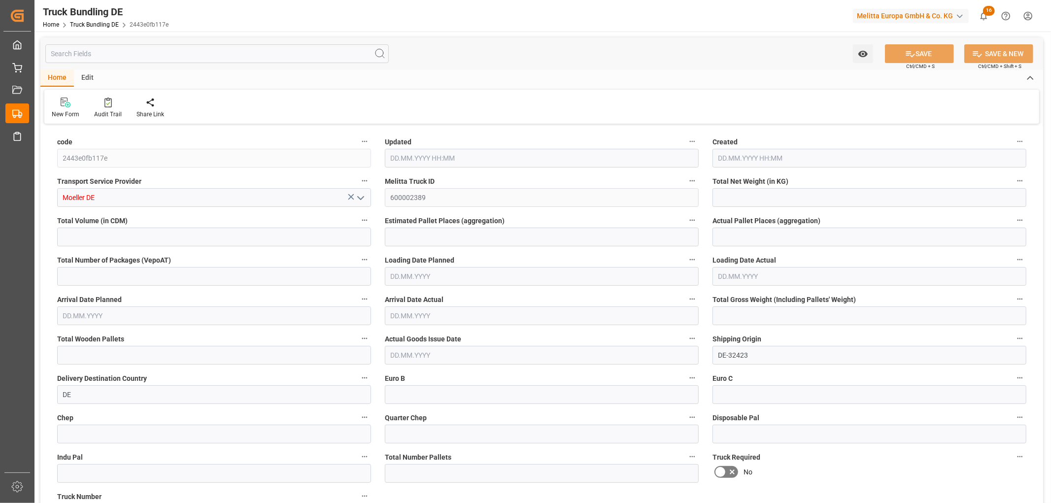
type input "20"
type input "0"
type input "5979.23"
type input "43"
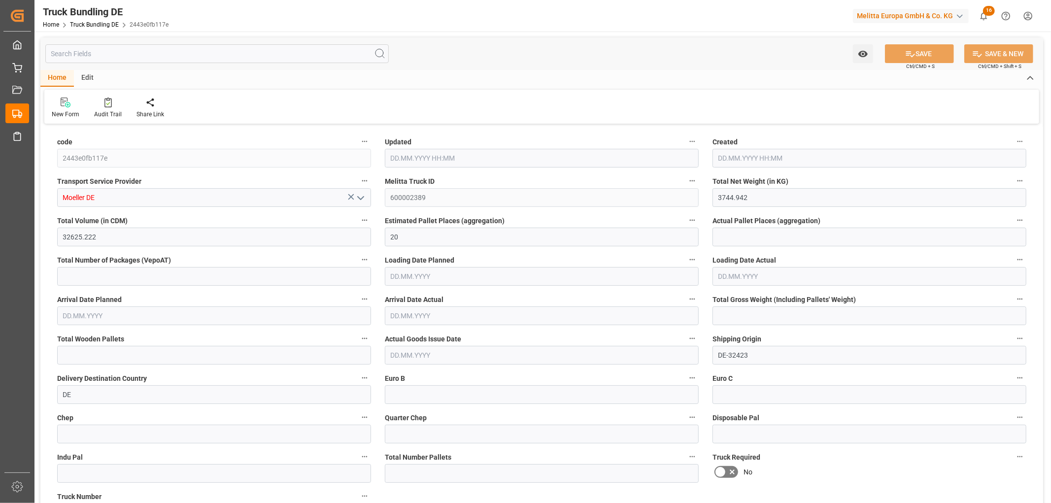
type input "0"
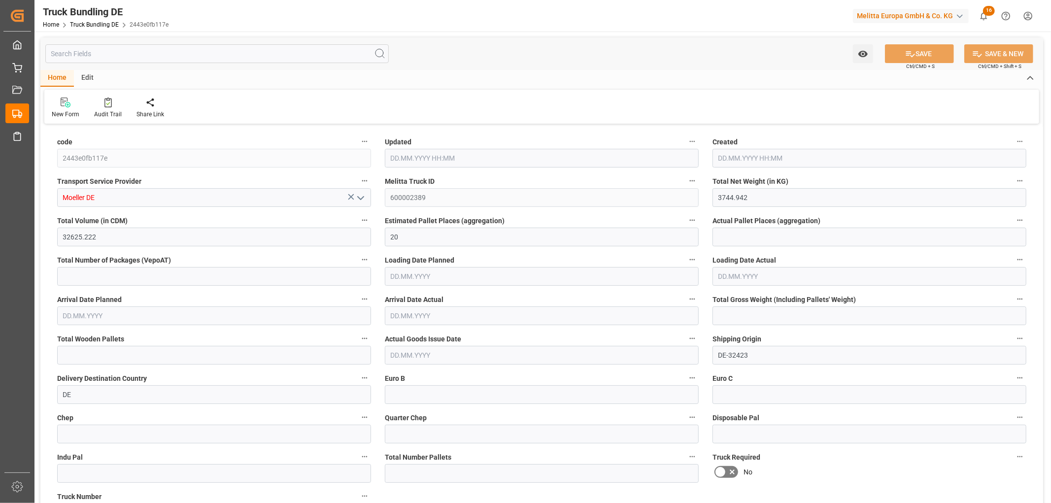
type input "0"
type input "09.09.2025 06:25"
type input "[DATE]"
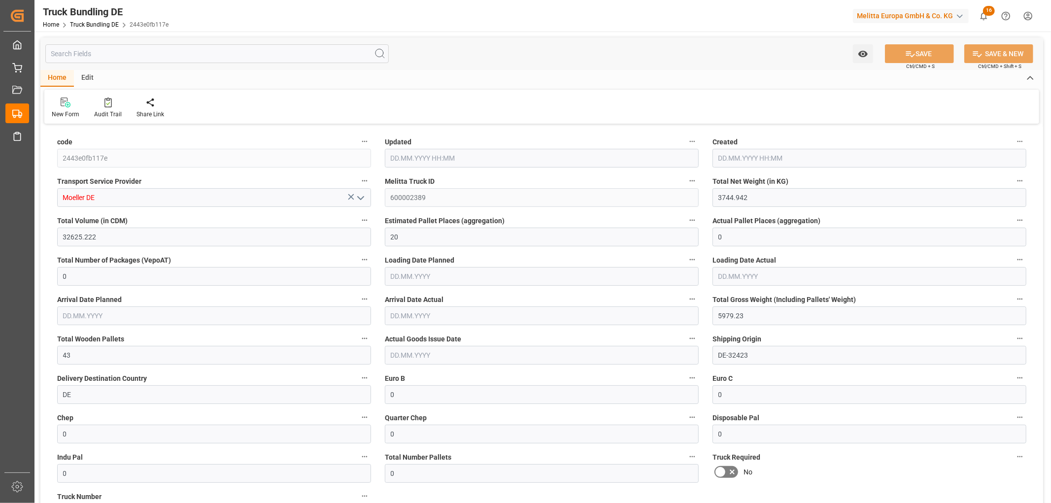
type input "12.09.2025"
type input "[DATE]"
type input "[DATE] 06:25"
type input "[DATE]"
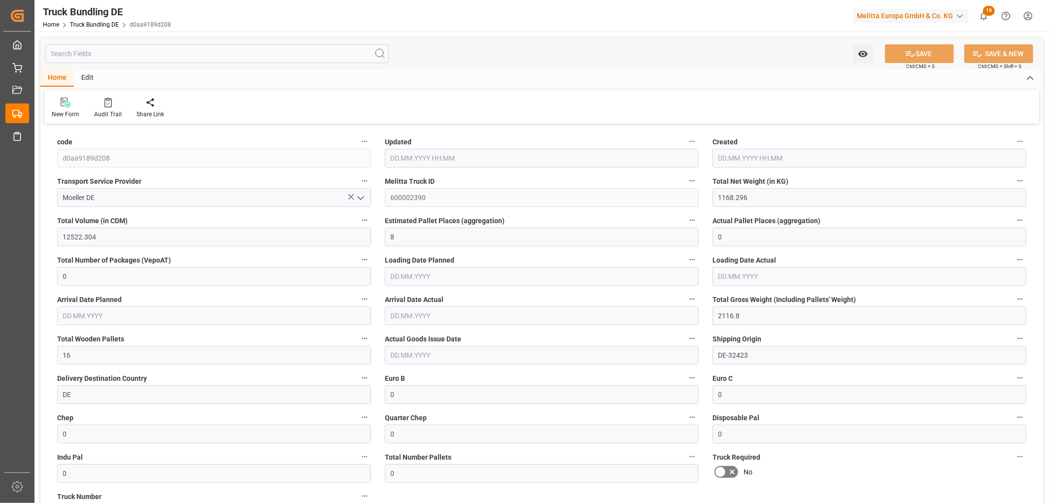
type input "[DATE]"
type input "[DATE] 06:25"
type input "[DATE]"
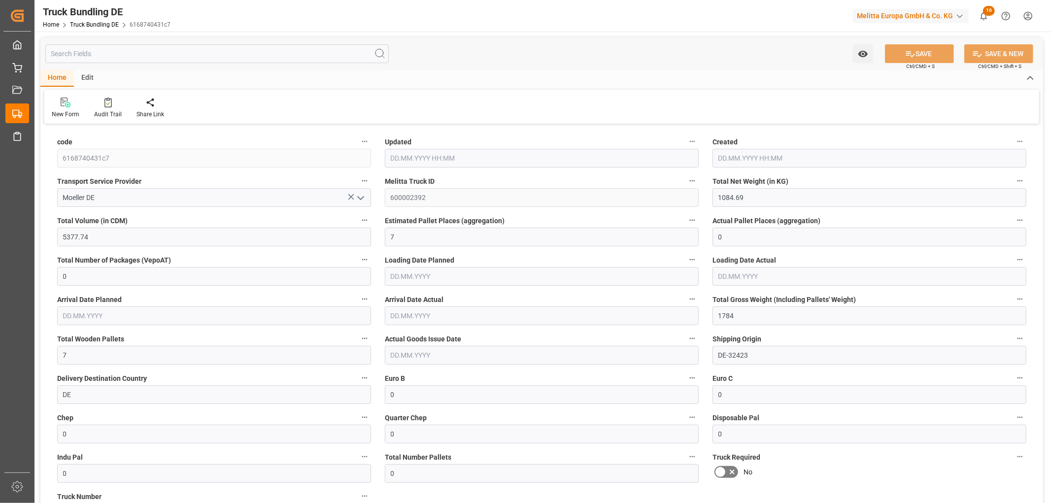
type input "[DATE]"
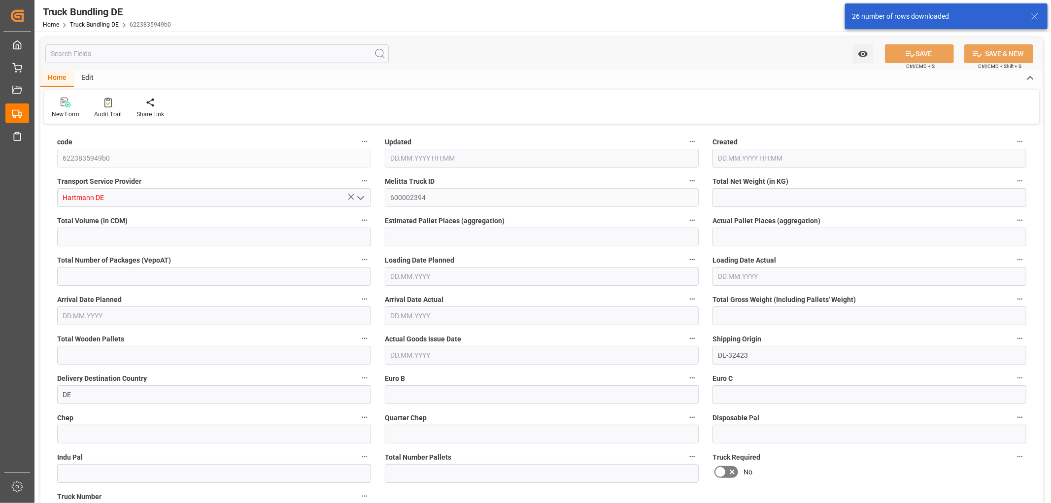
type input "1434.59"
type input "7076.82"
type input "9"
type input "0"
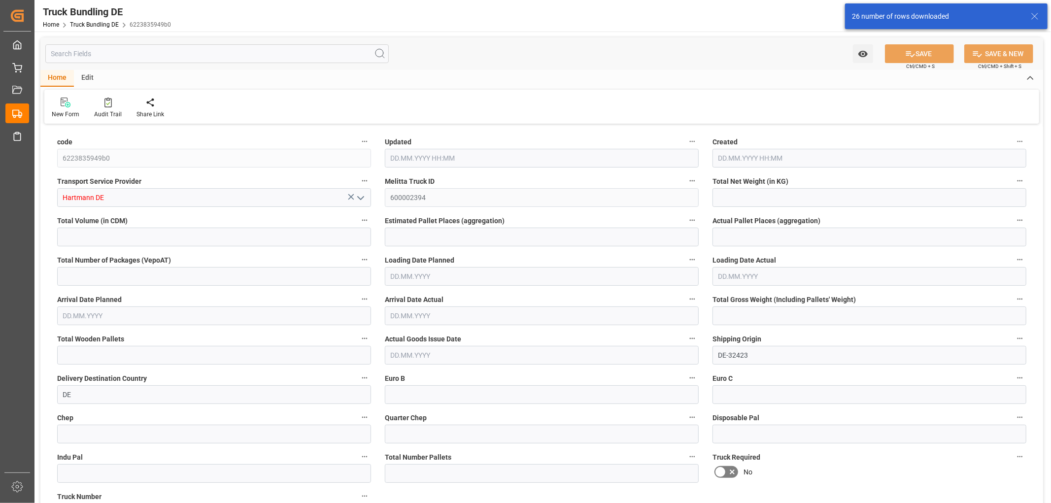
type input "2358"
type input "9"
type input "0"
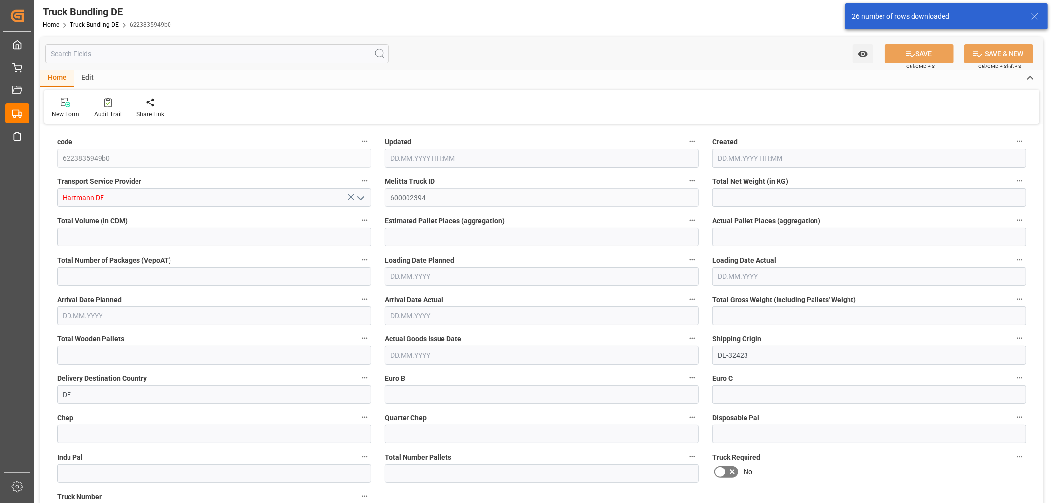
type input "0"
type input "[DATE] 06:27"
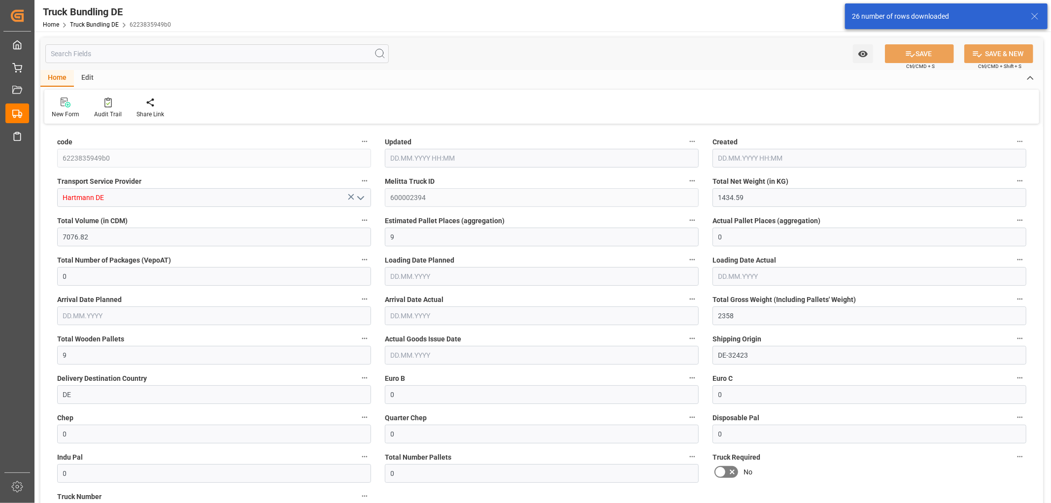
type input "[DATE] 06:27"
type input "[DATE]"
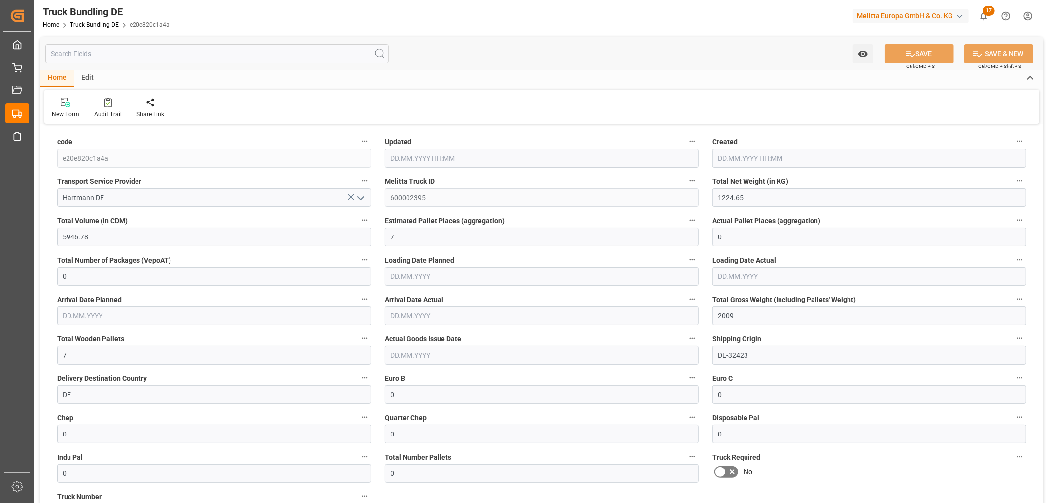
type input "[DATE] 06:28"
type input "09.09.2025 06:28"
type input "[DATE]"
type input "15.09.2025"
type input "[DATE]"
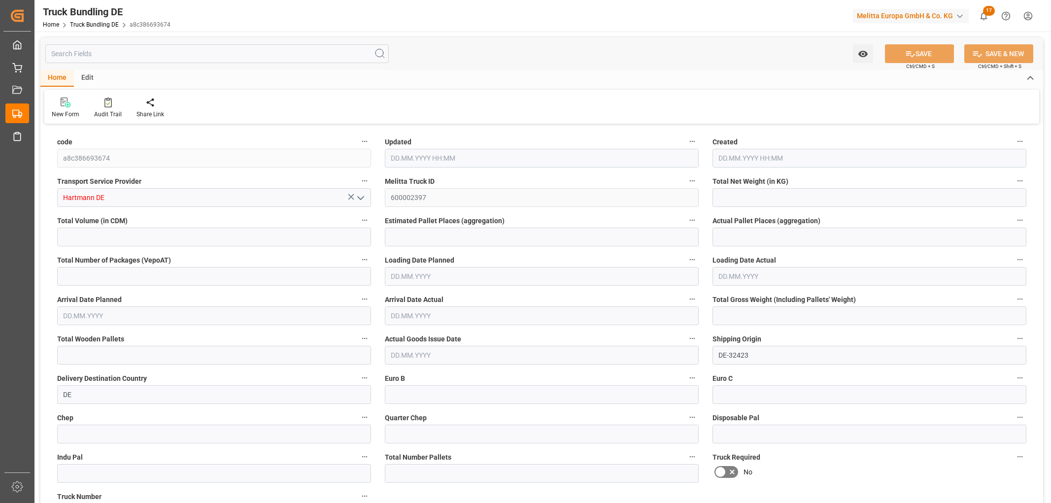
type input "5603.6"
type input "31080.48"
type input "34"
type input "0"
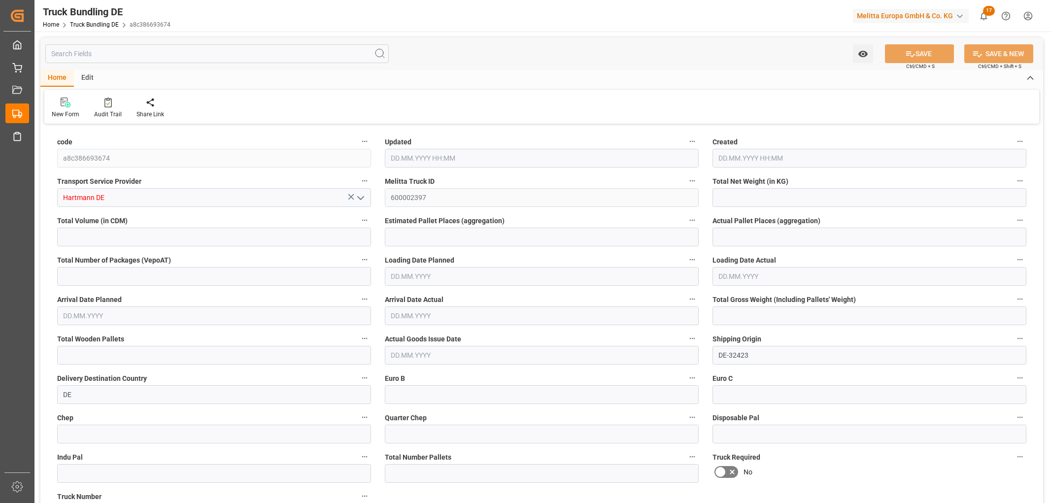
type input "8707"
type input "34"
type input "0"
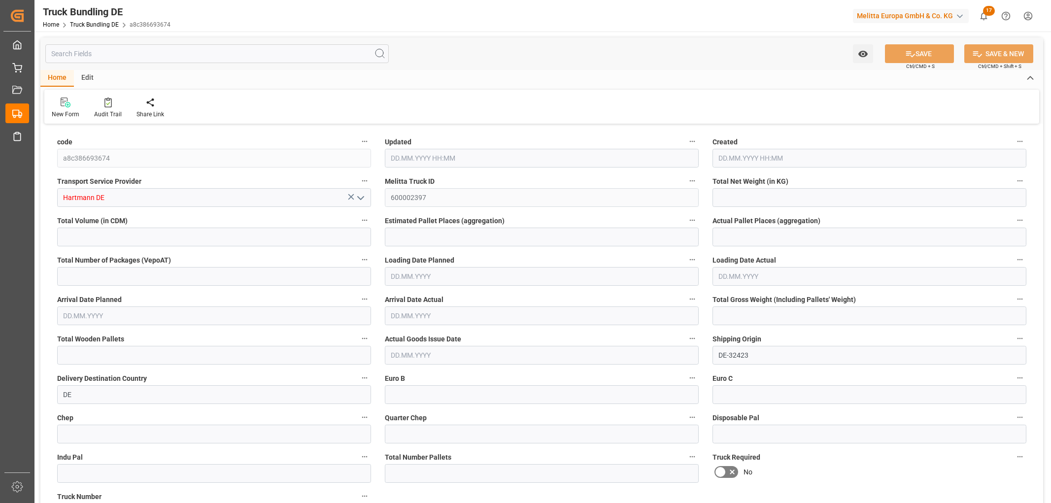
type input "0"
type input "09.09.2025 06:39"
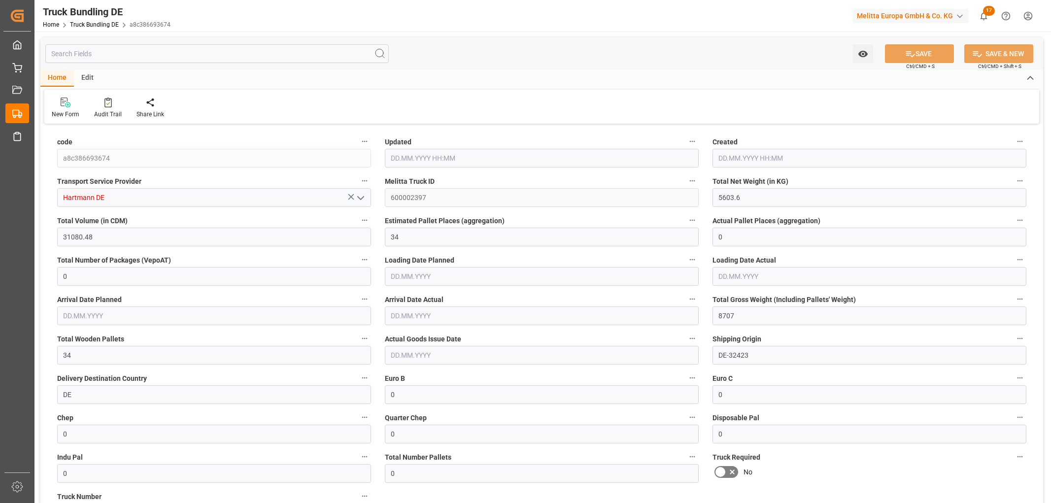
type input "09.09.2025 06:39"
type input "[DATE]"
type input "12.09.2025"
type input "[DATE]"
